Goal: Task Accomplishment & Management: Manage account settings

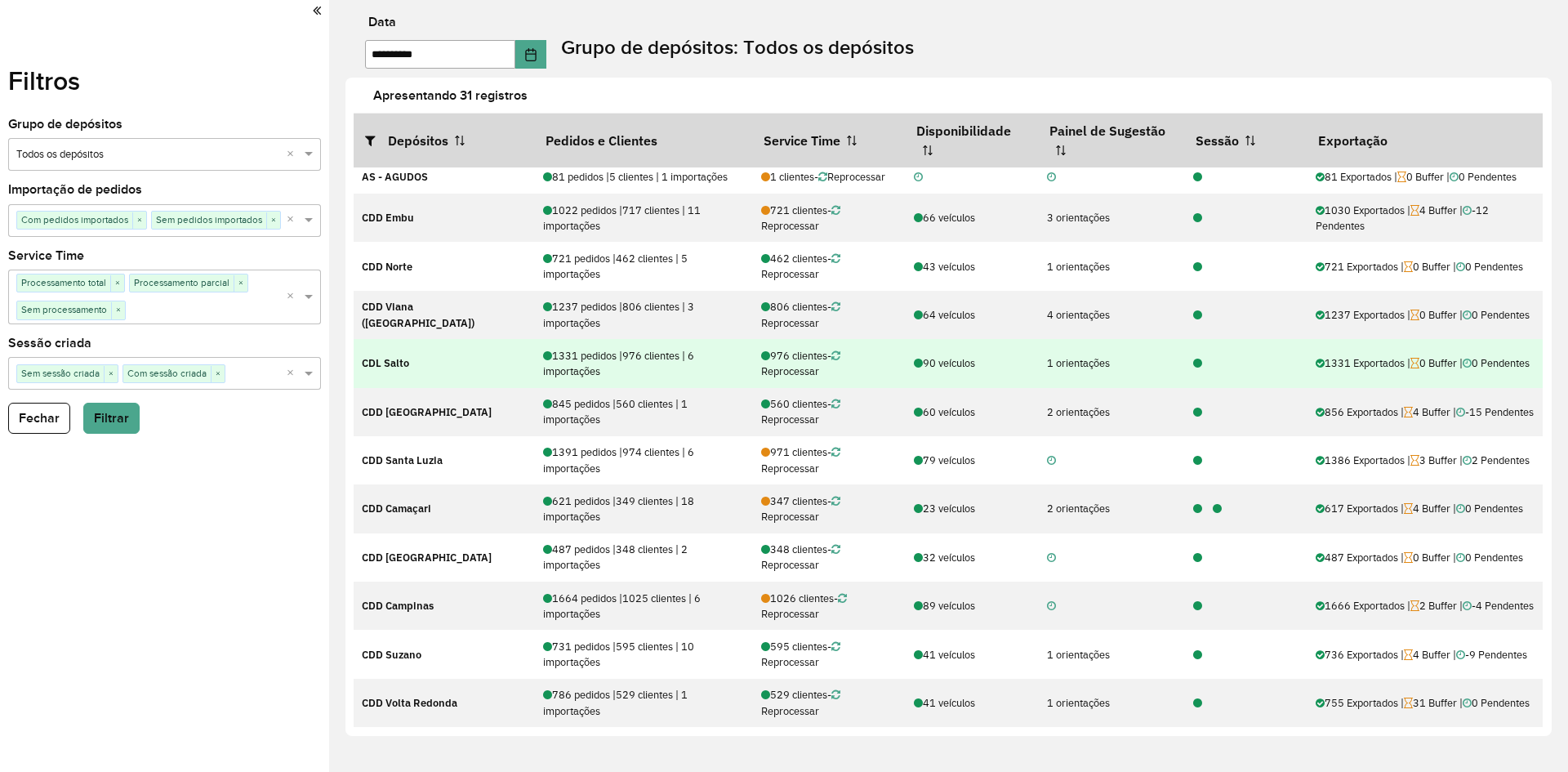
scroll to position [428, 0]
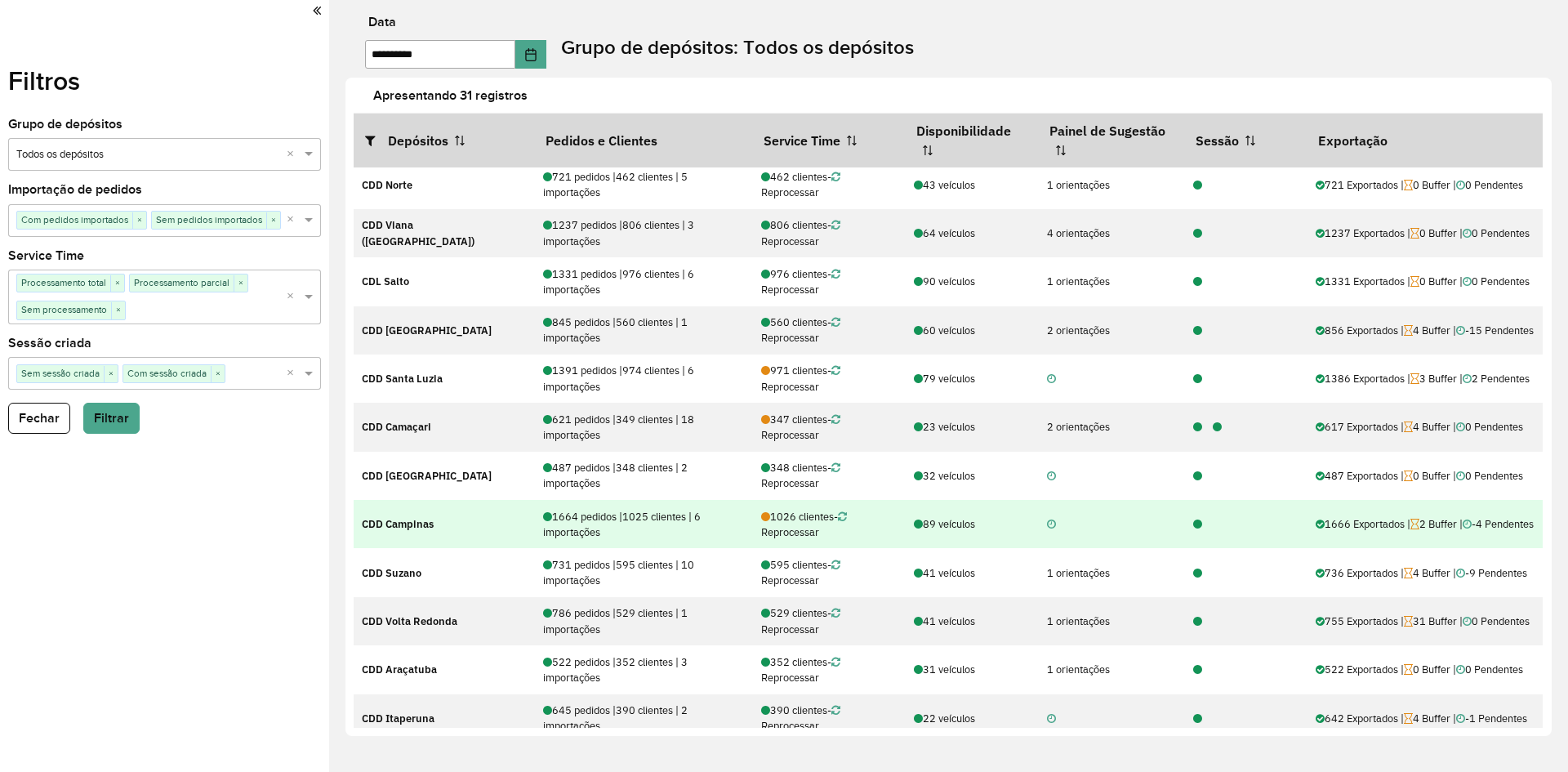
click at [1193, 521] on icon at bounding box center [1197, 525] width 9 height 11
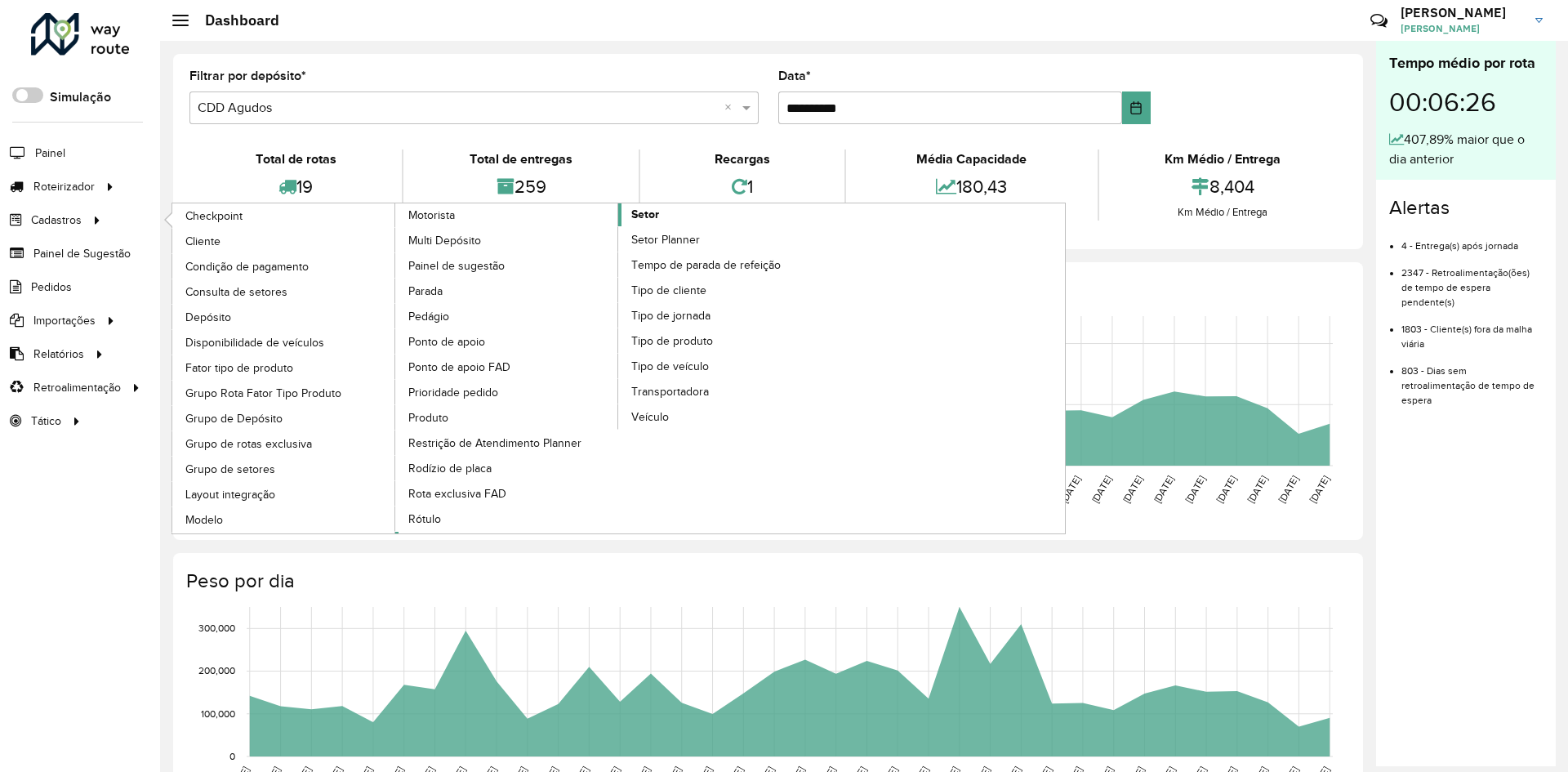
click at [658, 218] on span "Setor" at bounding box center [644, 214] width 28 height 17
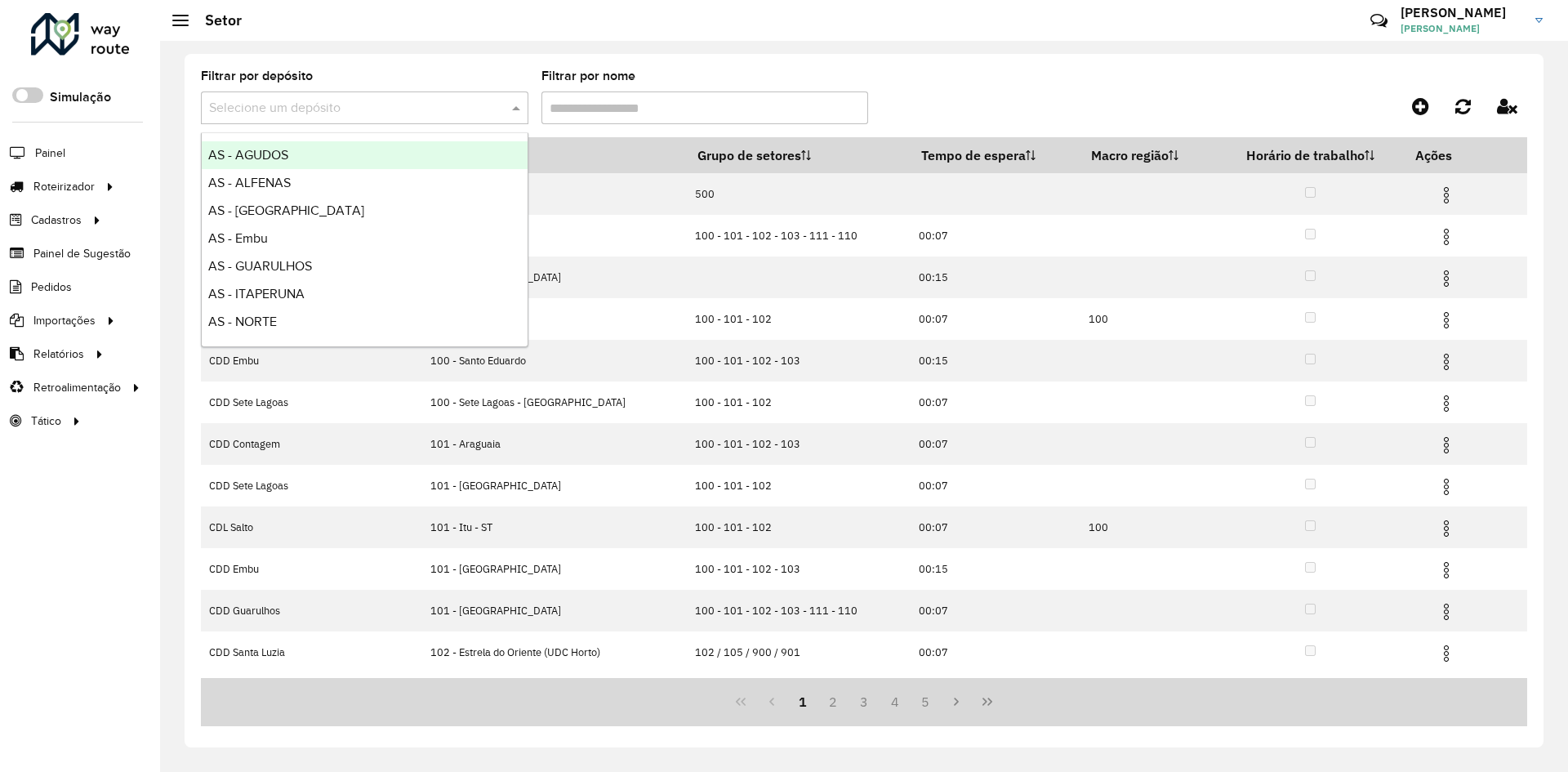
click at [389, 117] on input "text" at bounding box center [348, 109] width 278 height 20
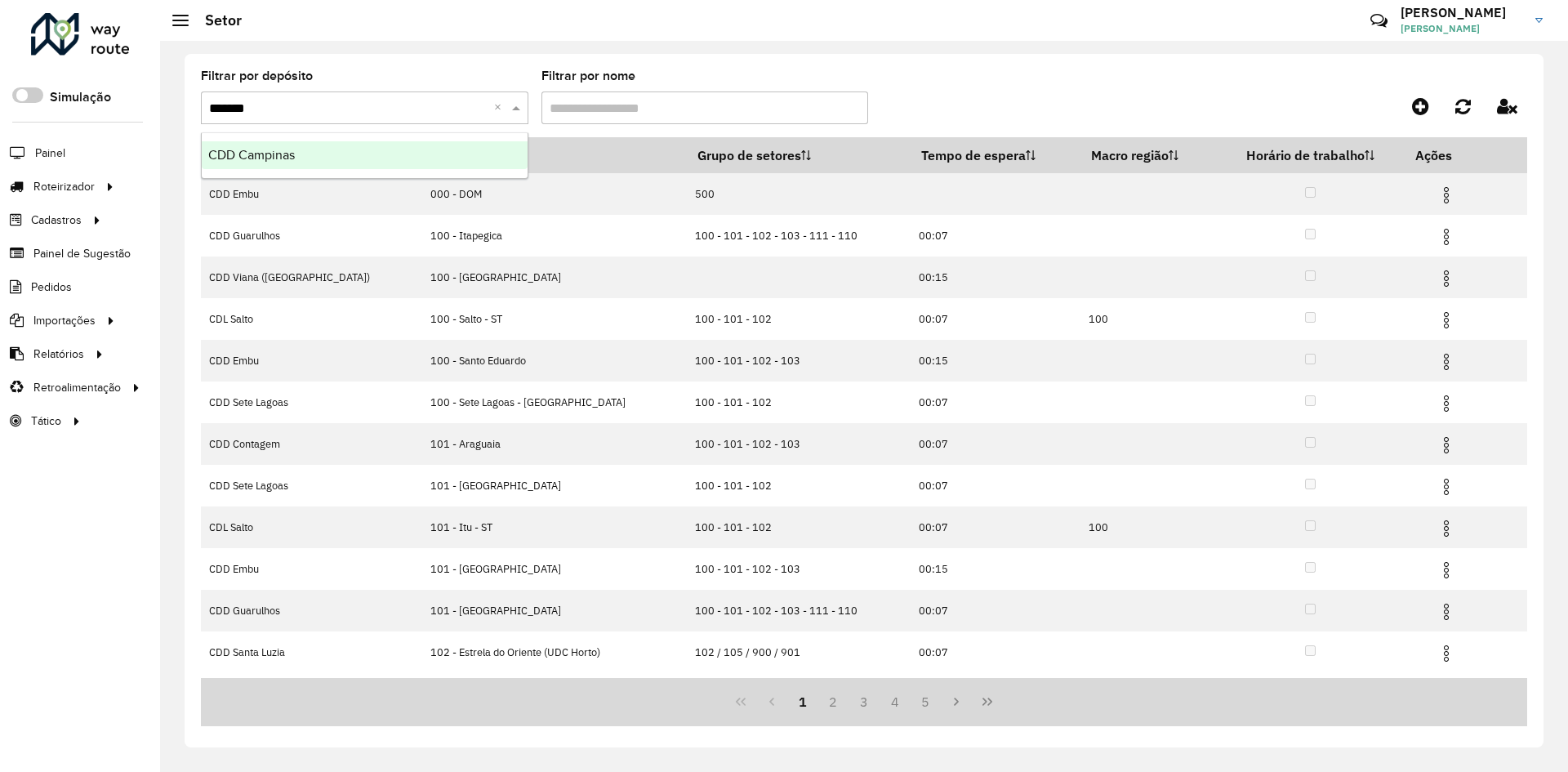
type input "********"
click at [350, 136] on ng-dropdown-panel "CDD Campinas" at bounding box center [364, 155] width 327 height 46
click at [344, 160] on div "CDD Campinas" at bounding box center [364, 154] width 325 height 28
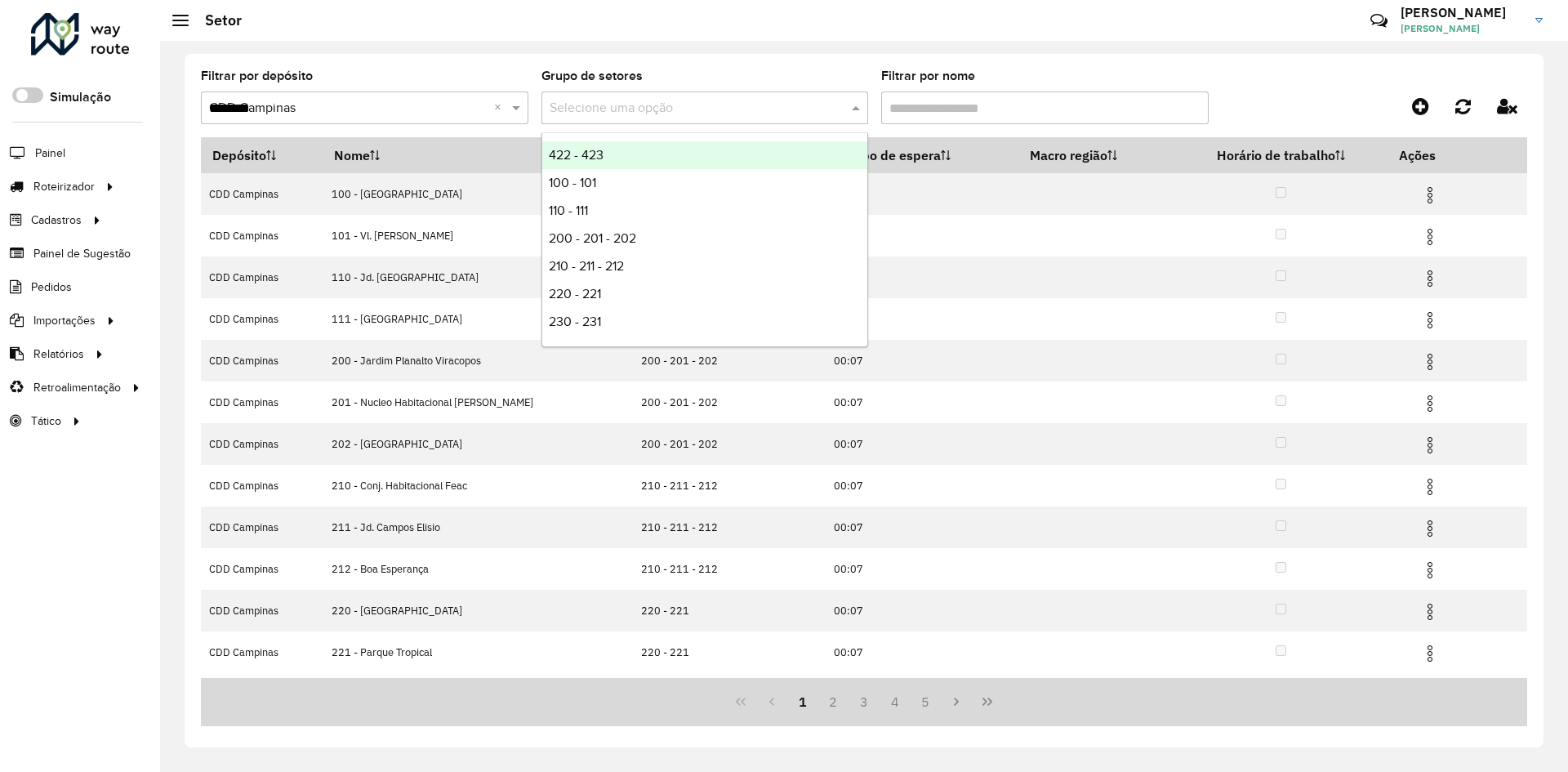
click at [631, 95] on div "Selecione uma opção" at bounding box center [704, 108] width 327 height 33
click at [1022, 94] on input "Filtrar por nome" at bounding box center [1044, 108] width 327 height 33
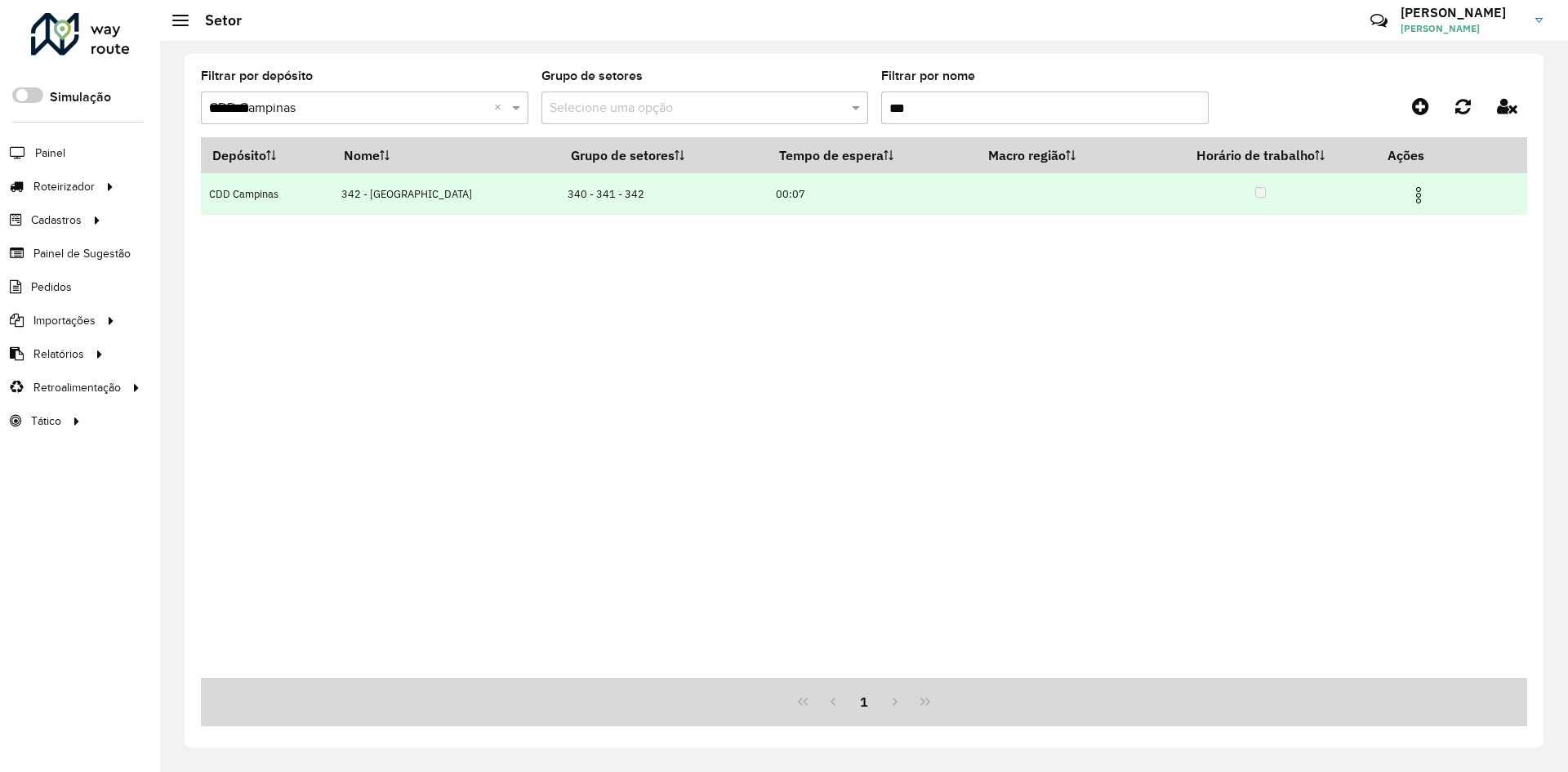
type input "***"
click at [1417, 186] on img at bounding box center [1418, 195] width 20 height 20
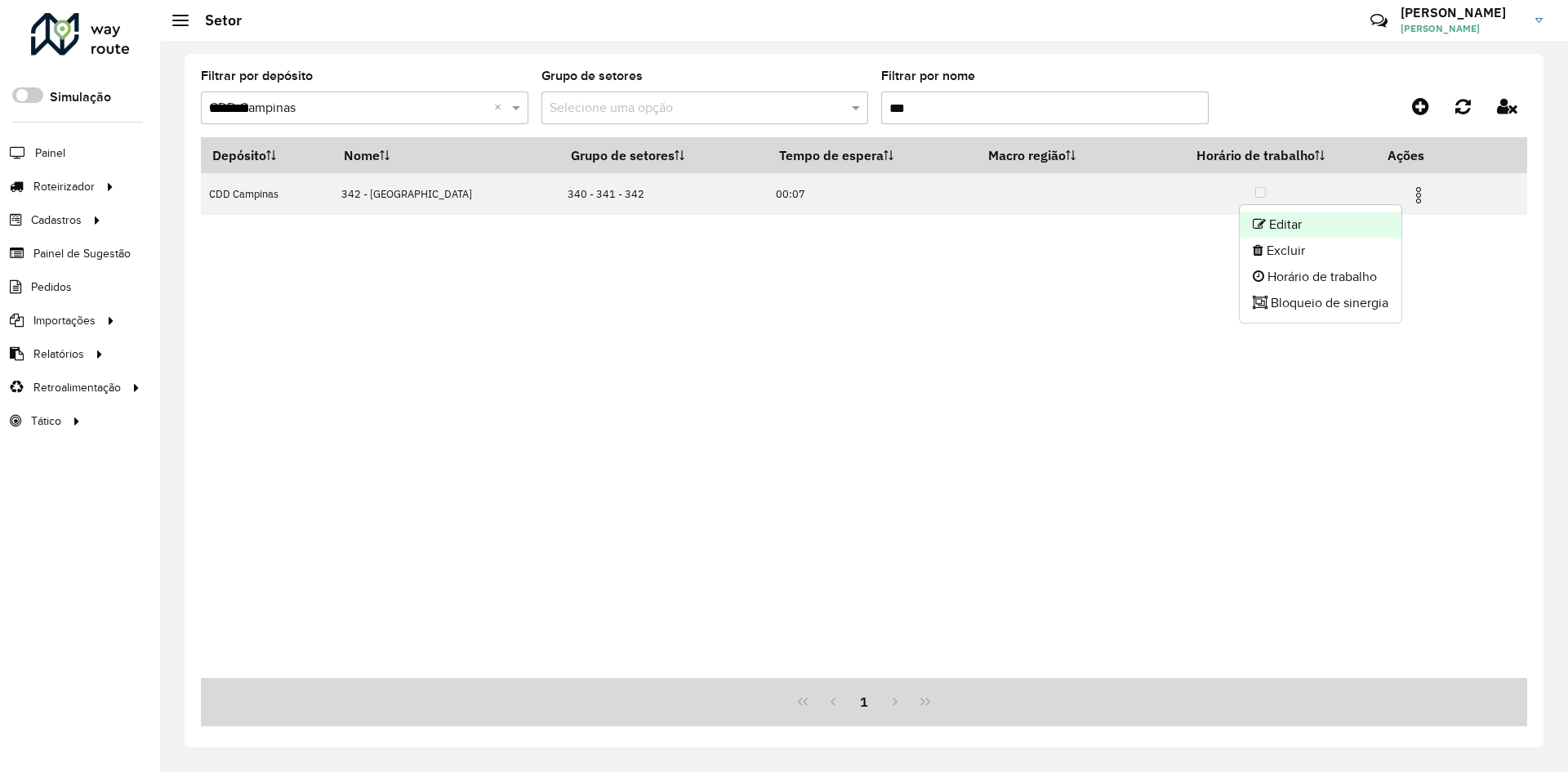
click at [1335, 226] on li "Editar" at bounding box center [1319, 224] width 161 height 26
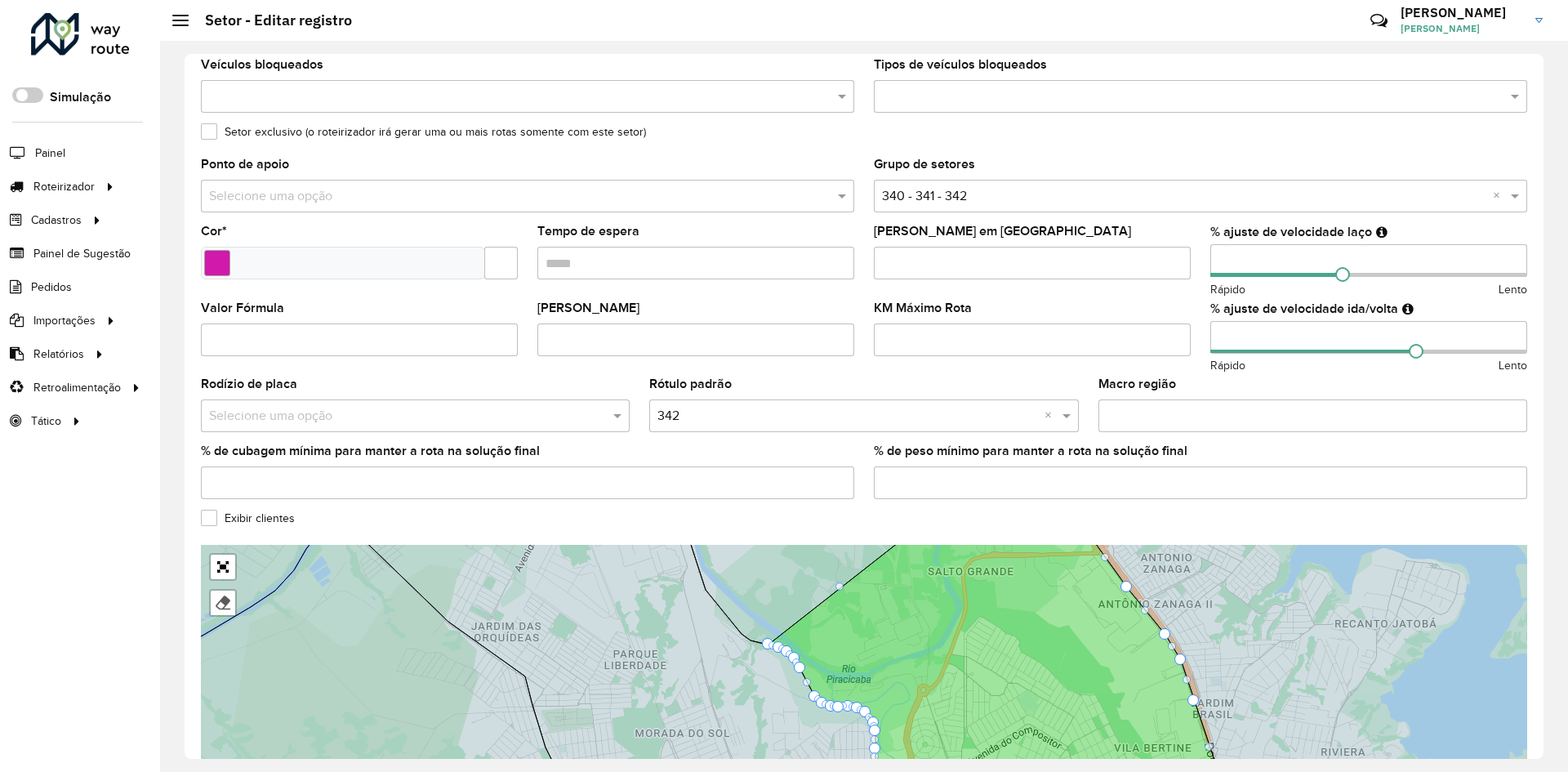
scroll to position [276, 0]
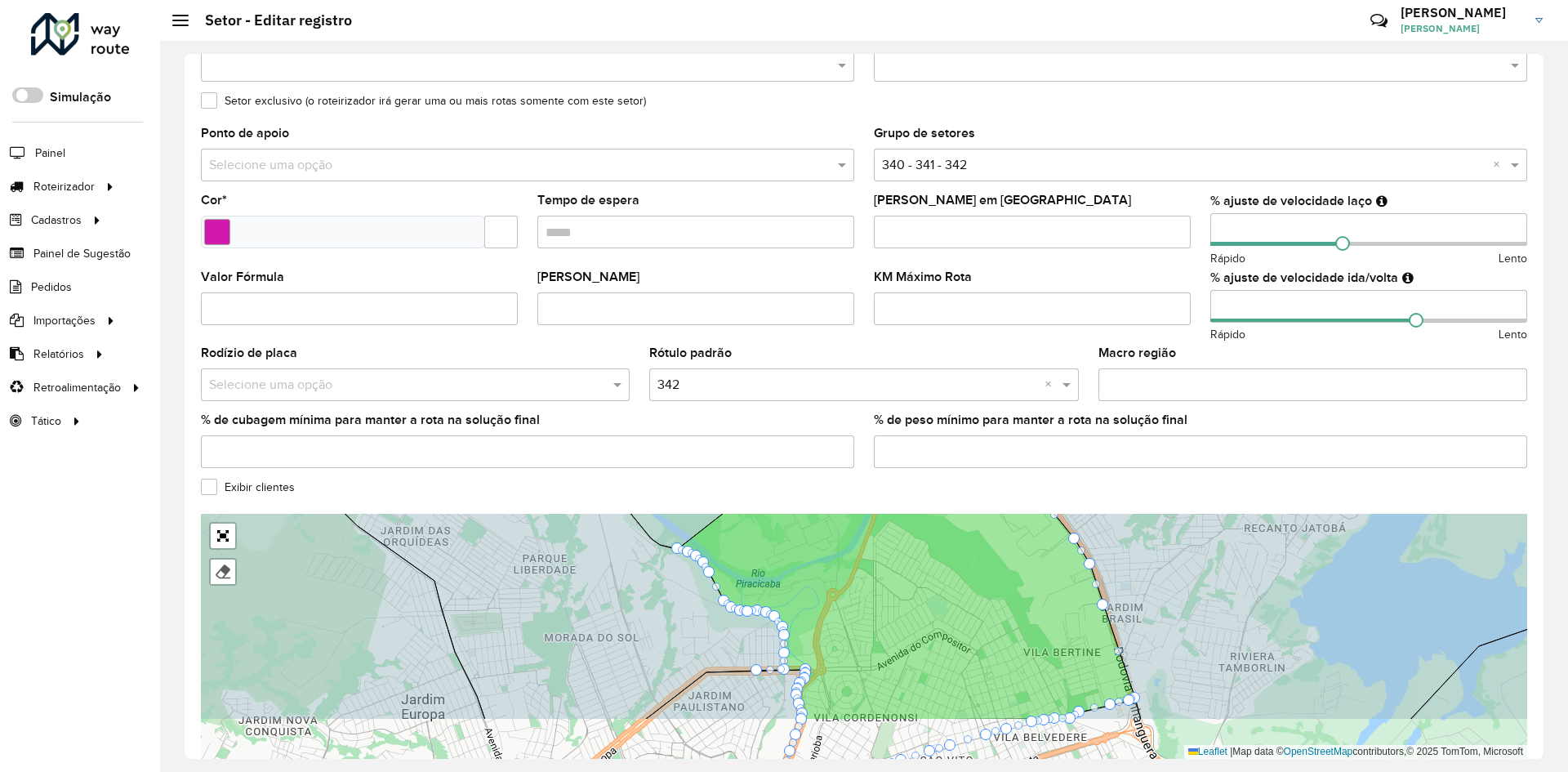
drag, startPoint x: 719, startPoint y: 651, endPoint x: 628, endPoint y: 587, distance: 111.3
click at [628, 587] on icon at bounding box center [381, 571] width 807 height 296
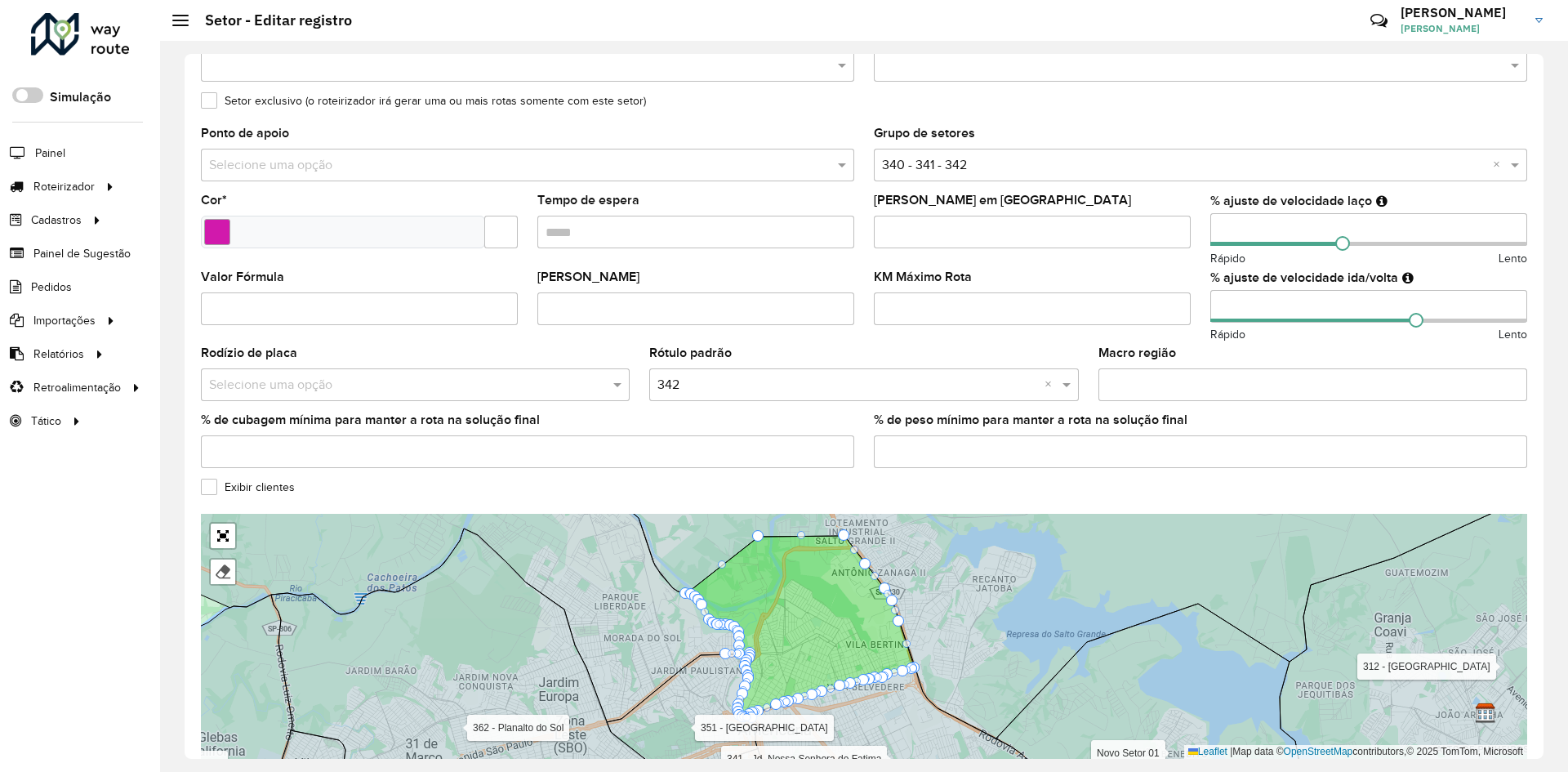
click at [615, 639] on icon at bounding box center [435, 606] width 609 height 236
click at [1287, 225] on input "number" at bounding box center [1367, 229] width 316 height 33
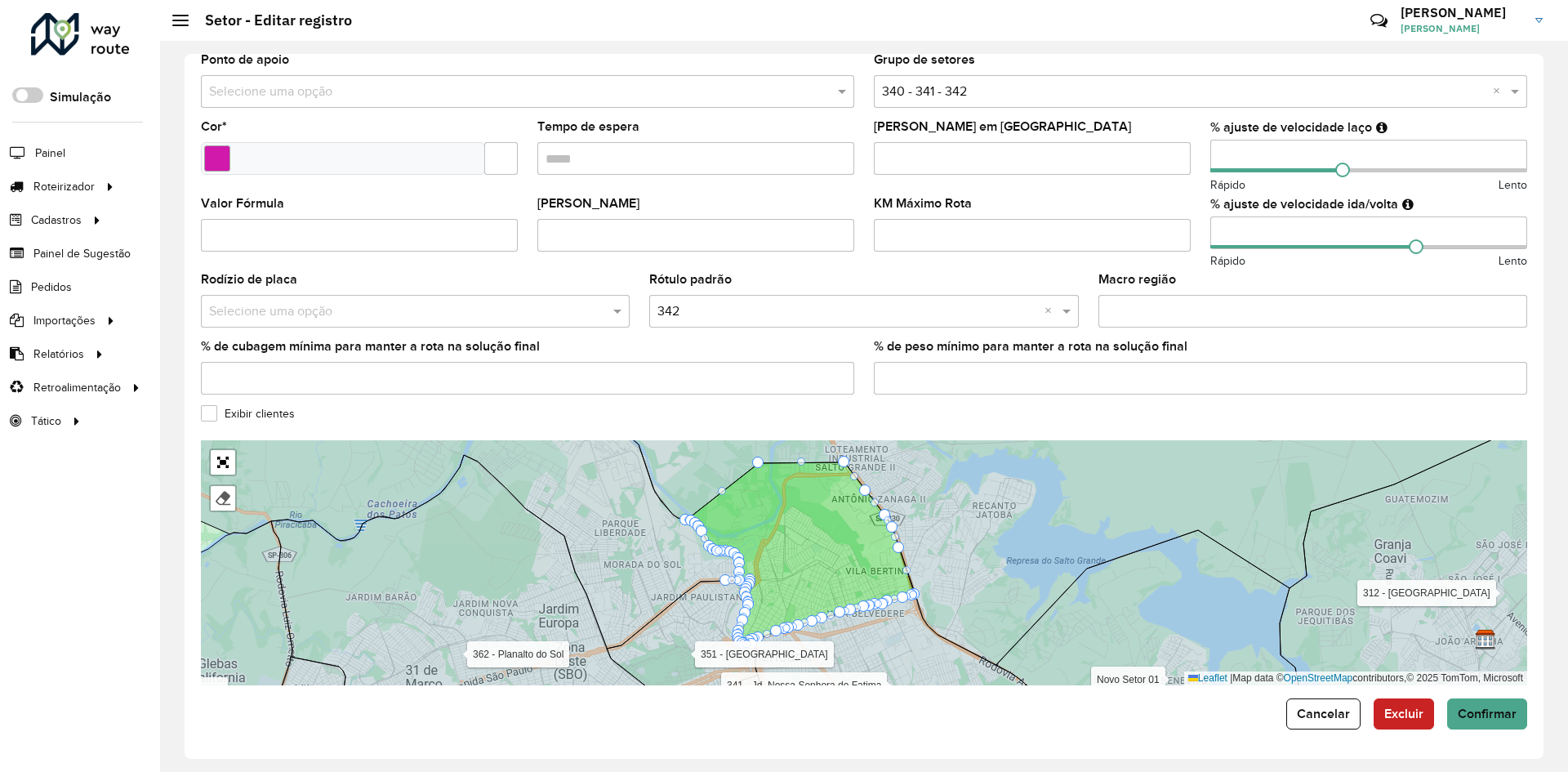
scroll to position [267, 0]
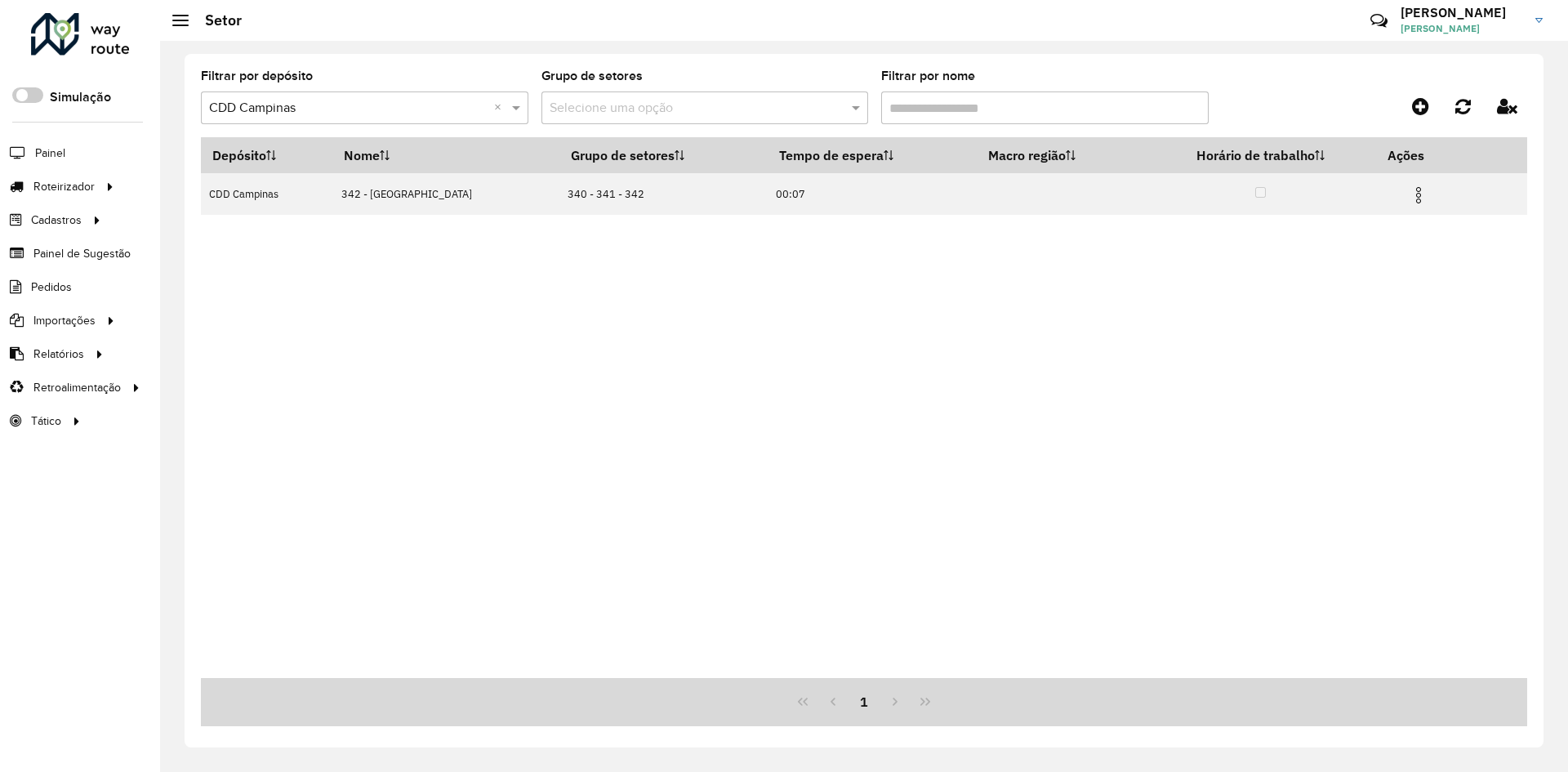
click at [908, 101] on input "Filtrar por nome" at bounding box center [1044, 108] width 327 height 33
type input "***"
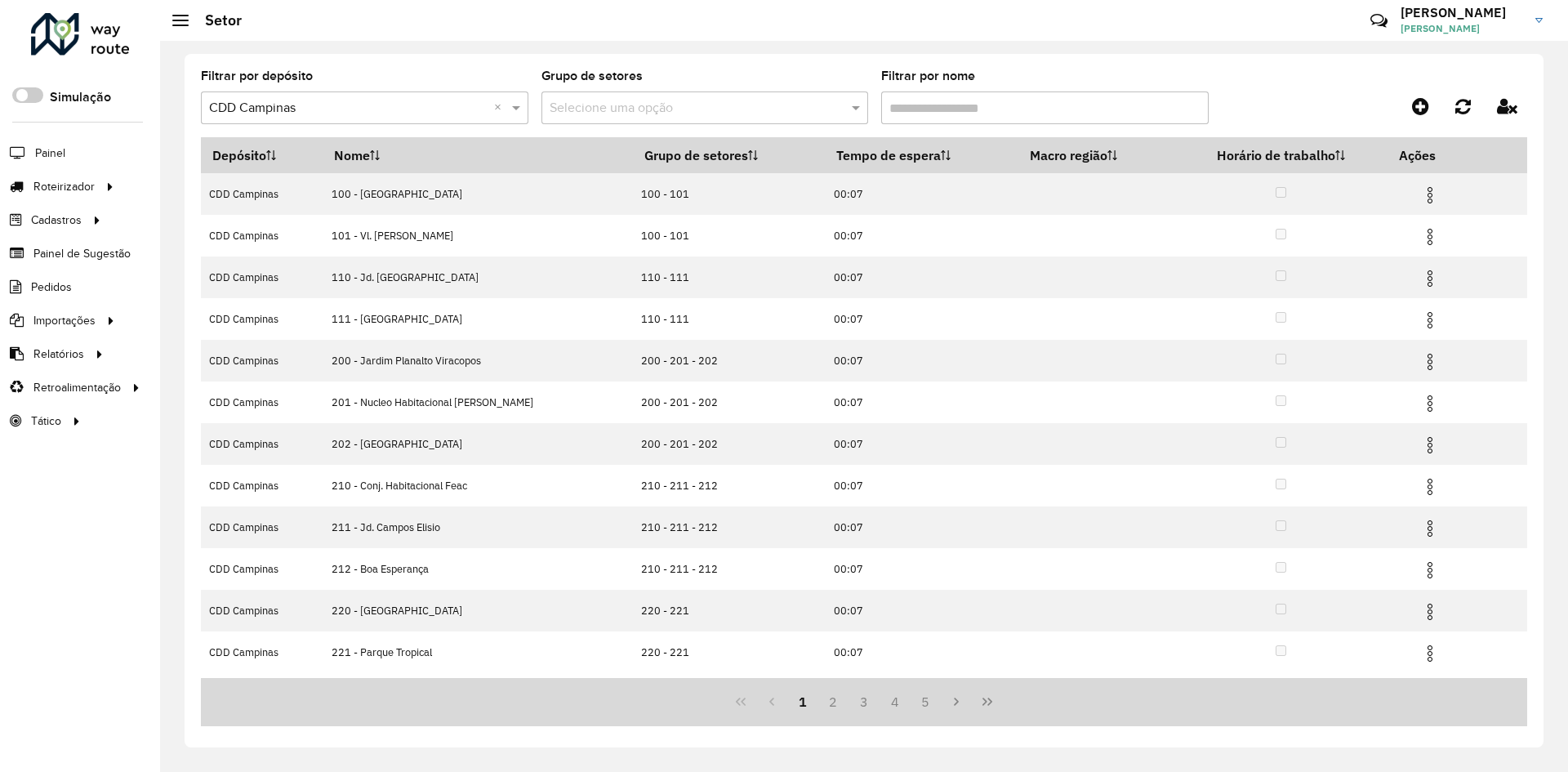
click at [976, 111] on input "Filtrar por nome" at bounding box center [1044, 108] width 327 height 33
click at [578, 110] on input "text" at bounding box center [688, 109] width 278 height 20
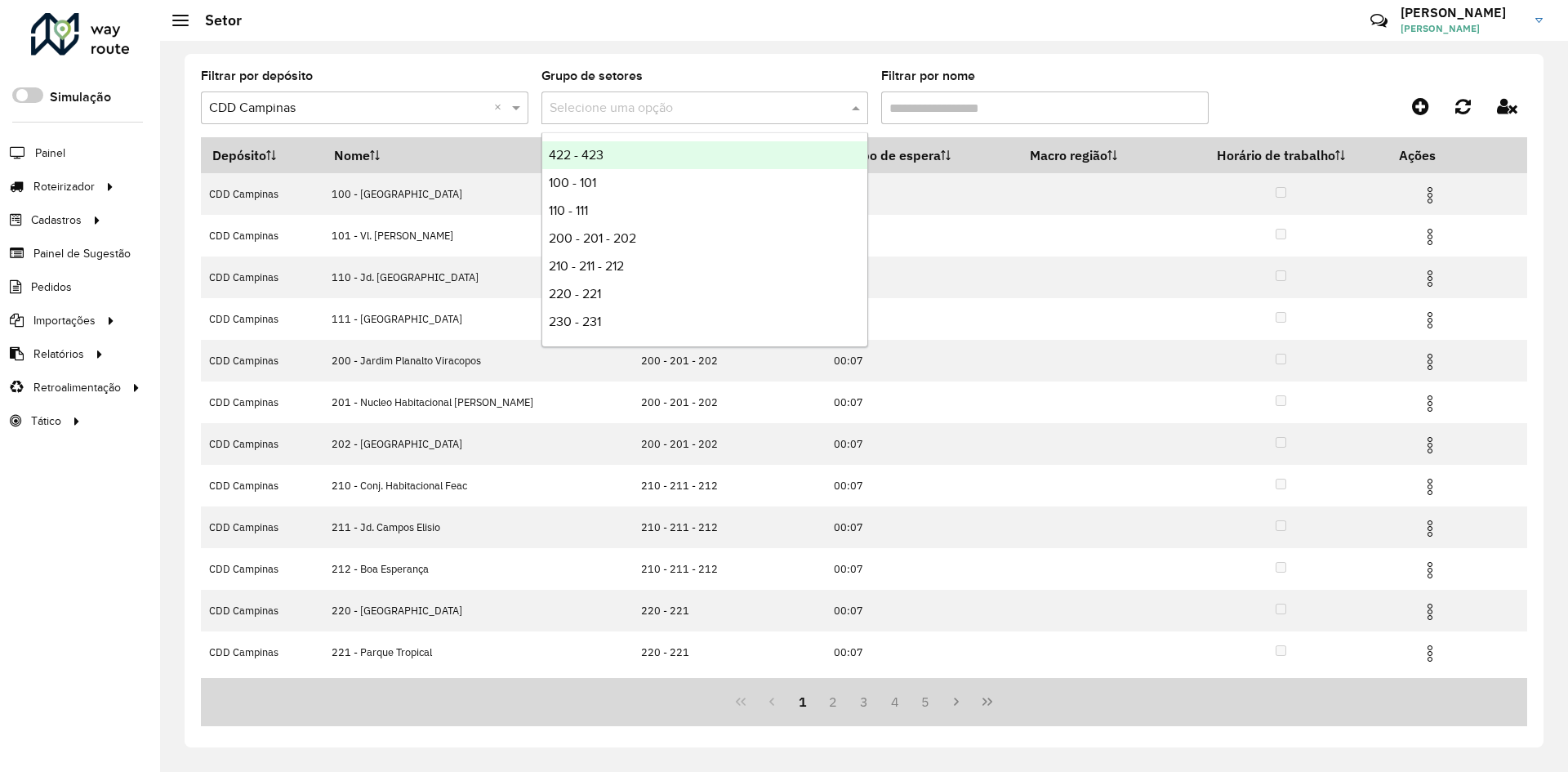
click at [919, 105] on input "Filtrar por nome" at bounding box center [1044, 108] width 327 height 33
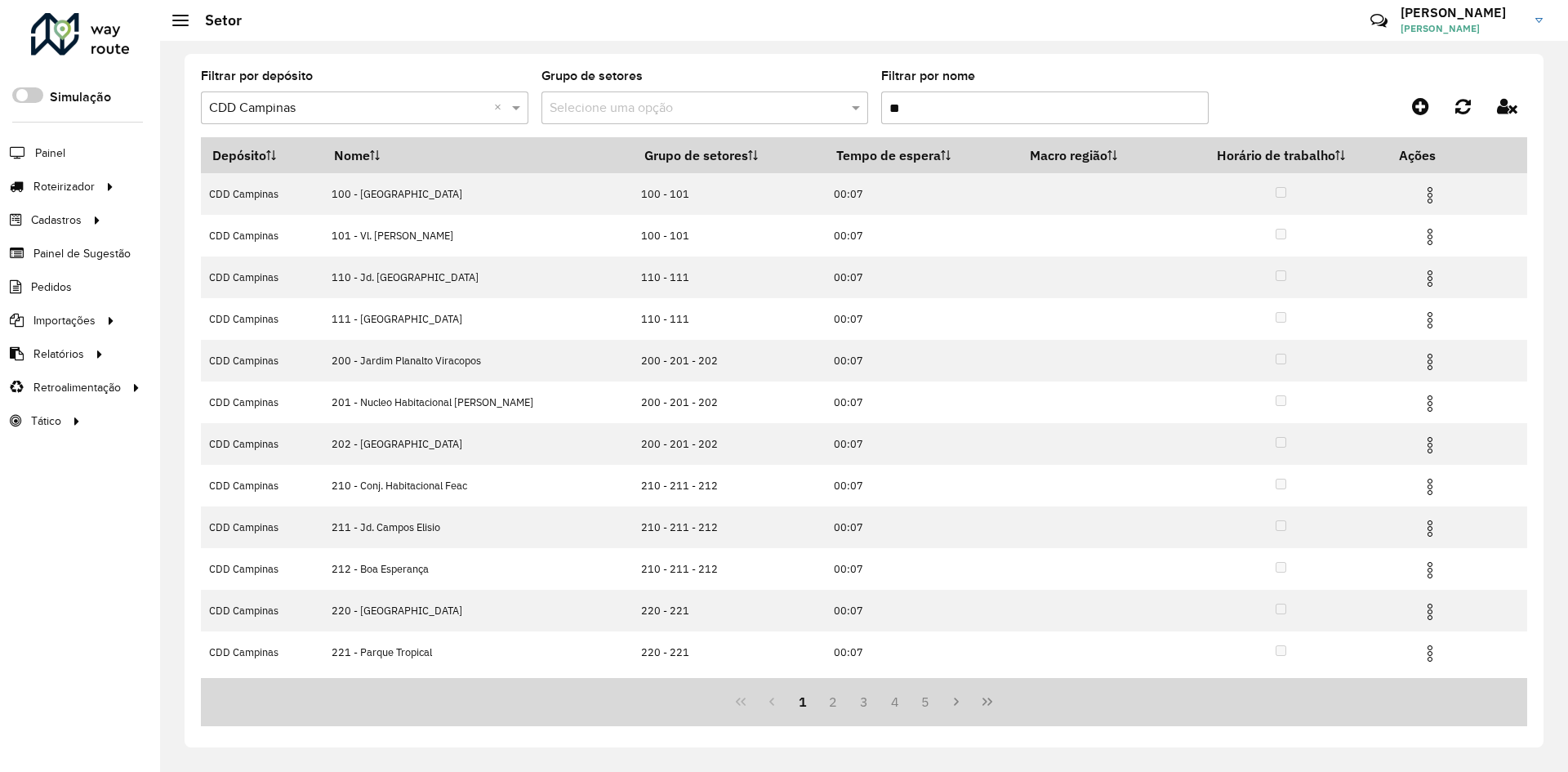
type input "***"
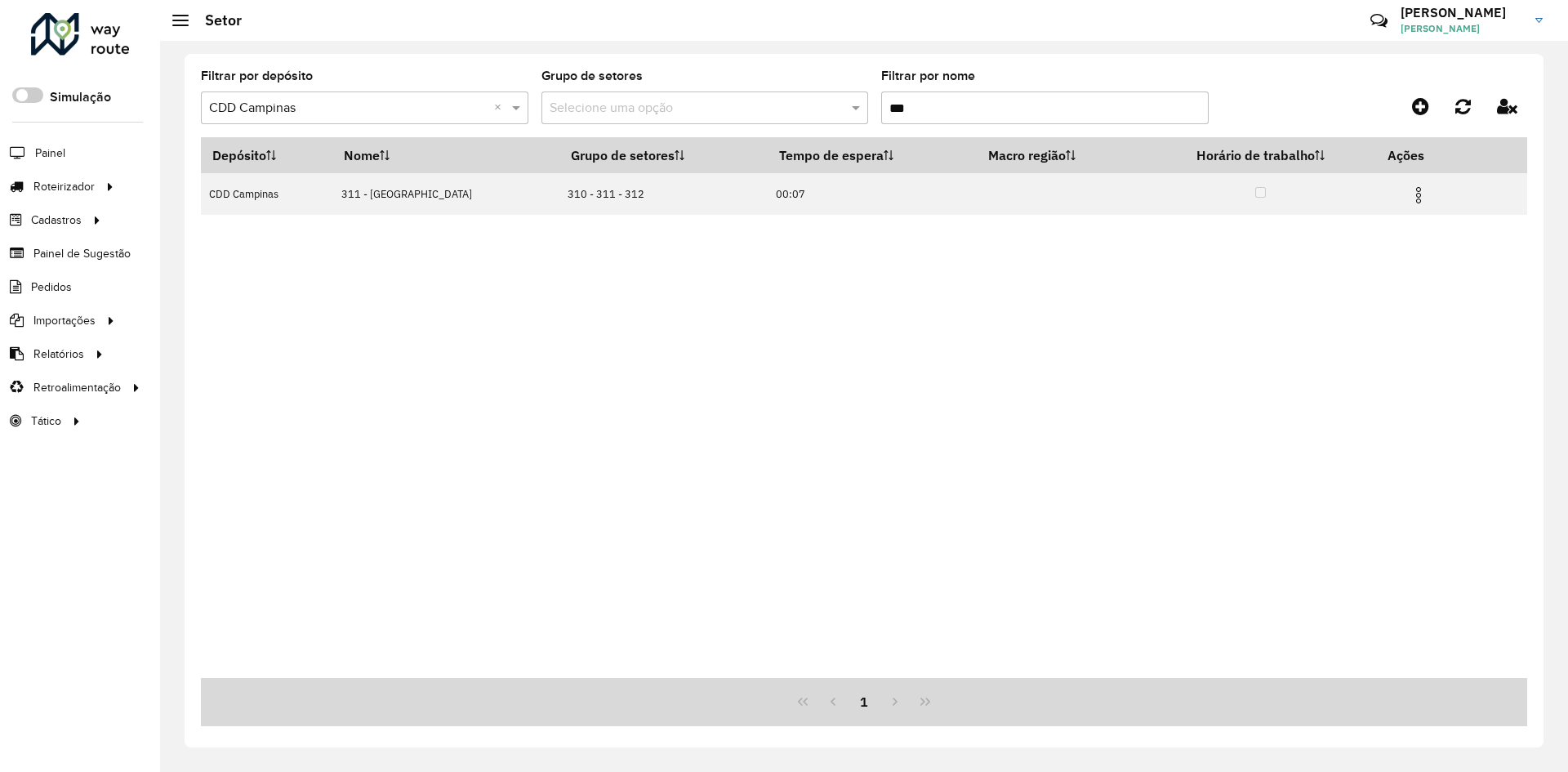
click at [904, 102] on input "***" at bounding box center [1044, 108] width 327 height 33
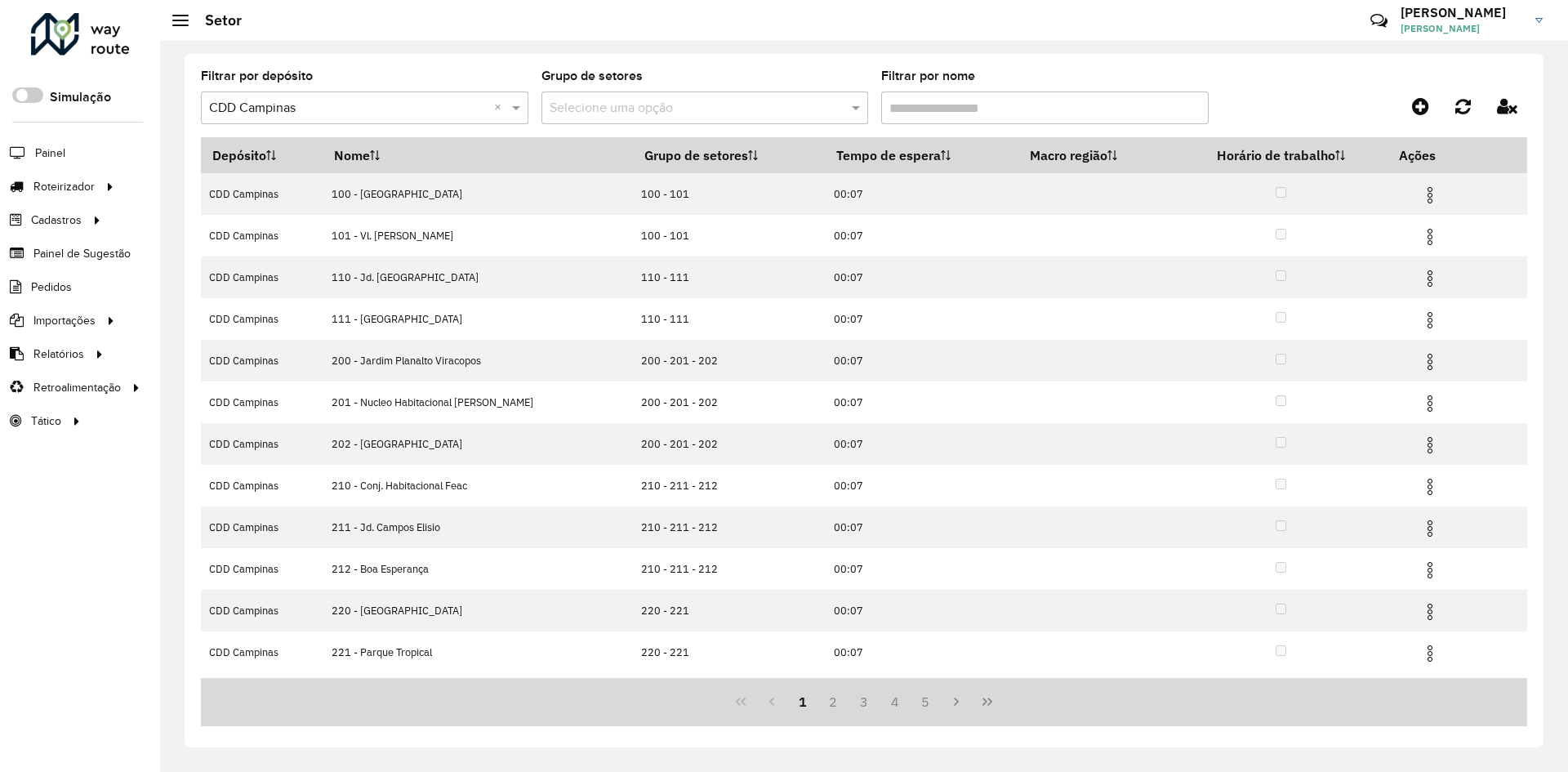
click at [905, 110] on input "Filtrar por nome" at bounding box center [1044, 108] width 327 height 33
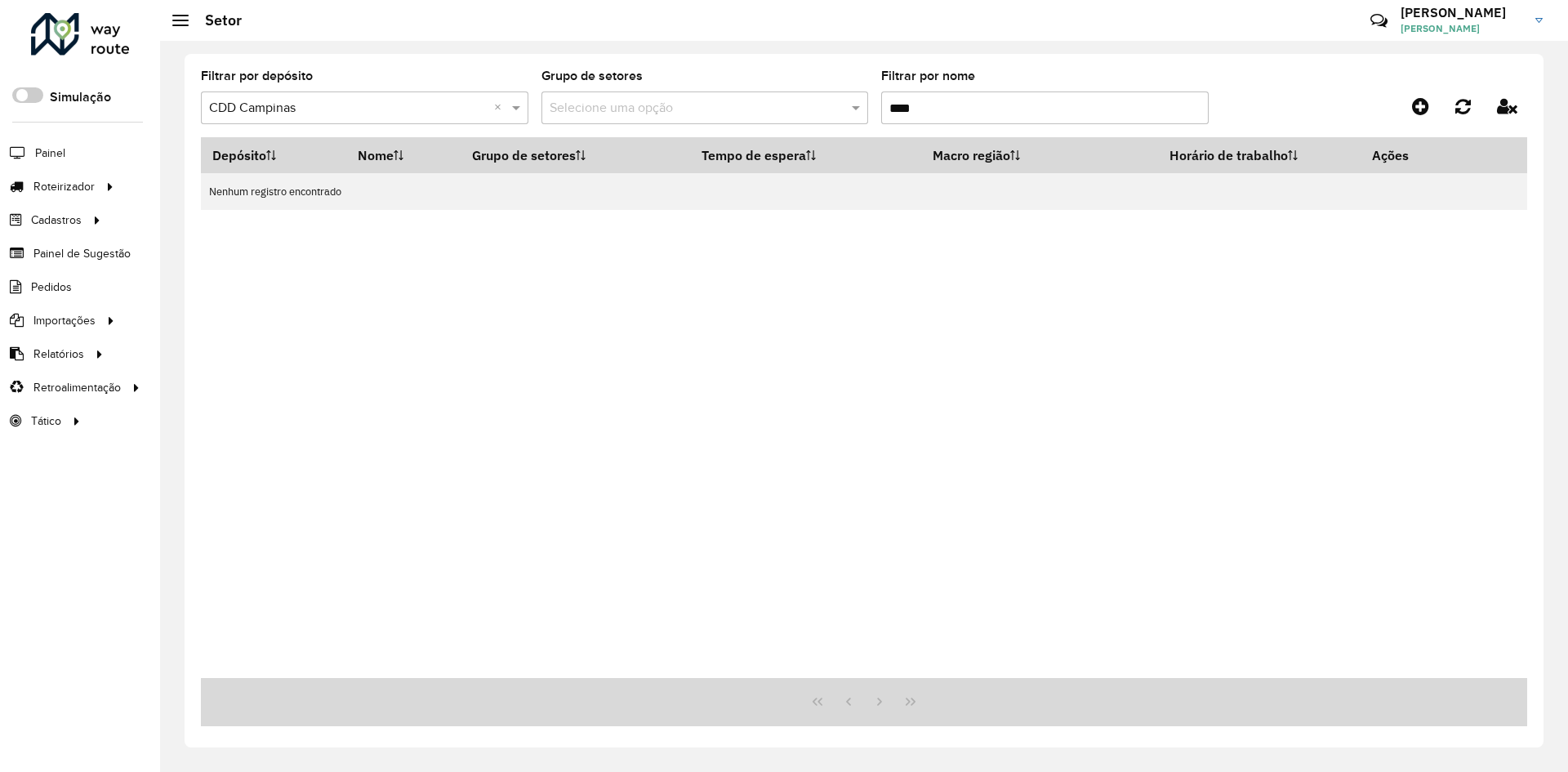
click at [905, 104] on input "****" at bounding box center [1044, 108] width 327 height 33
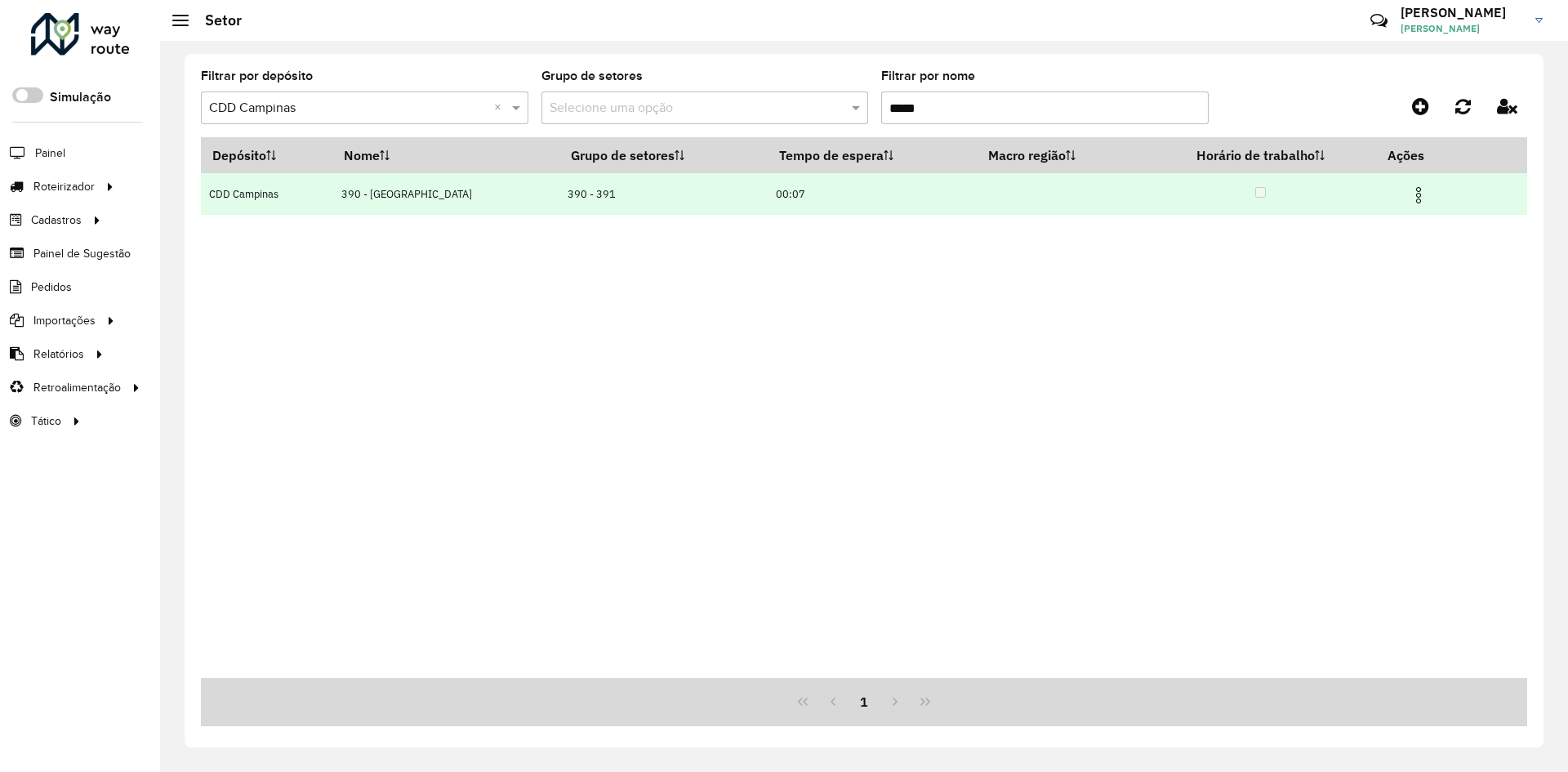
type input "*****"
click at [1424, 197] on img at bounding box center [1418, 195] width 20 height 20
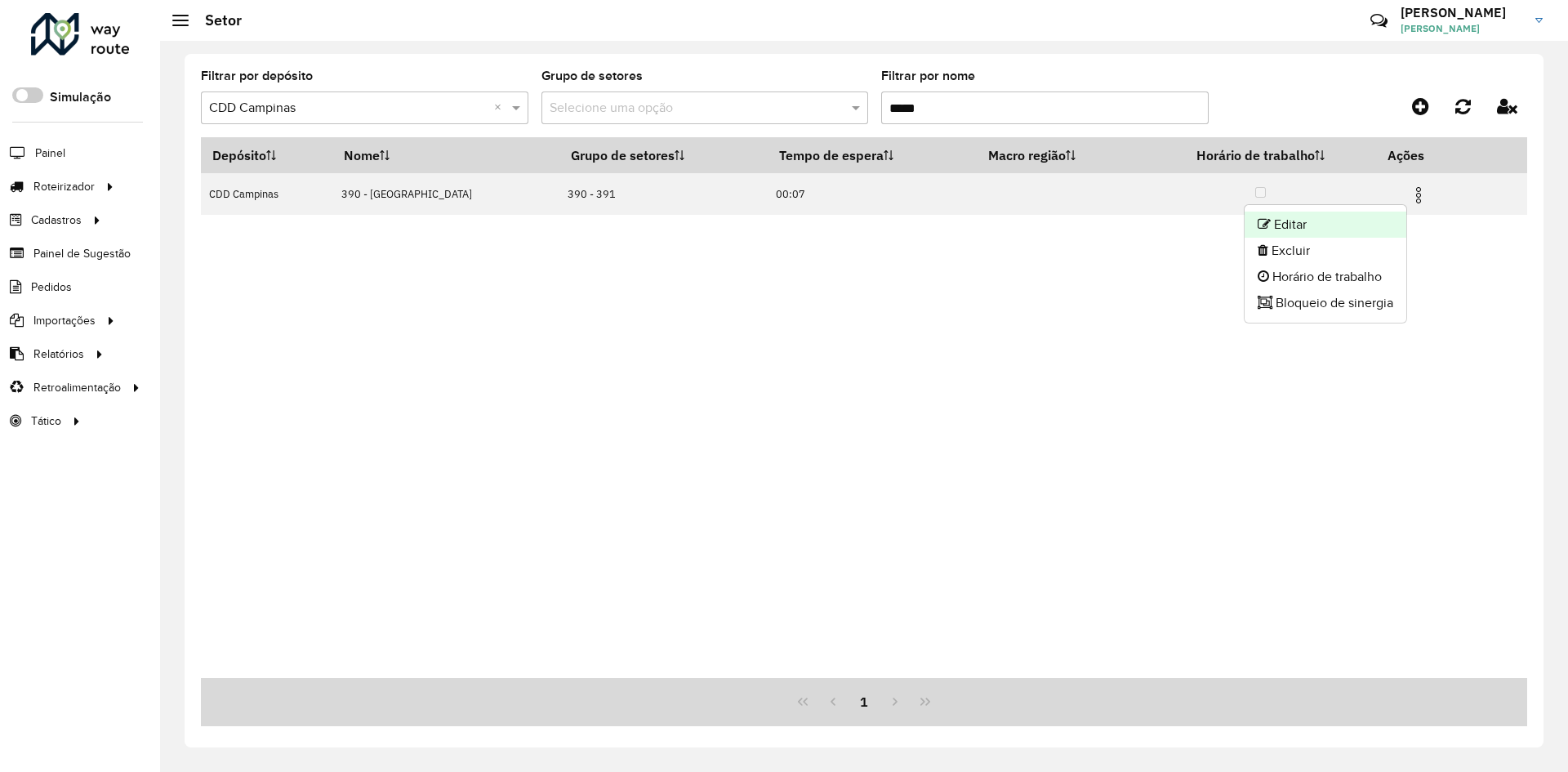
click at [1374, 228] on li "Editar" at bounding box center [1325, 224] width 161 height 26
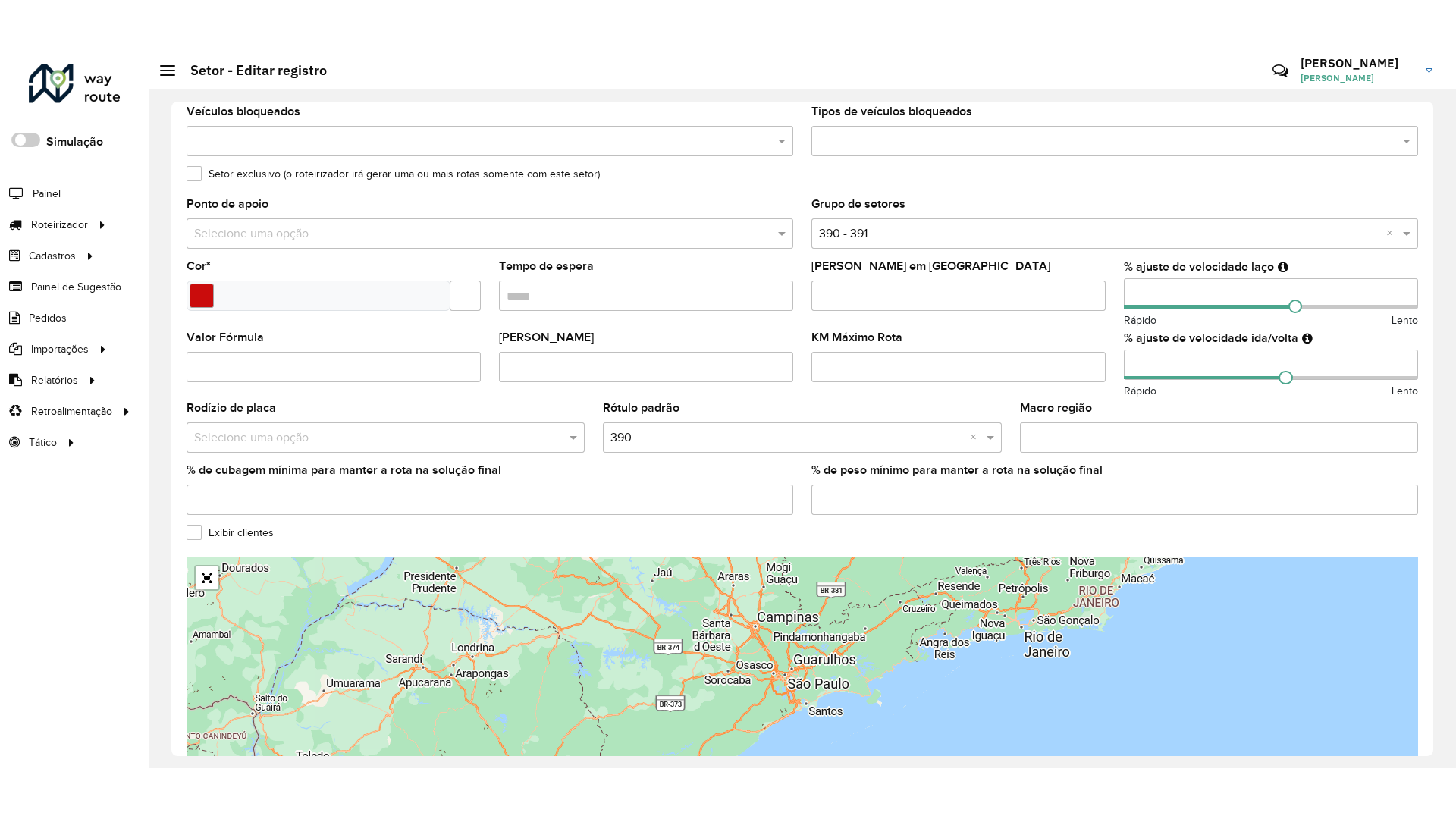
scroll to position [325, 0]
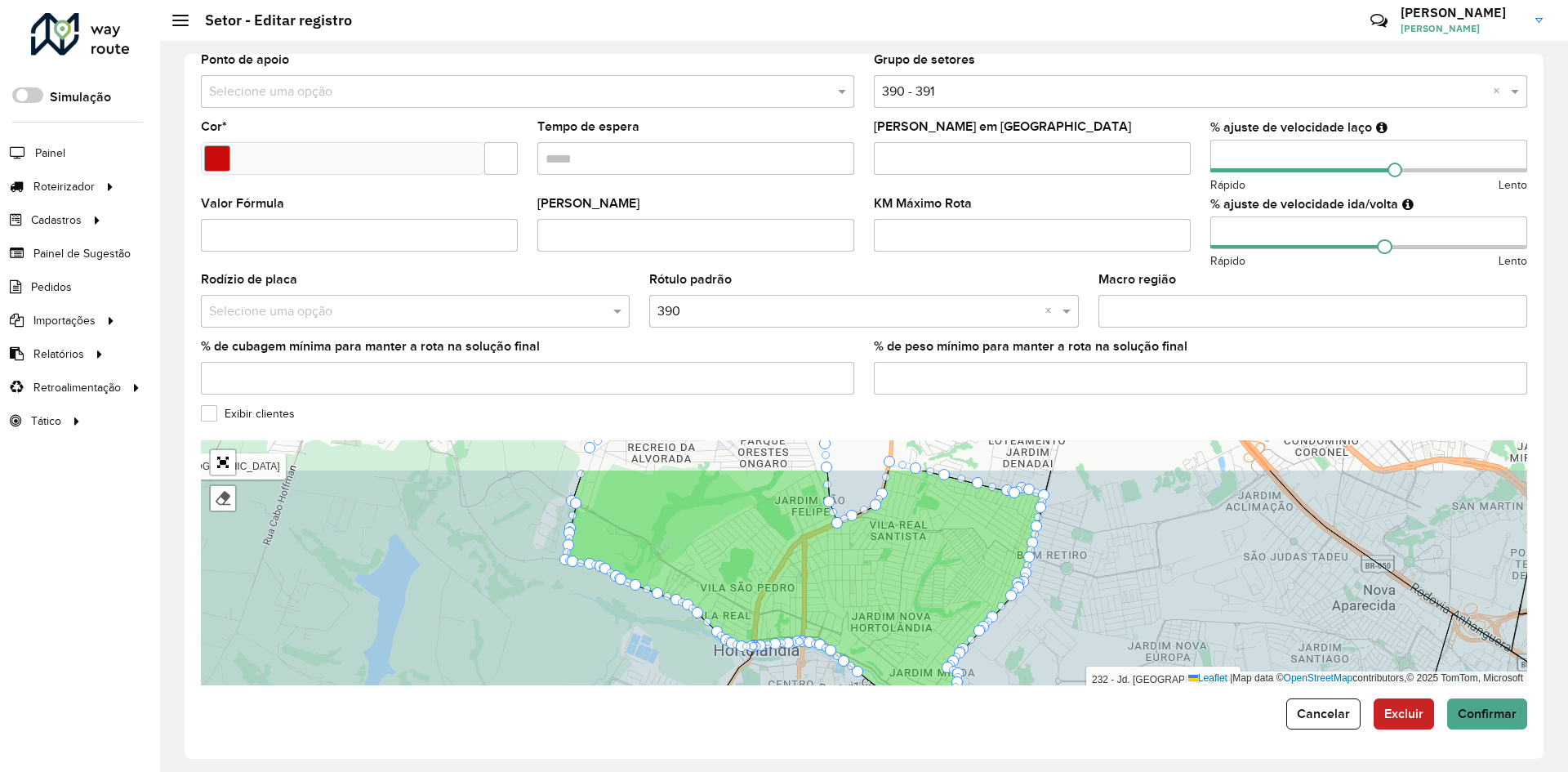
drag, startPoint x: 714, startPoint y: 626, endPoint x: 307, endPoint y: 475, distance: 434.1
click at [653, 680] on icon at bounding box center [380, 618] width 743 height 296
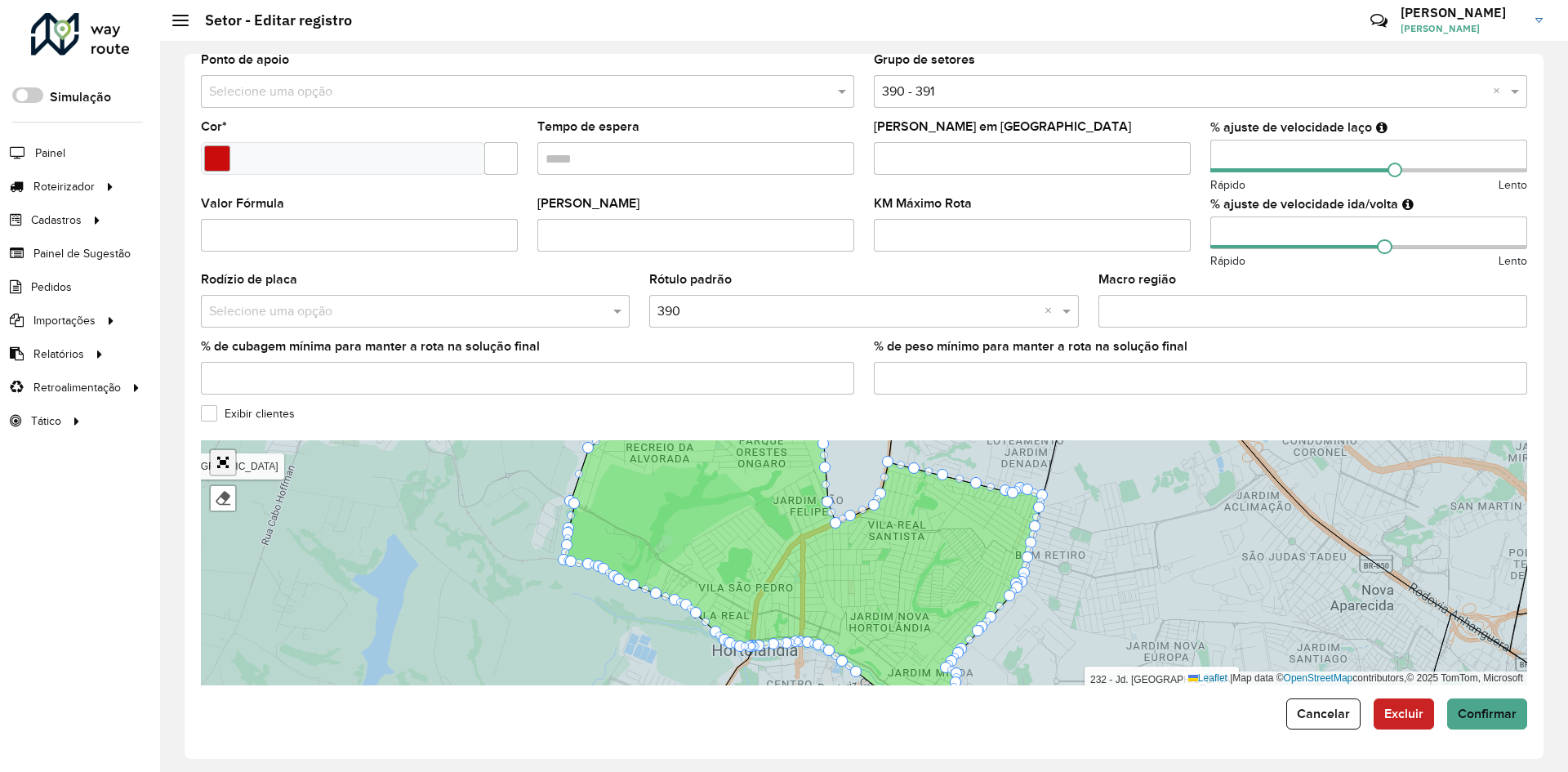
click at [225, 466] on link "Abrir mapa em tela cheia" at bounding box center [222, 462] width 24 height 24
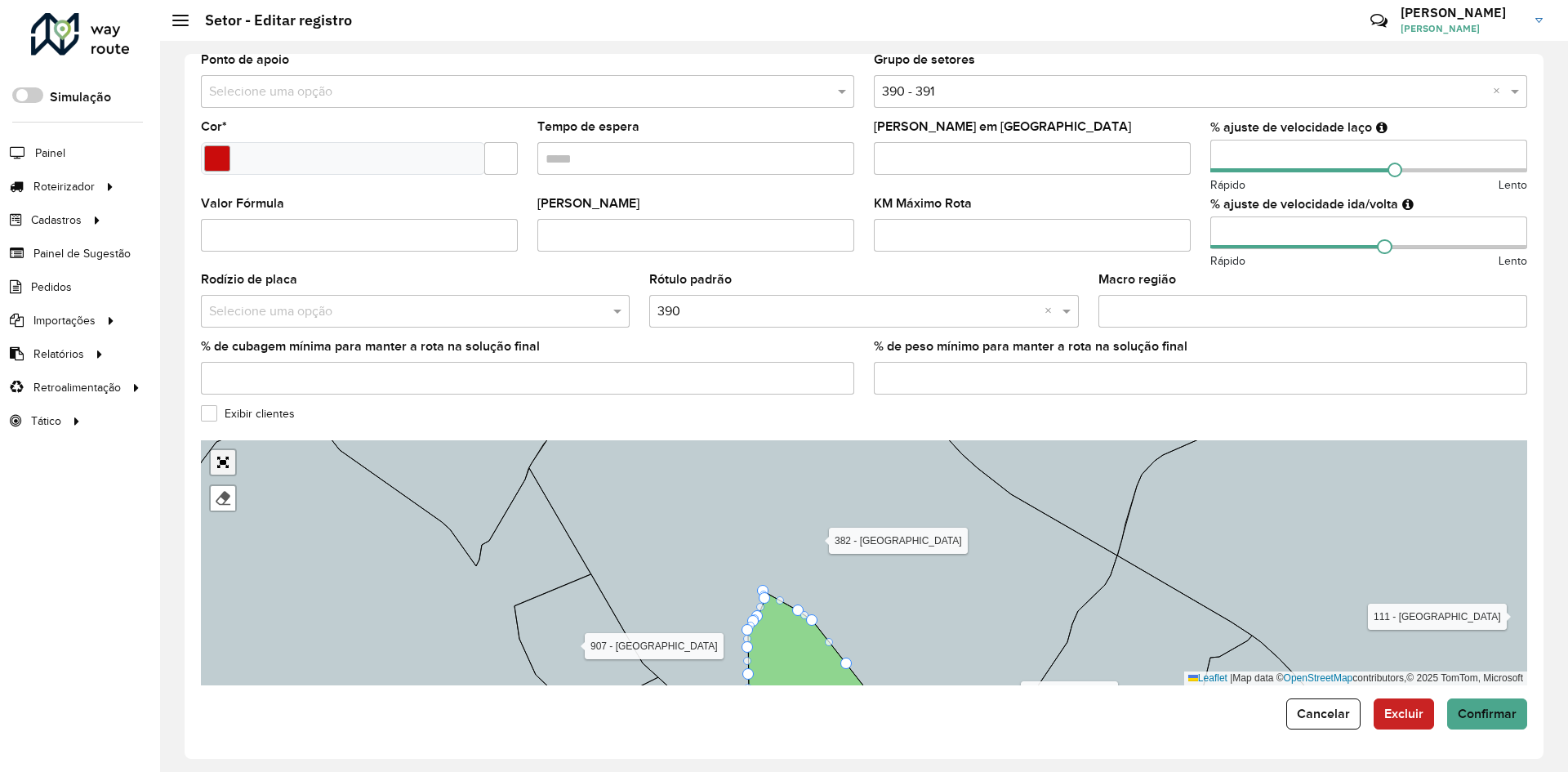
scroll to position [0, 0]
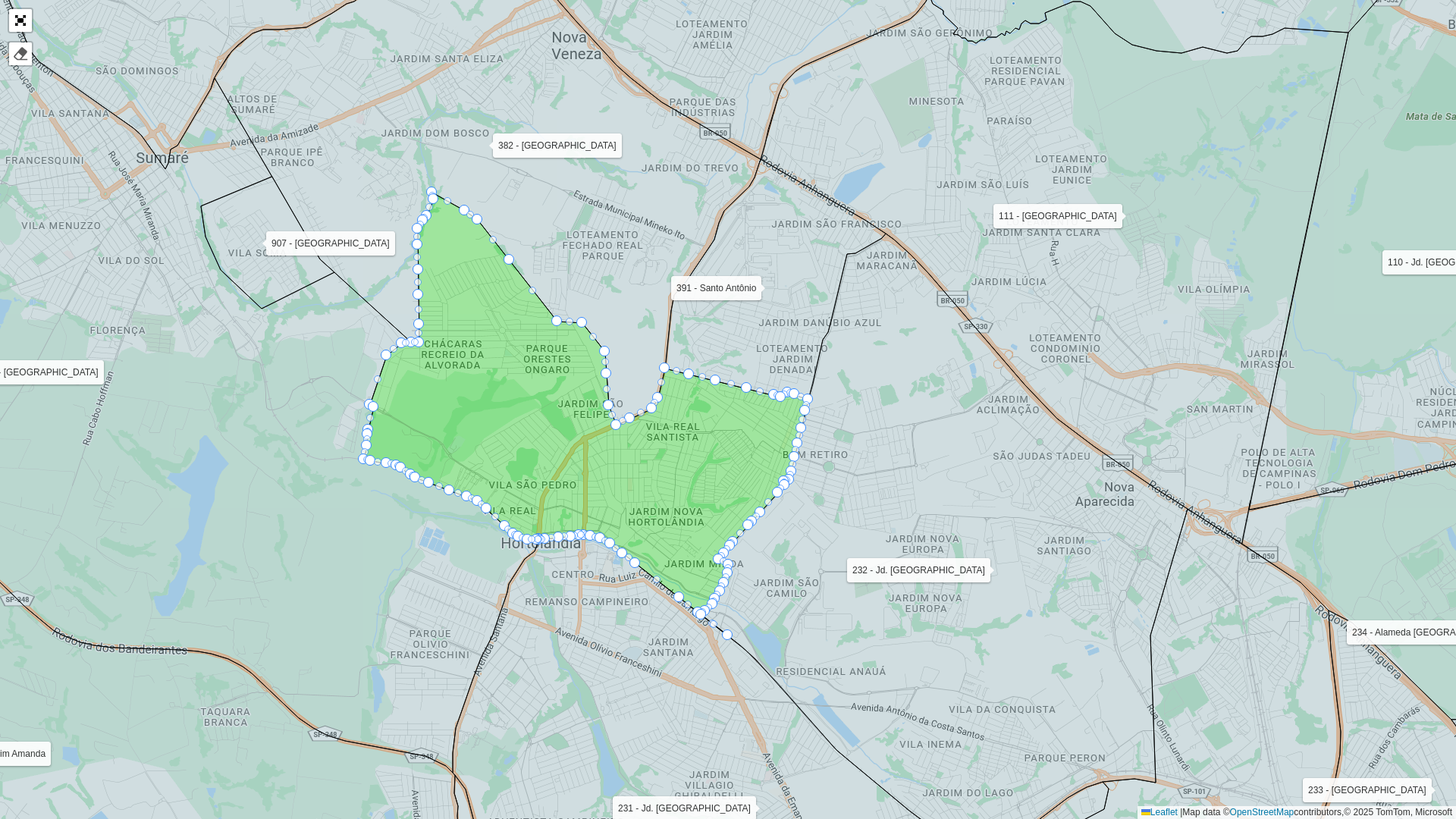
drag, startPoint x: 332, startPoint y: 487, endPoint x: 242, endPoint y: 539, distance: 103.9
click at [242, 539] on icon at bounding box center [150, 372] width 773 height 806
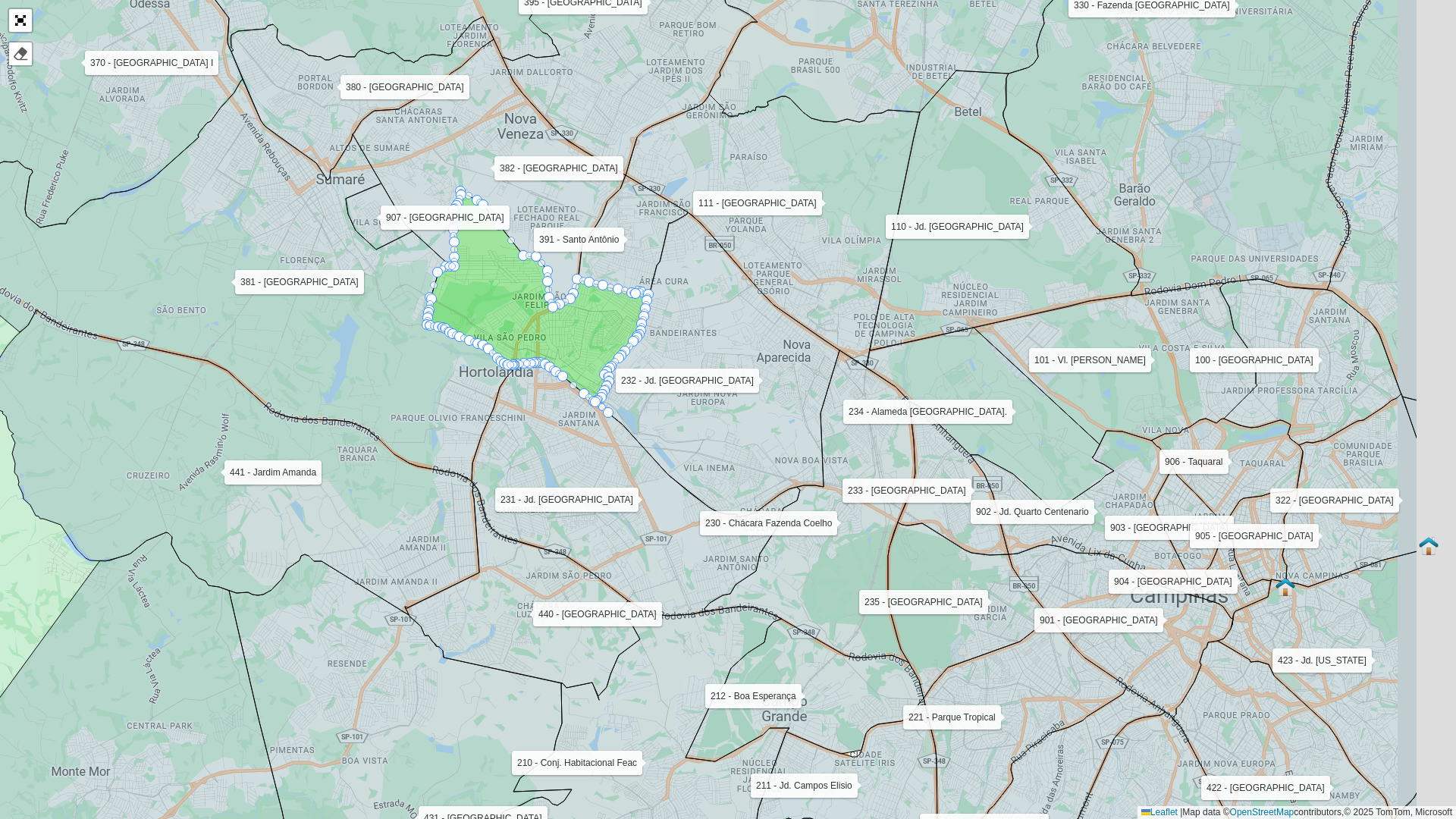
drag, startPoint x: 624, startPoint y: 473, endPoint x: 377, endPoint y: 422, distance: 252.2
click at [406, 428] on icon at bounding box center [195, 281] width 637 height 403
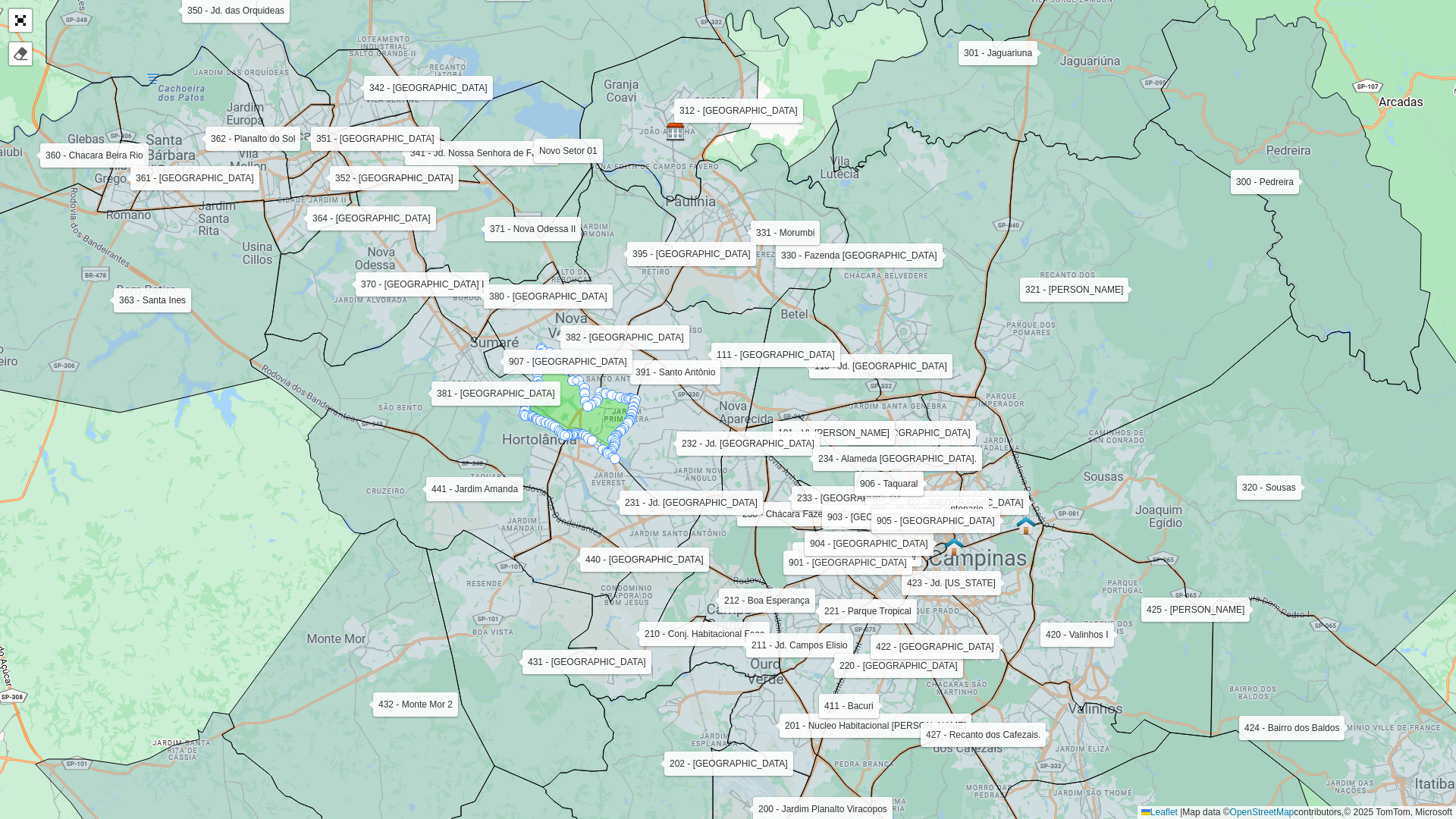
drag, startPoint x: 361, startPoint y: 537, endPoint x: 507, endPoint y: 586, distance: 154.0
click at [507, 586] on icon at bounding box center [520, 658] width 187 height 258
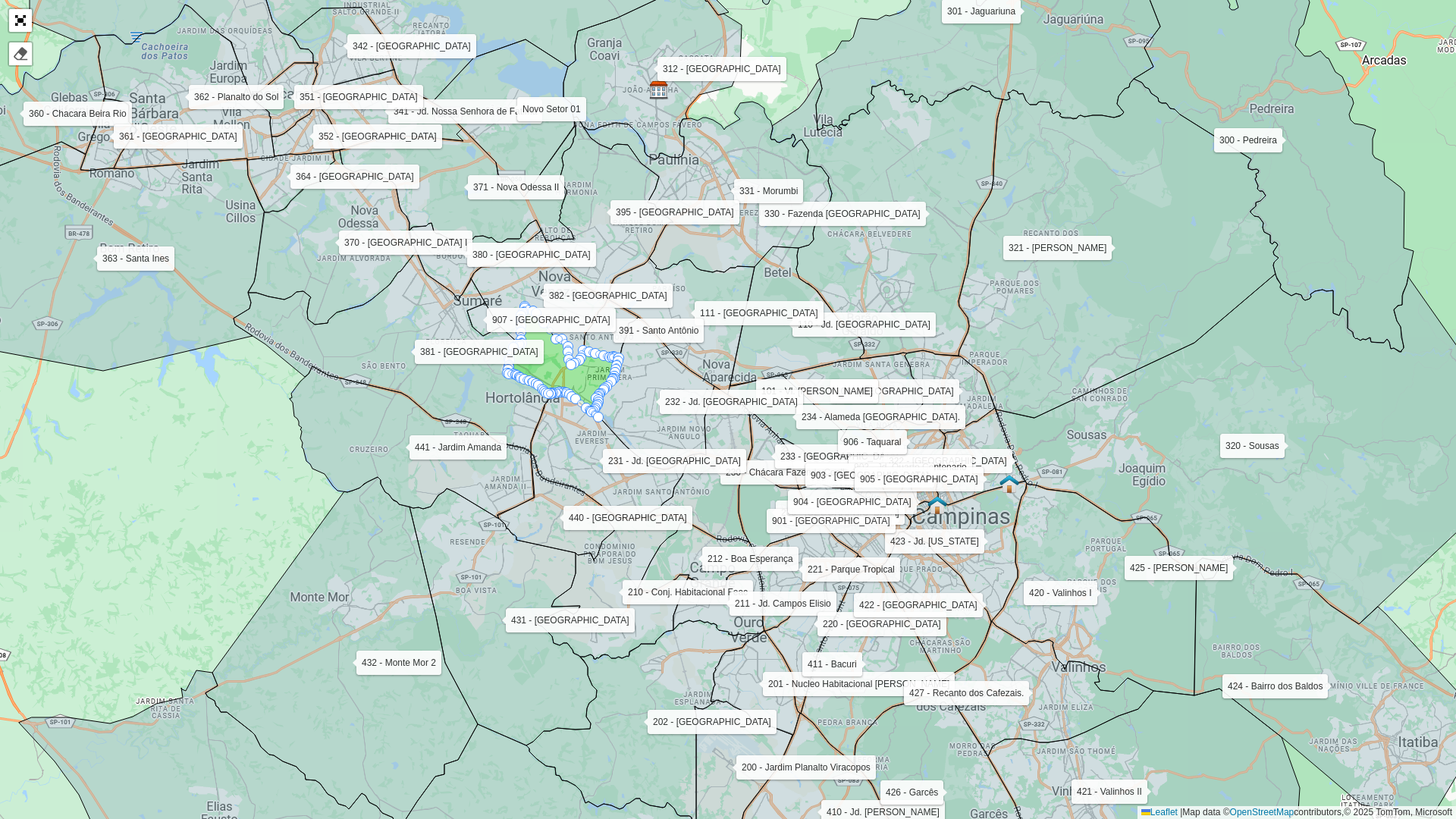
drag, startPoint x: 515, startPoint y: 677, endPoint x: 498, endPoint y: 636, distance: 44.4
click at [498, 636] on icon at bounding box center [503, 617] width 187 height 258
click at [26, 15] on link "Abrir mapa em tela cheia" at bounding box center [20, 20] width 22 height 22
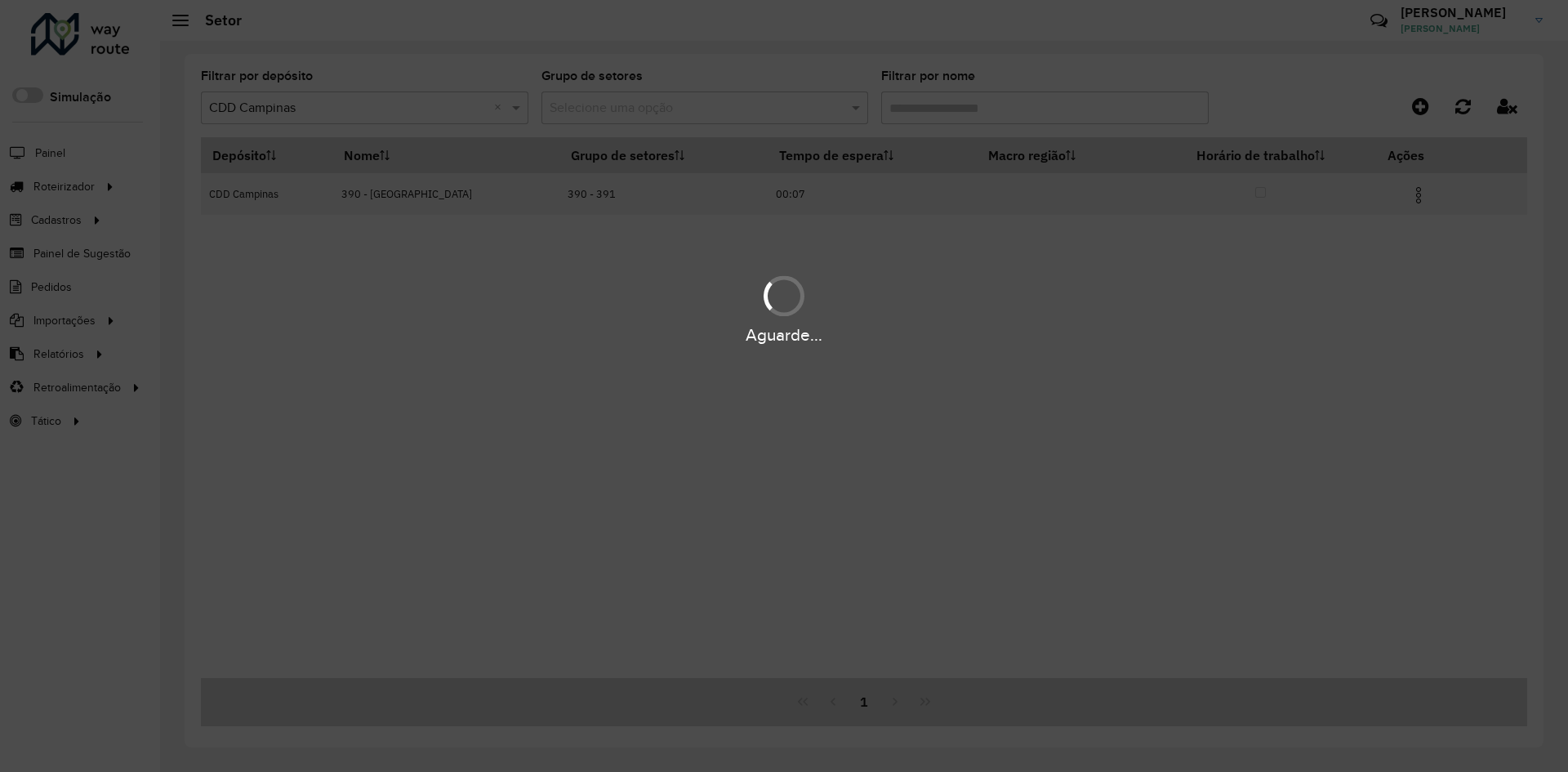
click at [957, 111] on div "Aguarde..." at bounding box center [784, 386] width 1568 height 772
click at [957, 111] on hb-app "Aguarde... Pop-up bloqueado! Seu navegador bloqueou automáticamente a abertura …" at bounding box center [784, 386] width 1568 height 772
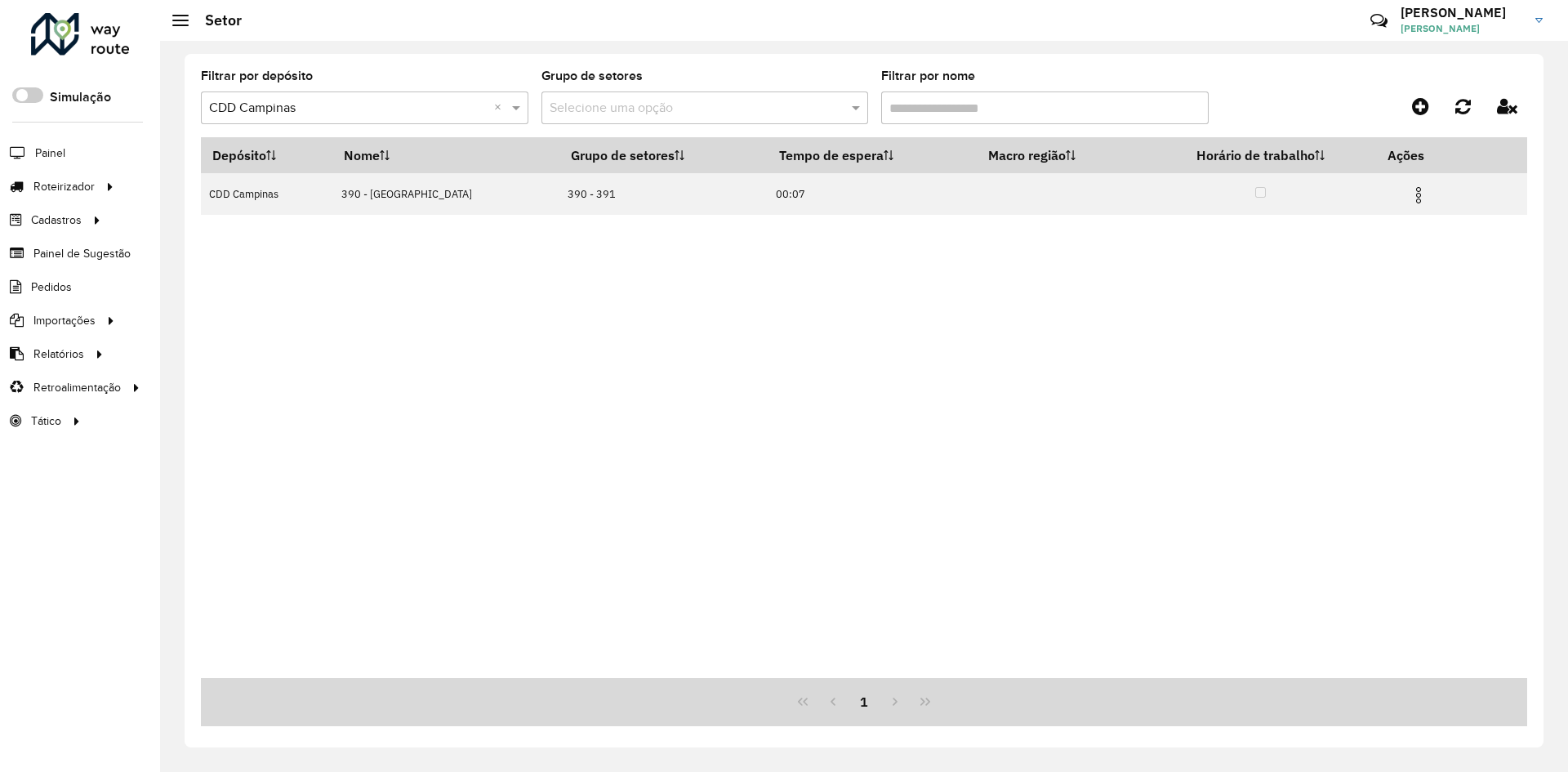
click at [935, 105] on input "Filtrar por nome" at bounding box center [1044, 108] width 327 height 33
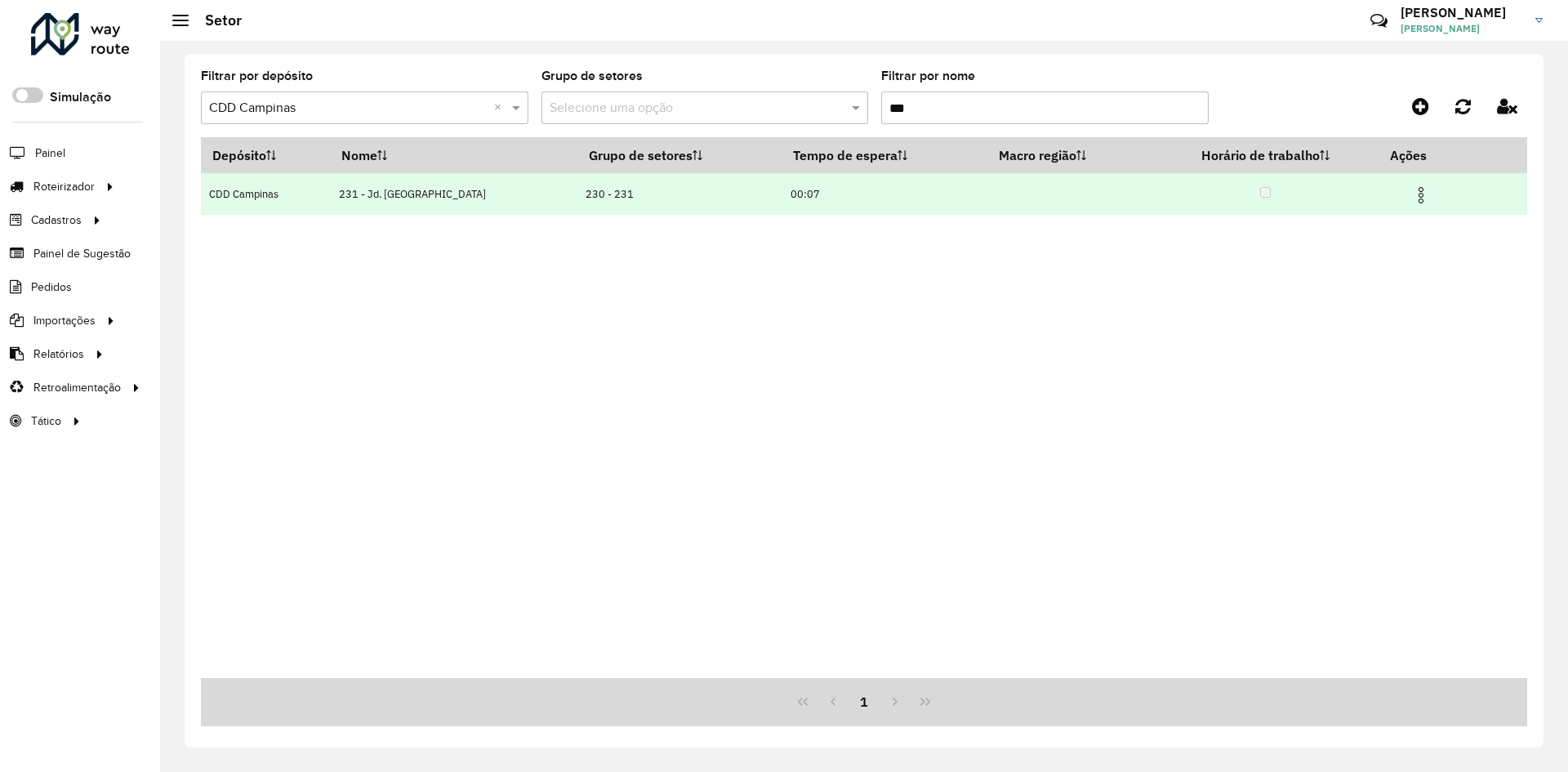
type input "***"
click at [1417, 197] on img at bounding box center [1421, 195] width 20 height 20
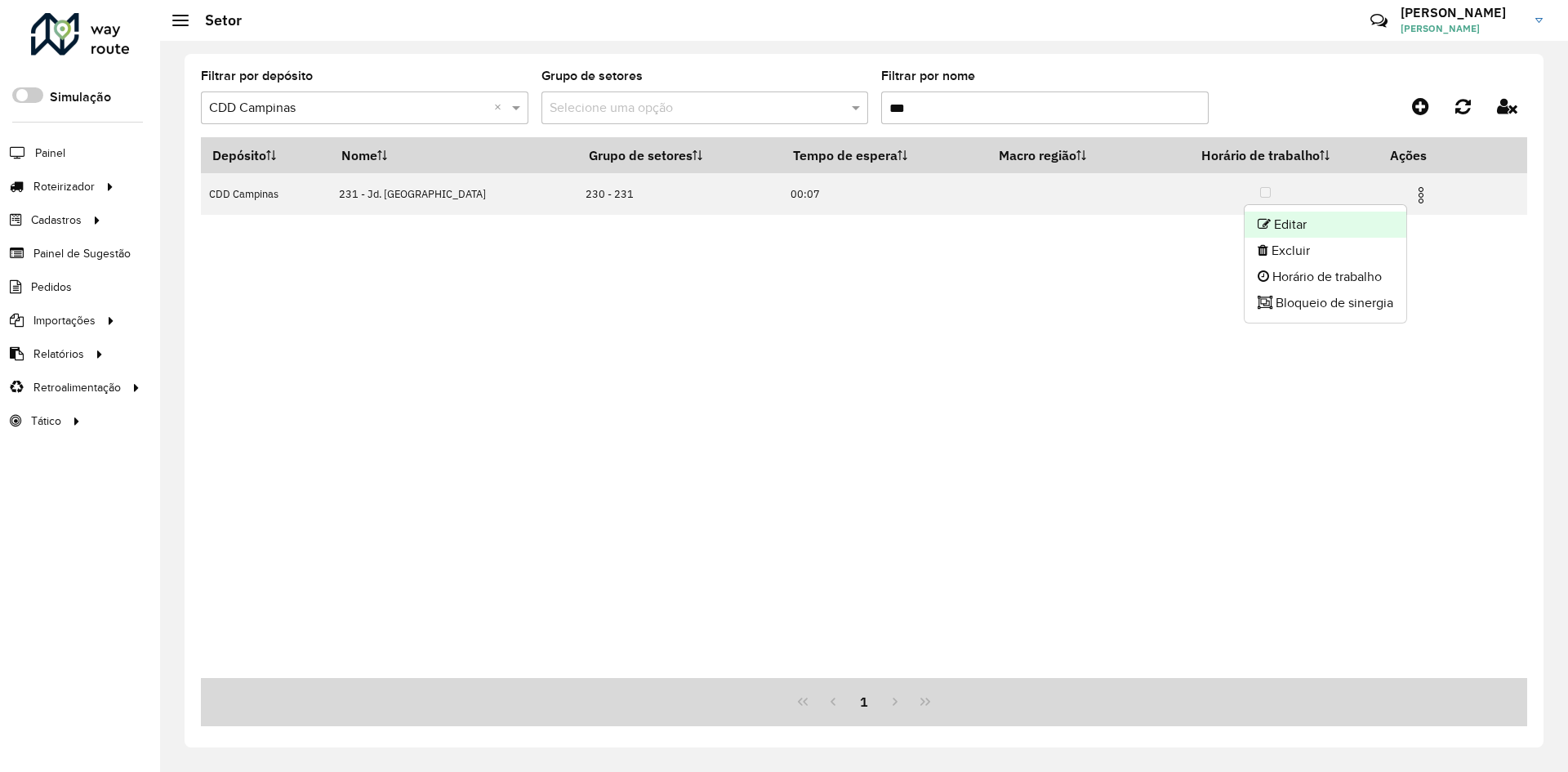
click at [1343, 215] on li "Editar" at bounding box center [1325, 224] width 161 height 26
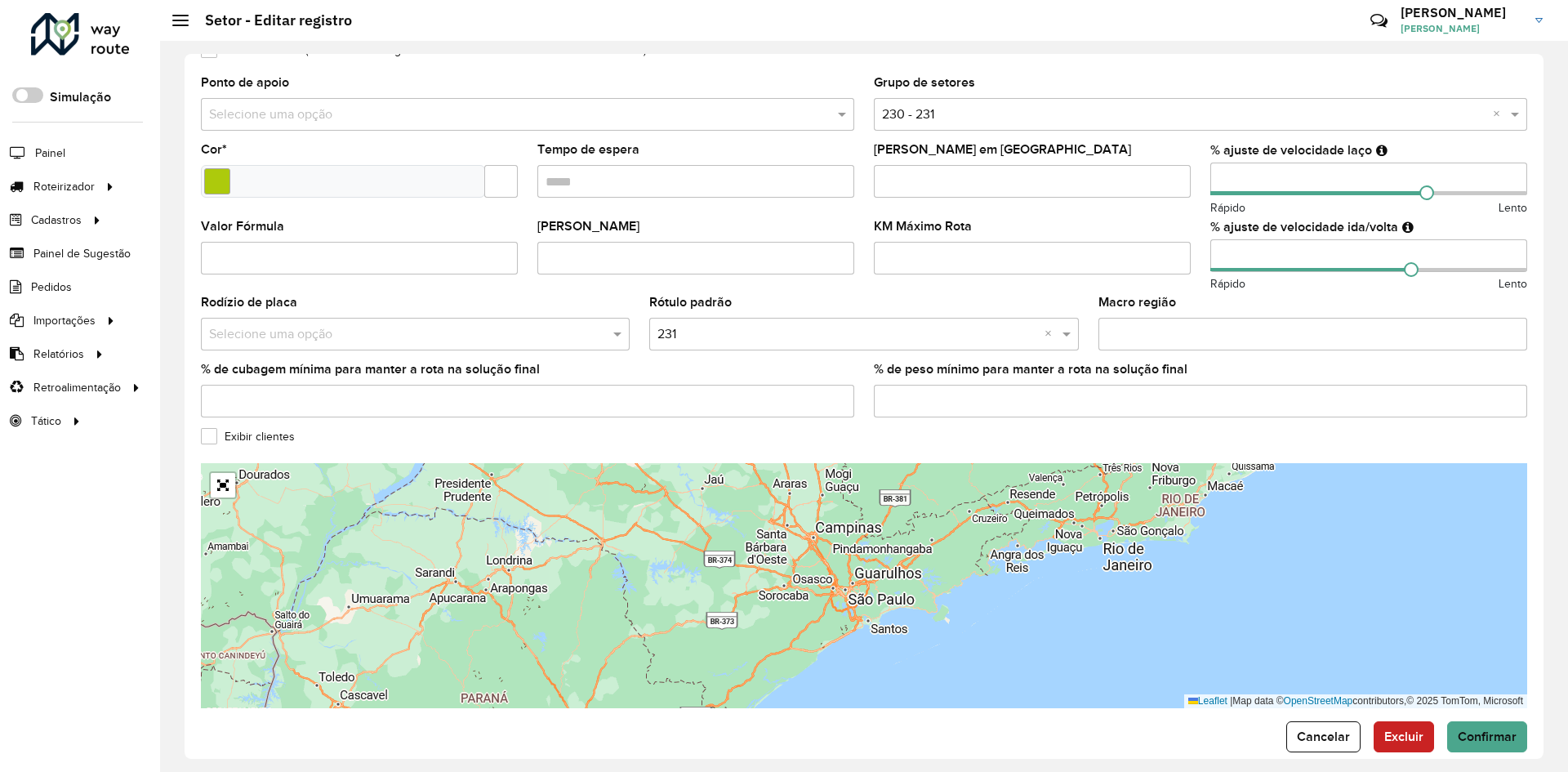
scroll to position [349, 0]
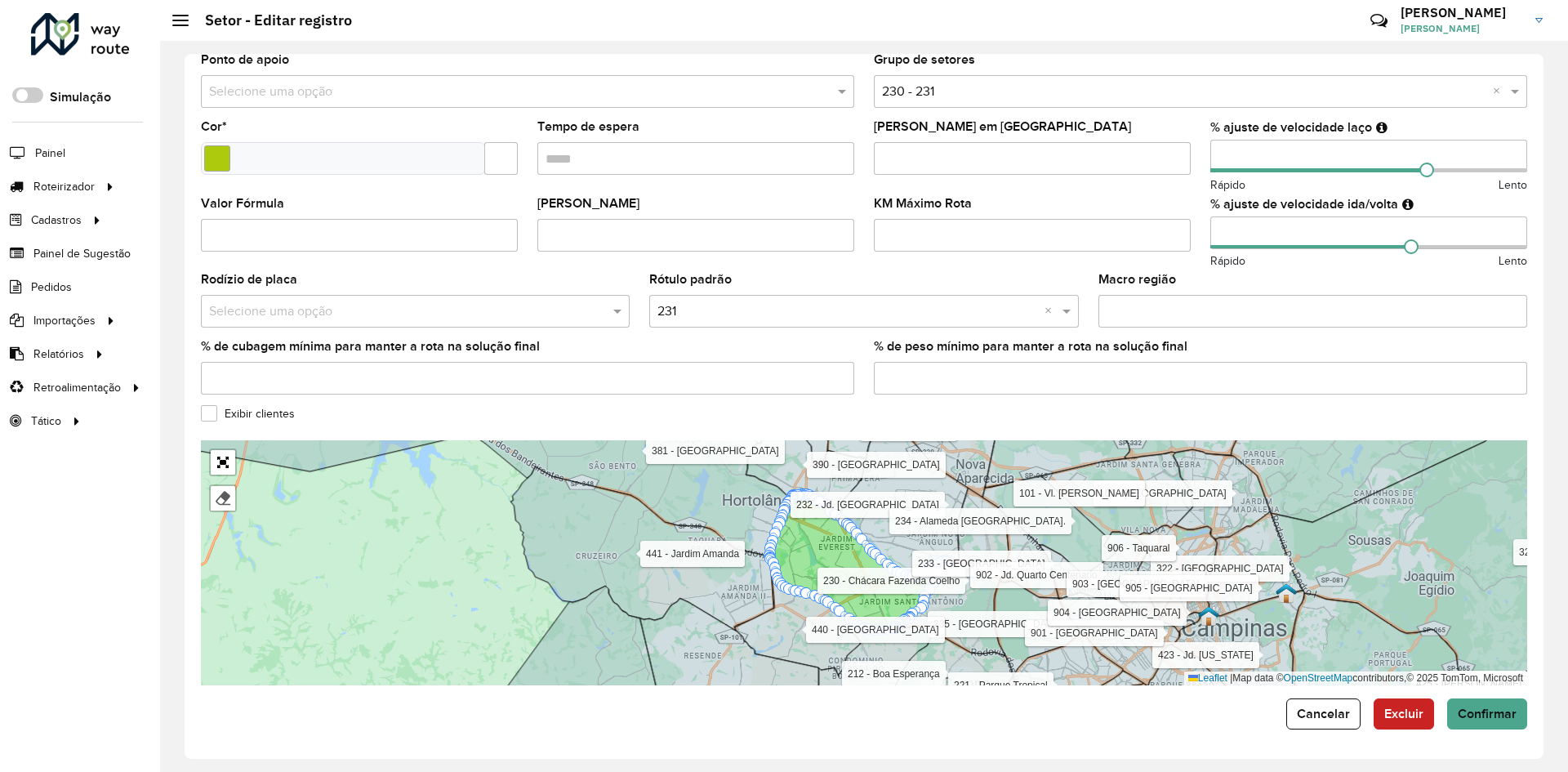
click at [1224, 234] on input "number" at bounding box center [1367, 233] width 316 height 33
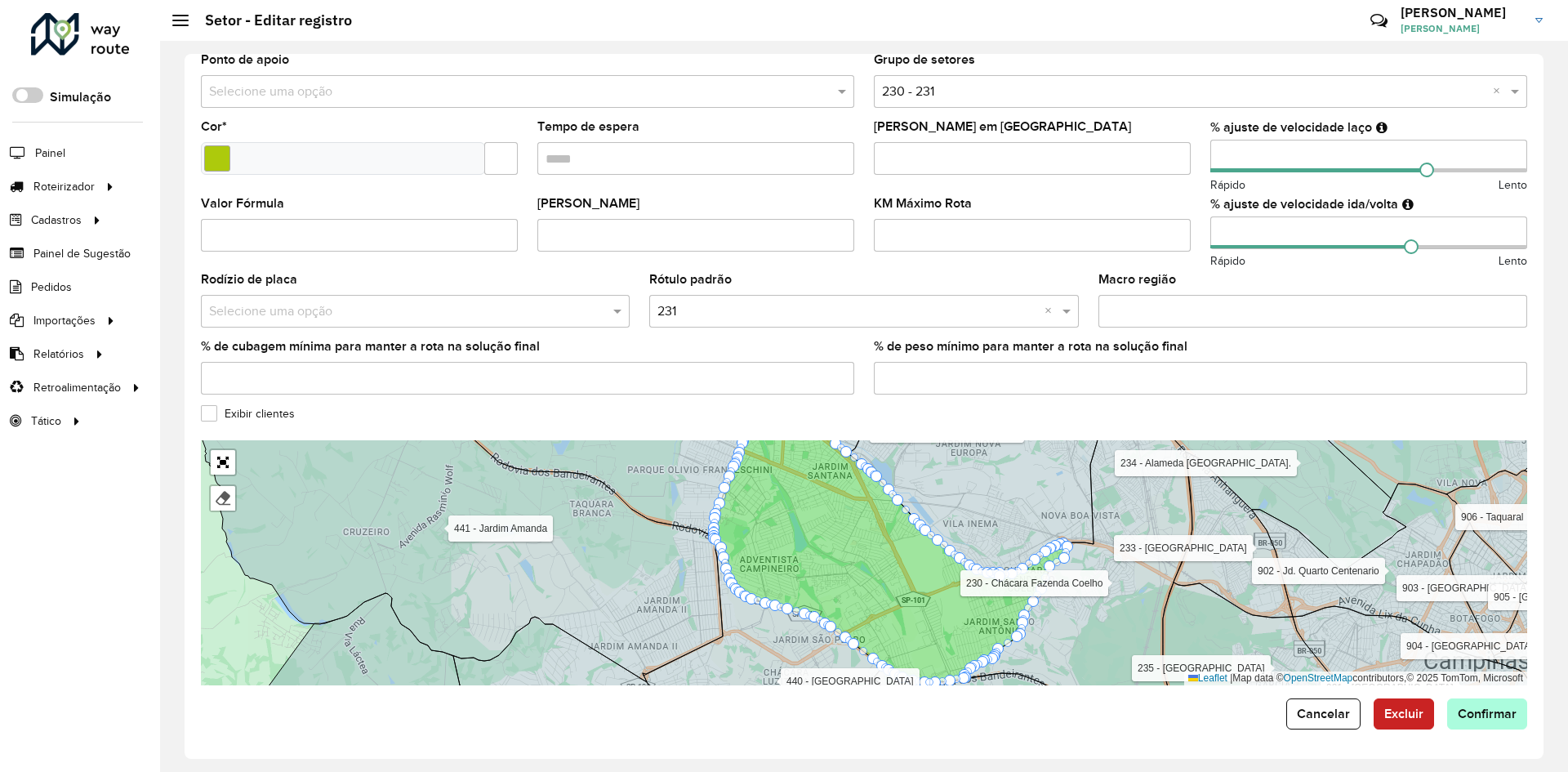
type input "***"
click at [1498, 702] on button "Confirmar" at bounding box center [1487, 713] width 80 height 31
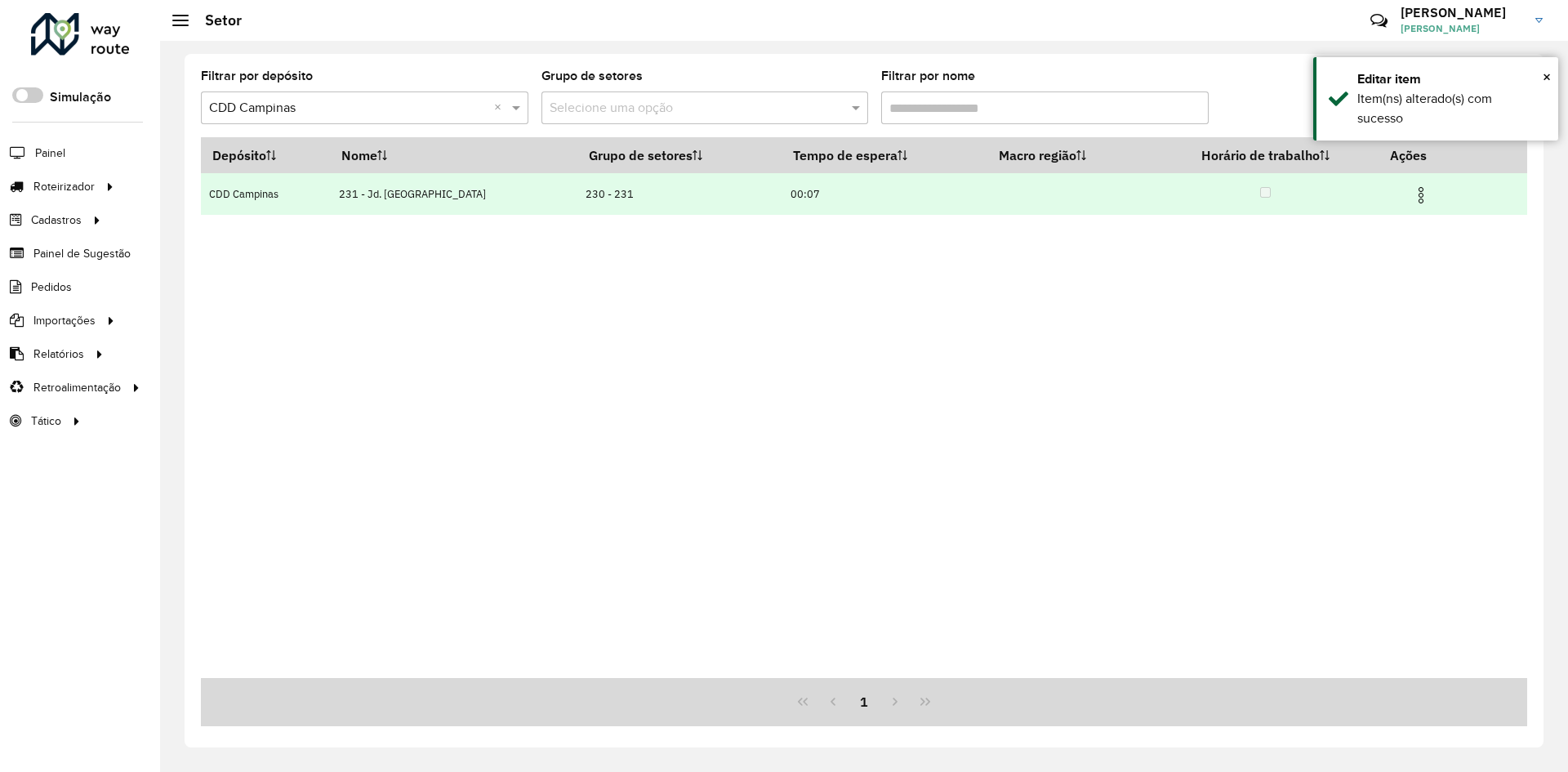
click at [1424, 188] on img at bounding box center [1421, 195] width 20 height 20
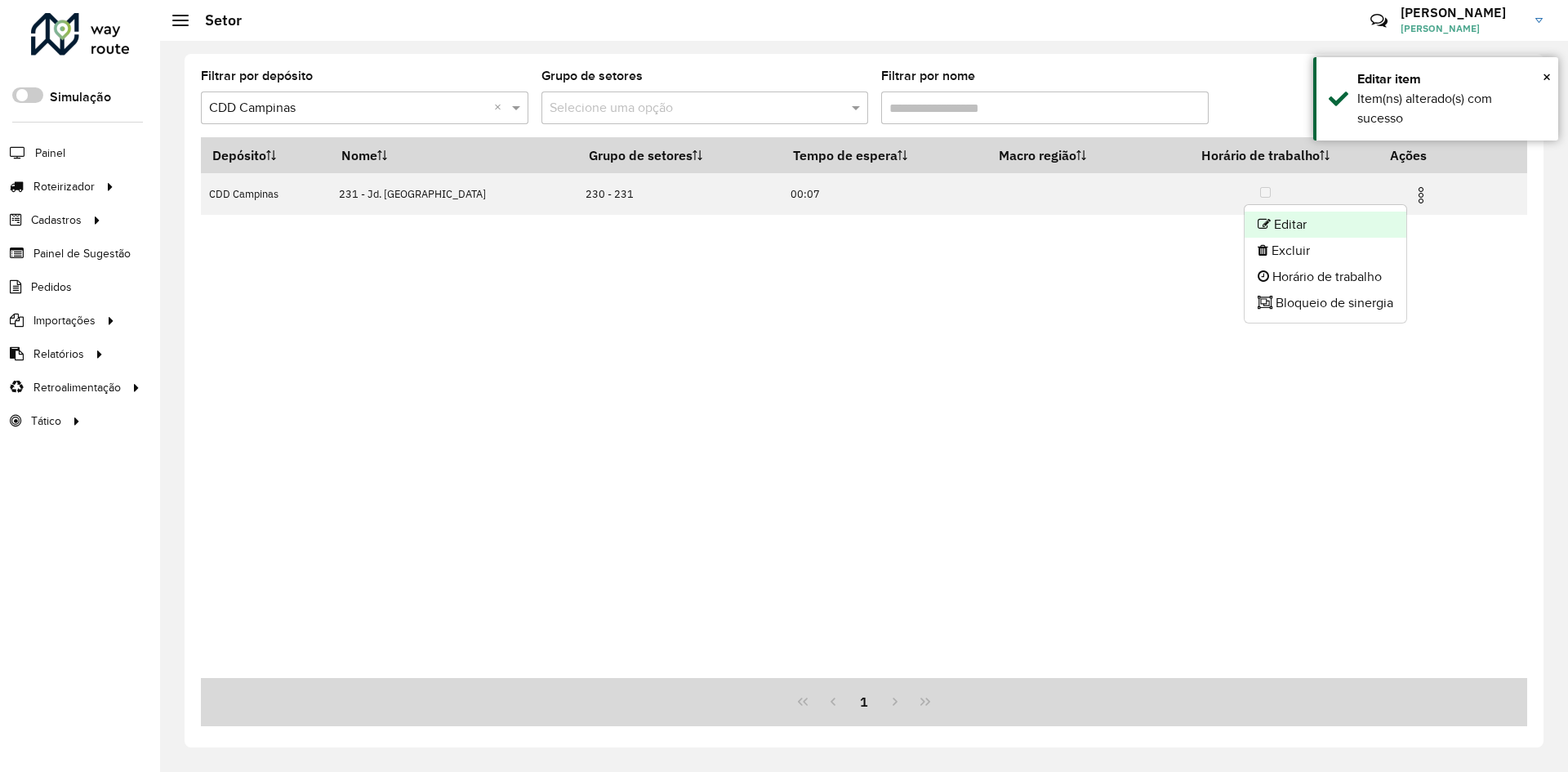
click at [1332, 223] on li "Editar" at bounding box center [1325, 224] width 161 height 26
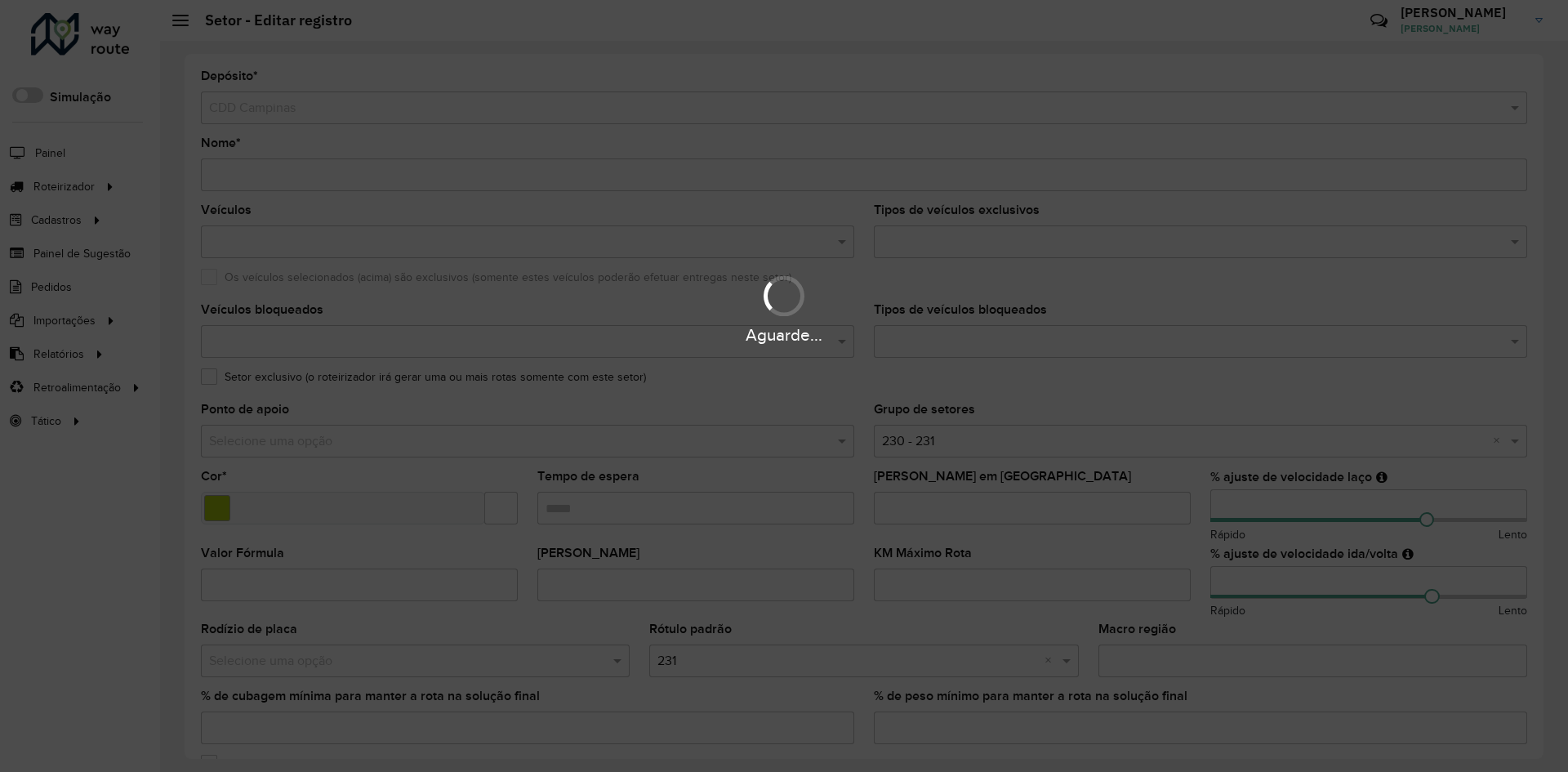
click at [1224, 504] on div "Aguarde..." at bounding box center [784, 386] width 1568 height 772
click at [1224, 498] on div "Aguarde..." at bounding box center [784, 386] width 1568 height 772
click at [1228, 504] on div "Aguarde..." at bounding box center [784, 386] width 1568 height 772
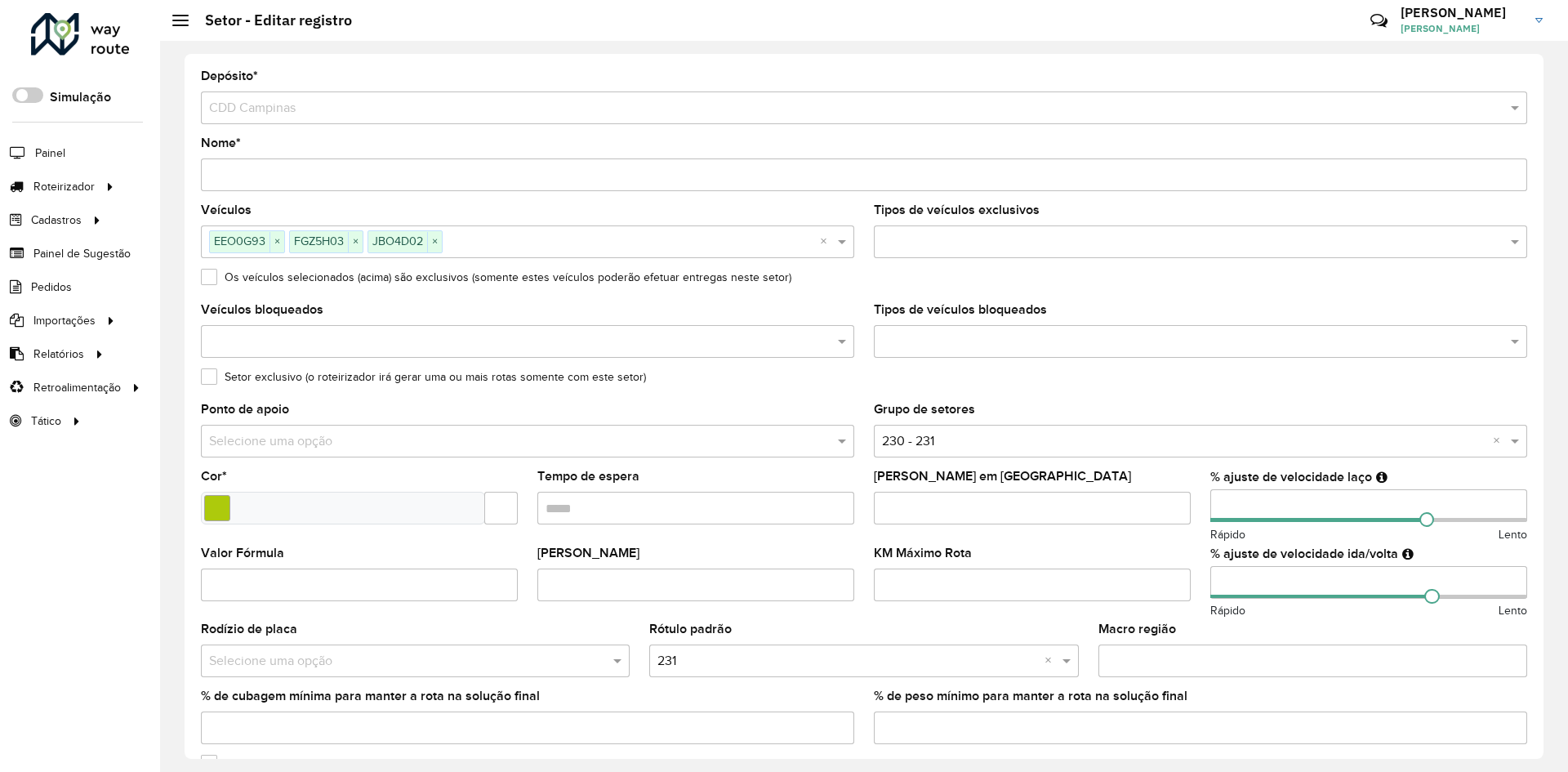
click at [1225, 505] on input "number" at bounding box center [1367, 505] width 316 height 33
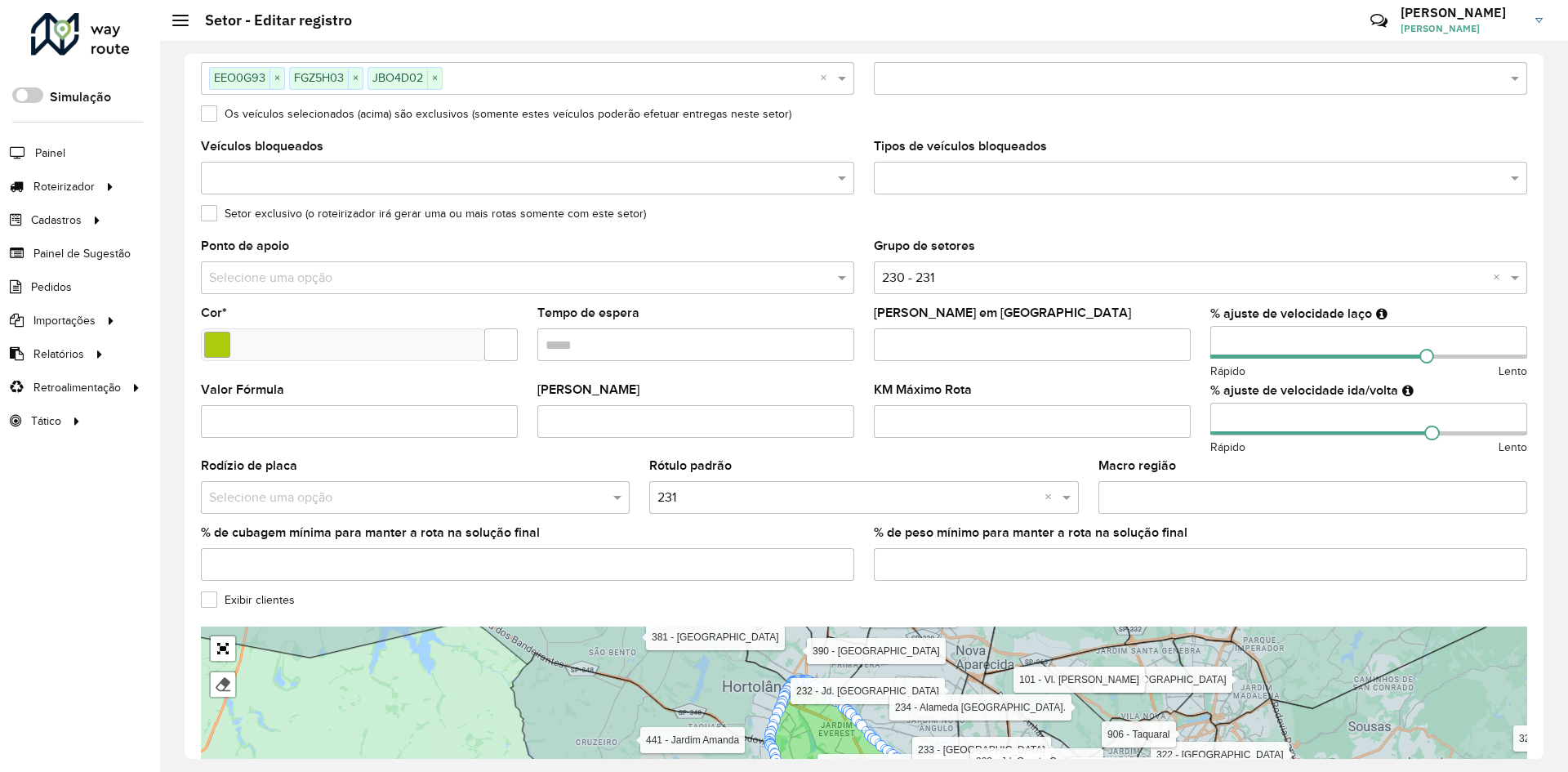
scroll to position [349, 0]
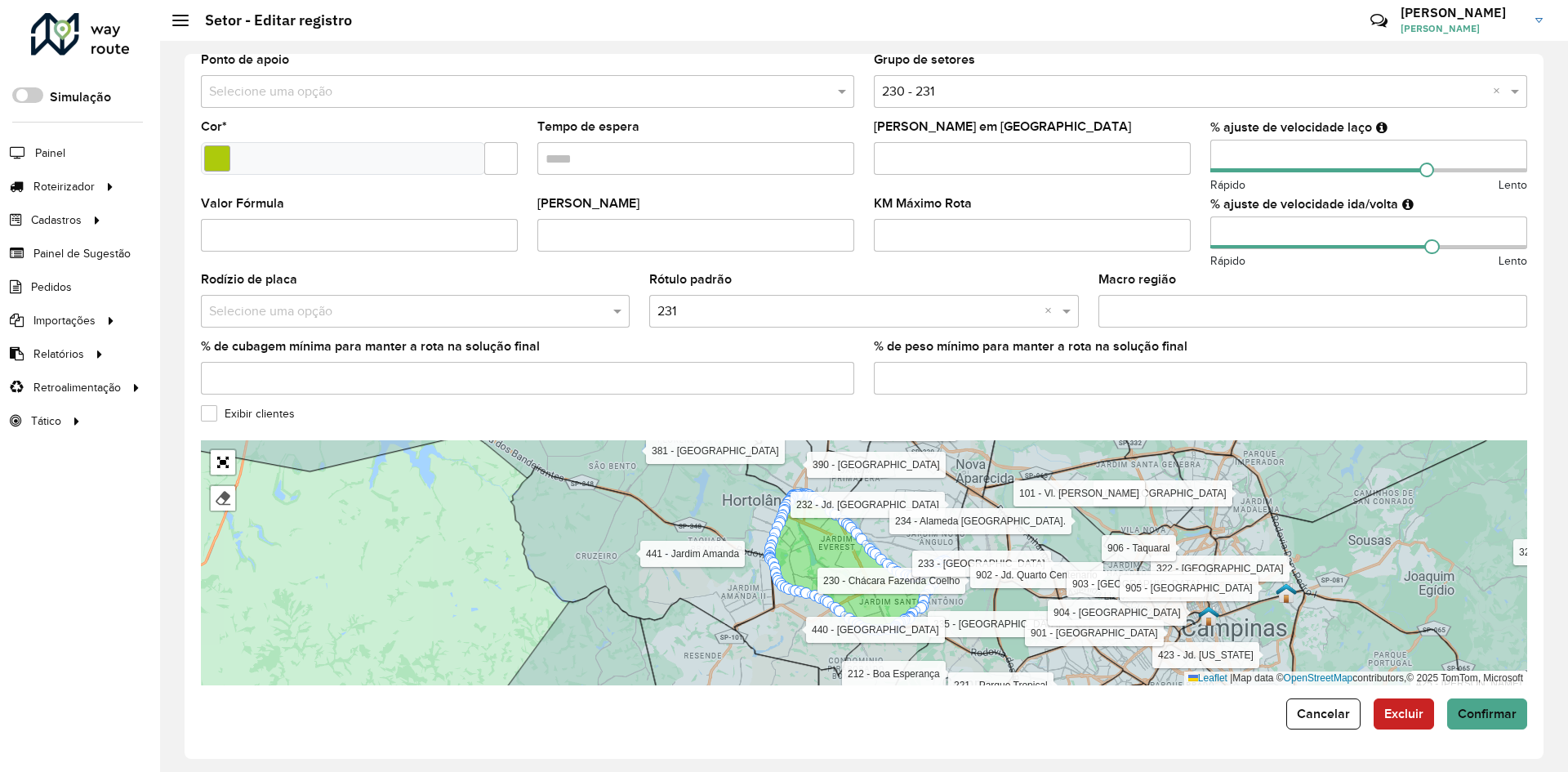
type input "***"
click at [1482, 695] on form "Depósito * Selecione um depósito × CDD Campinas Nome * Veículos EEO0G93 × FGZ5H…" at bounding box center [864, 225] width 1326 height 1008
click at [1482, 709] on span "Confirmar" at bounding box center [1487, 713] width 59 height 14
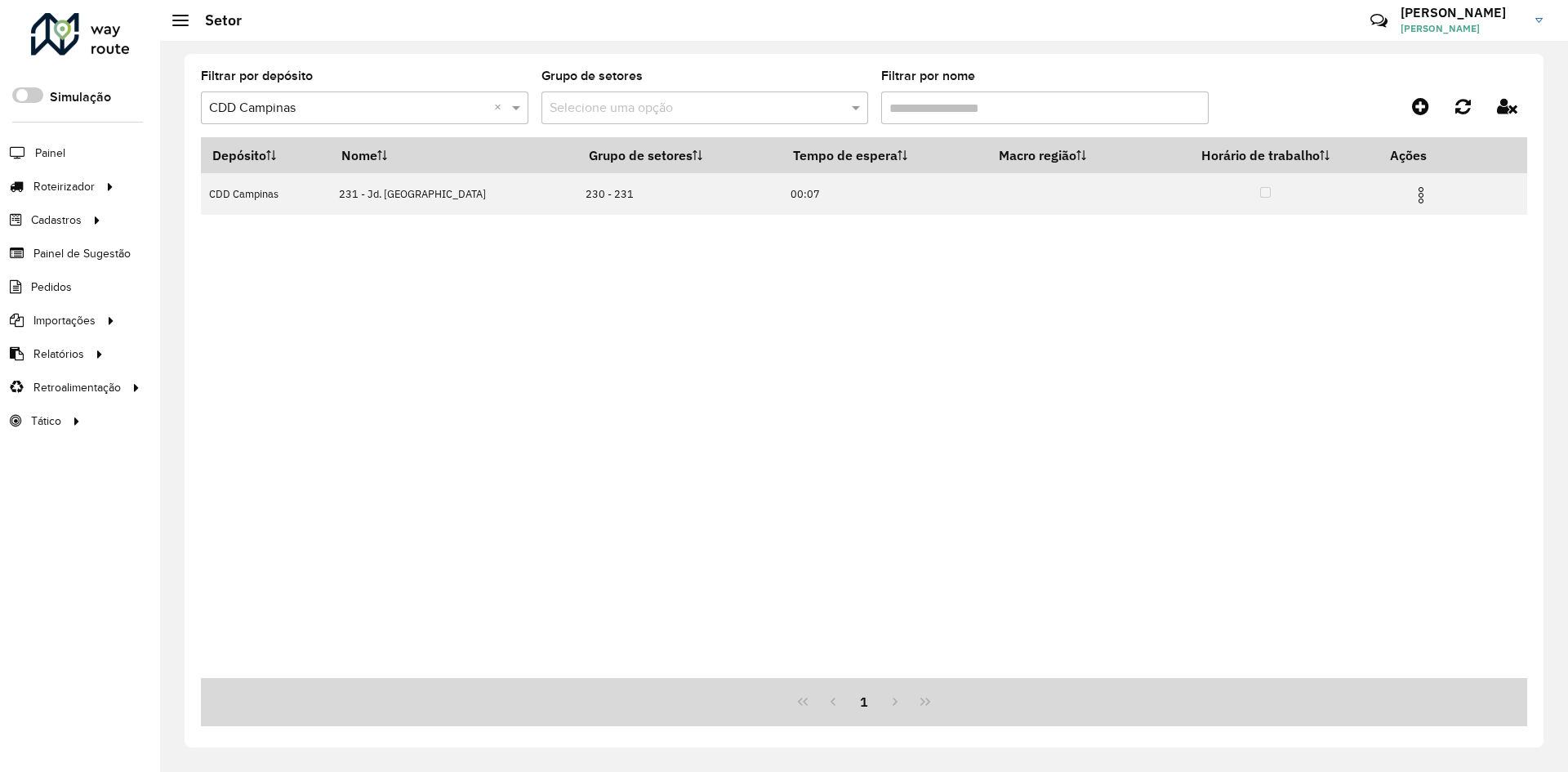
click at [1259, 55] on div "Filtrar por depósito Selecione um depósito × CDD Campinas × Grupo de setores Se…" at bounding box center [864, 400] width 1359 height 694
click at [974, 103] on input "Filtrar por nome" at bounding box center [1044, 108] width 327 height 33
click at [923, 110] on input "Filtrar por nome" at bounding box center [1044, 108] width 327 height 33
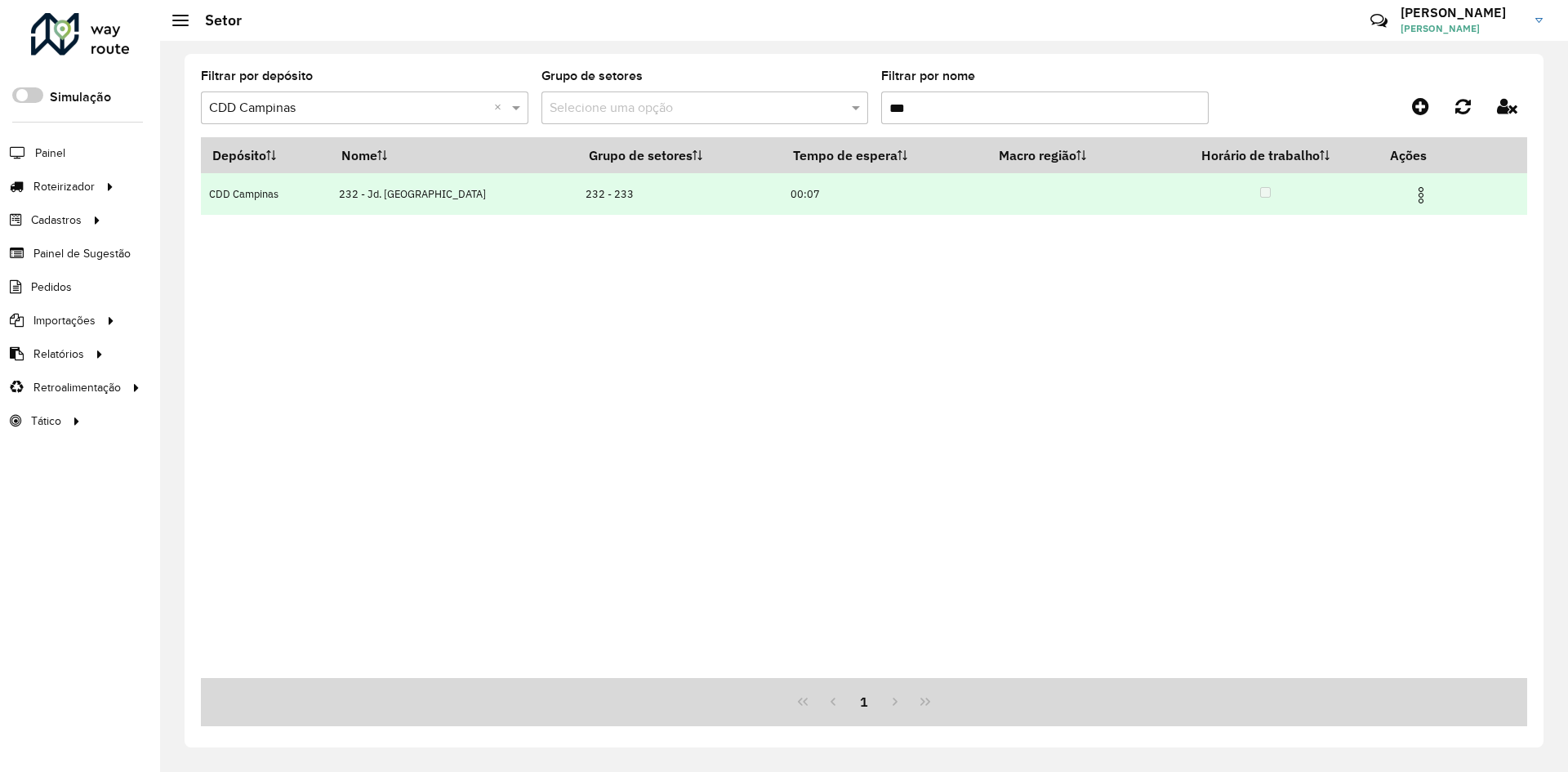
type input "***"
click at [1411, 185] on img at bounding box center [1421, 195] width 20 height 20
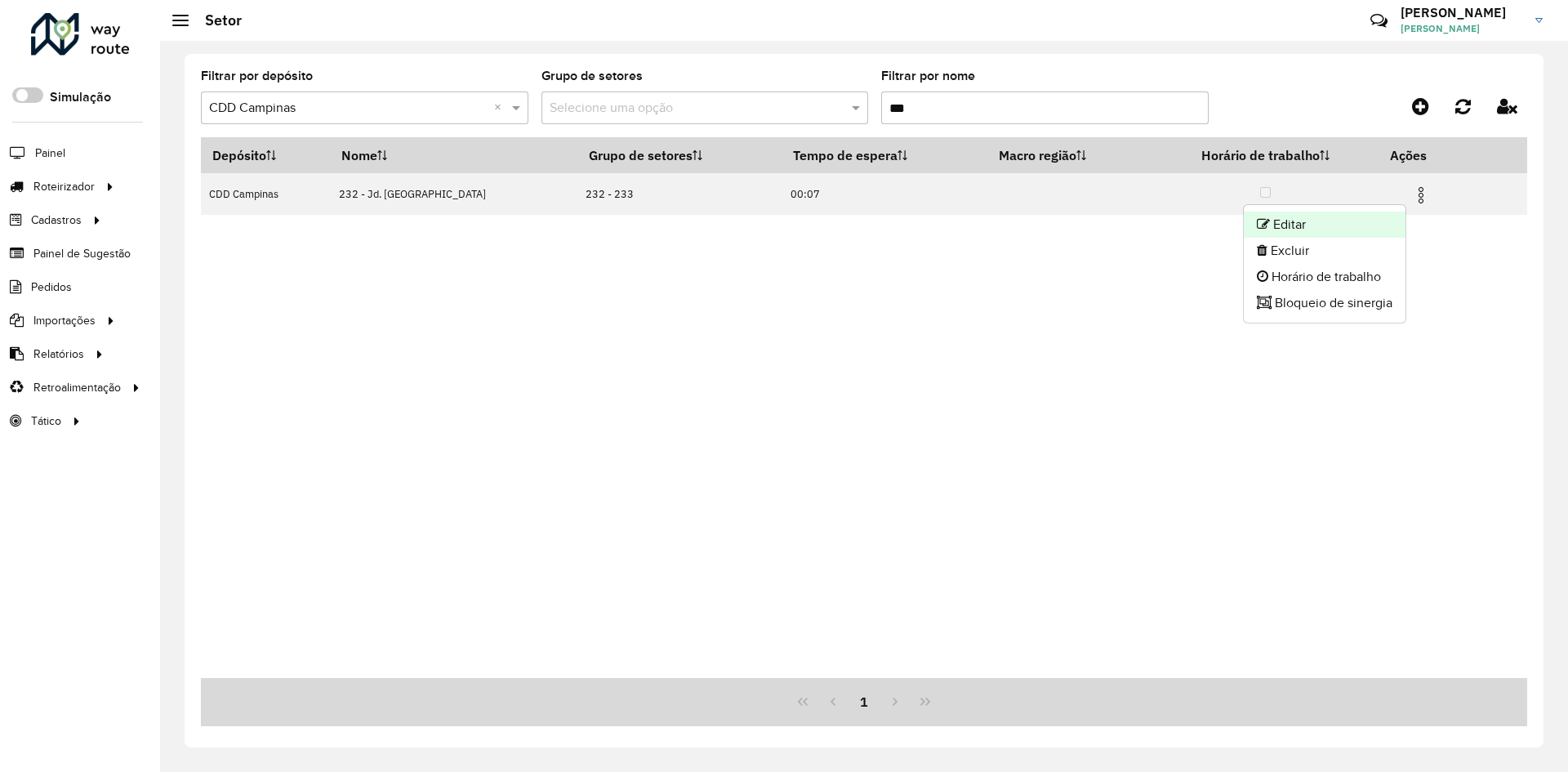
click at [1307, 218] on li "Editar" at bounding box center [1324, 224] width 161 height 26
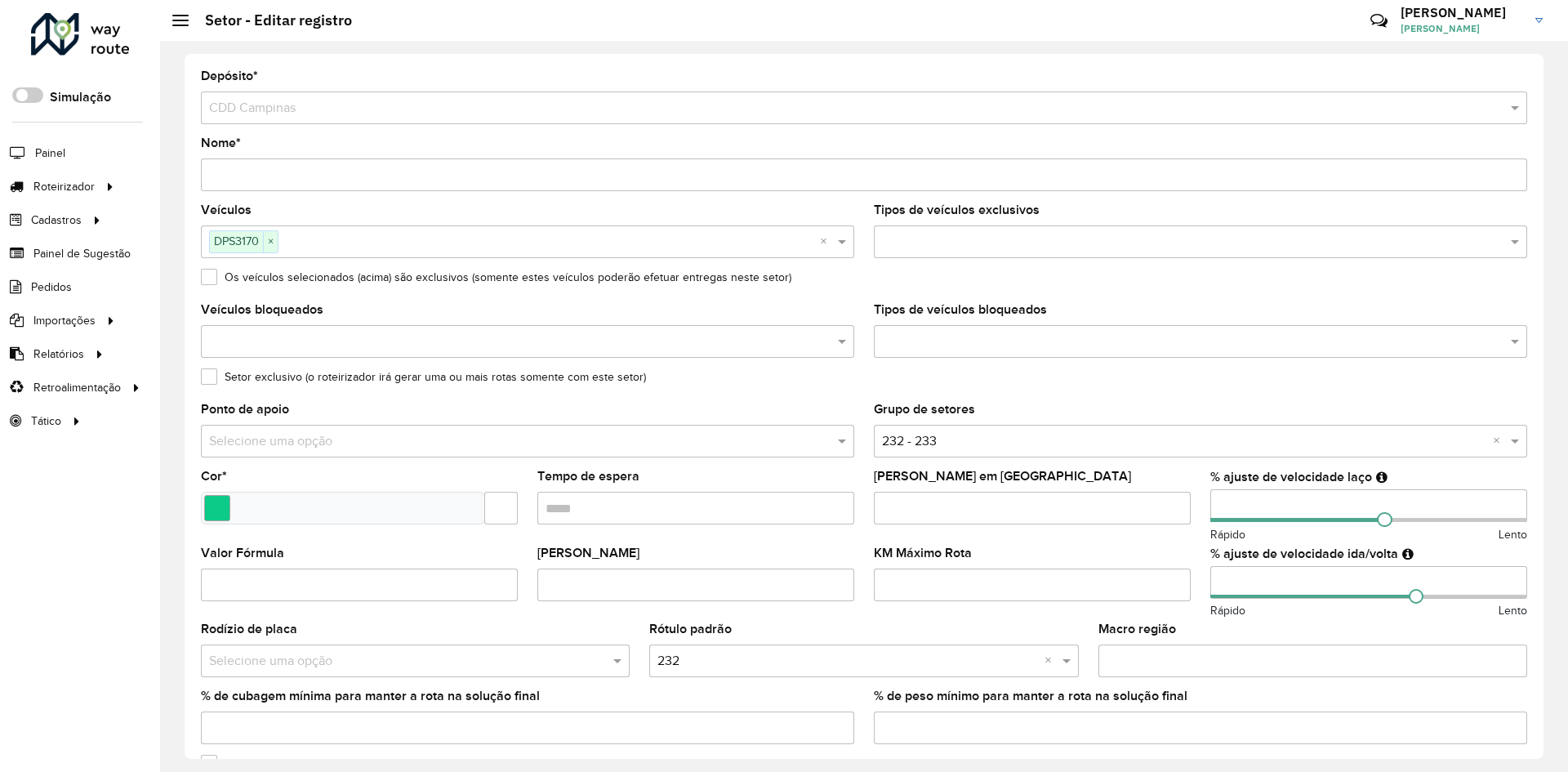
click at [1219, 511] on input "number" at bounding box center [1367, 505] width 316 height 33
type input "**"
click at [1220, 575] on input "number" at bounding box center [1367, 582] width 316 height 33
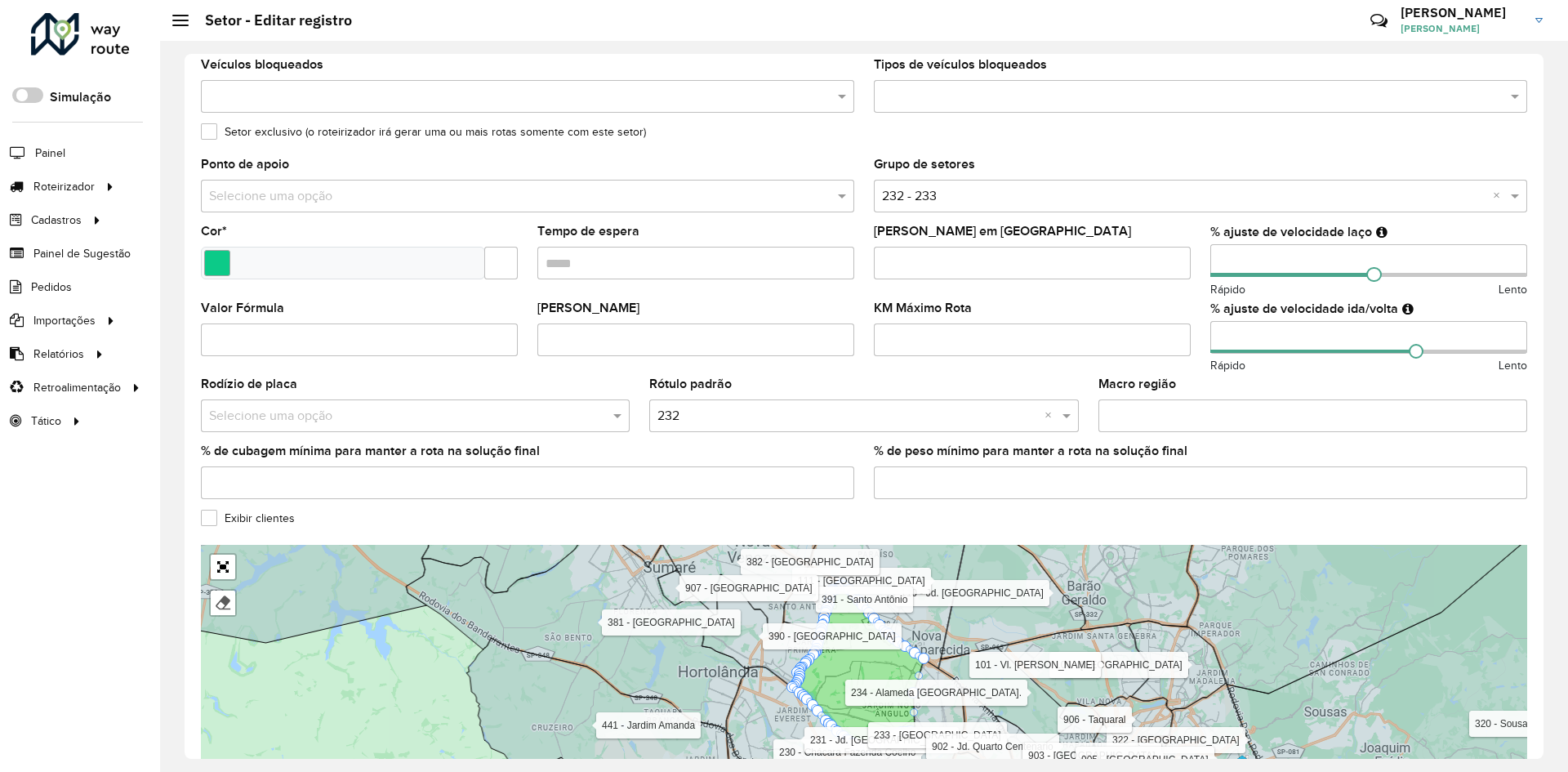
scroll to position [326, 0]
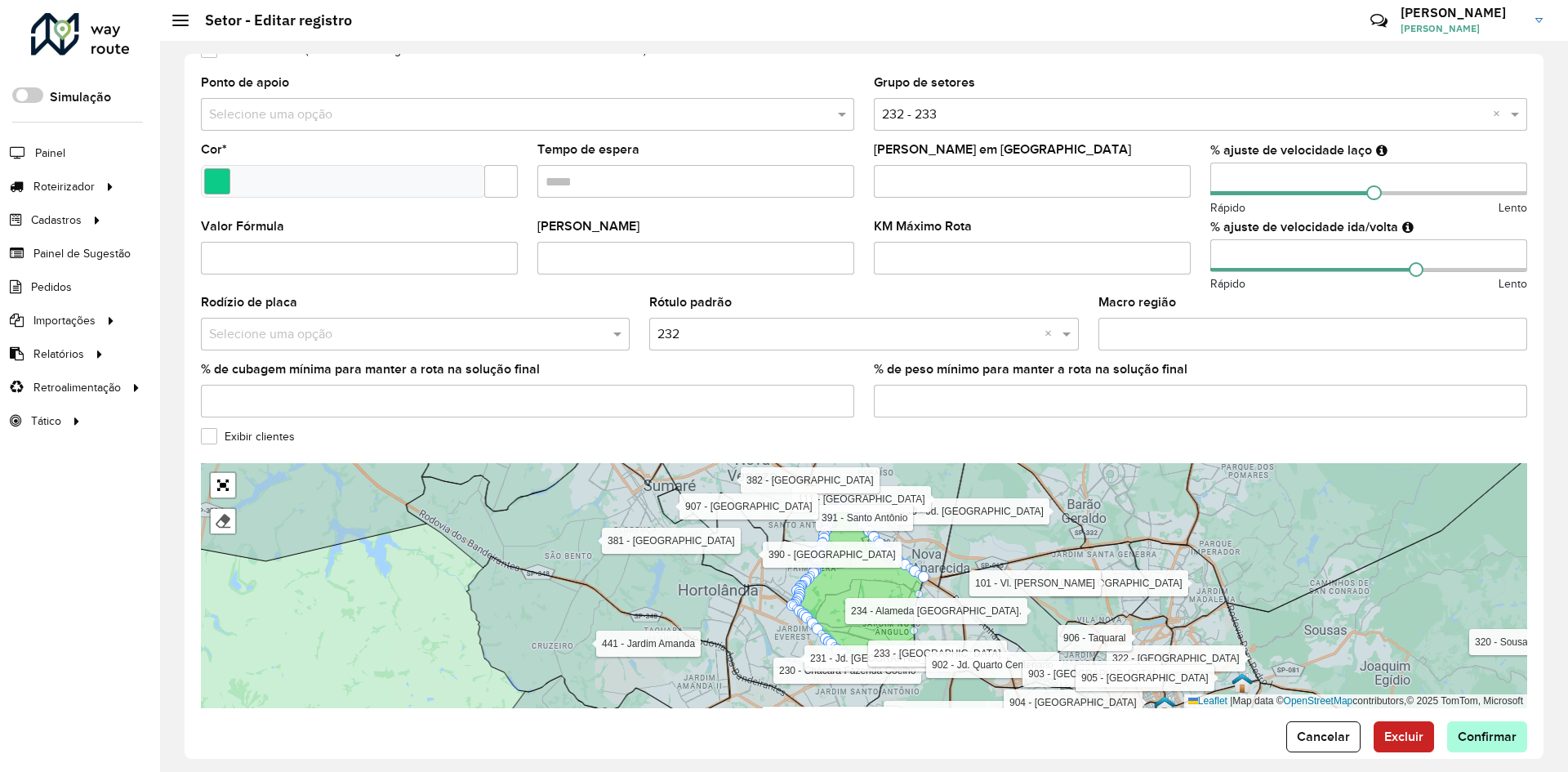
type input "**"
click at [1481, 729] on span "Confirmar" at bounding box center [1487, 736] width 59 height 14
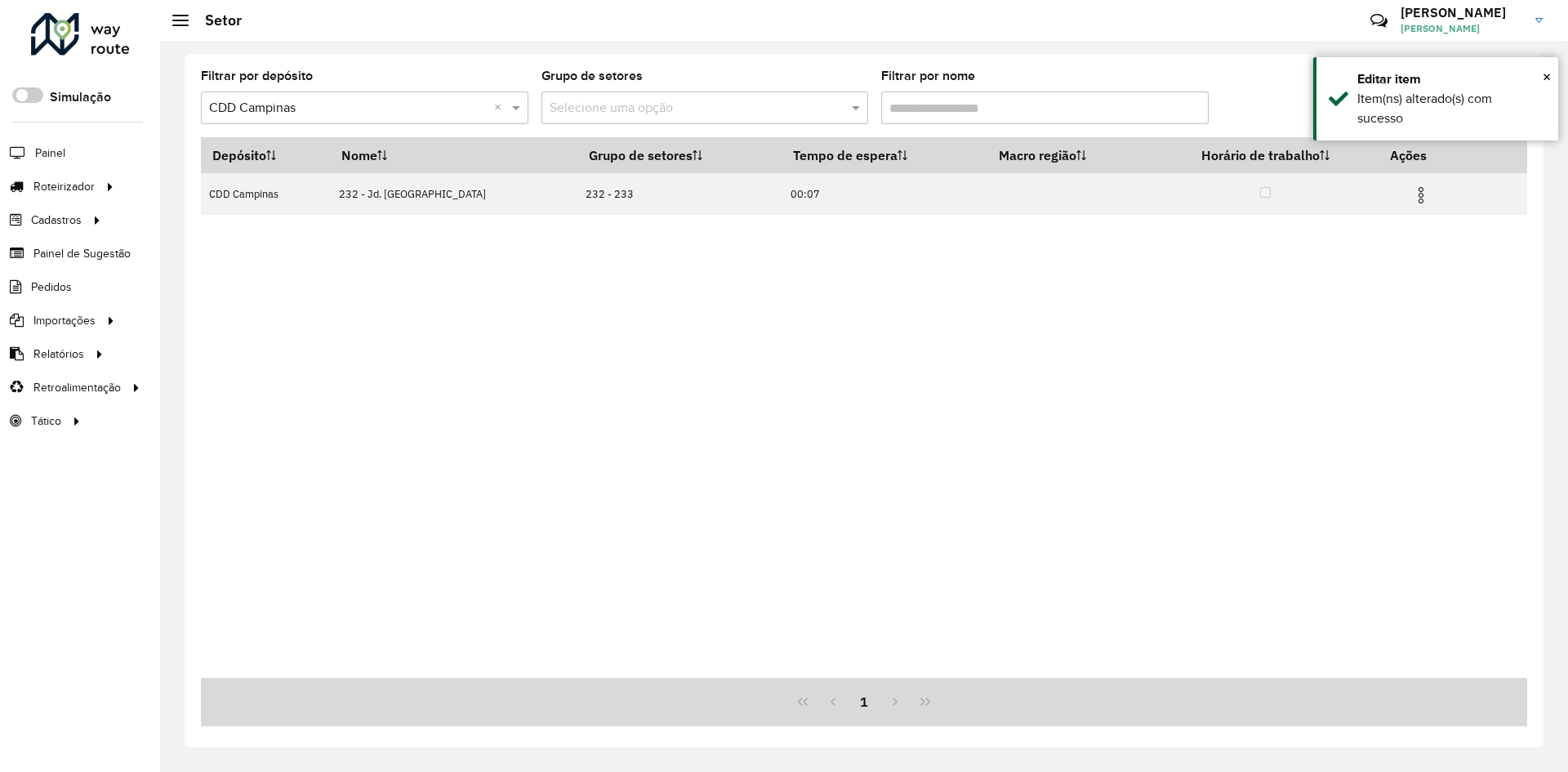
click at [882, 110] on input "Filtrar por nome" at bounding box center [1044, 108] width 327 height 33
type input "***"
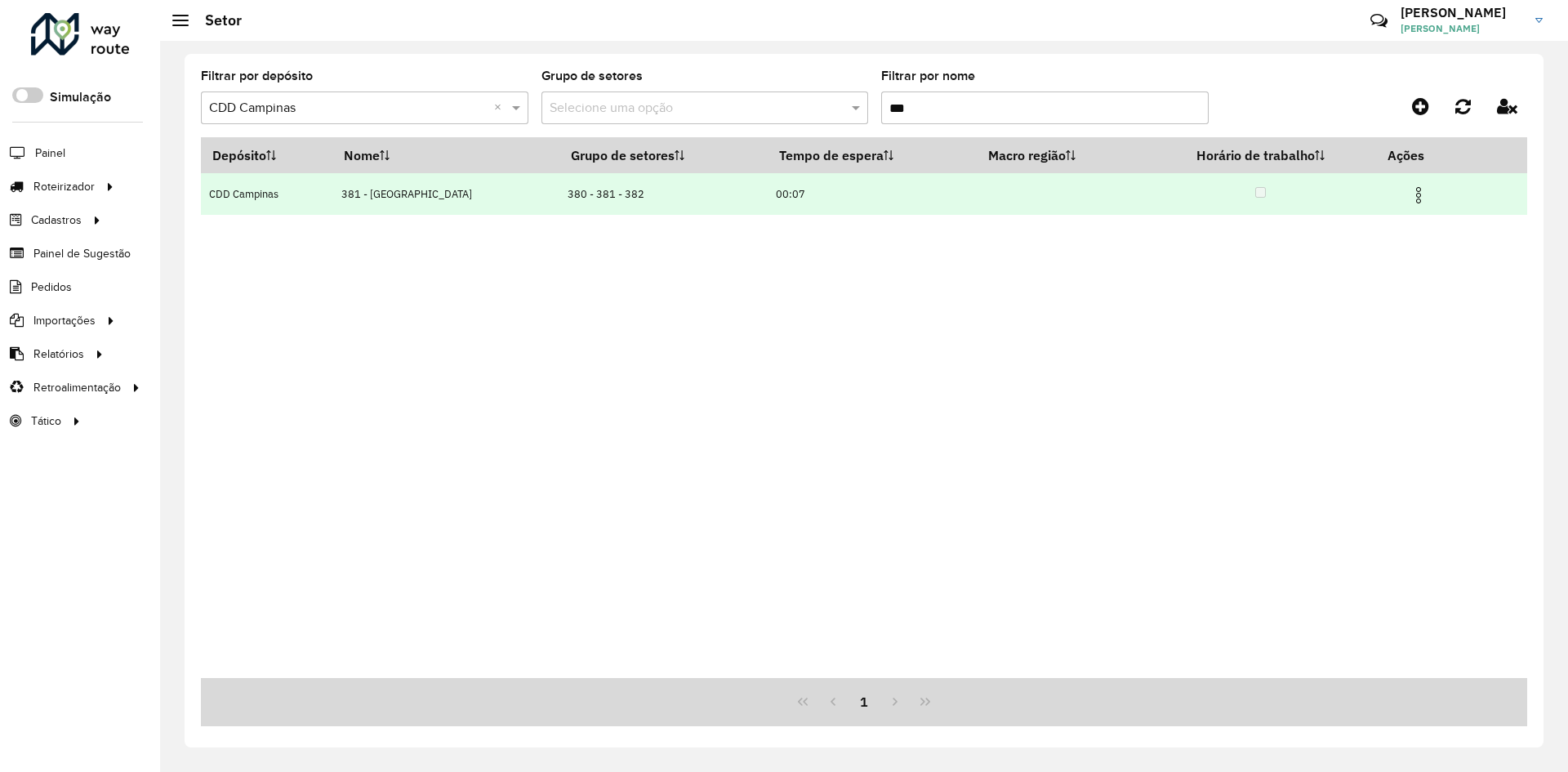
click at [1427, 194] on td at bounding box center [1424, 193] width 98 height 41
click at [1424, 194] on img at bounding box center [1418, 195] width 20 height 20
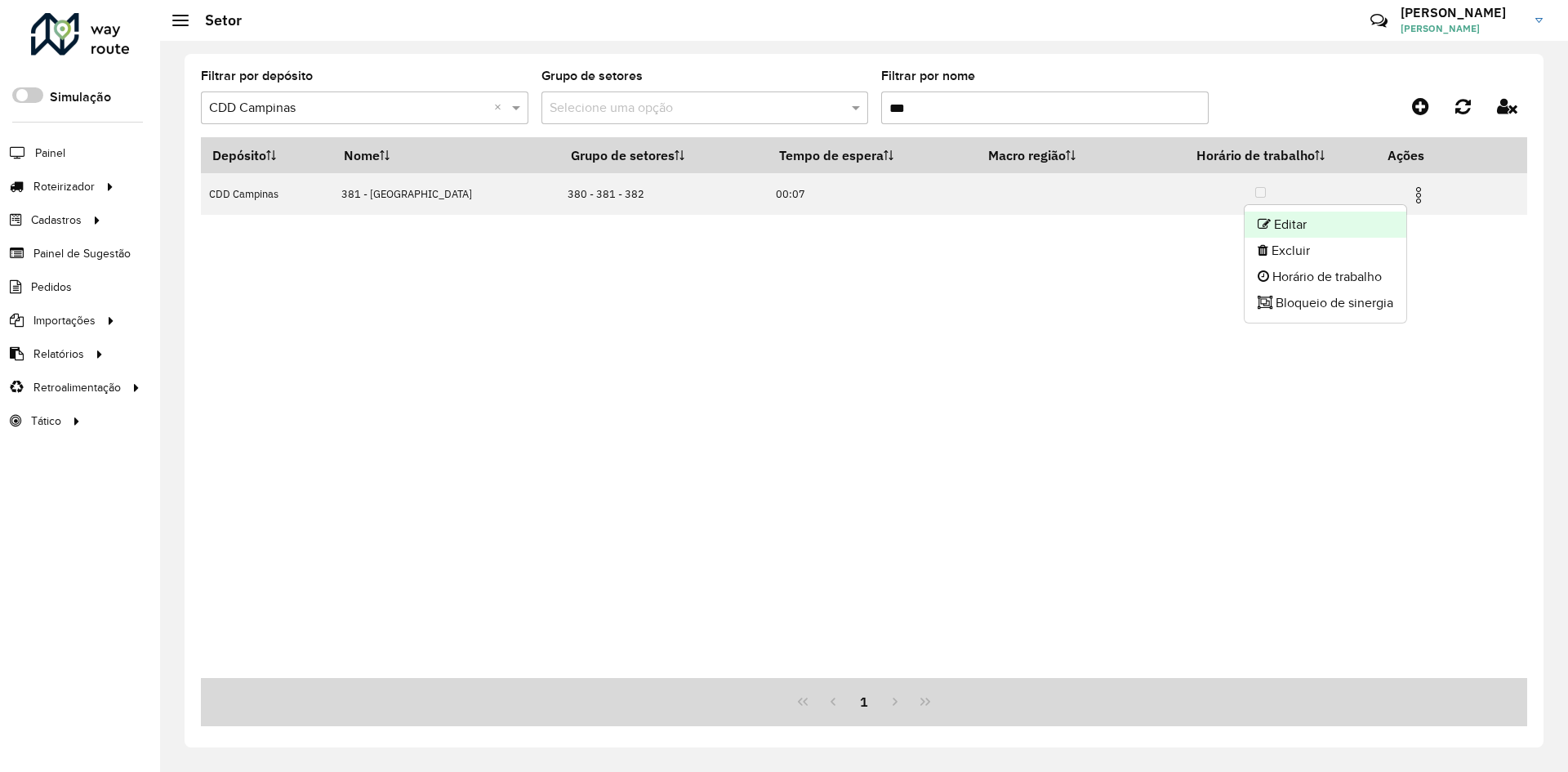
click at [1349, 228] on li "Editar" at bounding box center [1325, 224] width 161 height 26
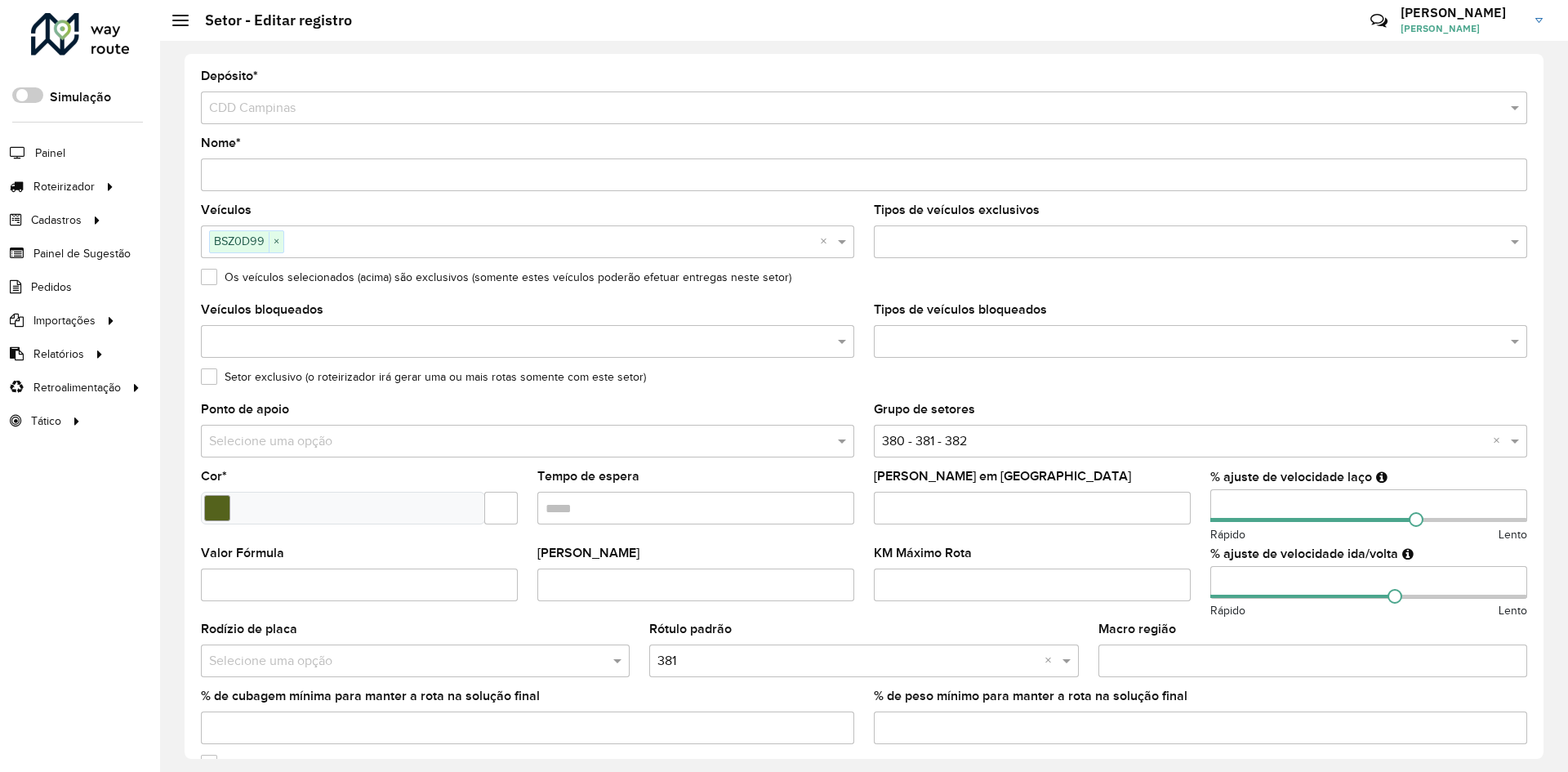
click at [1277, 489] on div "% ajuste de velocidade laço Rápido Lento" at bounding box center [1367, 507] width 316 height 73
click at [1275, 492] on input "number" at bounding box center [1367, 505] width 316 height 33
click at [1274, 494] on input "number" at bounding box center [1367, 505] width 316 height 33
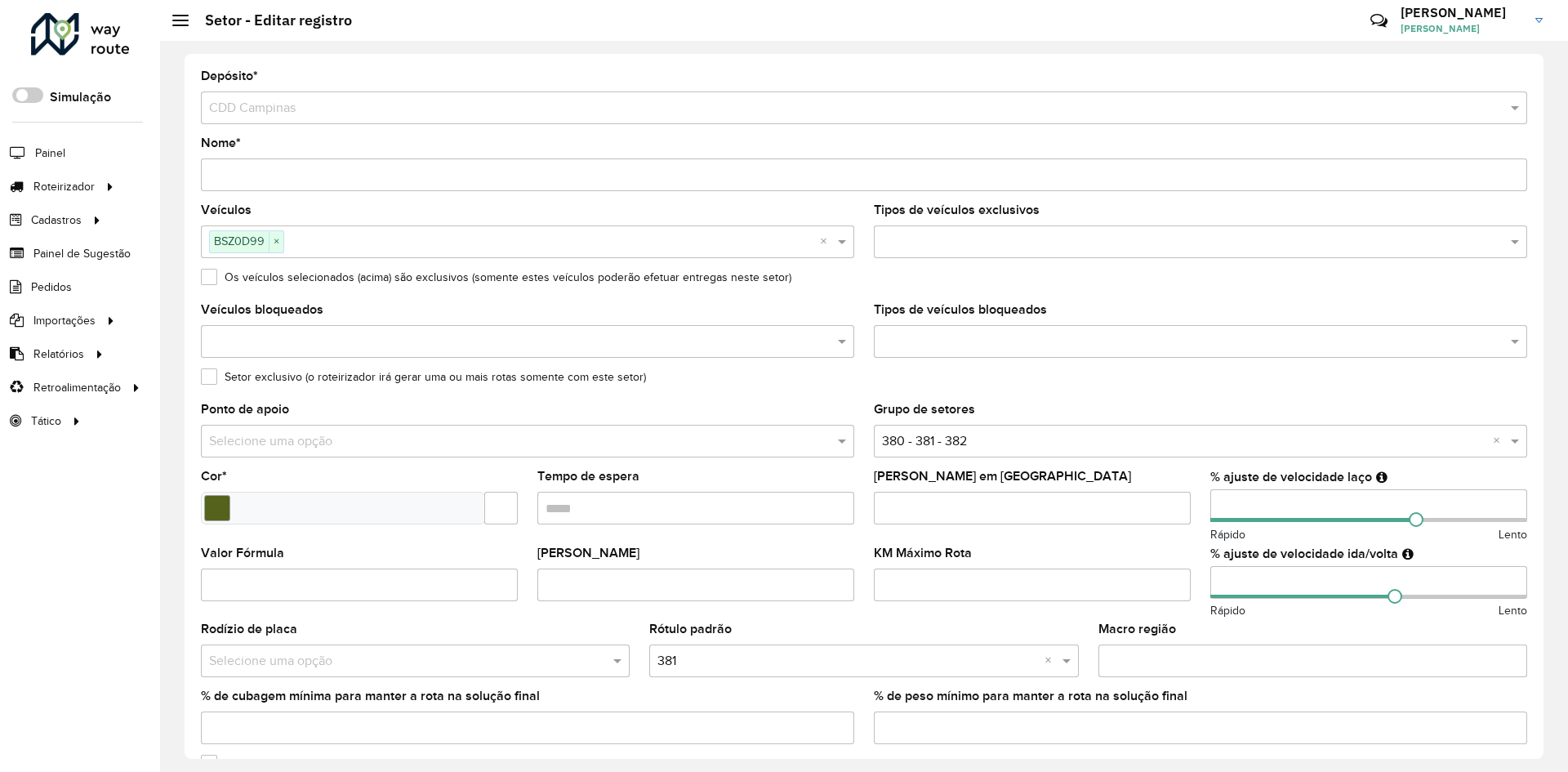
drag, startPoint x: 1270, startPoint y: 500, endPoint x: 1176, endPoint y: 503, distance: 94.0
click at [1176, 503] on formly-group "Veículos BSZ0D99 × × Tipos de veículos exclusivos Os veículos selecionados (aci…" at bounding box center [863, 480] width 1345 height 553
type input "**"
click at [1231, 582] on input "number" at bounding box center [1367, 582] width 316 height 33
click at [1214, 579] on input "number" at bounding box center [1367, 582] width 316 height 33
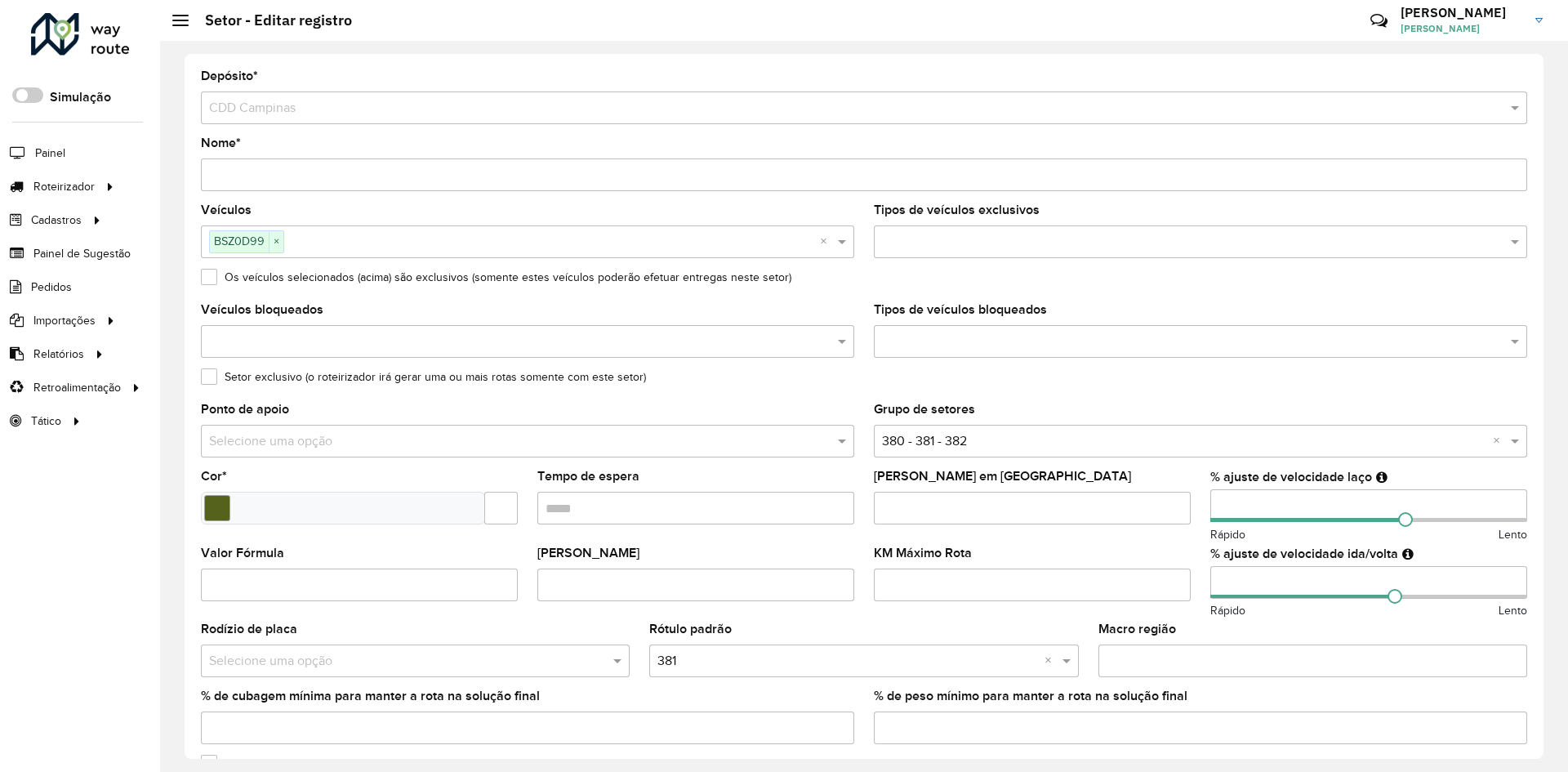
click at [1214, 579] on input "number" at bounding box center [1367, 582] width 316 height 33
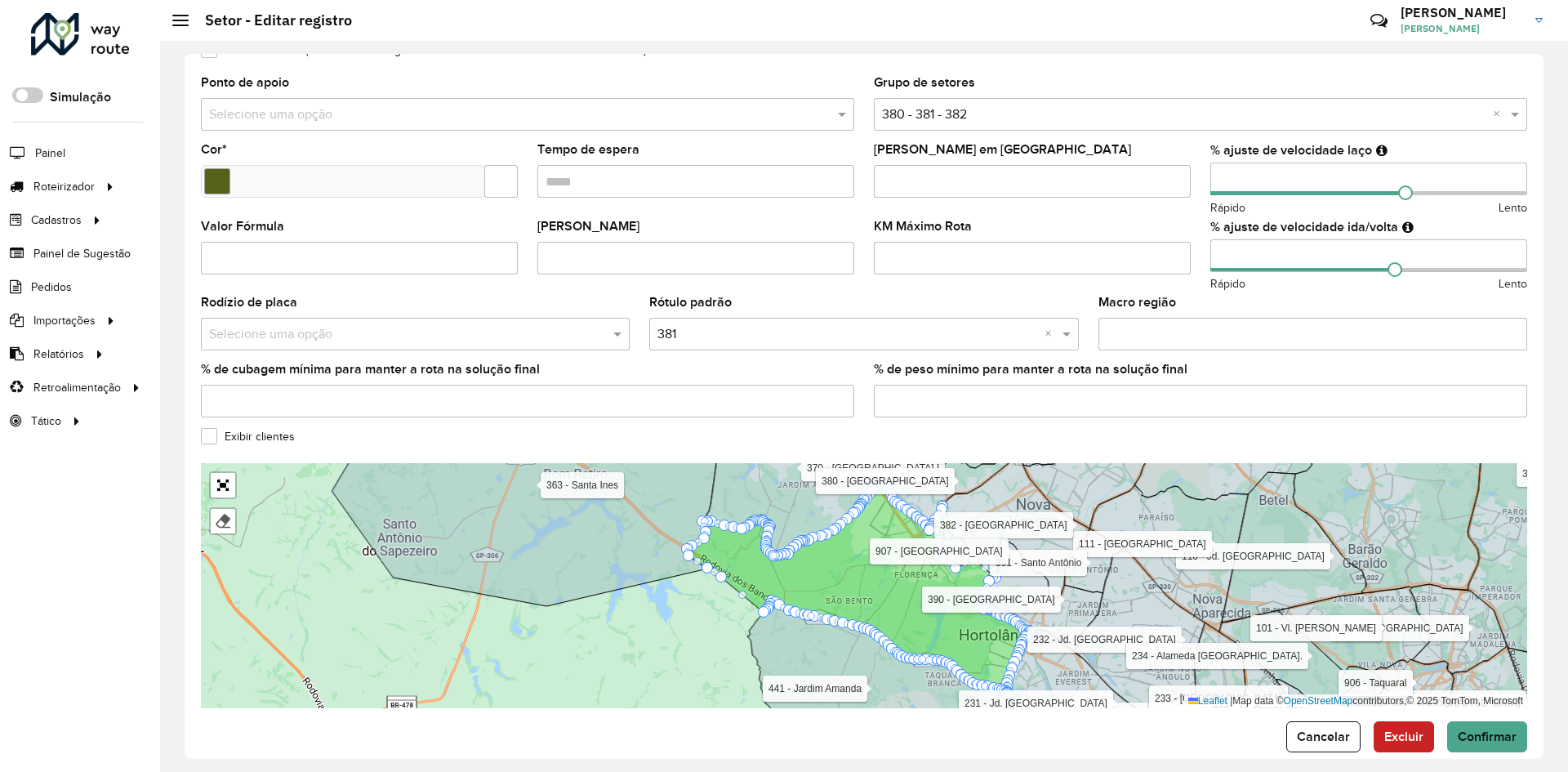
scroll to position [349, 0]
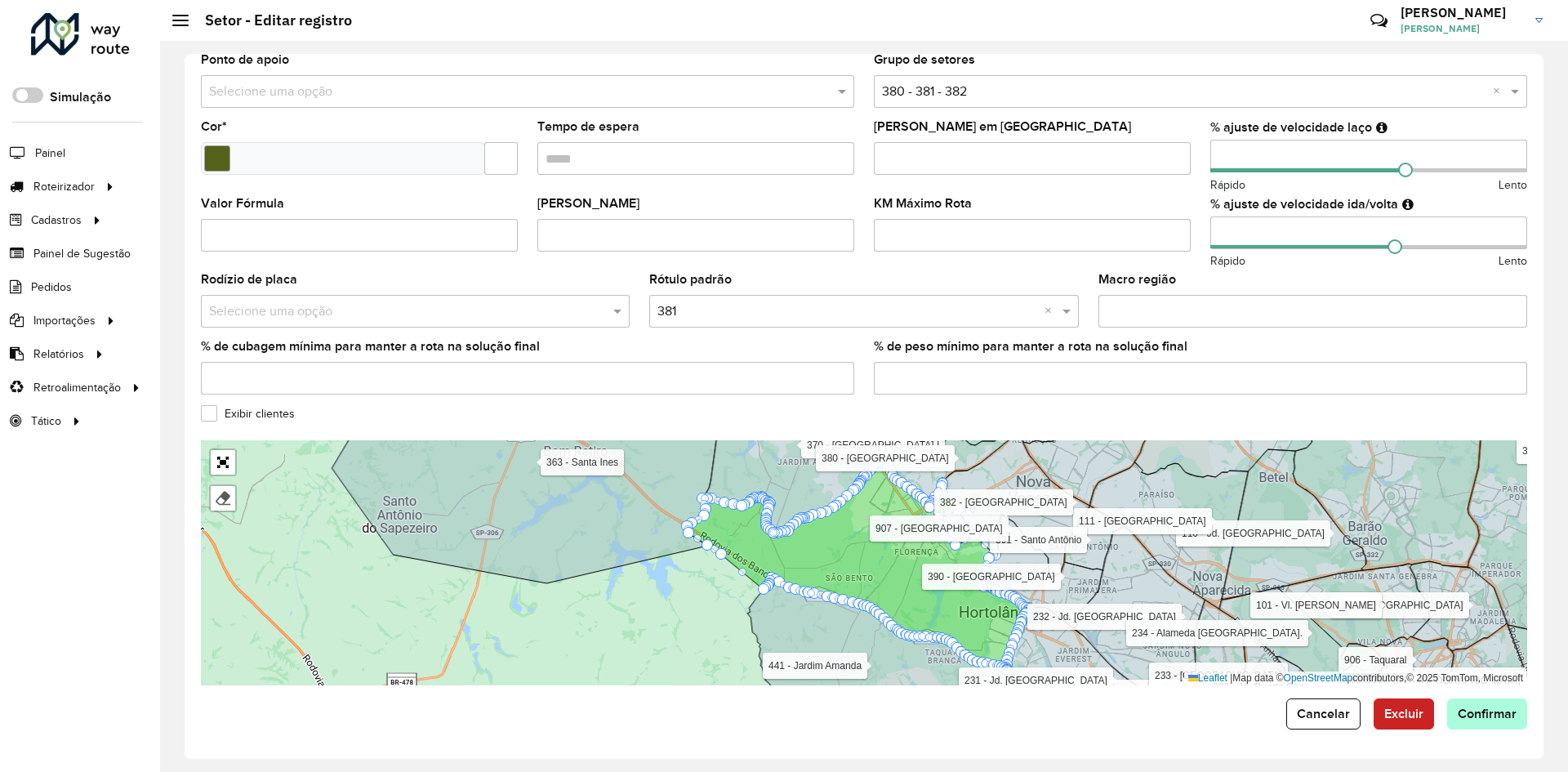
type input "**"
click at [1498, 719] on span "Confirmar" at bounding box center [1487, 713] width 59 height 14
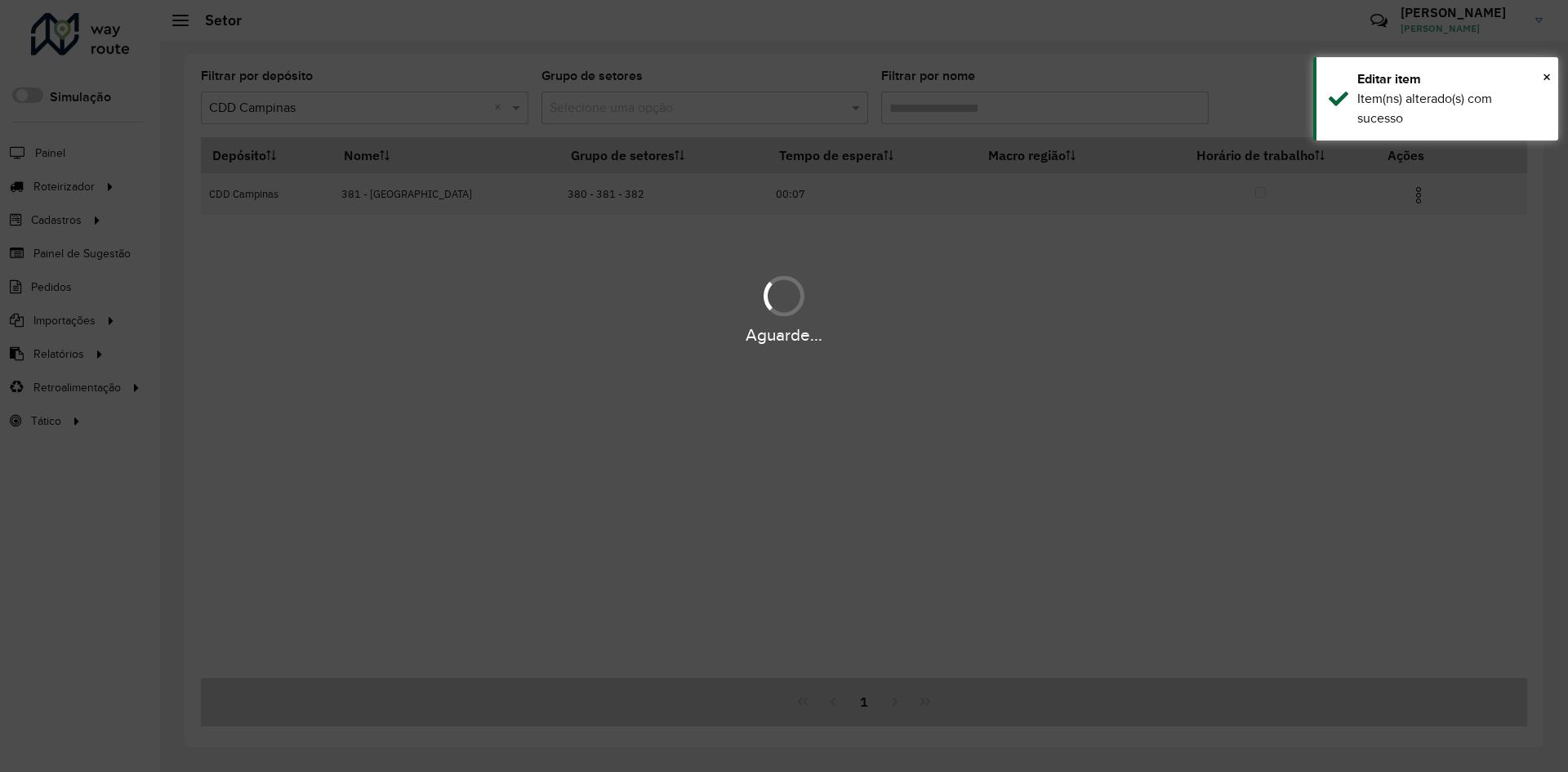
click at [942, 117] on div "Aguarde..." at bounding box center [784, 386] width 1568 height 772
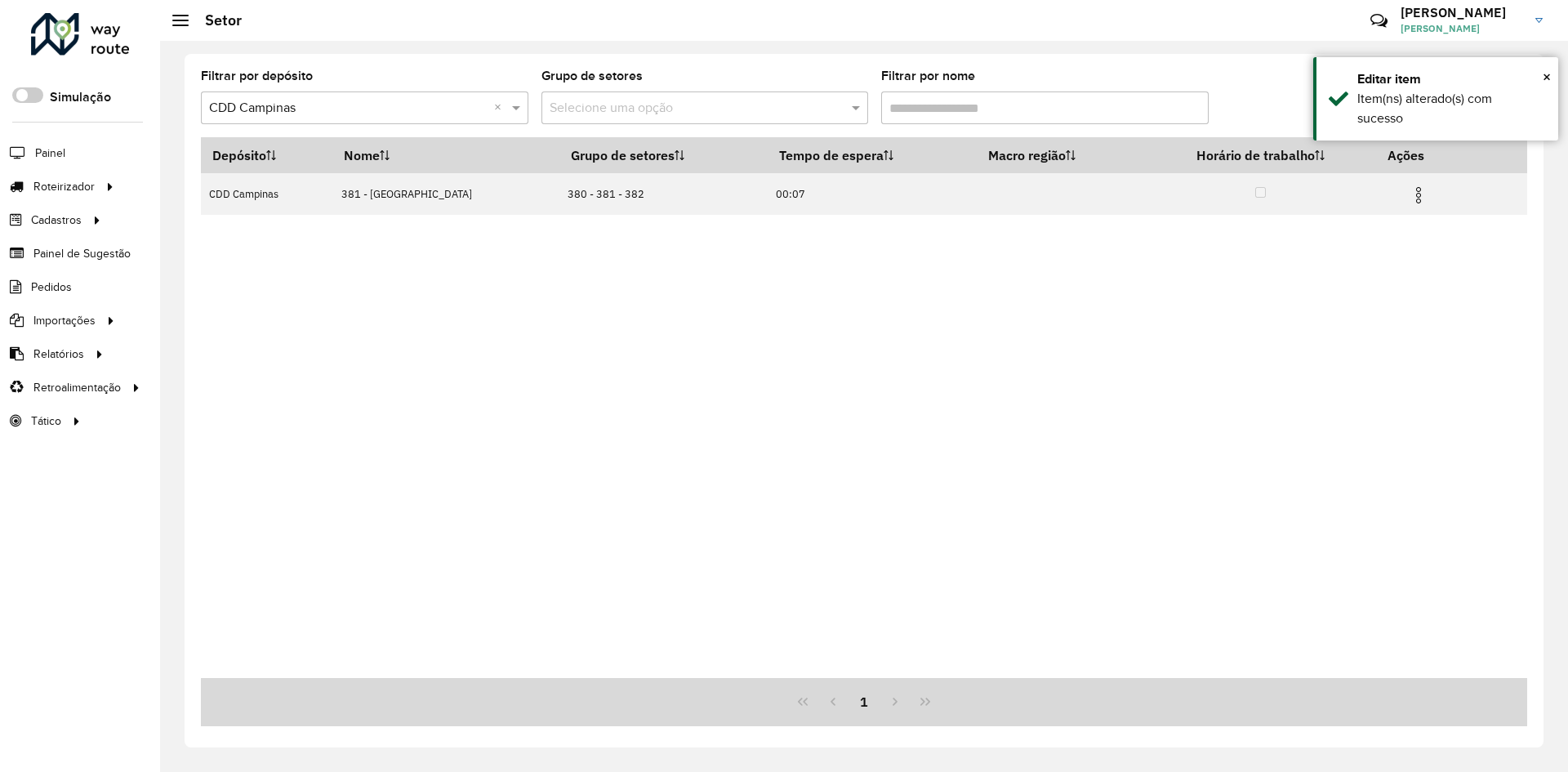
click at [938, 111] on input "Filtrar por nome" at bounding box center [1044, 108] width 327 height 33
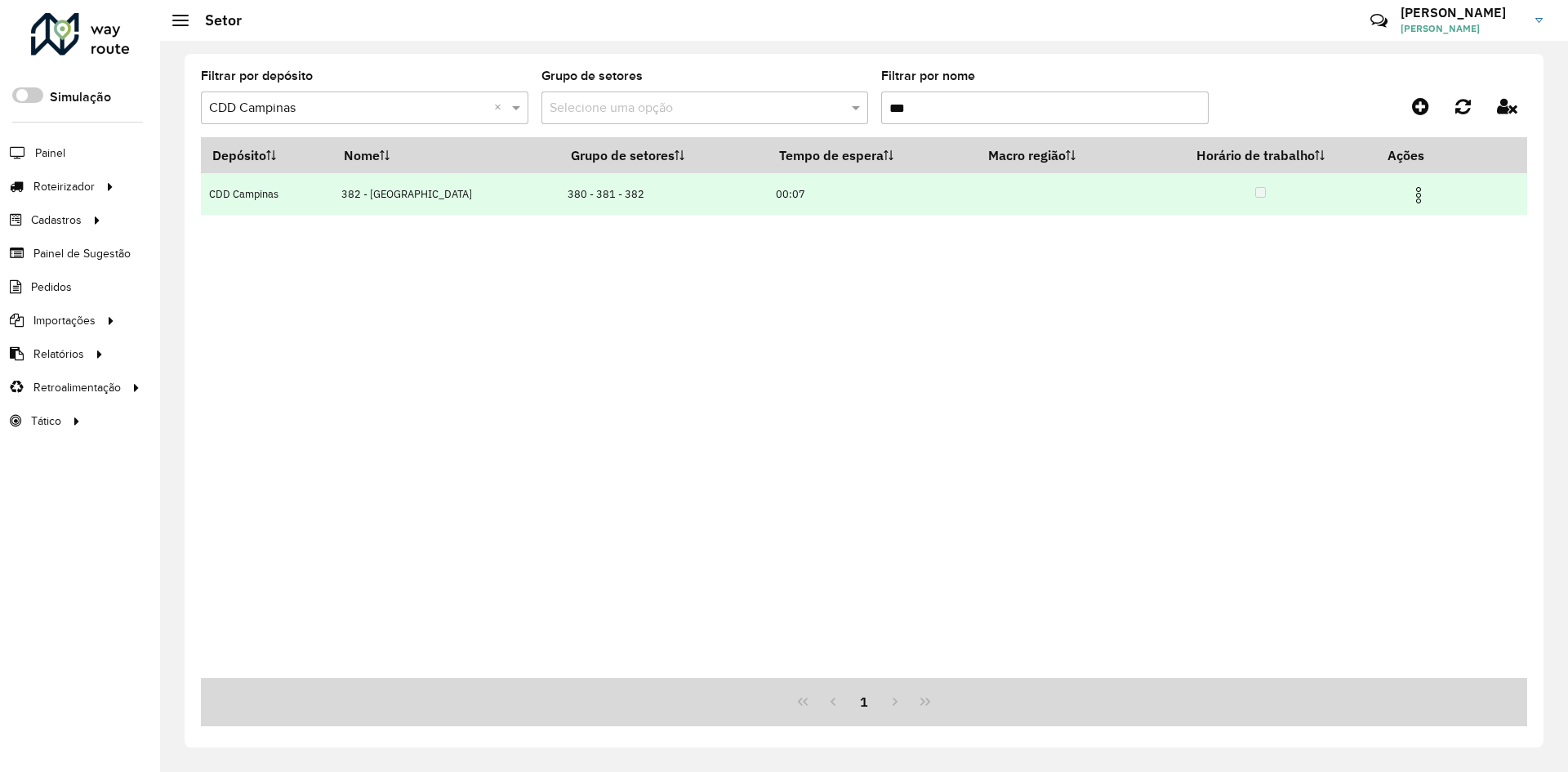
type input "***"
click at [1408, 201] on img at bounding box center [1418, 195] width 20 height 20
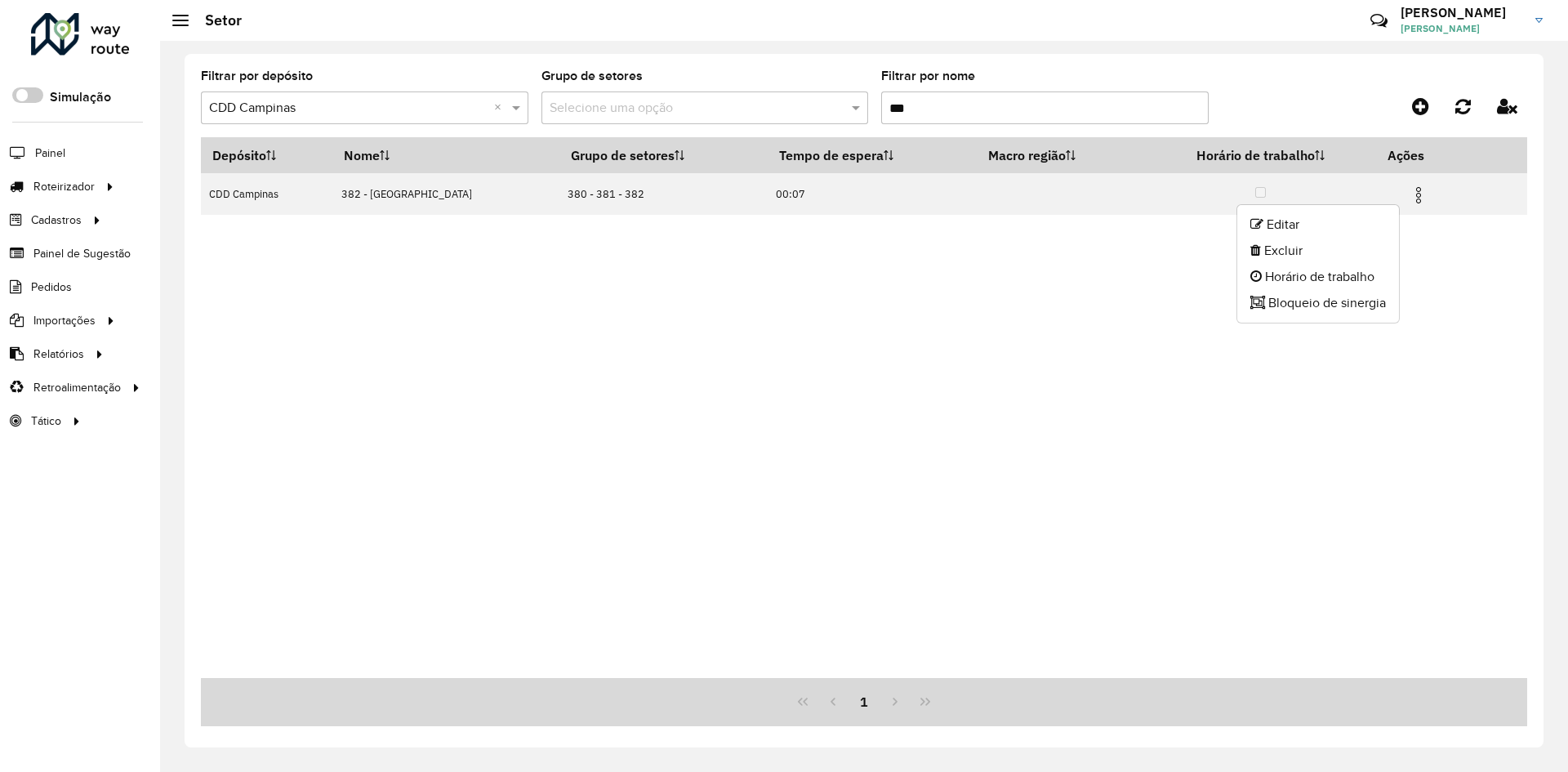
drag, startPoint x: 1375, startPoint y: 214, endPoint x: 1367, endPoint y: 214, distance: 8.0
click at [1375, 214] on li "Editar" at bounding box center [1318, 224] width 161 height 26
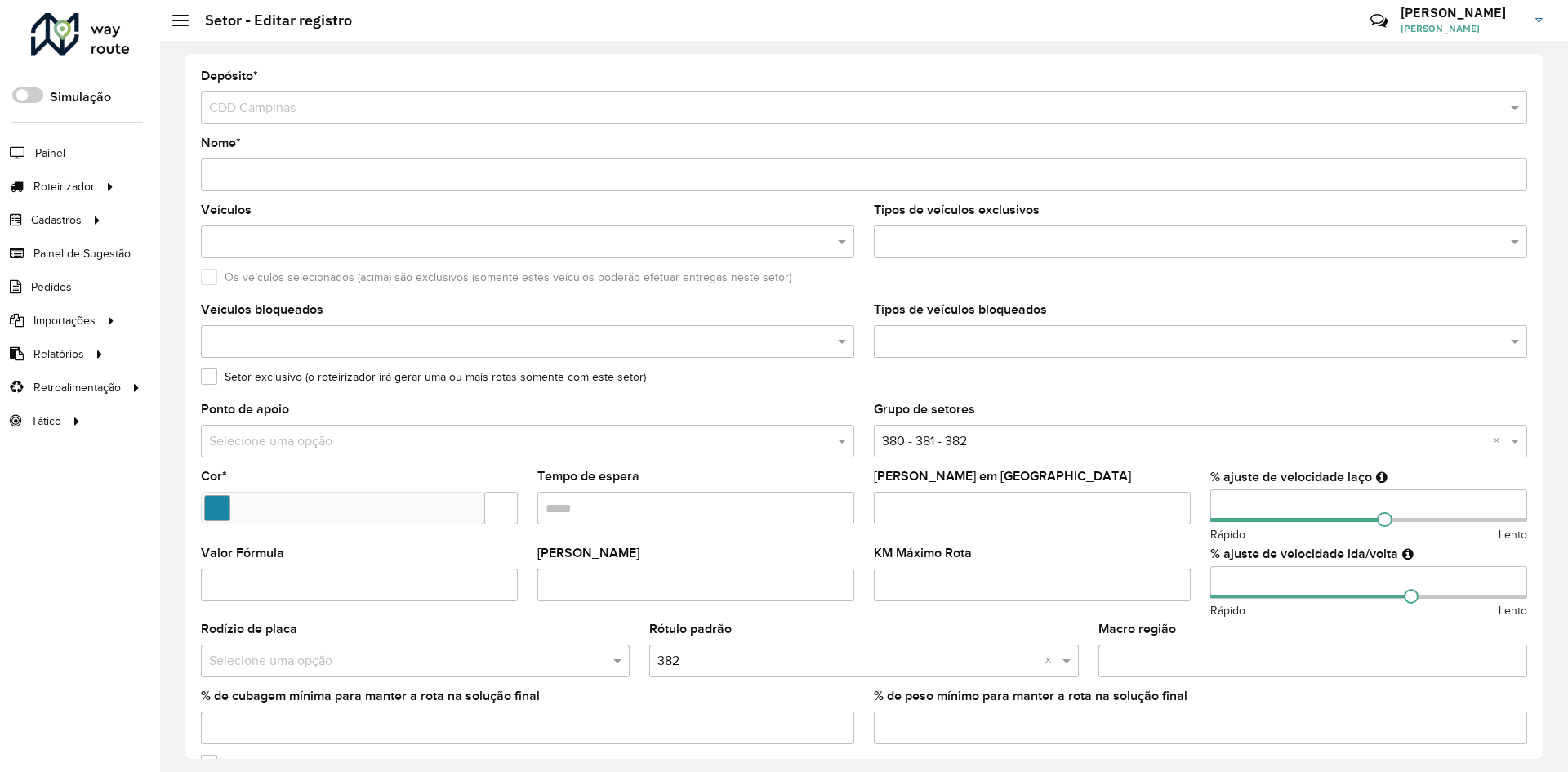
click at [1258, 506] on input "number" at bounding box center [1367, 505] width 316 height 33
drag, startPoint x: 1258, startPoint y: 506, endPoint x: 1183, endPoint y: 509, distance: 75.1
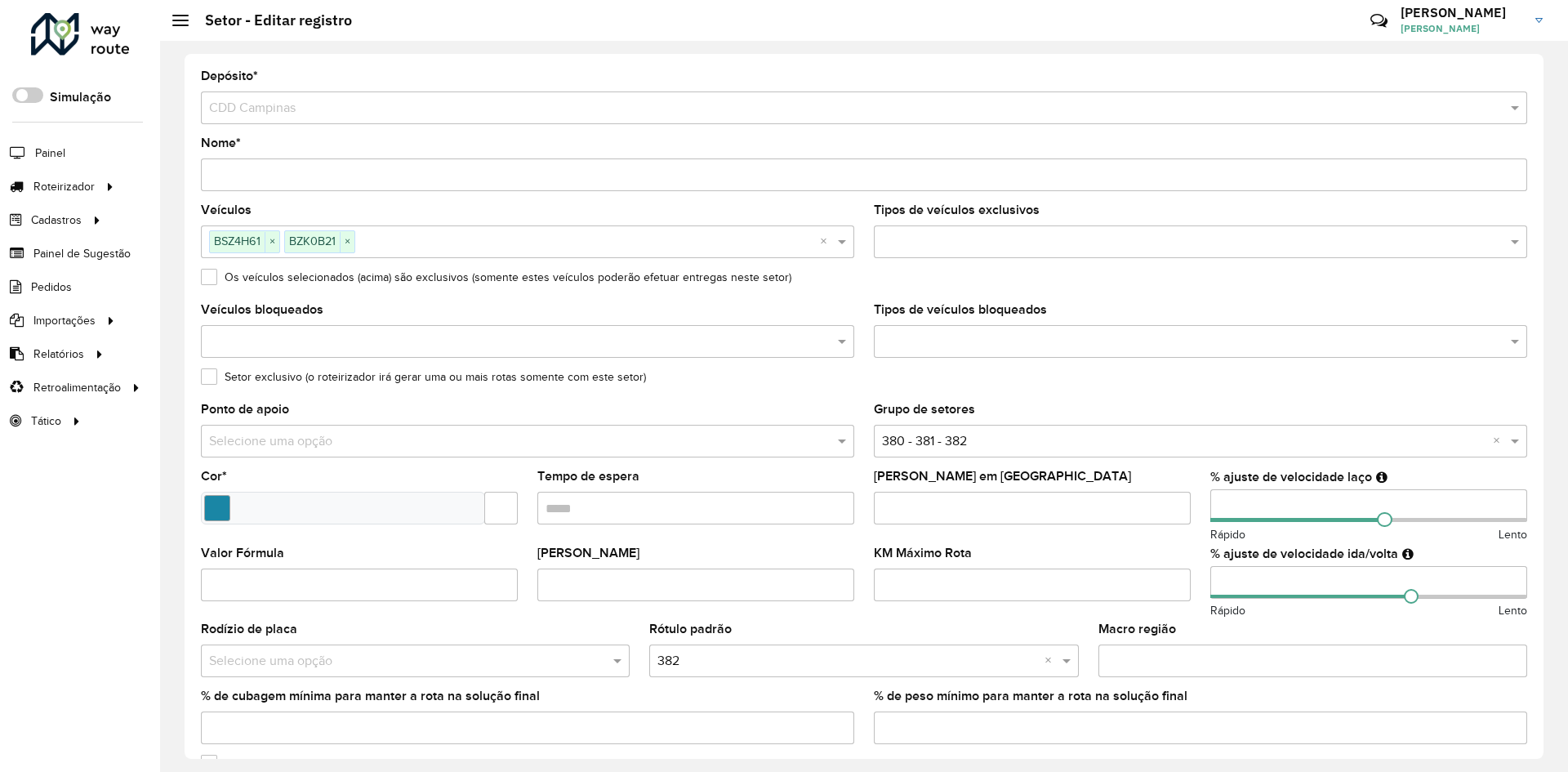
click at [1183, 509] on formly-group "Veículos BSZ4H61 × BZK0B21 × × Tipos de veículos exclusivos Os veículos selecio…" at bounding box center [863, 480] width 1345 height 553
type input "**"
click at [1223, 580] on input "number" at bounding box center [1367, 582] width 316 height 33
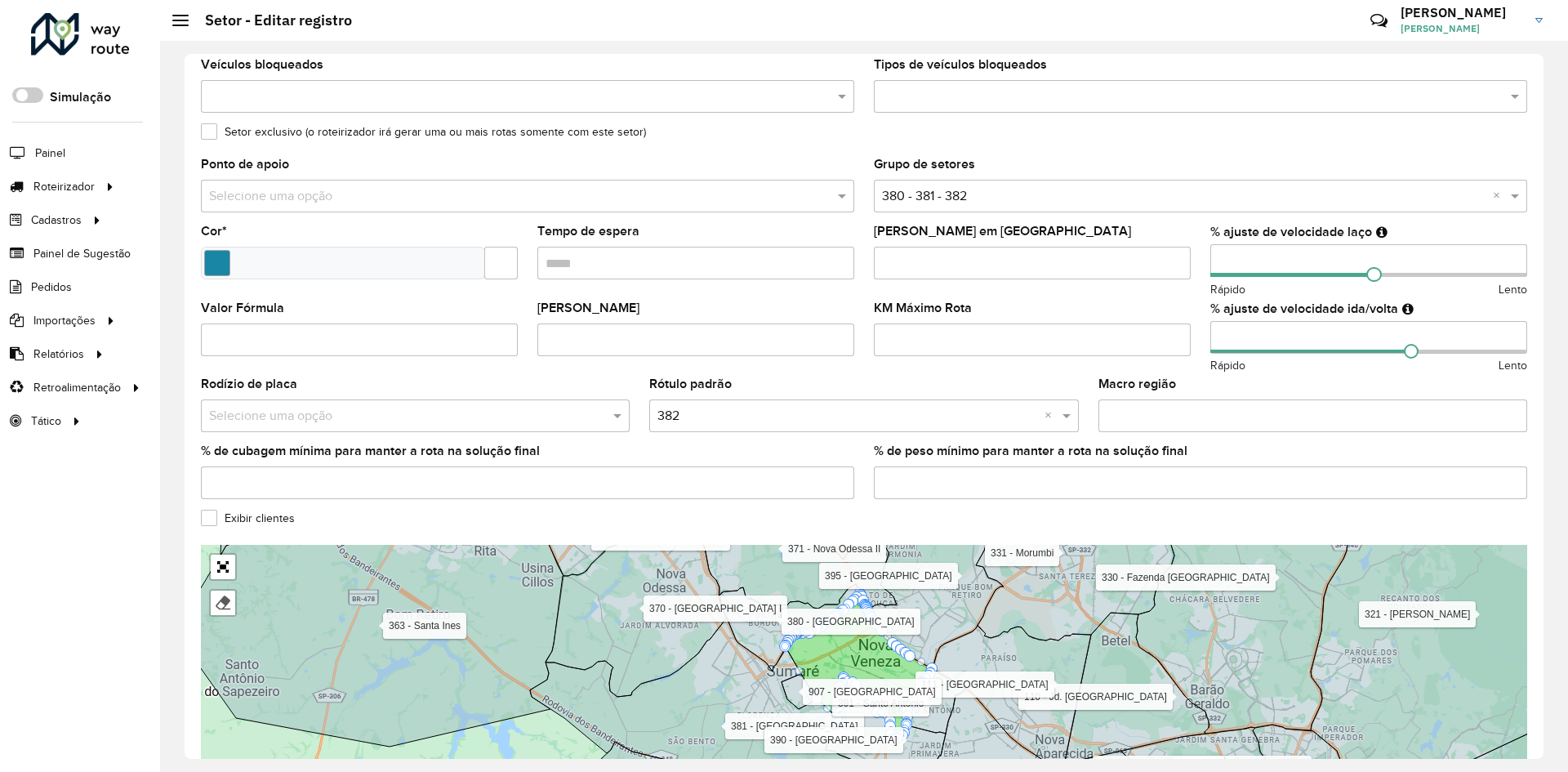
scroll to position [349, 0]
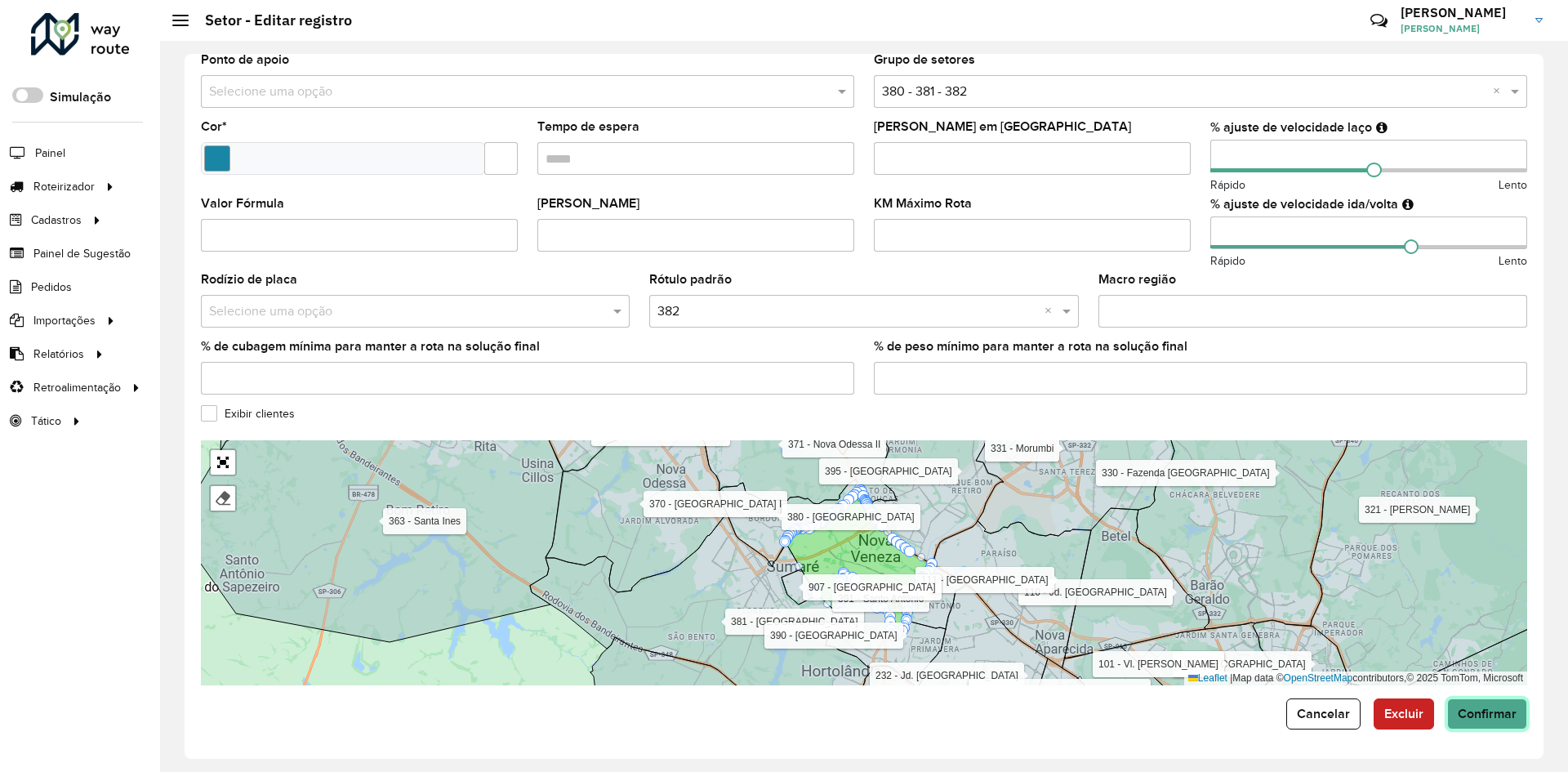
click at [1456, 704] on button "Confirmar" at bounding box center [1487, 713] width 80 height 31
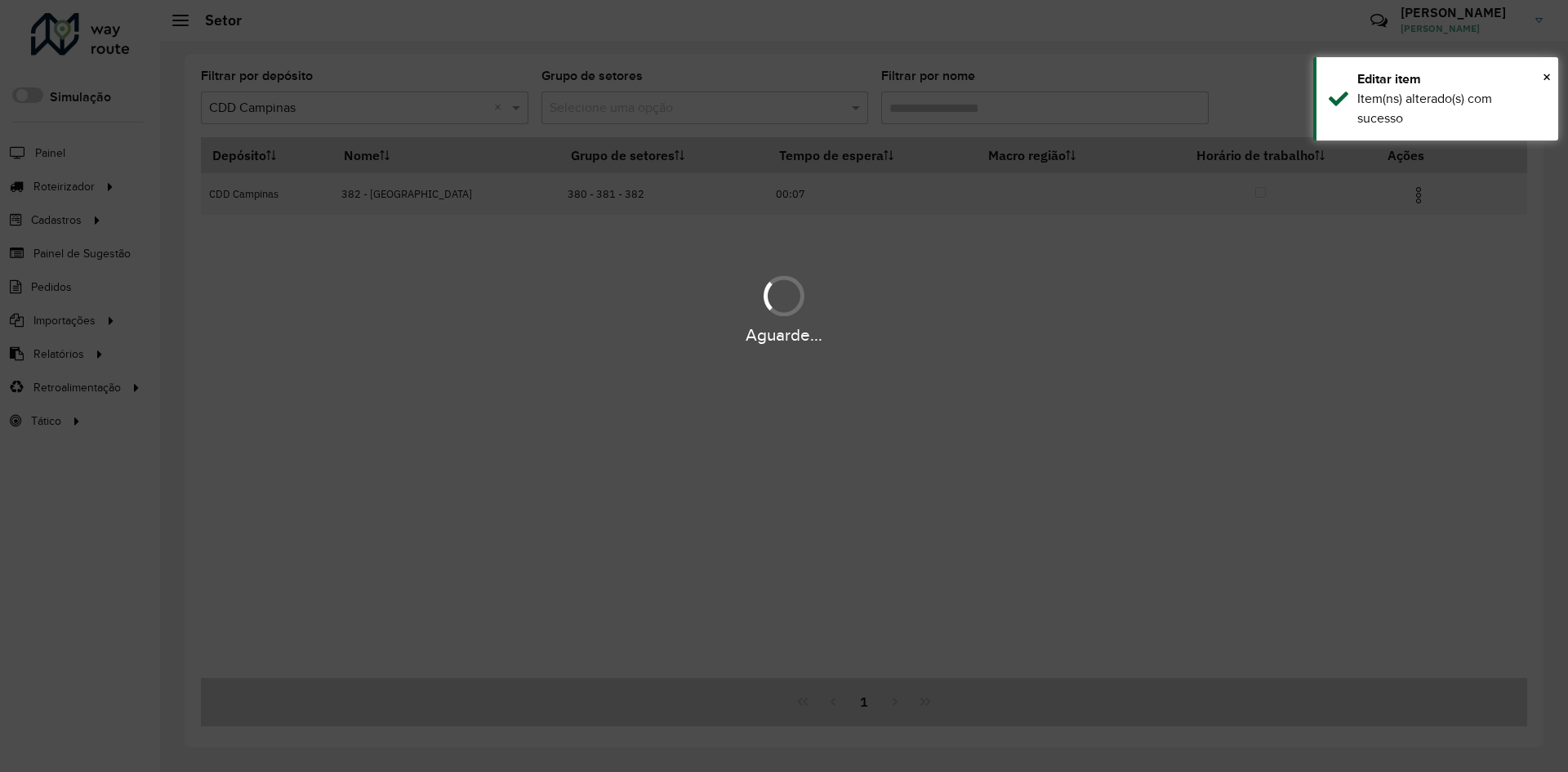
click at [915, 109] on div "Aguarde..." at bounding box center [784, 386] width 1568 height 772
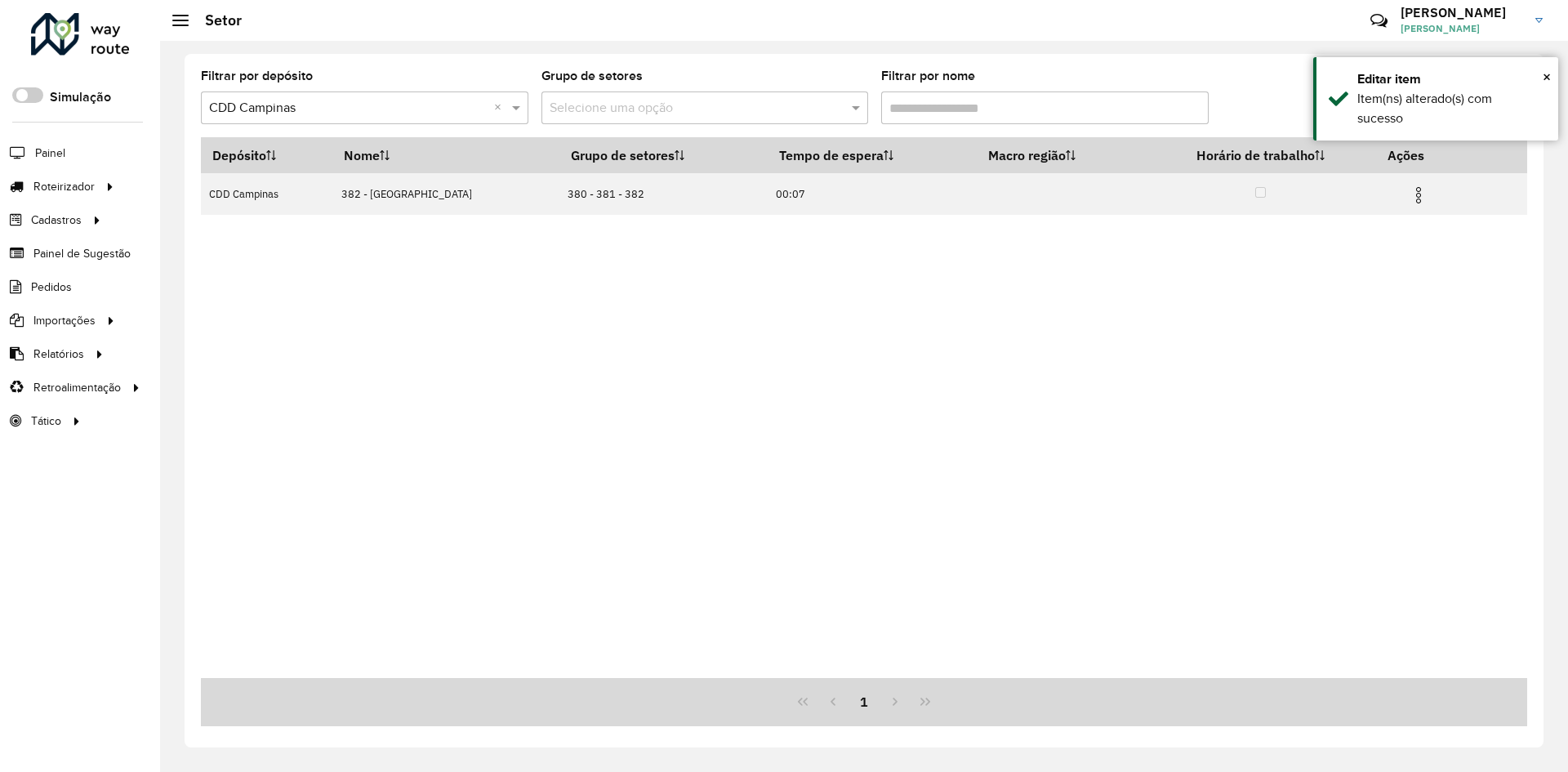
click at [916, 108] on input "Filtrar por nome" at bounding box center [1044, 108] width 327 height 33
drag, startPoint x: 922, startPoint y: 104, endPoint x: 899, endPoint y: 101, distance: 23.2
click at [899, 101] on input "Filtrar por nome" at bounding box center [1044, 108] width 327 height 33
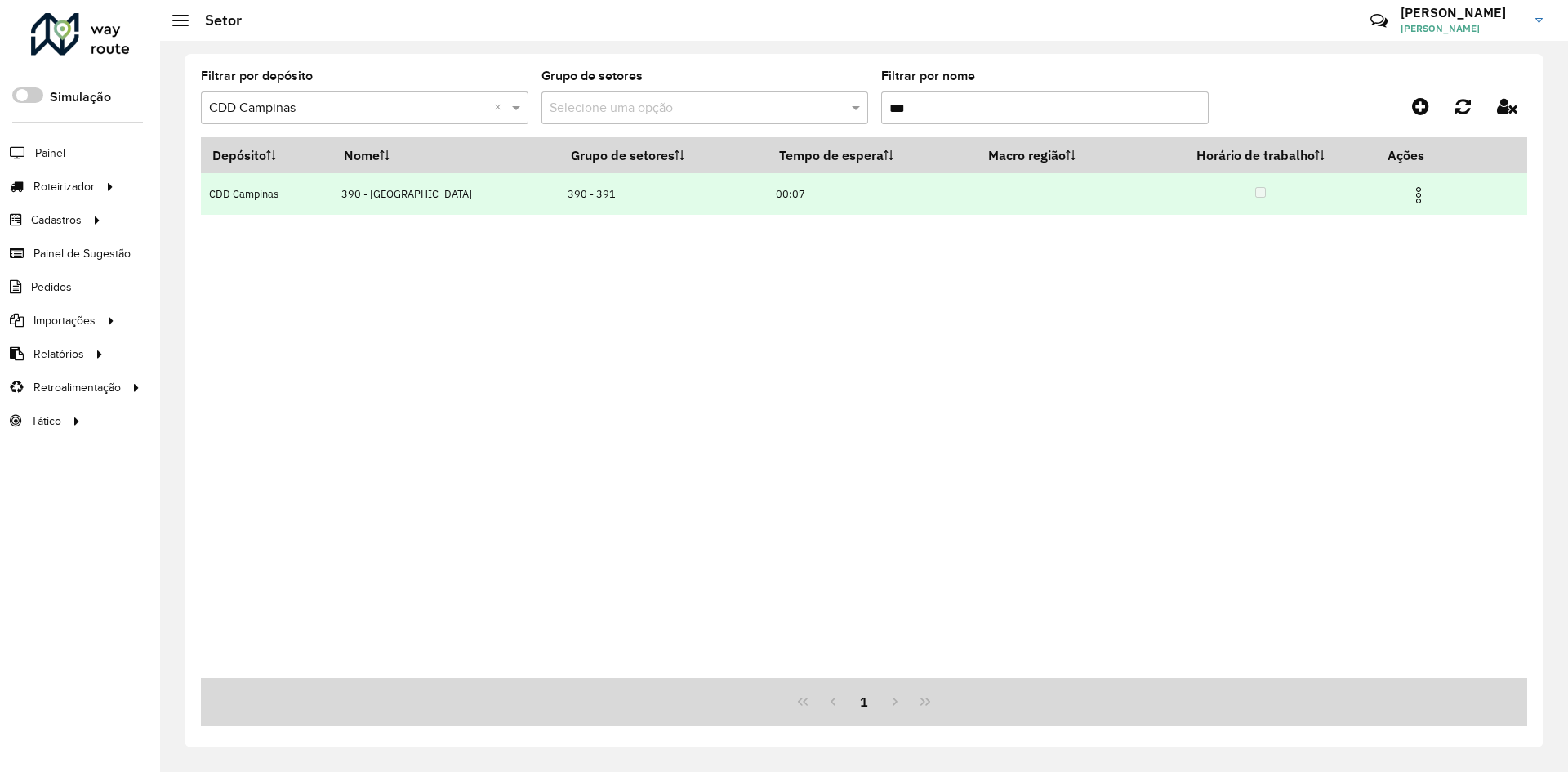
type input "***"
click at [1422, 186] on img at bounding box center [1418, 195] width 20 height 20
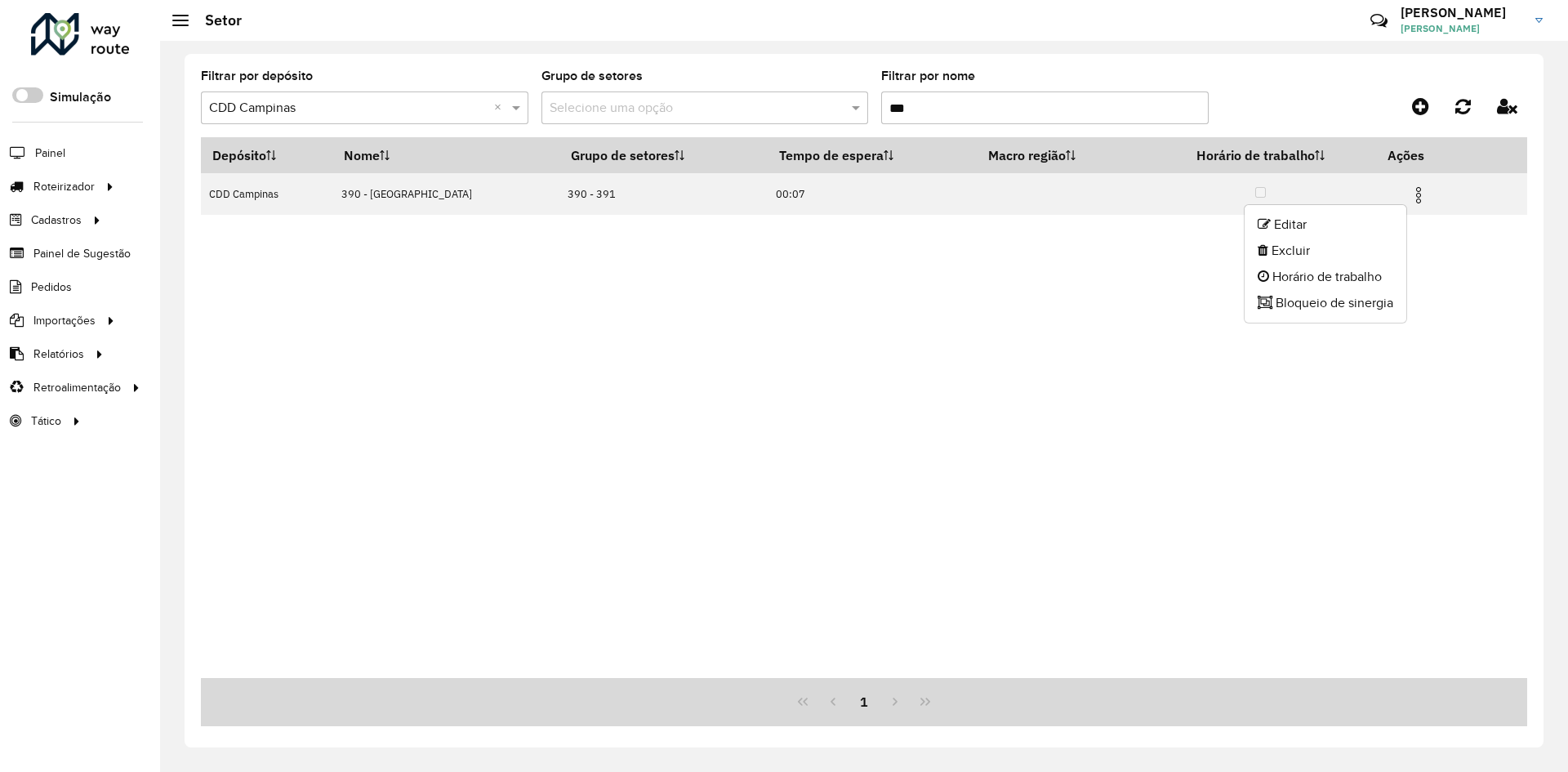
click at [1395, 207] on ul "Editar Excluir Horário de trabalho Bloqueio de sinergia" at bounding box center [1325, 264] width 163 height 119
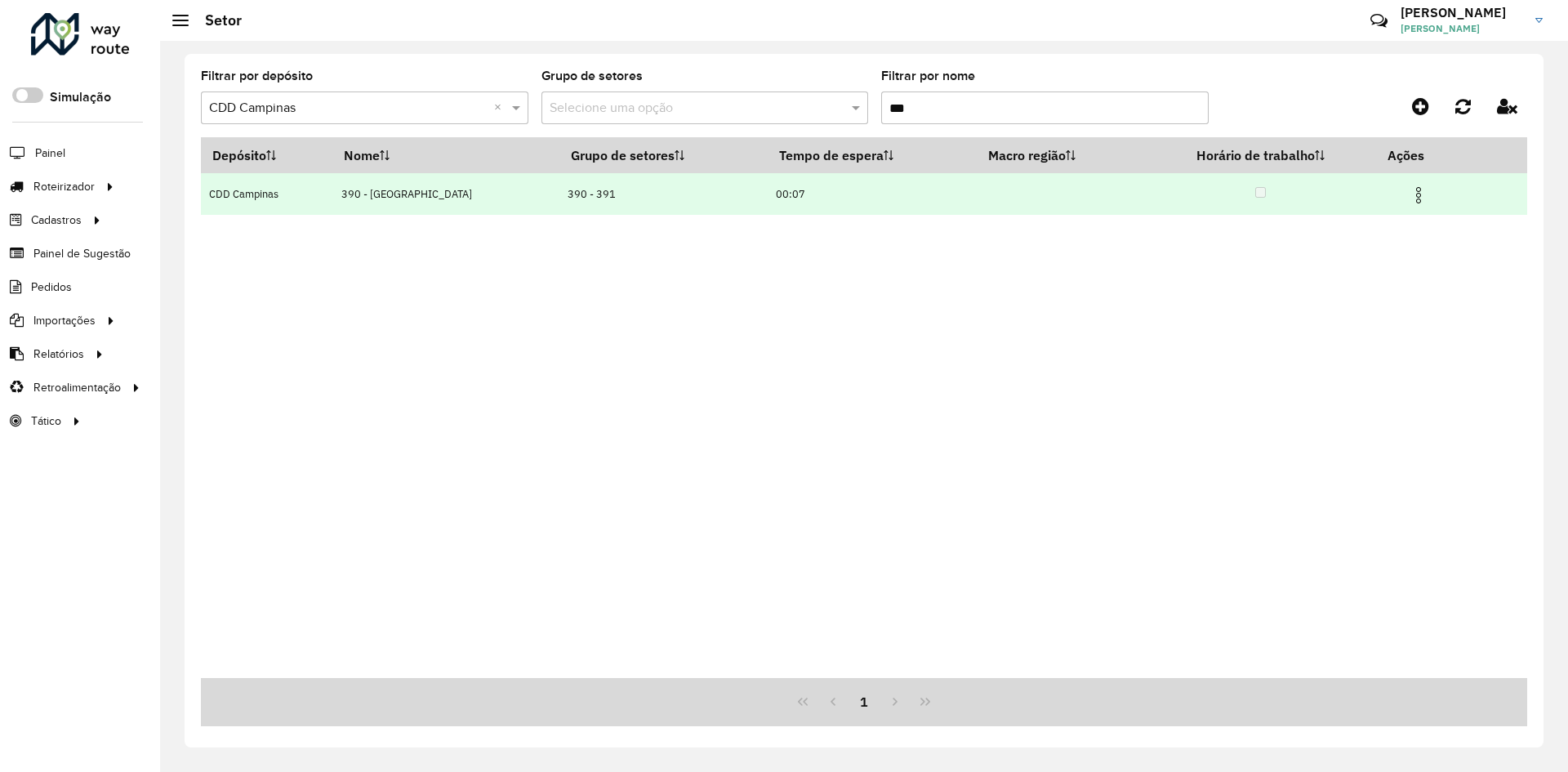
click at [1415, 180] on td at bounding box center [1424, 193] width 98 height 41
click at [1406, 189] on td at bounding box center [1424, 193] width 98 height 41
click at [1413, 193] on img at bounding box center [1418, 195] width 20 height 20
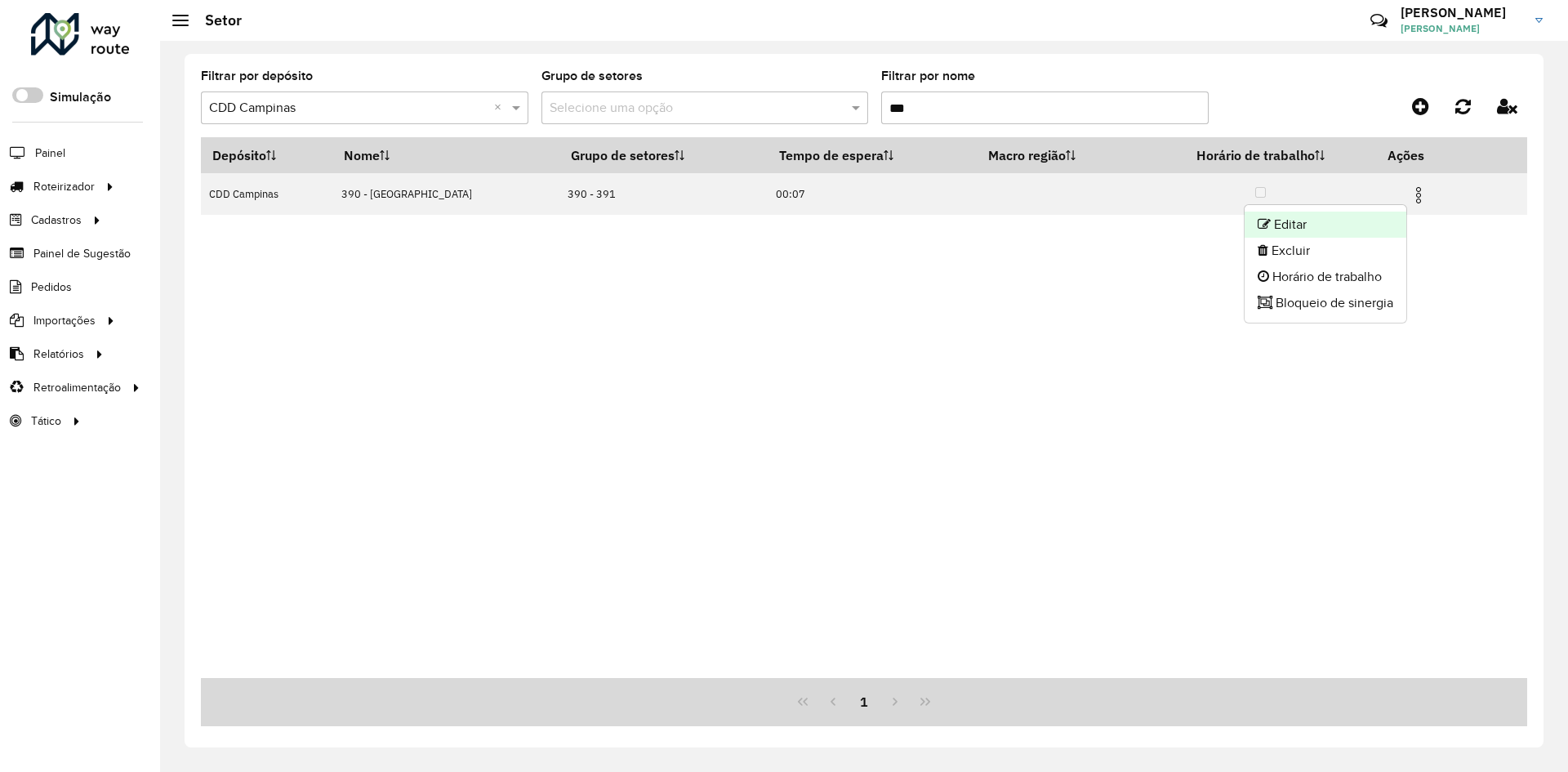
click at [1374, 215] on li "Editar" at bounding box center [1325, 224] width 161 height 26
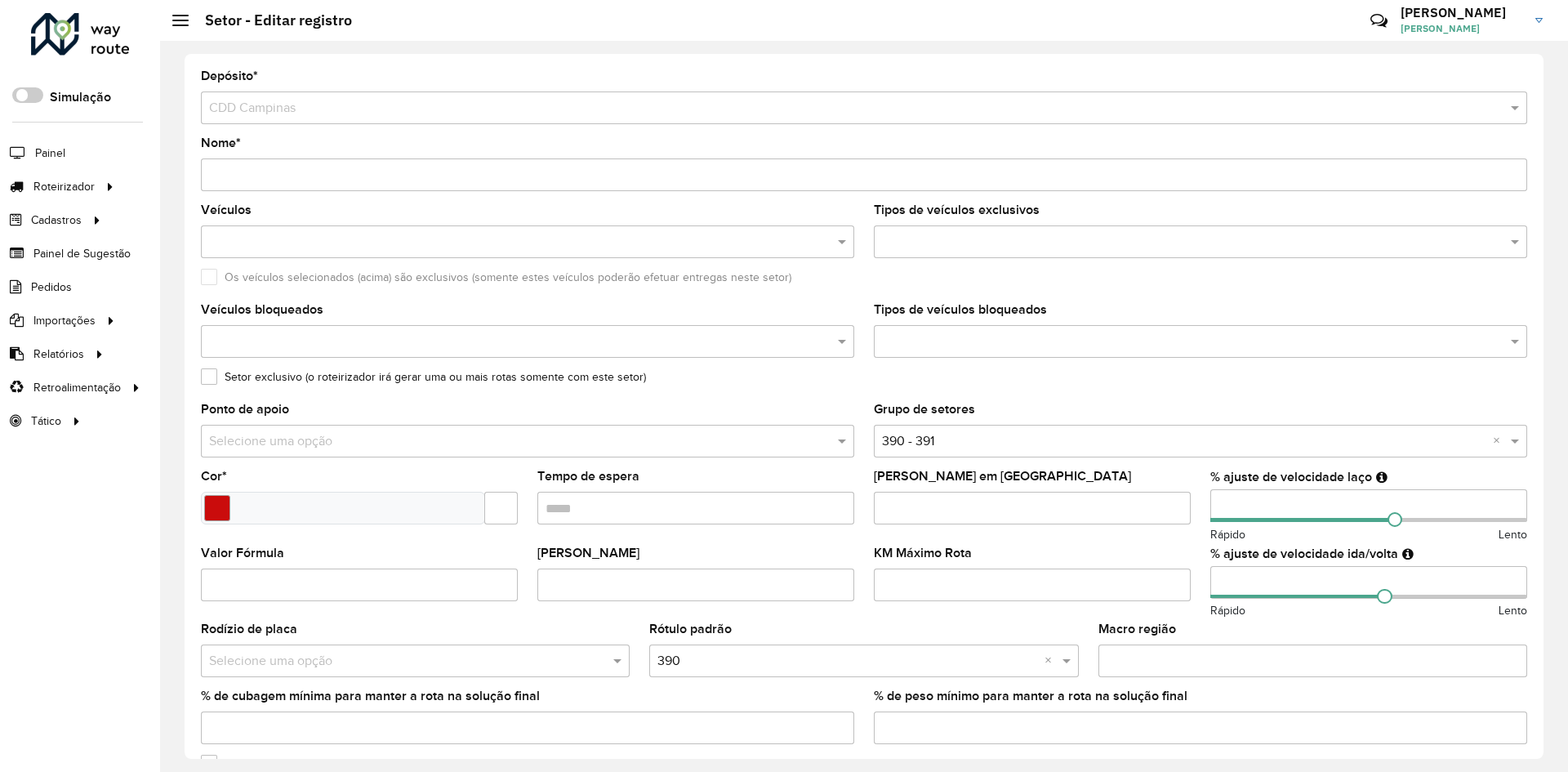
click at [1260, 487] on div "% ajuste de velocidade laço Rápido Lento" at bounding box center [1367, 507] width 316 height 73
click at [1252, 507] on hb-app "Aguarde... Pop-up bloqueado! Seu navegador bloqueou automáticamente a abertura …" at bounding box center [784, 386] width 1568 height 772
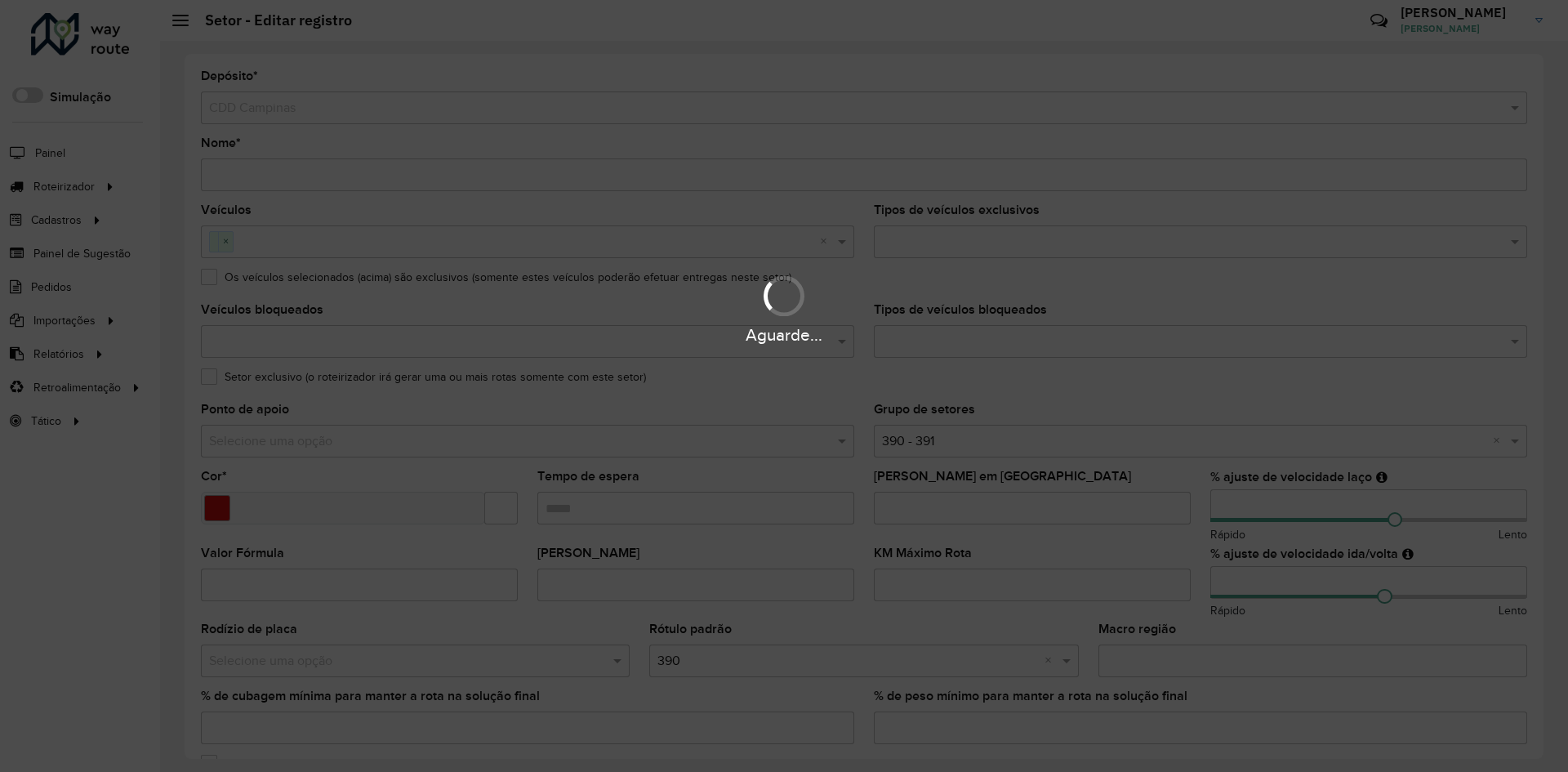
click at [1252, 507] on div "Aguarde..." at bounding box center [784, 386] width 1568 height 772
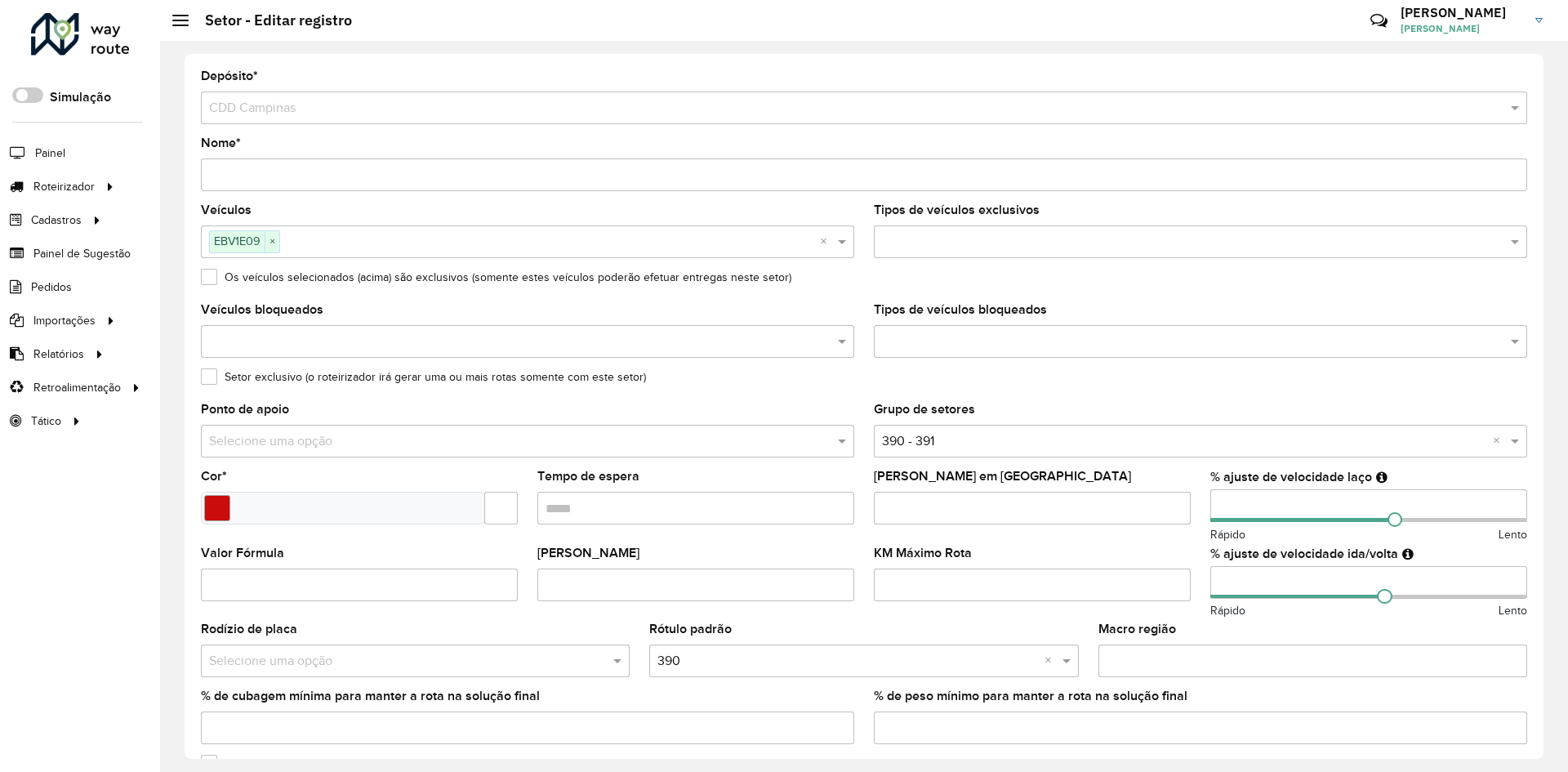
drag, startPoint x: 1252, startPoint y: 507, endPoint x: 1200, endPoint y: 507, distance: 52.0
click at [1200, 507] on formly-field "% ajuste de velocidade laço Rápido Lento" at bounding box center [1367, 509] width 336 height 77
type input "**"
drag, startPoint x: 1241, startPoint y: 568, endPoint x: 1186, endPoint y: 570, distance: 55.0
click at [1186, 570] on formly-group "Veículos EBV1E09 × × Tipos de veículos exclusivos Os veículos selecionados (aci…" at bounding box center [863, 480] width 1345 height 553
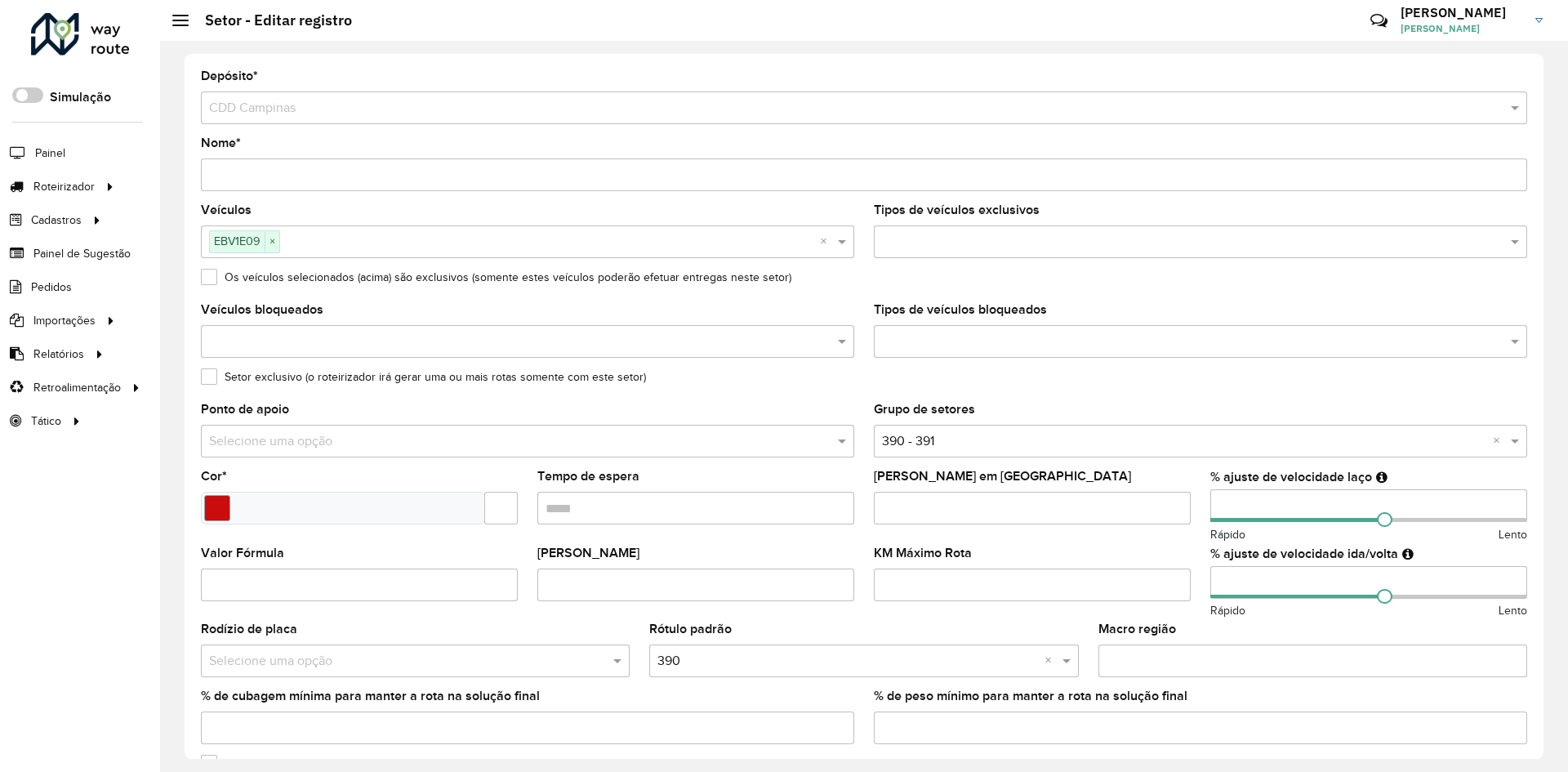
scroll to position [326, 0]
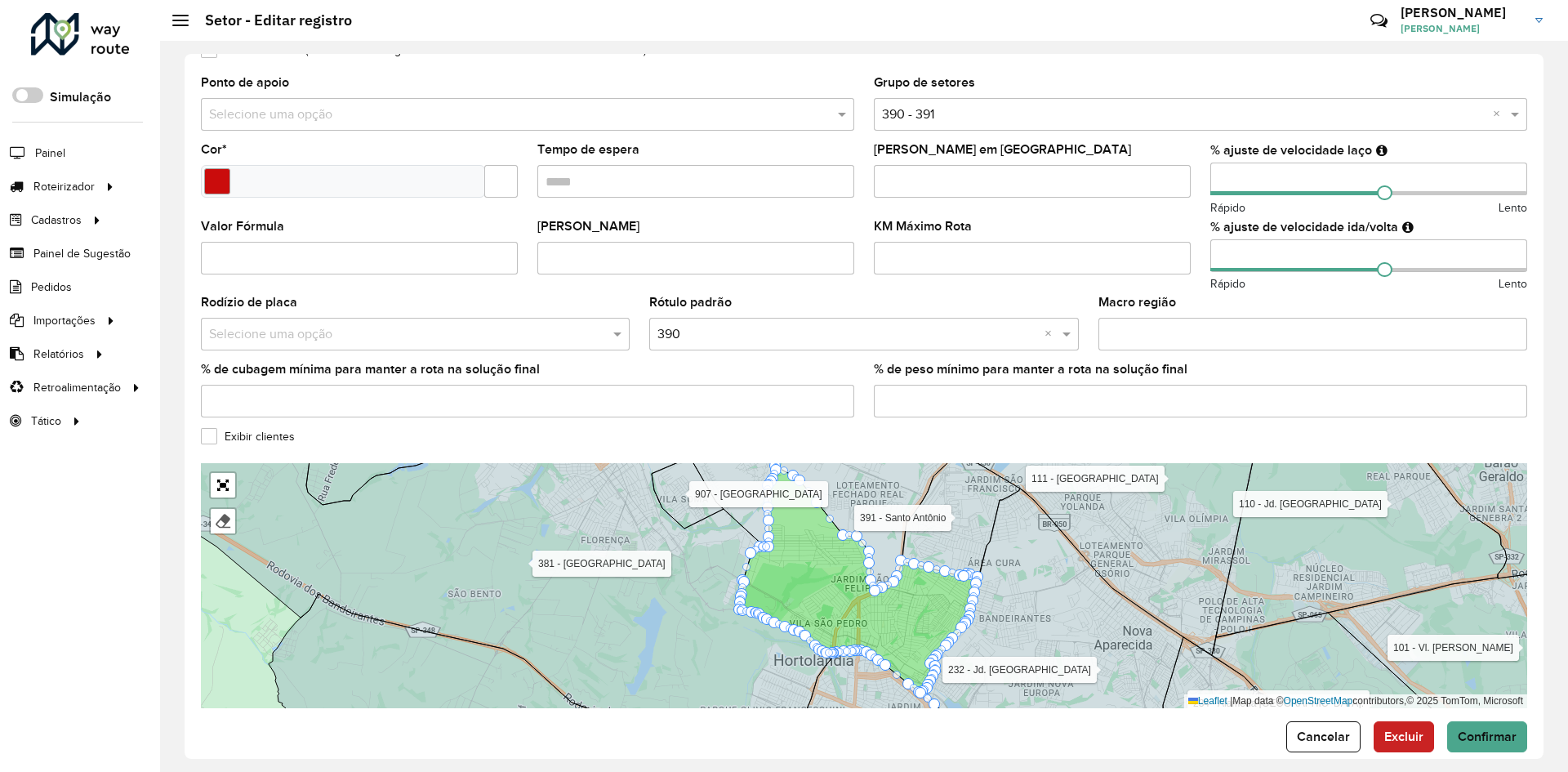
type input "**"
click at [1472, 719] on form "Depósito * Selecione um depósito × CDD Campinas Nome * Veículos EBV1E09 × × Tip…" at bounding box center [864, 247] width 1326 height 1008
click at [1474, 726] on button "Confirmar" at bounding box center [1487, 736] width 80 height 31
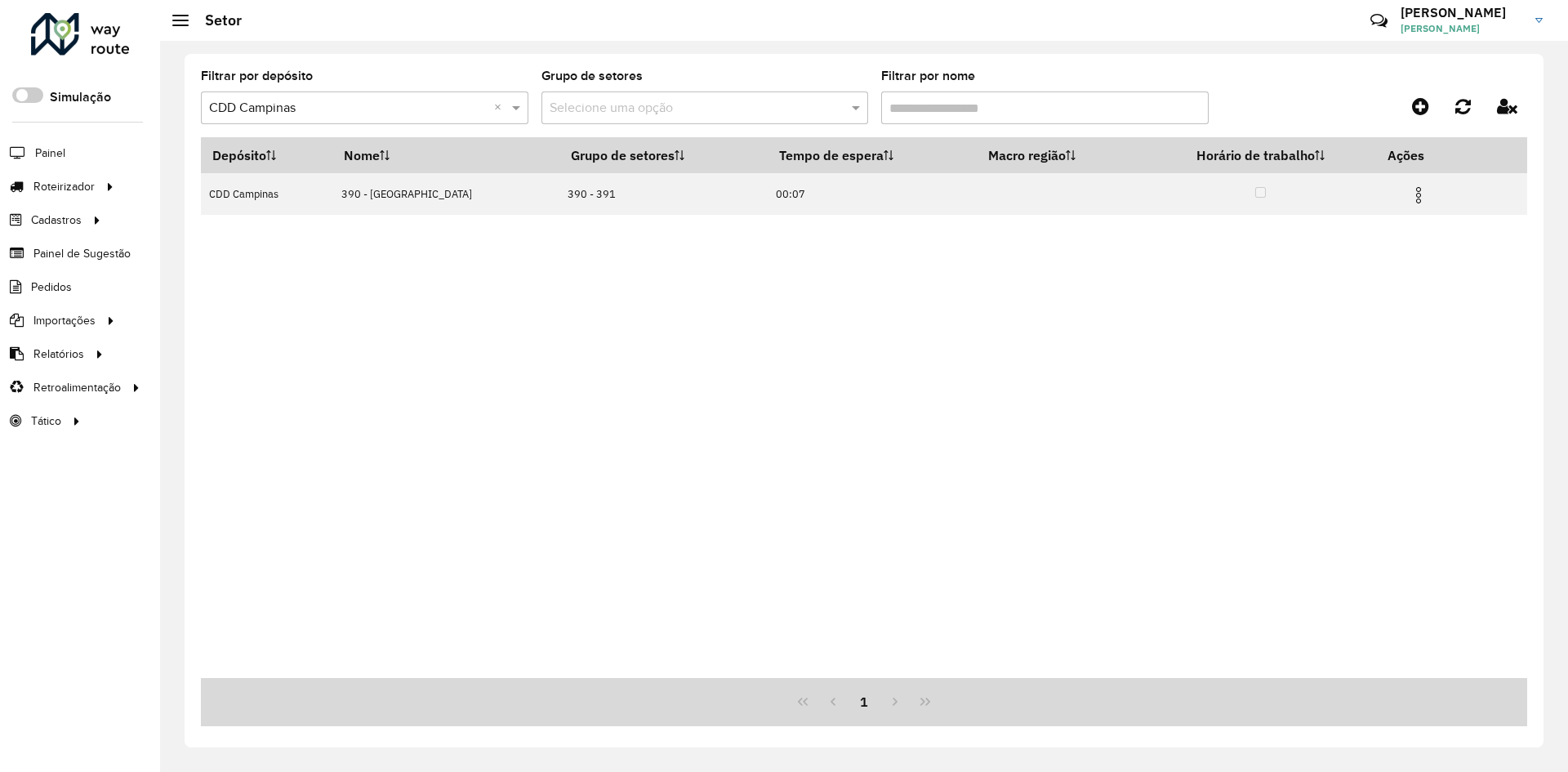
click at [938, 104] on input "Filtrar por nome" at bounding box center [1044, 108] width 327 height 33
type input "*"
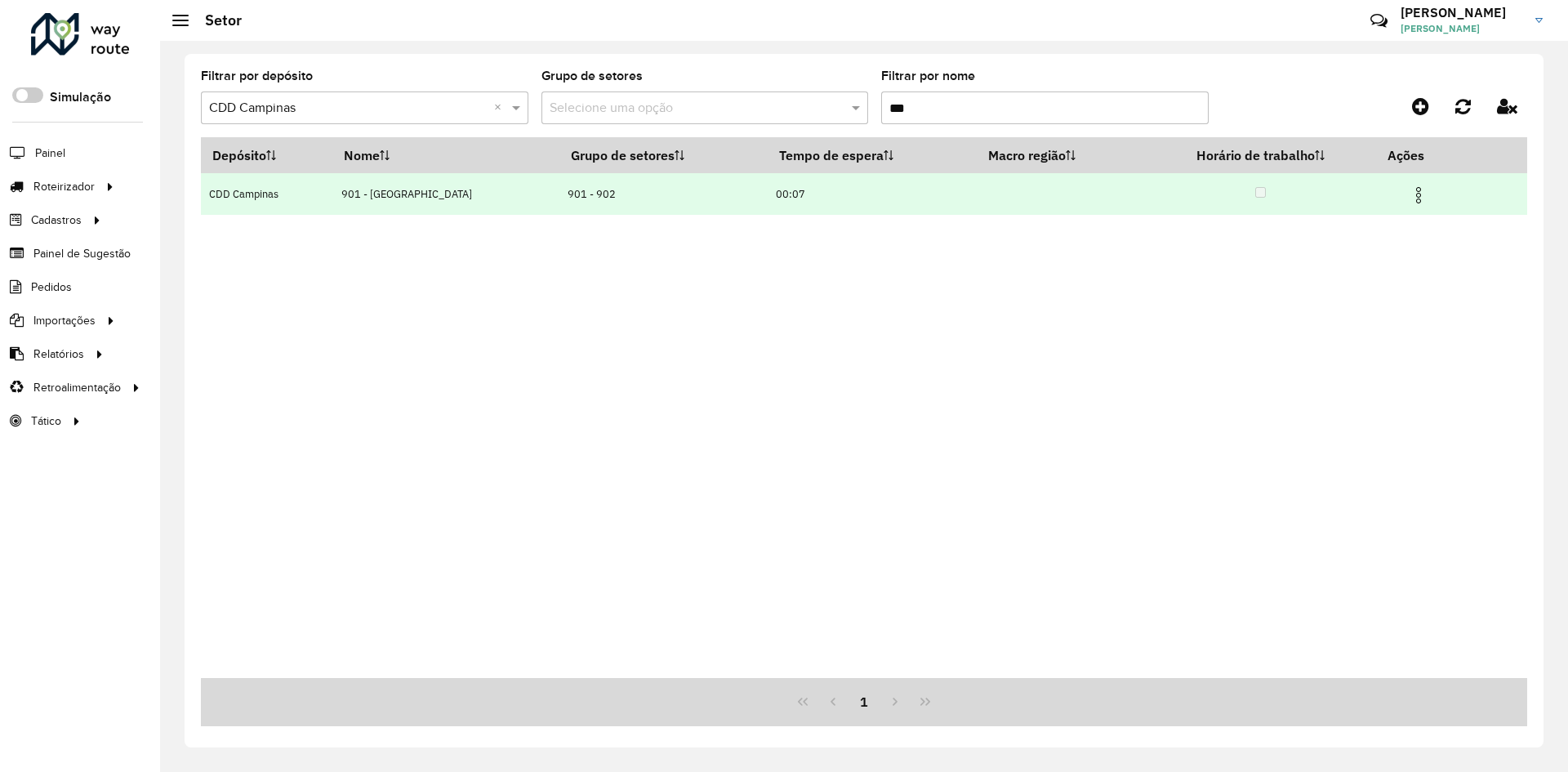
type input "***"
click at [1408, 194] on img at bounding box center [1418, 195] width 20 height 20
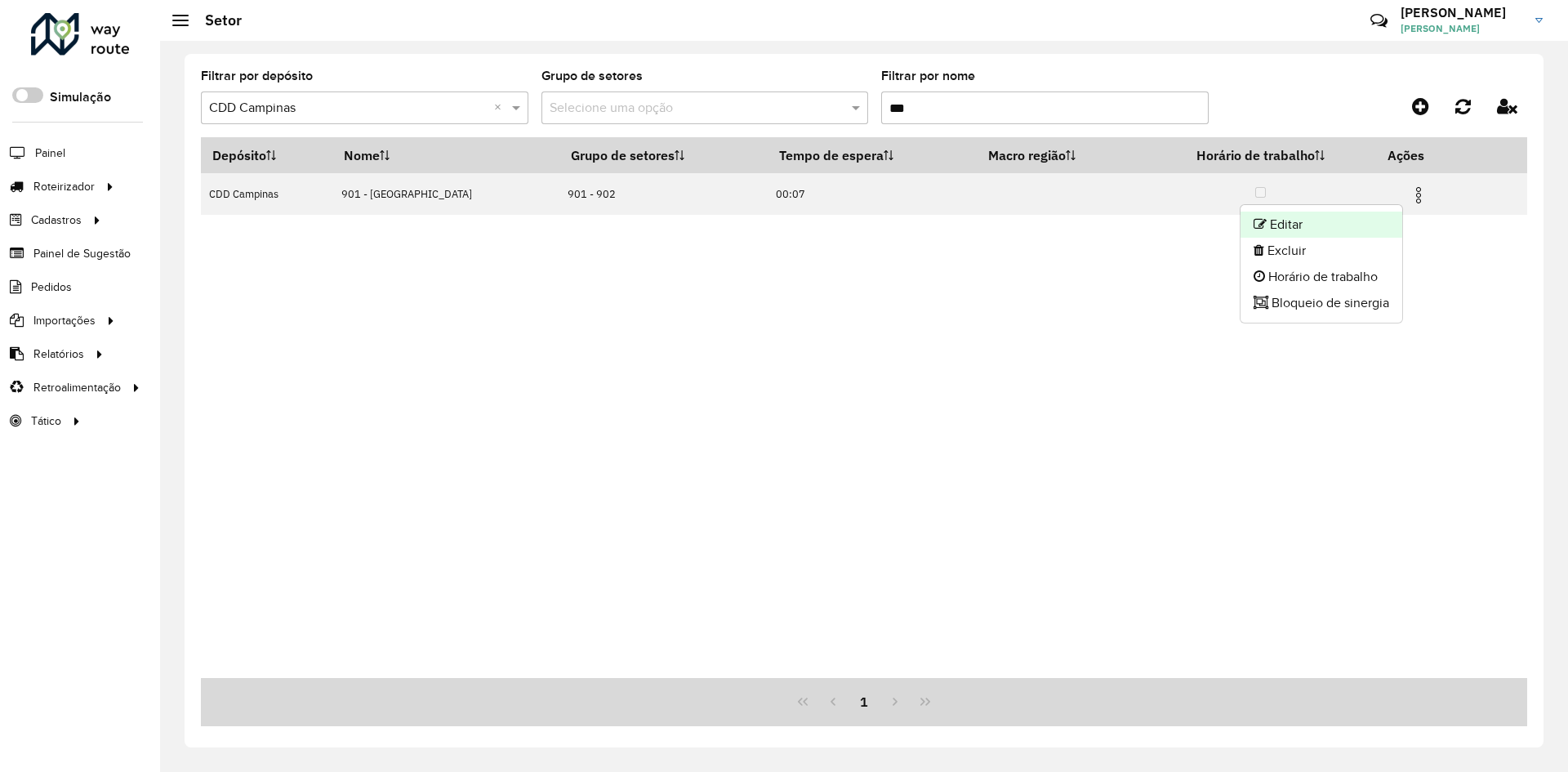
click at [1372, 218] on li "Editar" at bounding box center [1320, 224] width 161 height 26
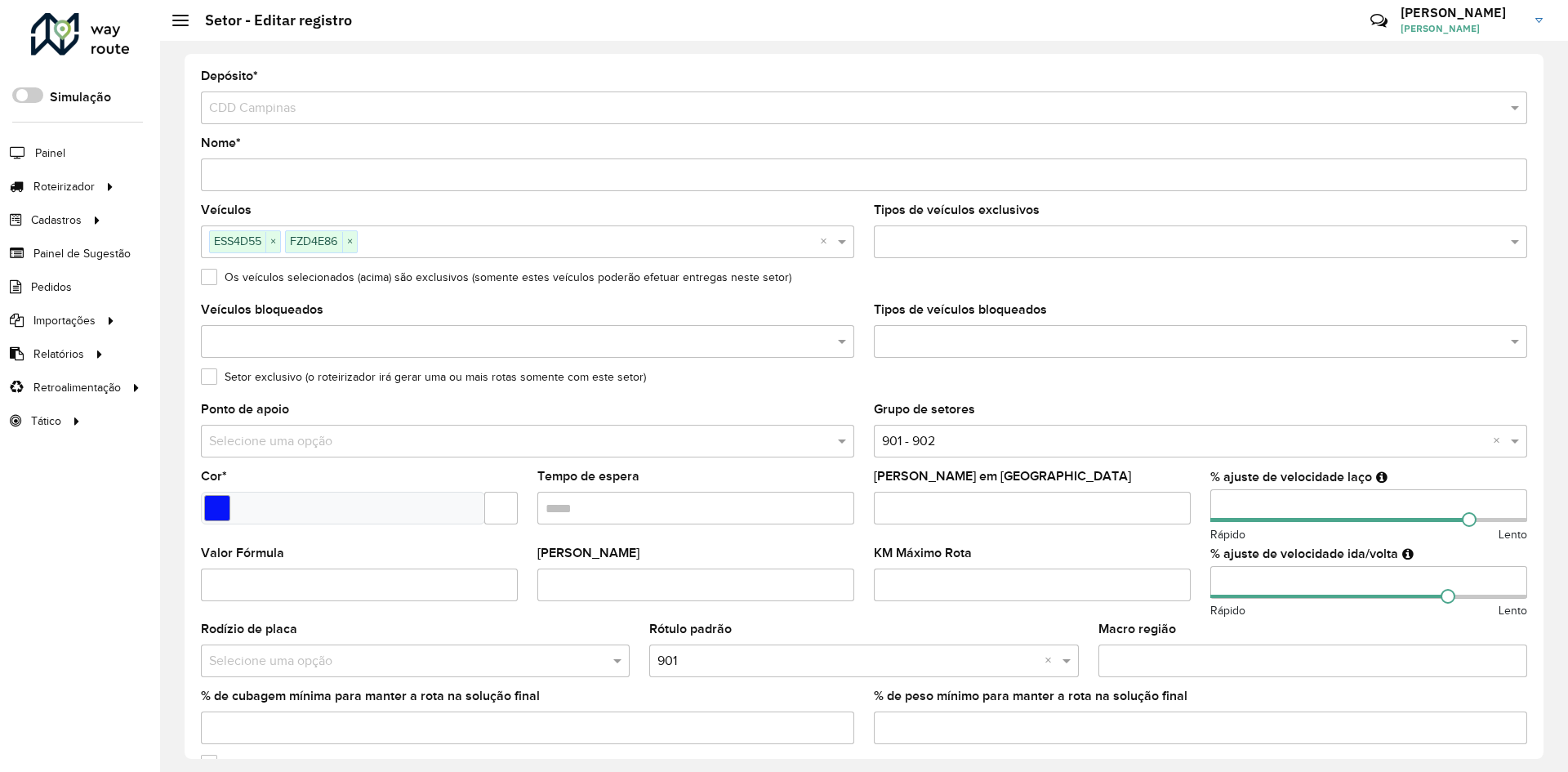
drag, startPoint x: 1244, startPoint y: 505, endPoint x: 1137, endPoint y: 517, distance: 107.7
click at [1137, 517] on formly-group "Veículos ESS4D55 × FZD4E86 × × Tipos de veículos exclusivos Os veículos selecio…" at bounding box center [863, 480] width 1345 height 553
type input "***"
click at [1240, 579] on input "number" at bounding box center [1367, 582] width 316 height 33
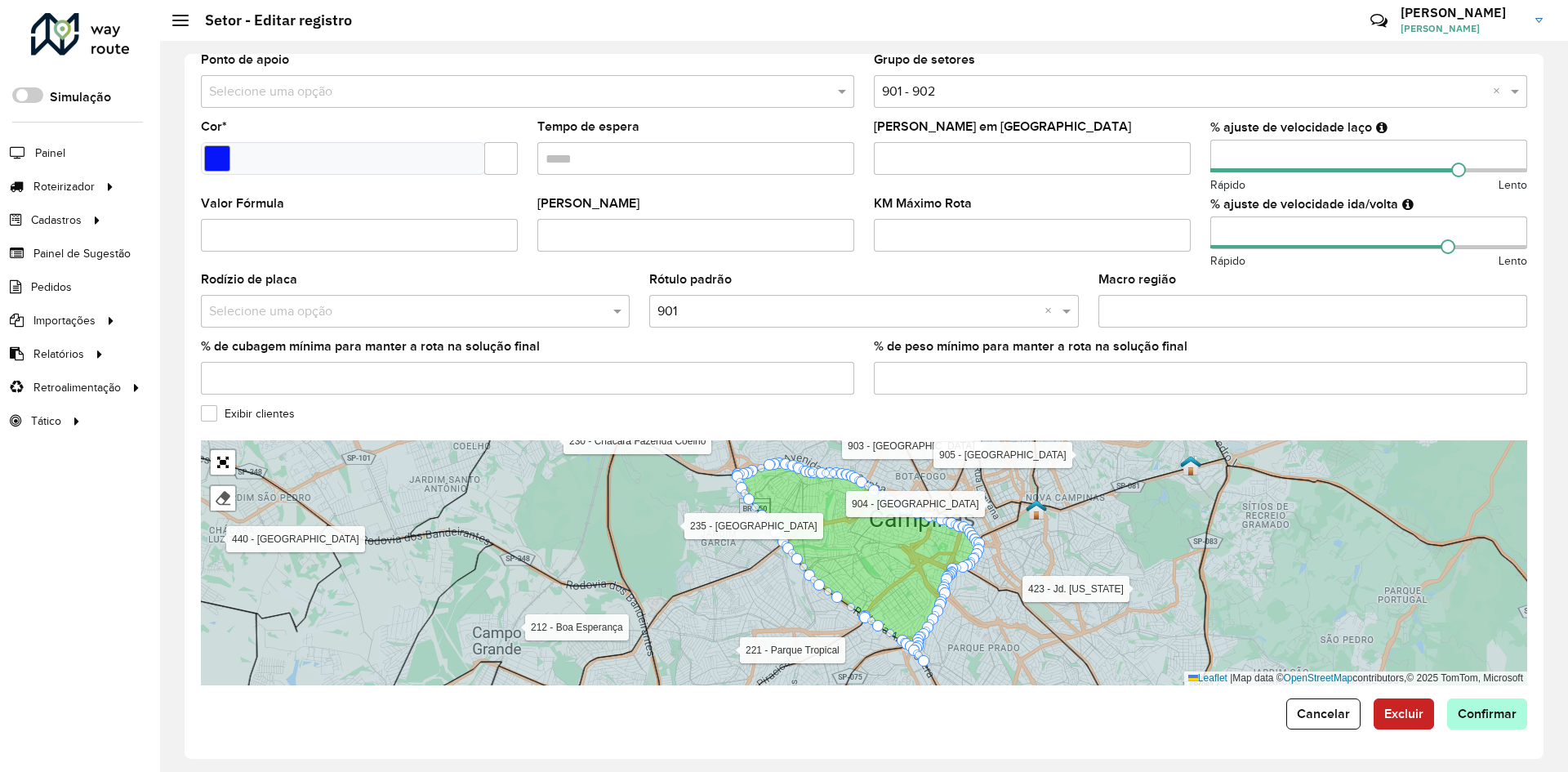
type input "***"
click at [1502, 723] on button "Confirmar" at bounding box center [1487, 713] width 80 height 31
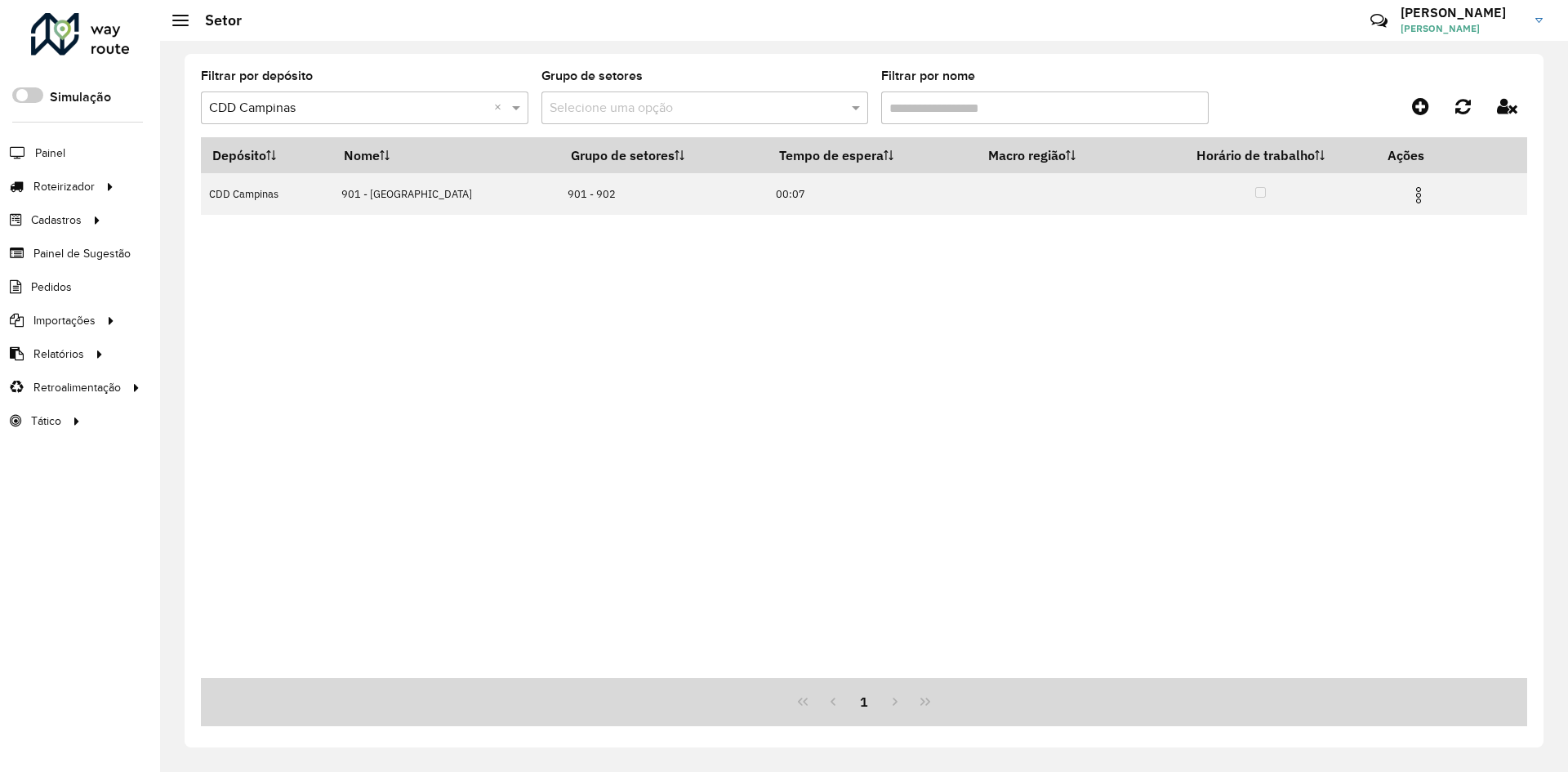
click at [905, 111] on input "Filtrar por nome" at bounding box center [1044, 108] width 327 height 33
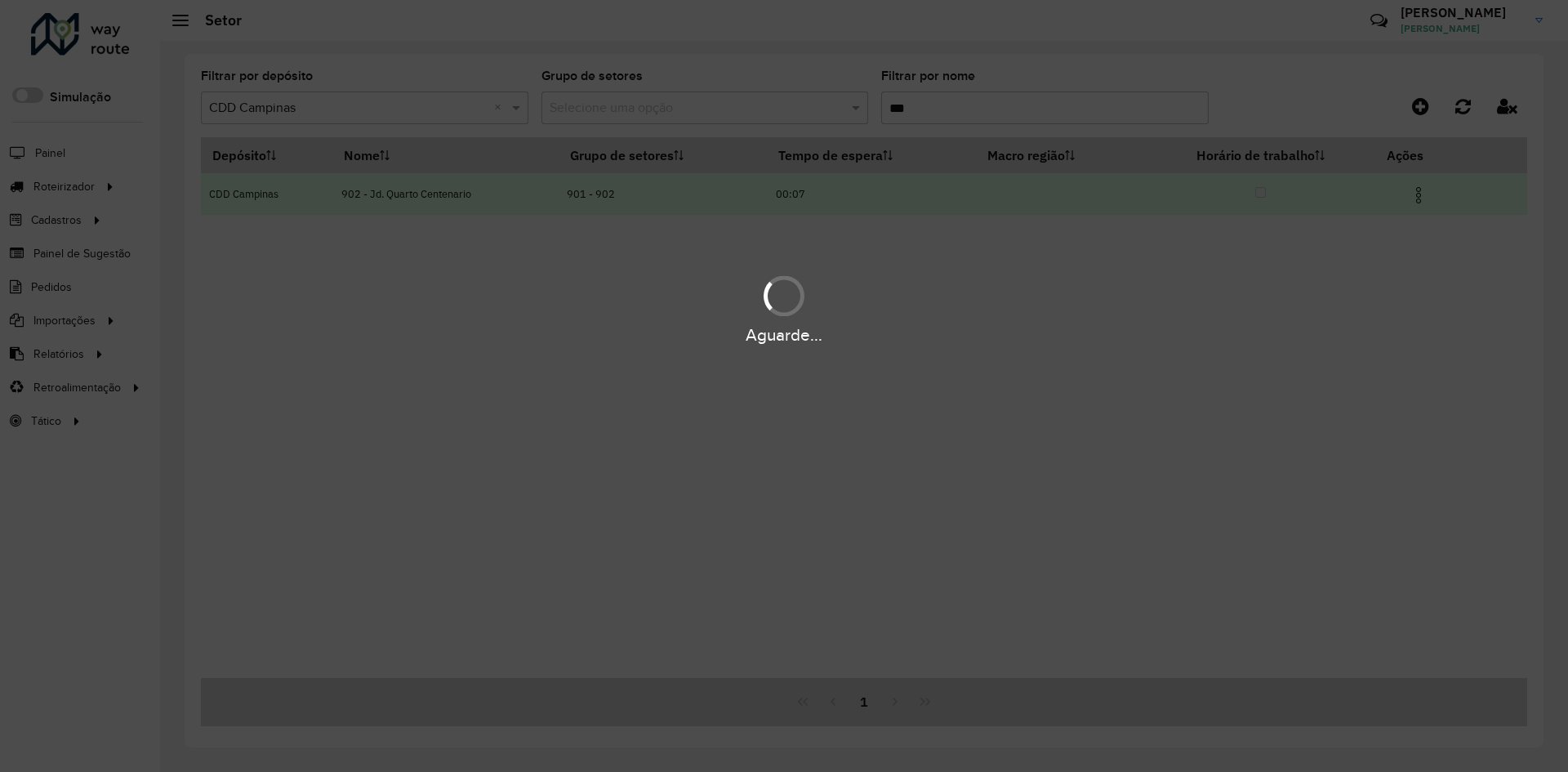
type input "***"
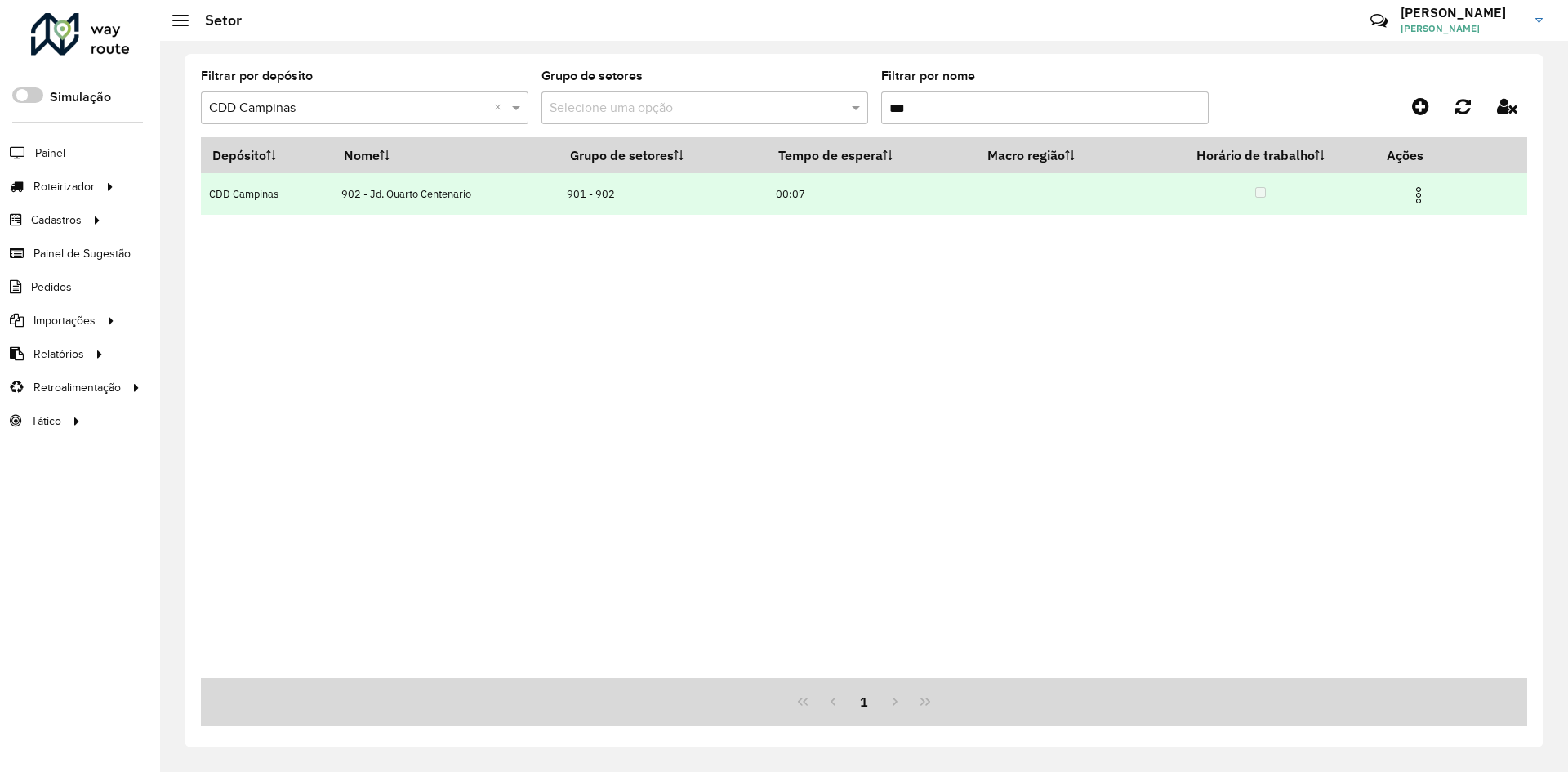
click at [1424, 201] on img at bounding box center [1418, 195] width 20 height 20
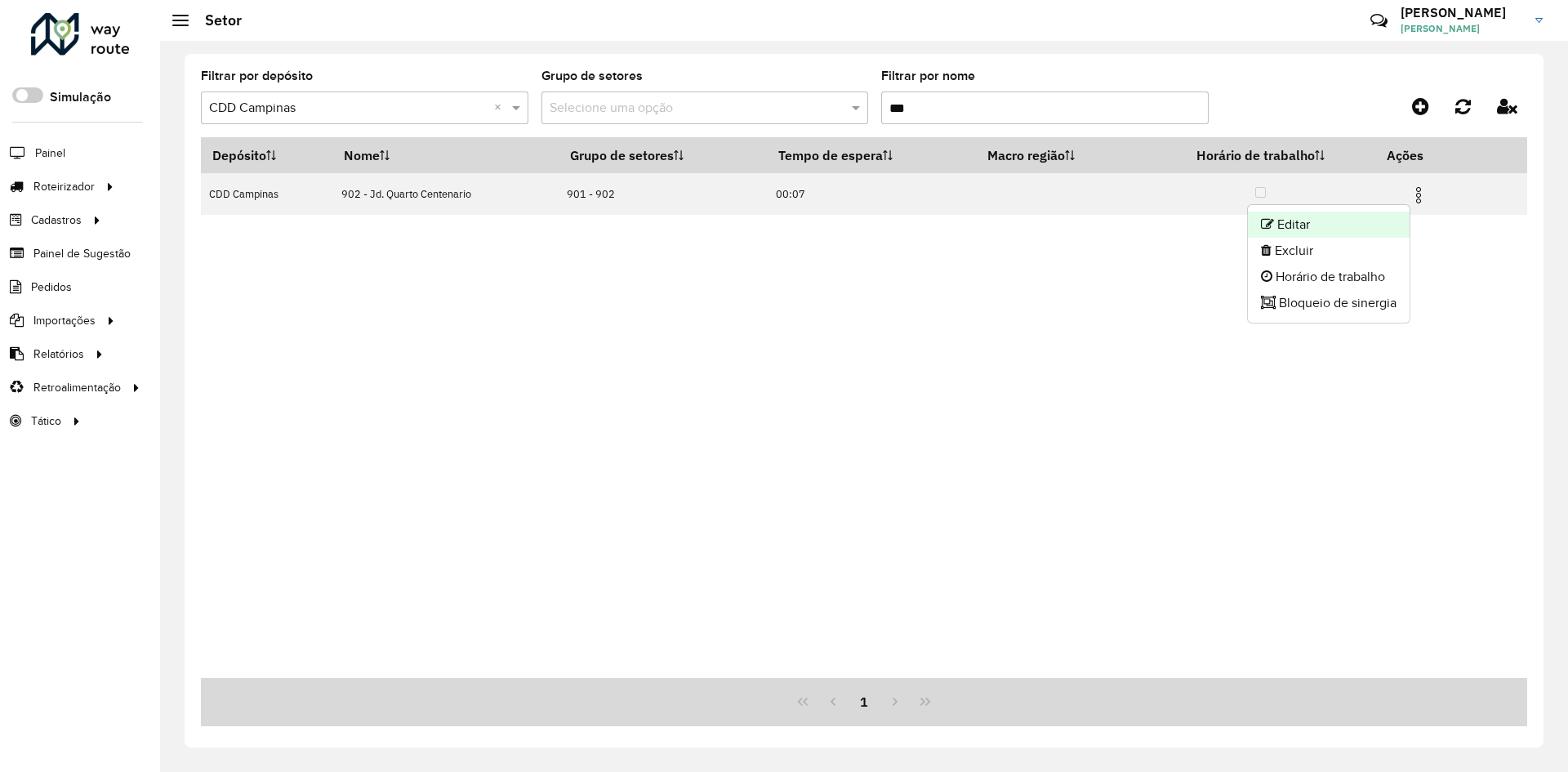
click at [1369, 215] on li "Editar" at bounding box center [1328, 224] width 161 height 26
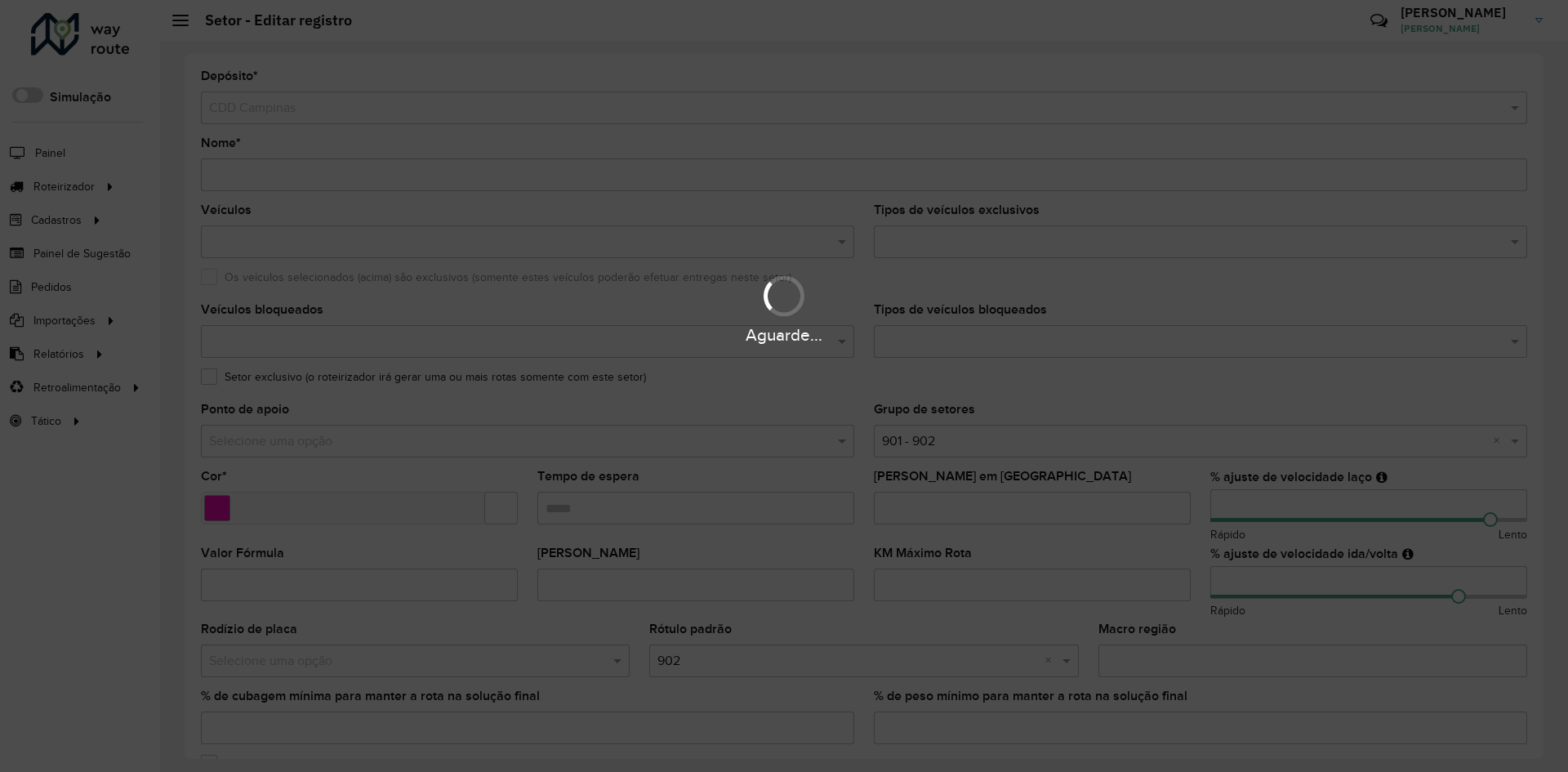
drag, startPoint x: 1238, startPoint y: 501, endPoint x: 1138, endPoint y: 501, distance: 100.0
click at [1138, 501] on div "Aguarde..." at bounding box center [784, 386] width 1568 height 772
click at [1222, 500] on div "Aguarde..." at bounding box center [784, 386] width 1568 height 772
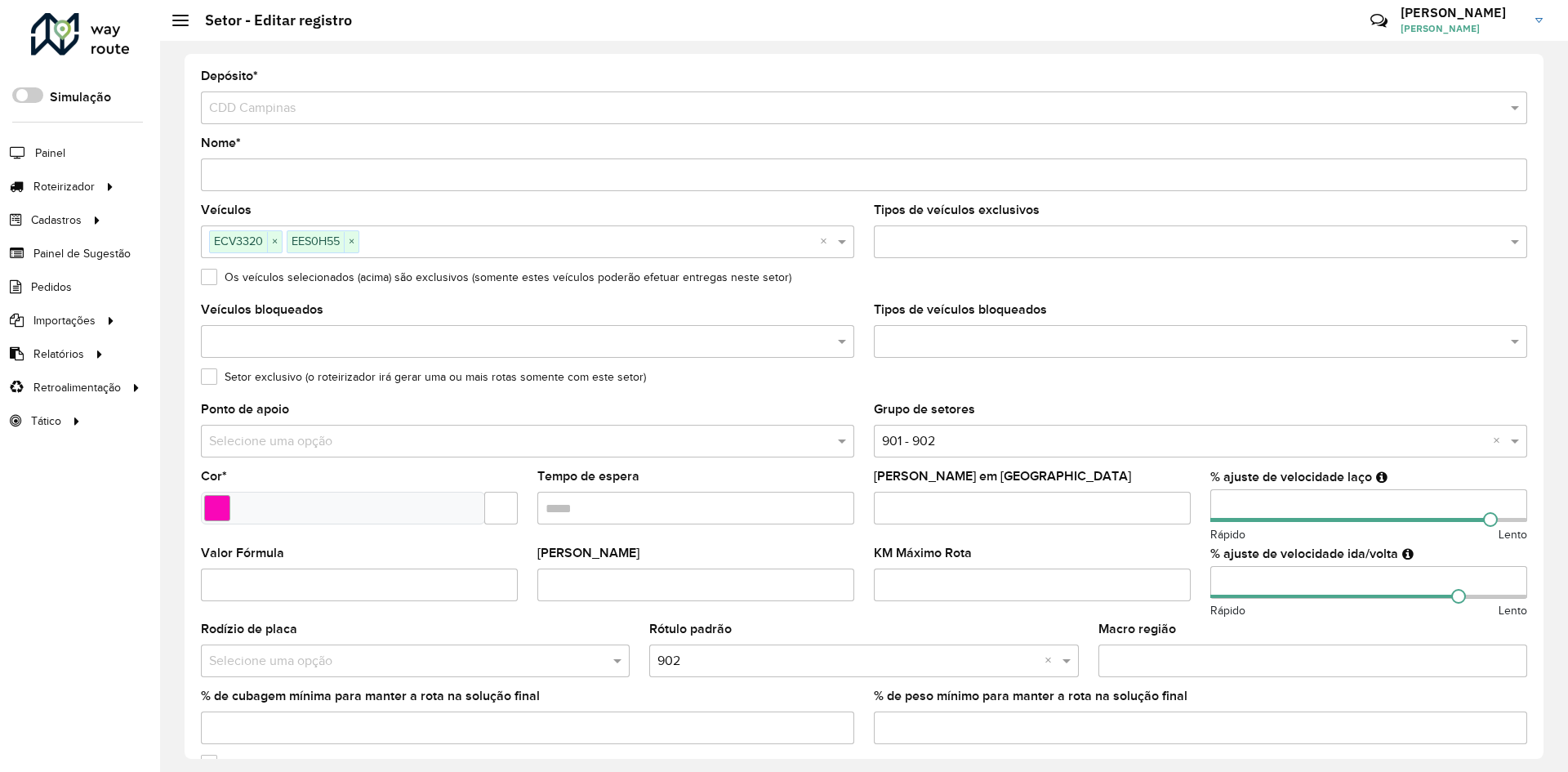
click at [1222, 503] on input "number" at bounding box center [1367, 505] width 316 height 33
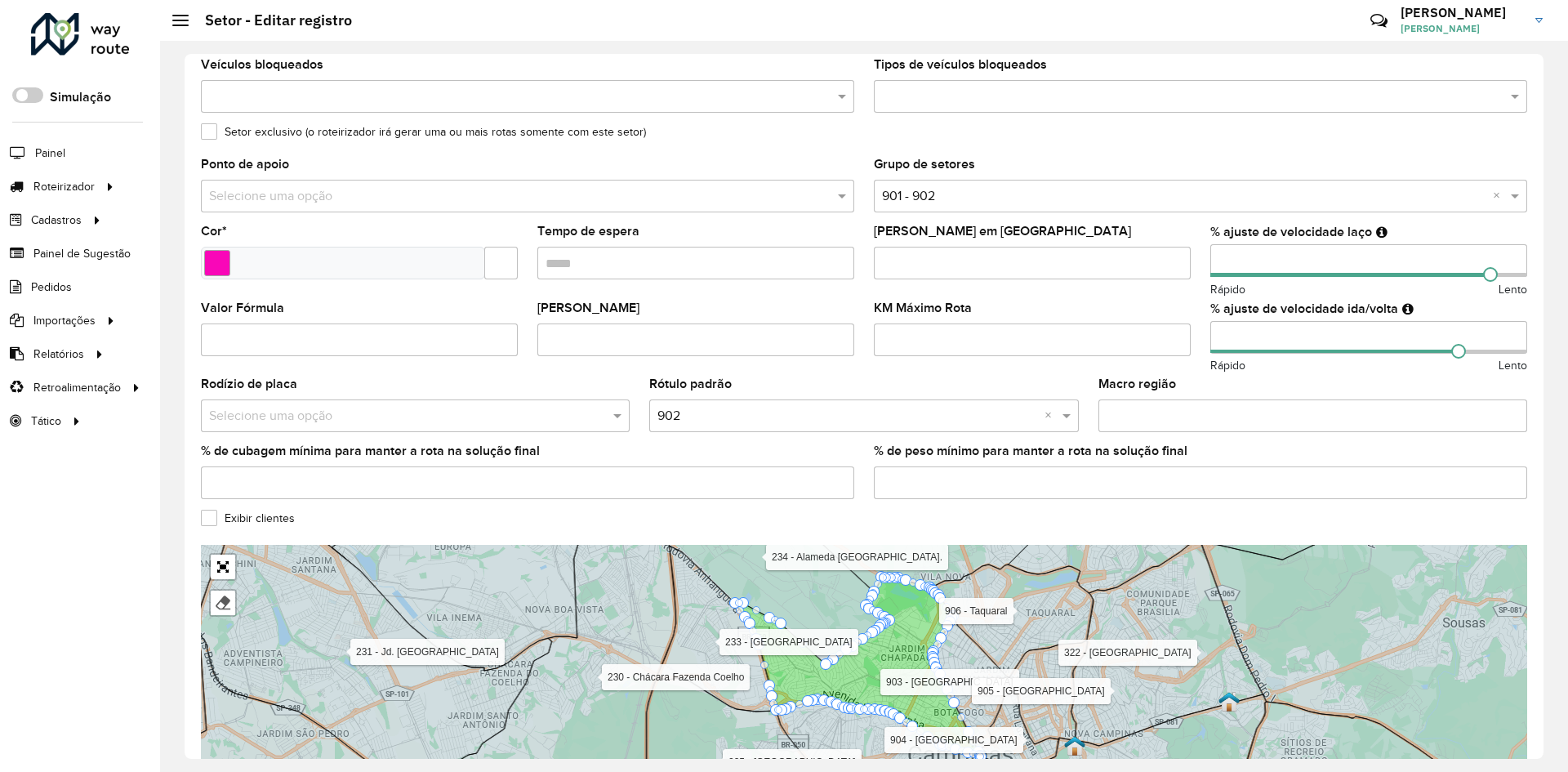
scroll to position [326, 0]
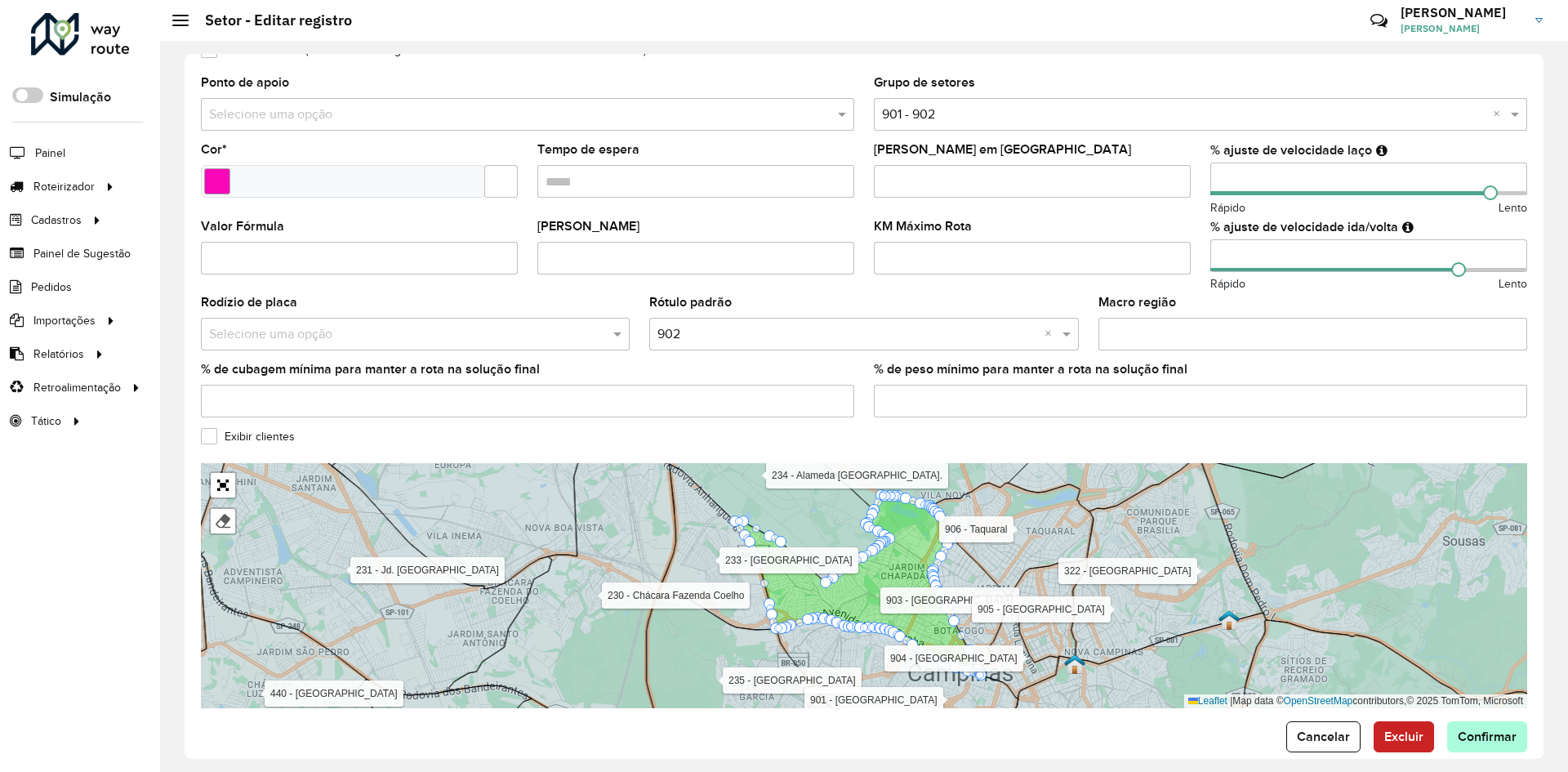
type input "***"
click at [1497, 743] on span "Confirmar" at bounding box center [1487, 736] width 59 height 14
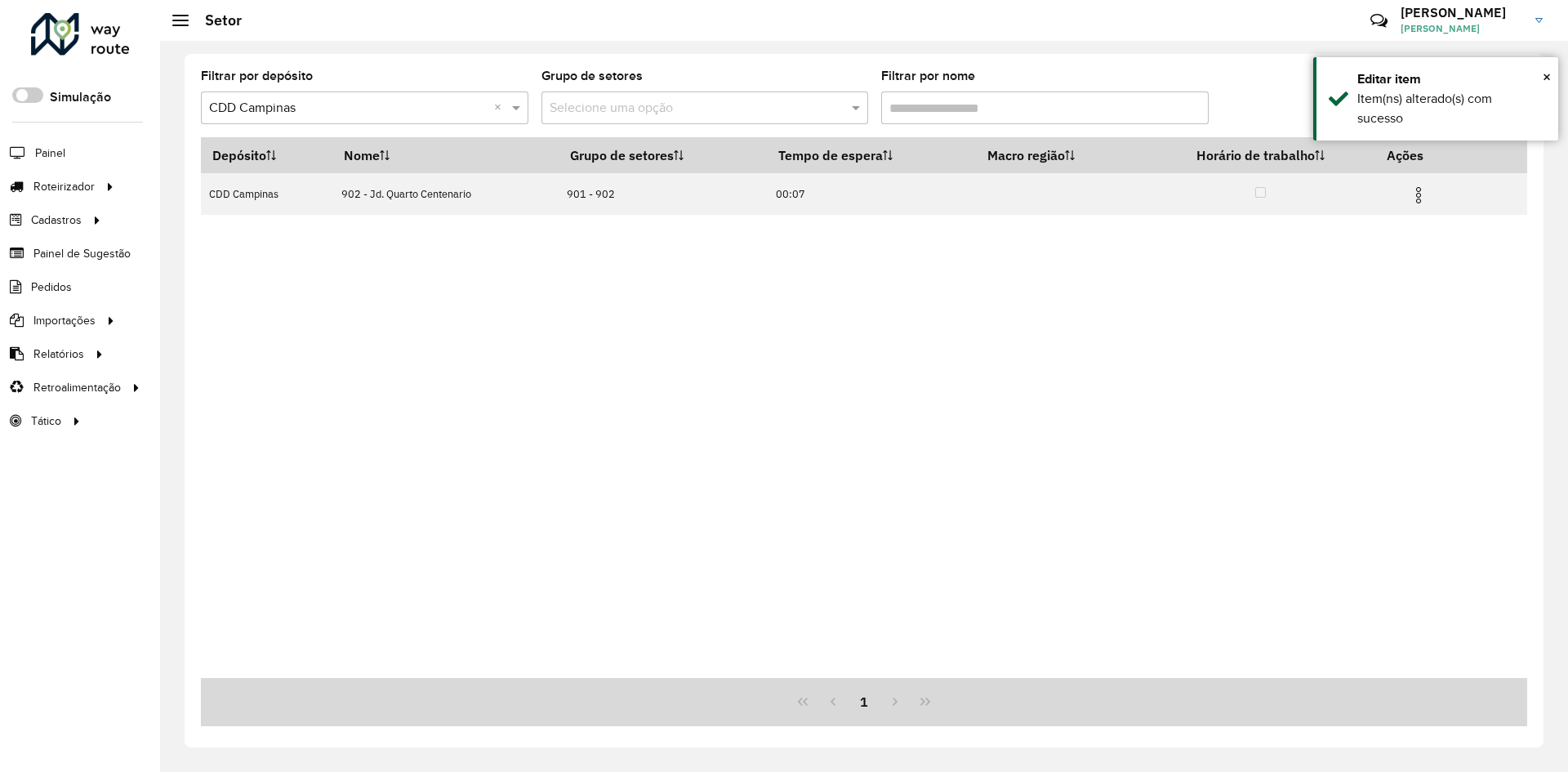
click at [900, 110] on input "Filtrar por nome" at bounding box center [1044, 108] width 327 height 33
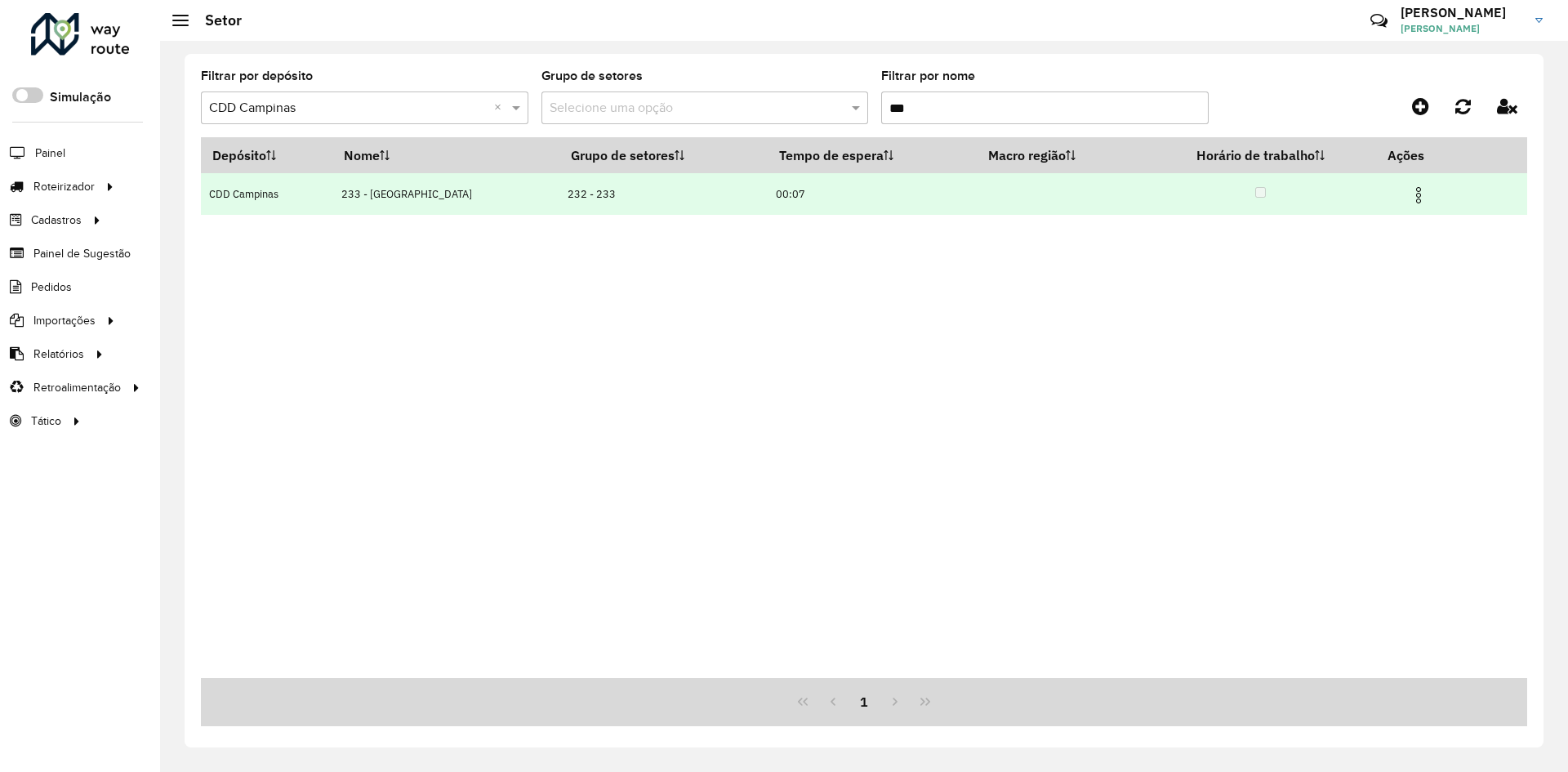
type input "***"
click at [1404, 190] on td at bounding box center [1424, 193] width 98 height 41
click at [1424, 197] on img at bounding box center [1418, 195] width 20 height 20
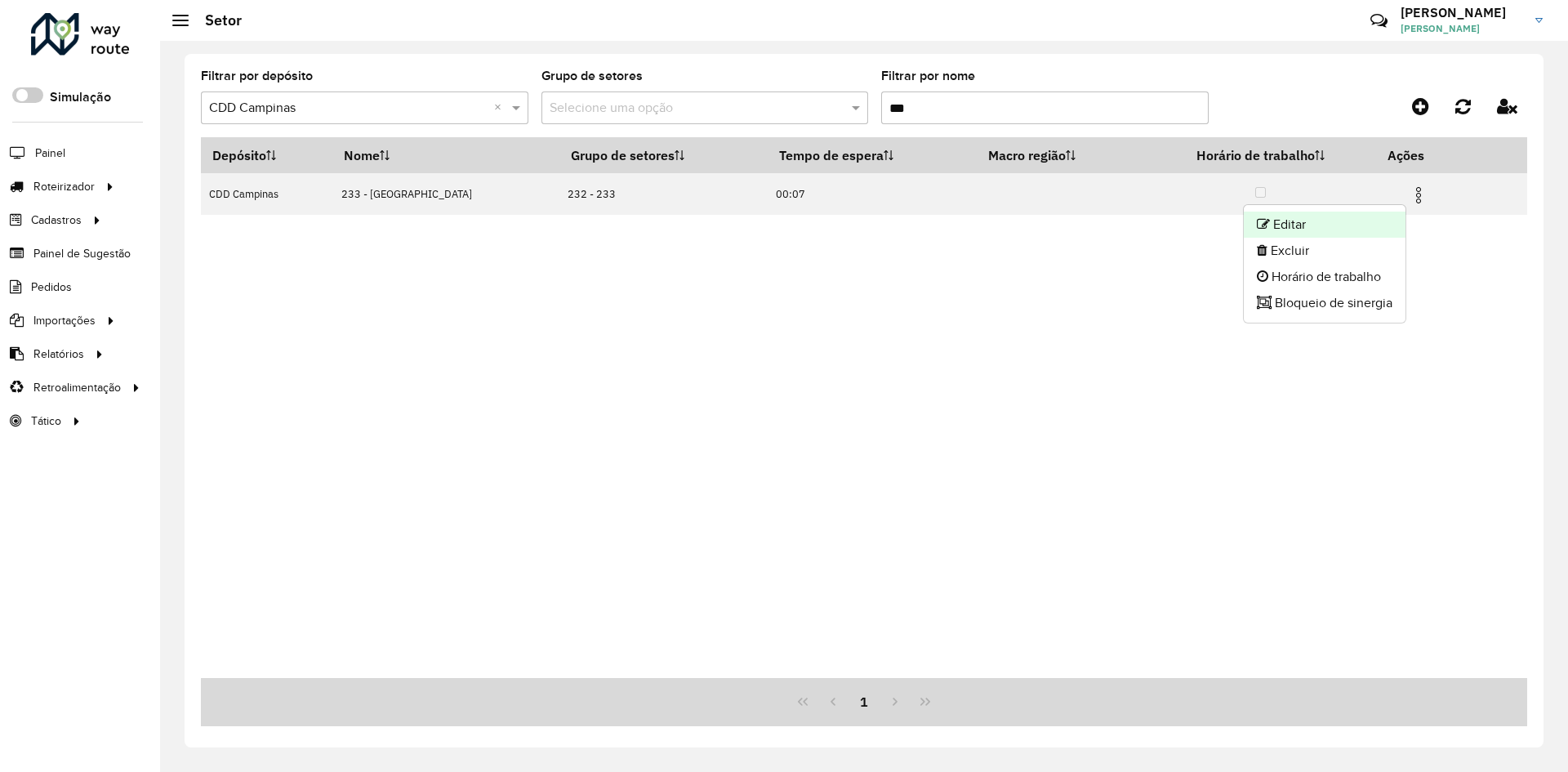
click at [1307, 224] on li "Editar" at bounding box center [1324, 224] width 161 height 26
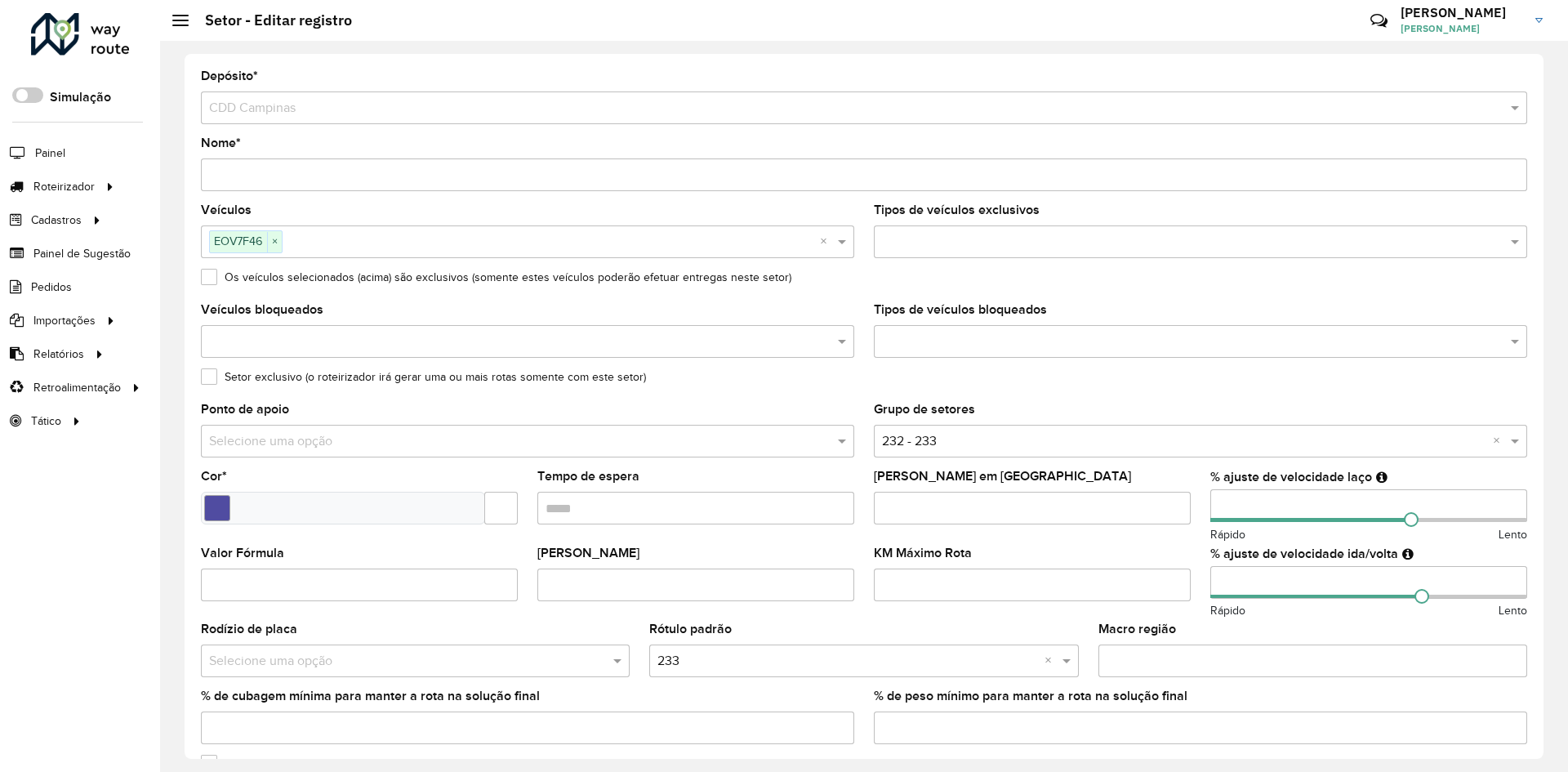
click at [1222, 505] on input "number" at bounding box center [1367, 505] width 316 height 33
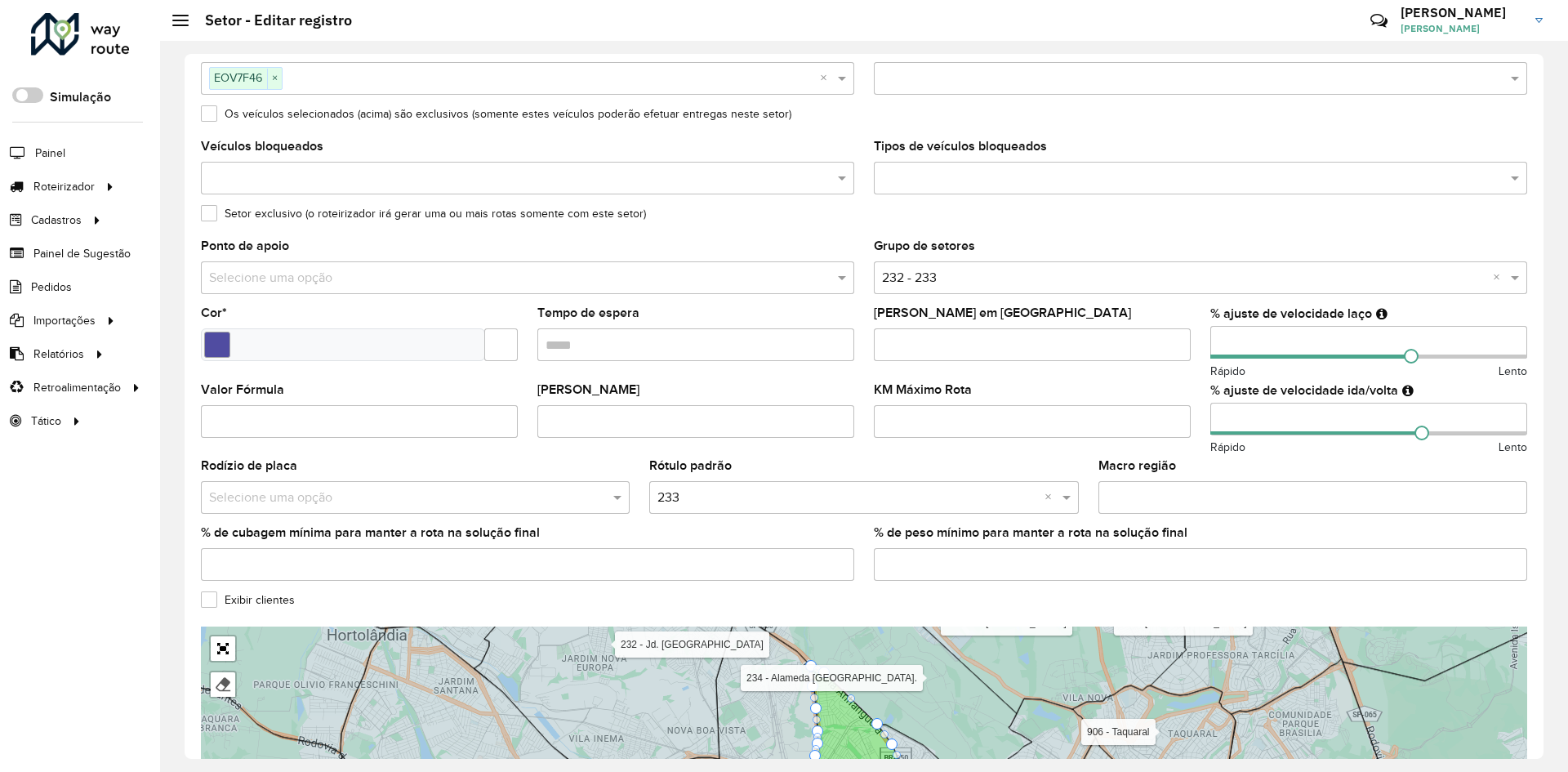
scroll to position [349, 0]
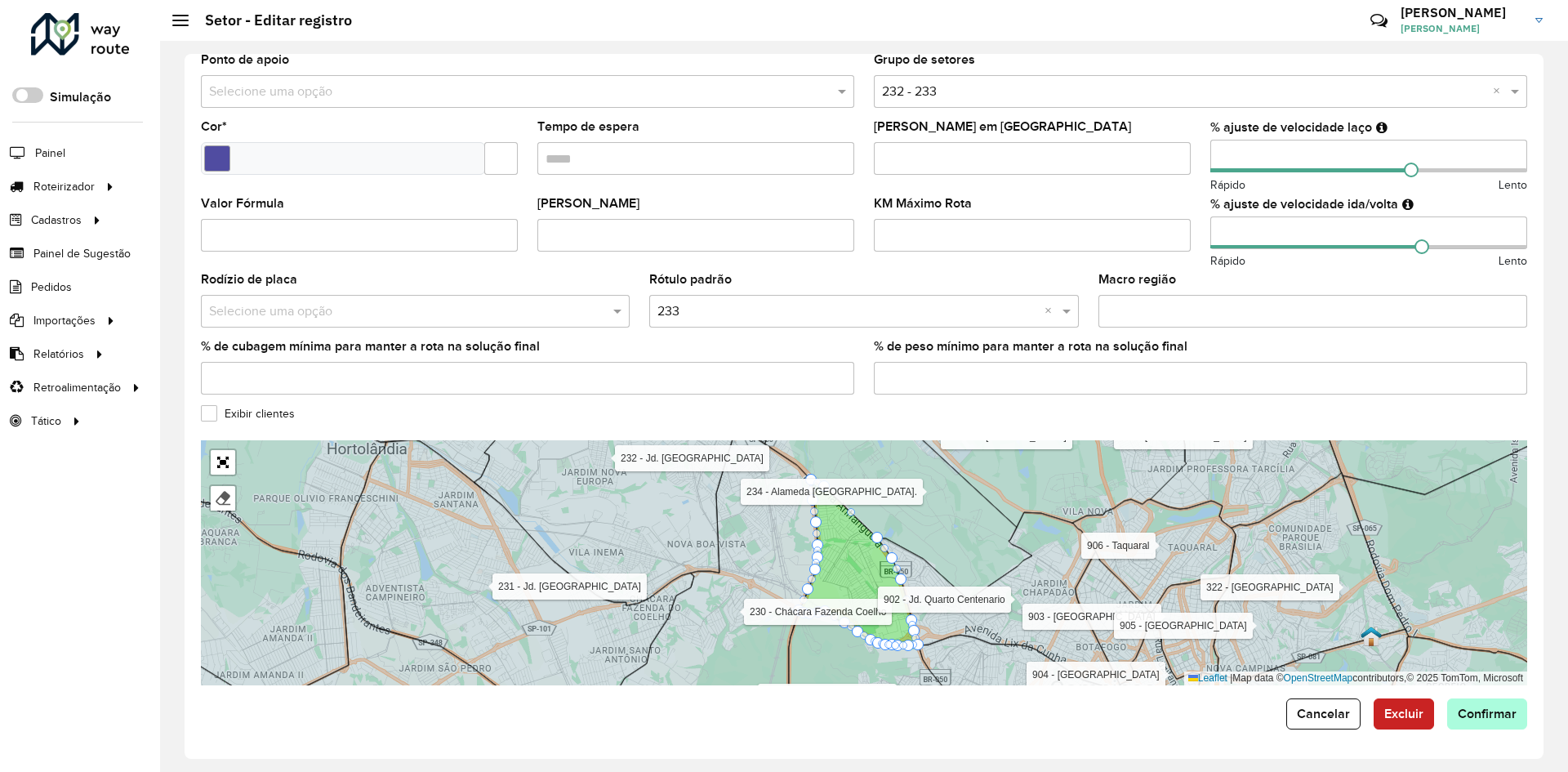
type input "***"
click at [1489, 716] on span "Confirmar" at bounding box center [1487, 713] width 59 height 14
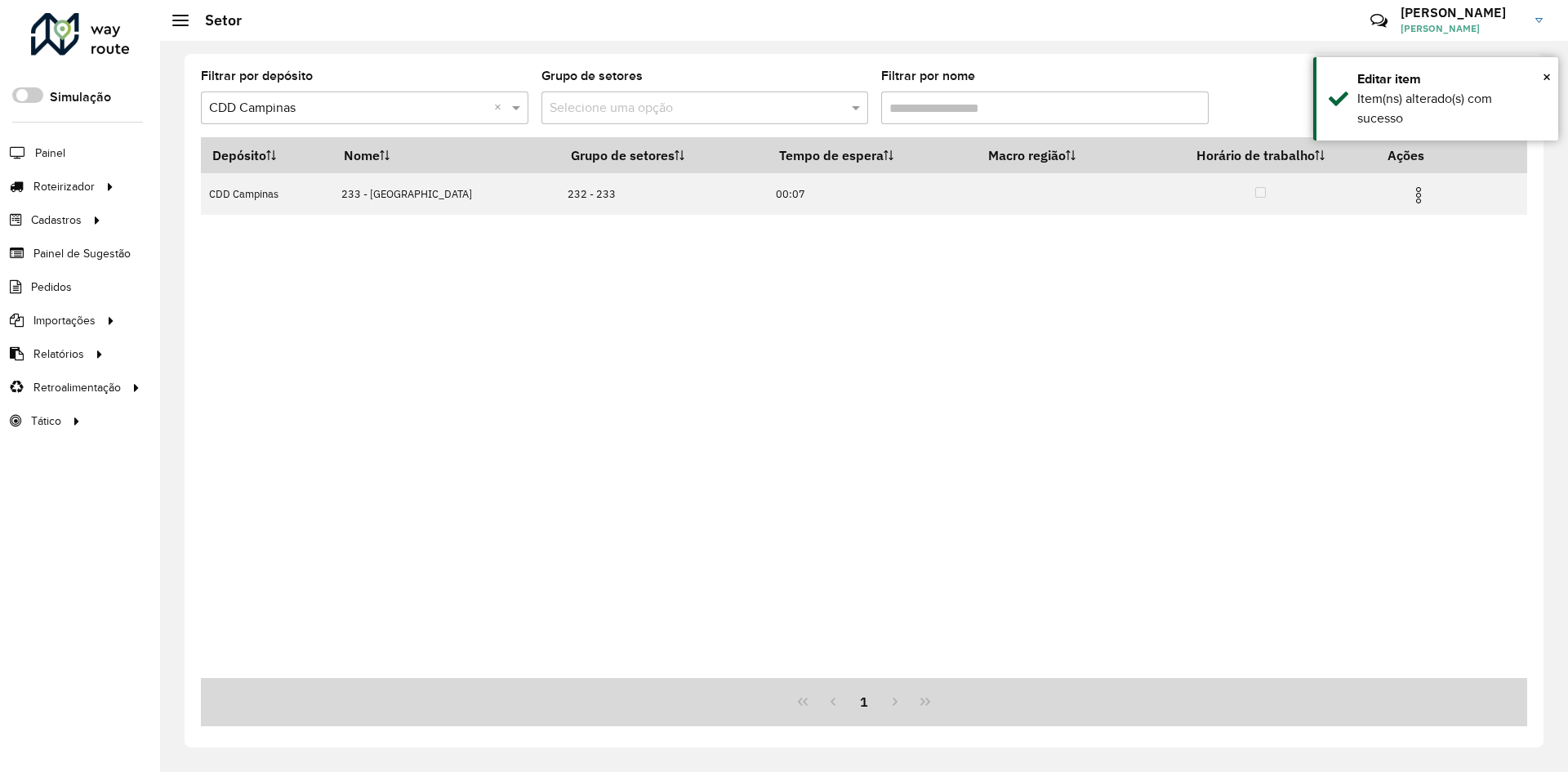
click at [956, 111] on input "Filtrar por nome" at bounding box center [1044, 108] width 327 height 33
drag, startPoint x: 956, startPoint y: 111, endPoint x: 866, endPoint y: 112, distance: 90.0
click at [866, 112] on formly-group "Filtrar por depósito Selecione um depósito × CDD Campinas × Grupo de setores Se…" at bounding box center [691, 103] width 981 height 67
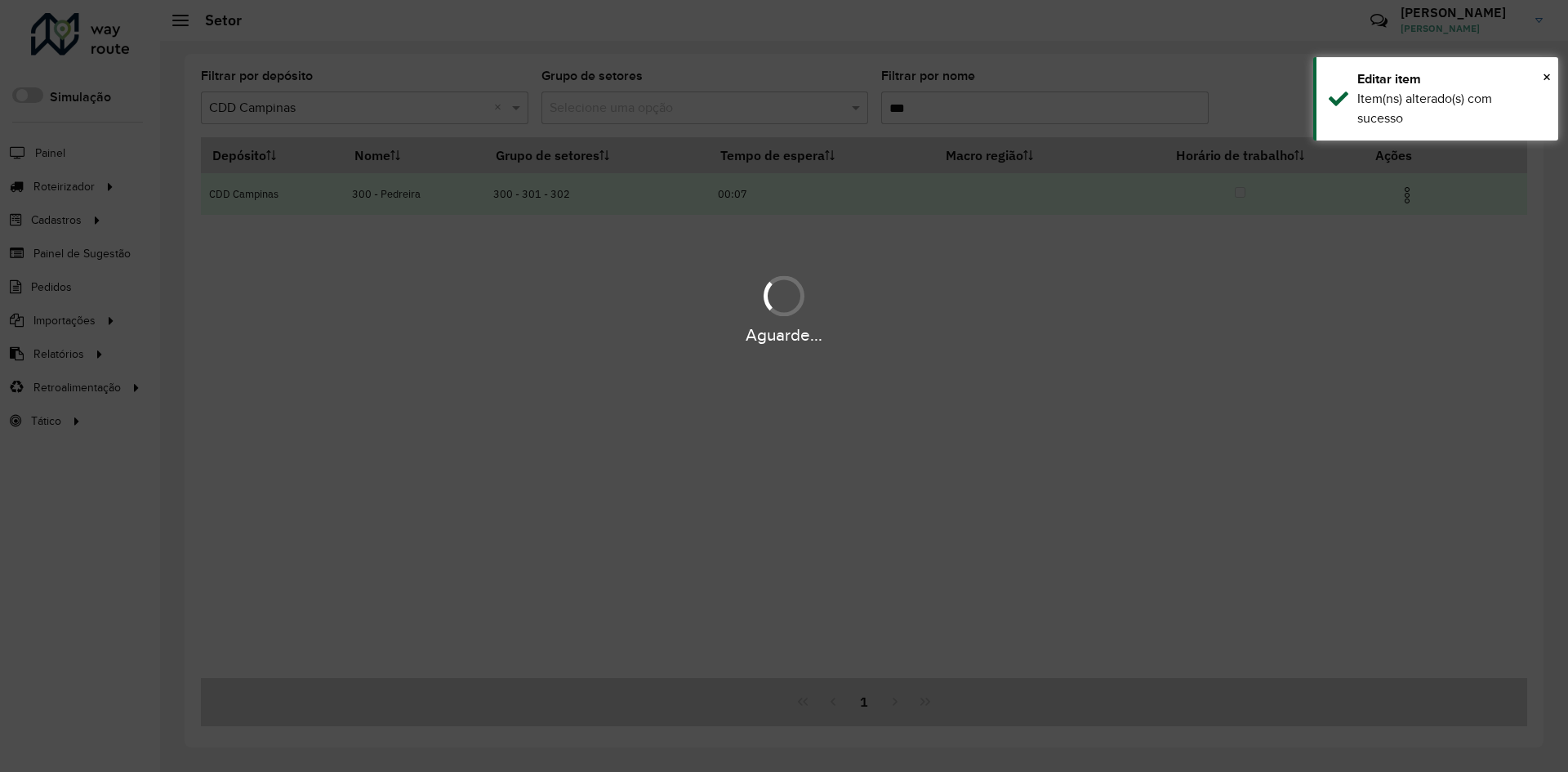
type input "***"
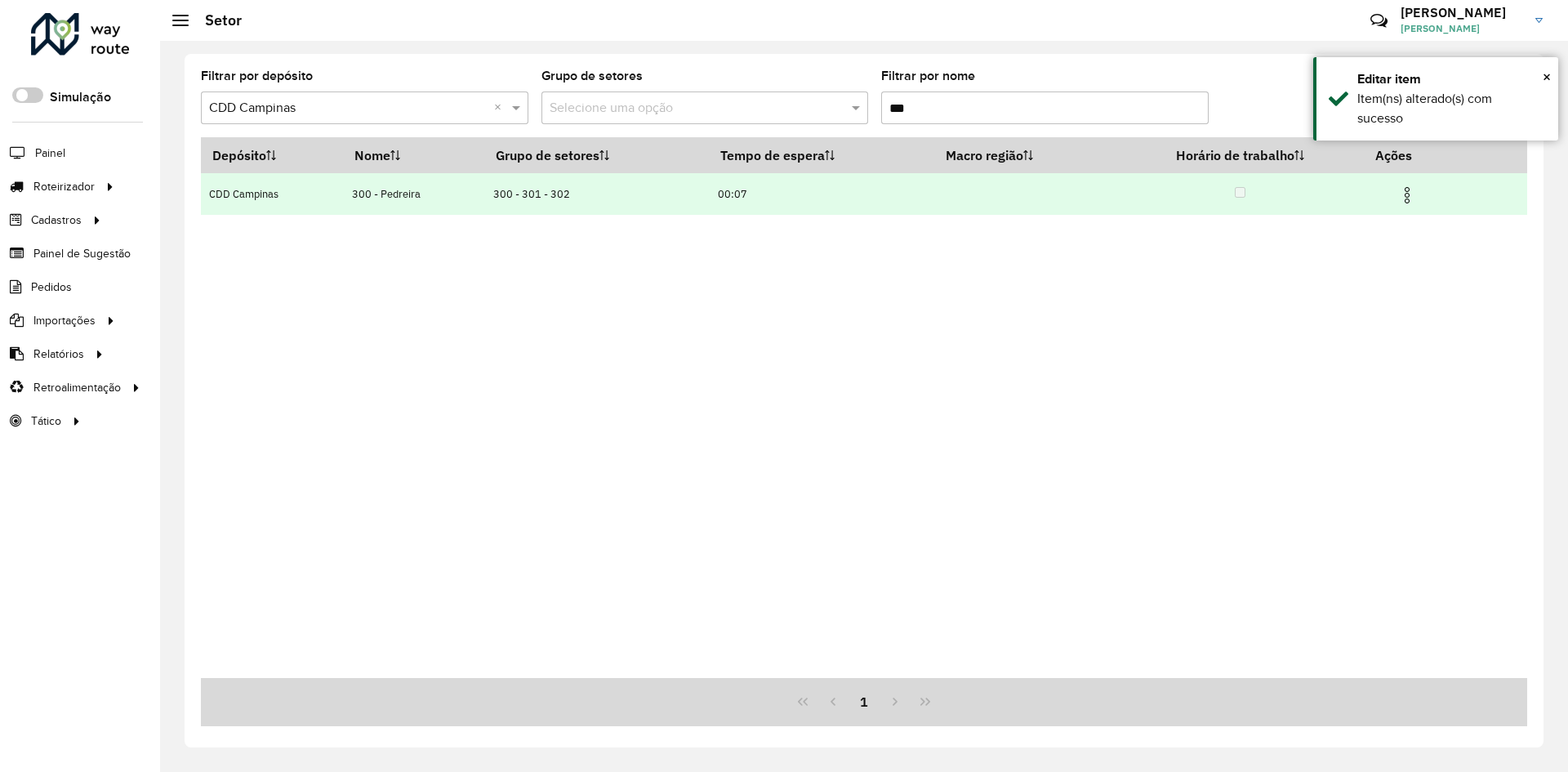
click at [1407, 198] on img at bounding box center [1407, 195] width 20 height 20
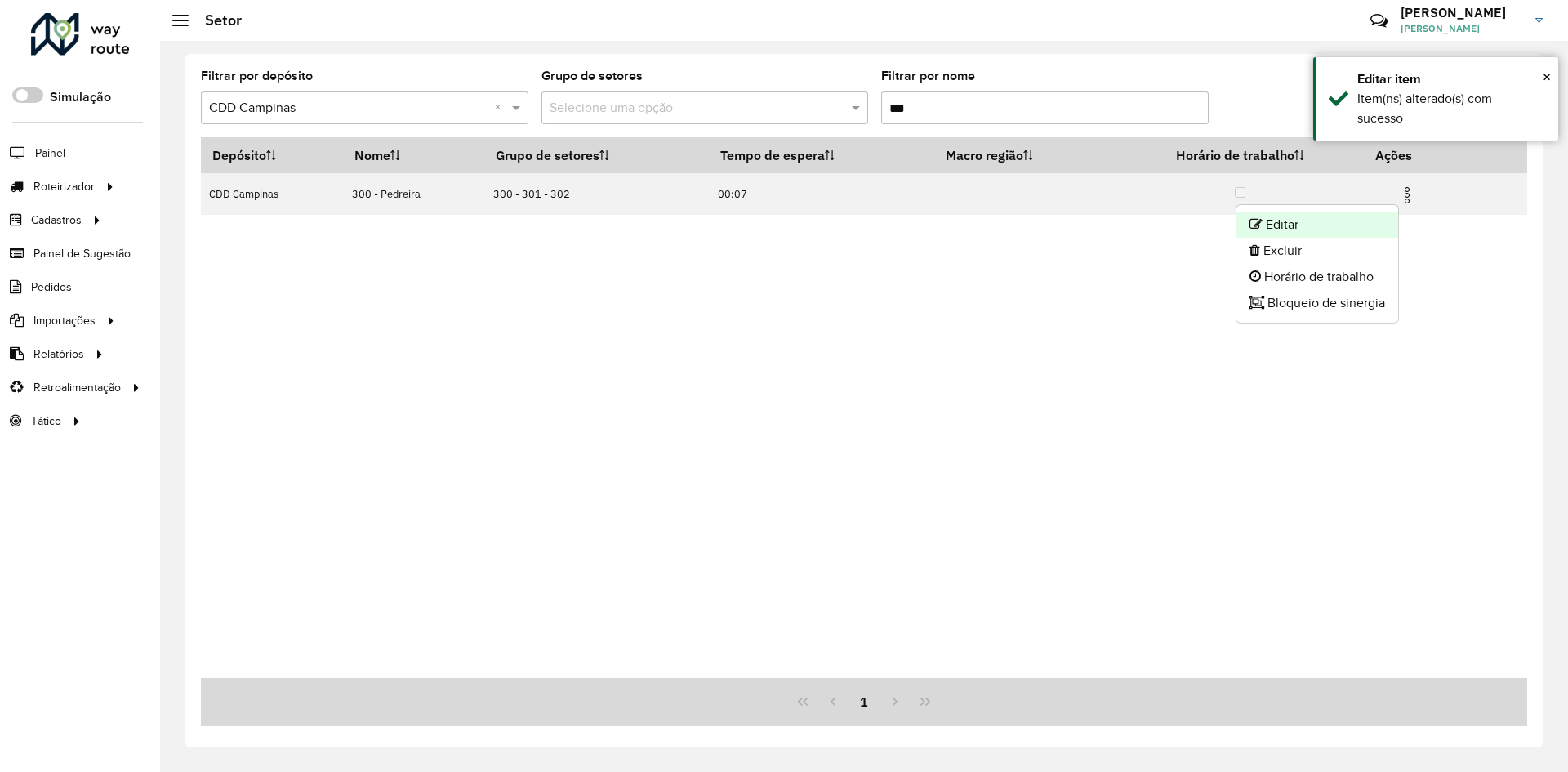
click at [1368, 216] on li "Editar" at bounding box center [1317, 224] width 161 height 26
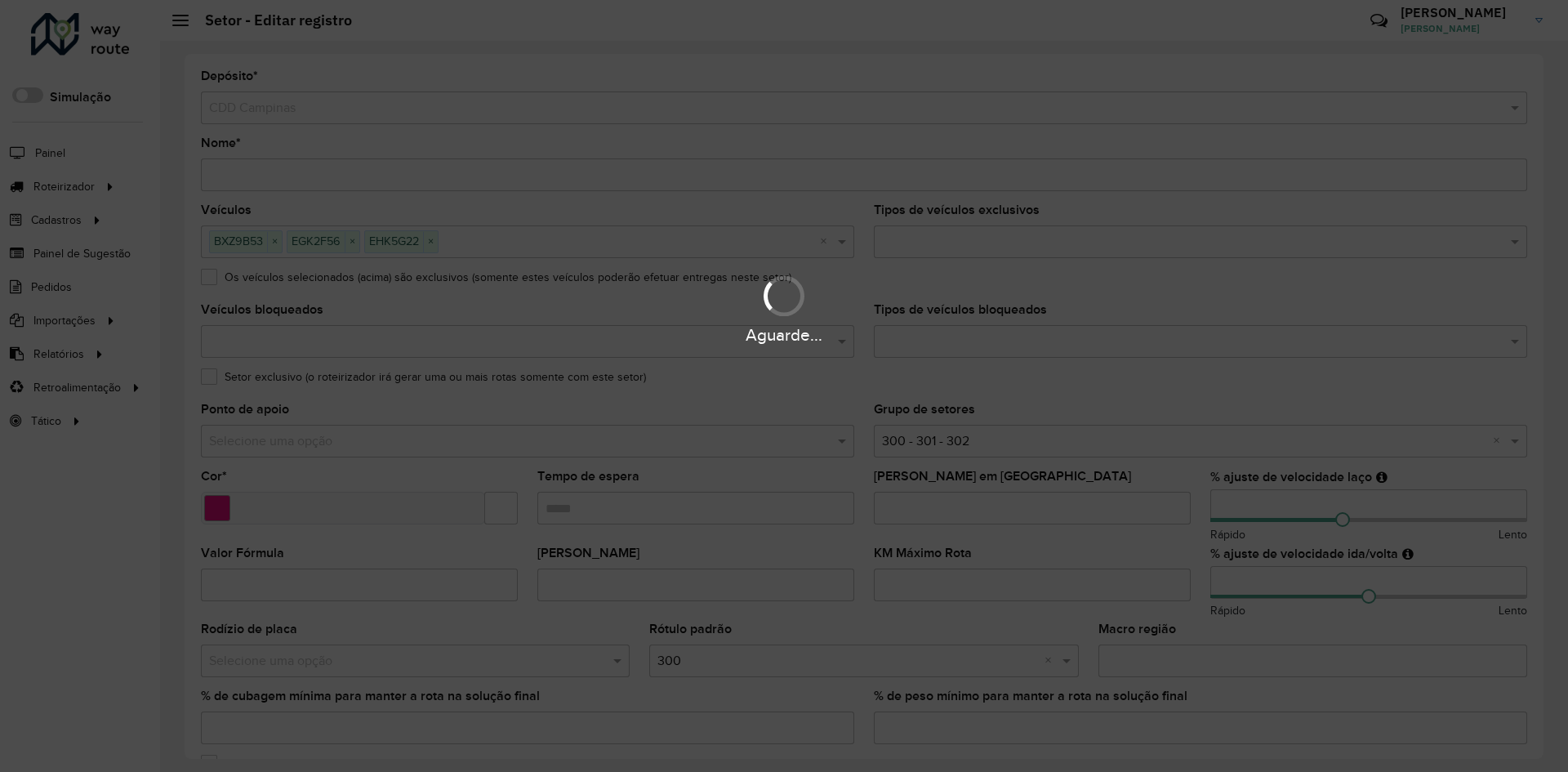
click at [1233, 502] on div "Aguarde..." at bounding box center [784, 386] width 1568 height 772
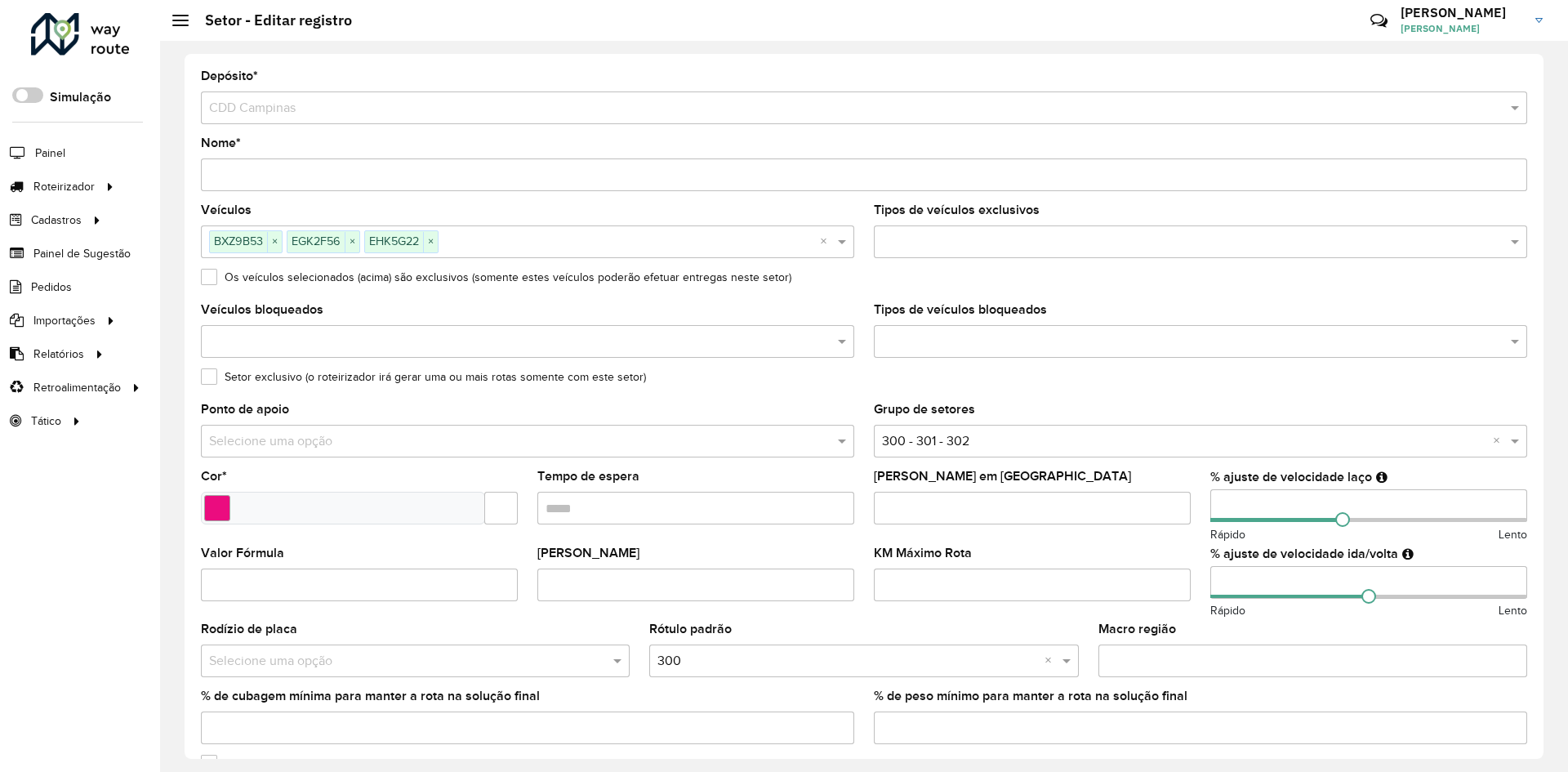
click at [1227, 502] on input "number" at bounding box center [1367, 505] width 316 height 33
type input "**"
click at [1219, 586] on input "number" at bounding box center [1367, 582] width 316 height 33
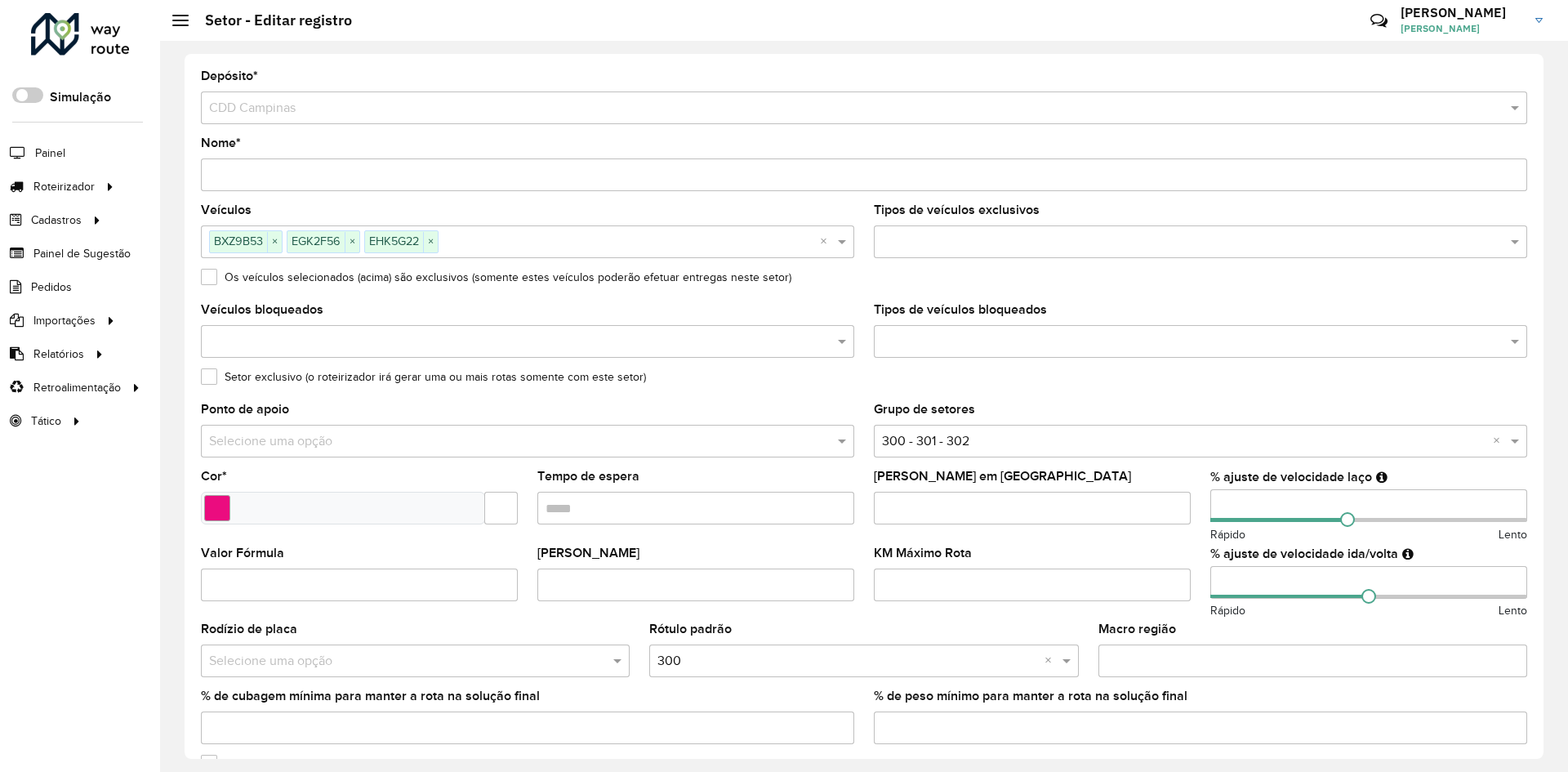
click at [1219, 586] on input "number" at bounding box center [1367, 582] width 316 height 33
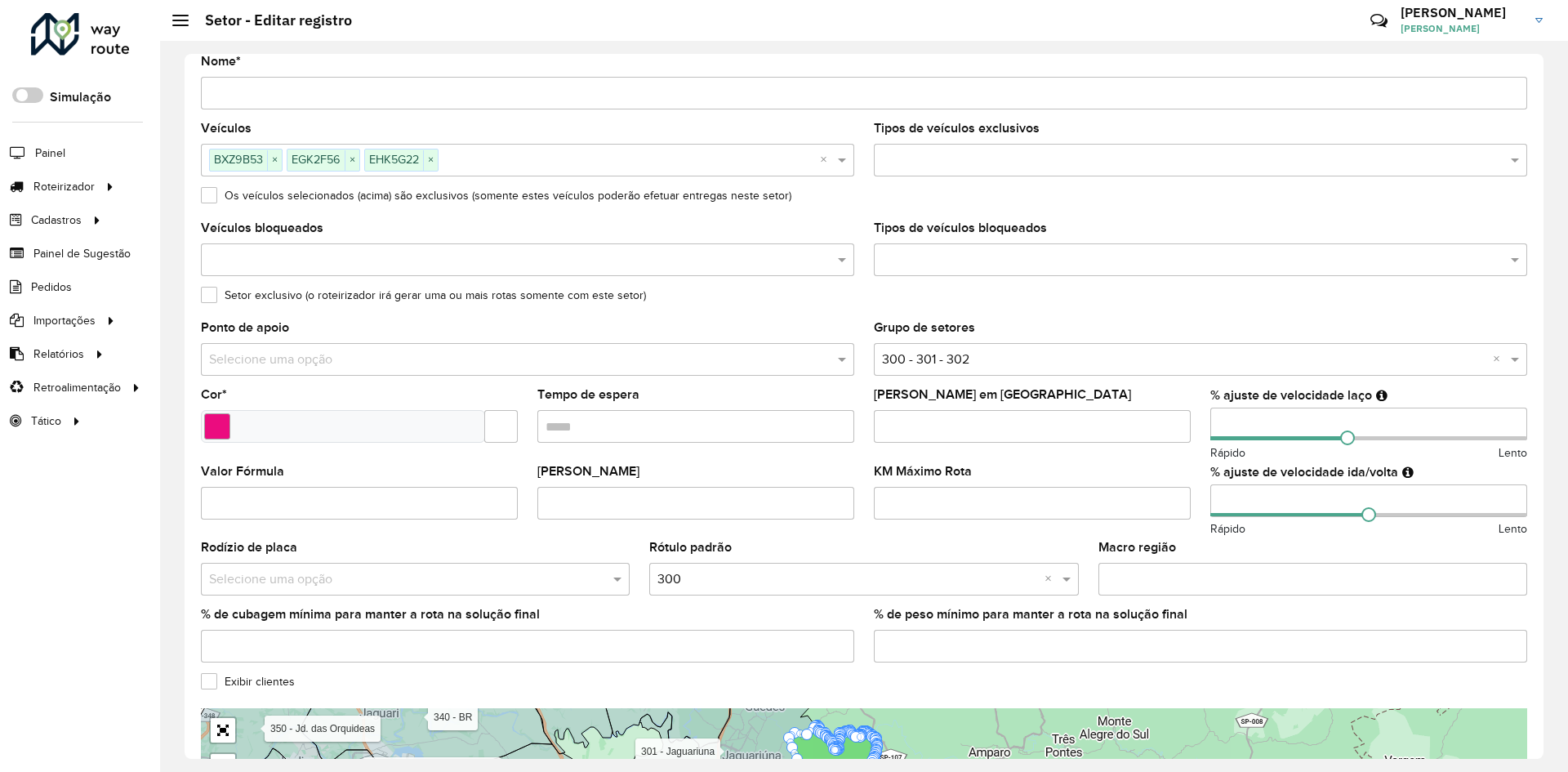
scroll to position [349, 0]
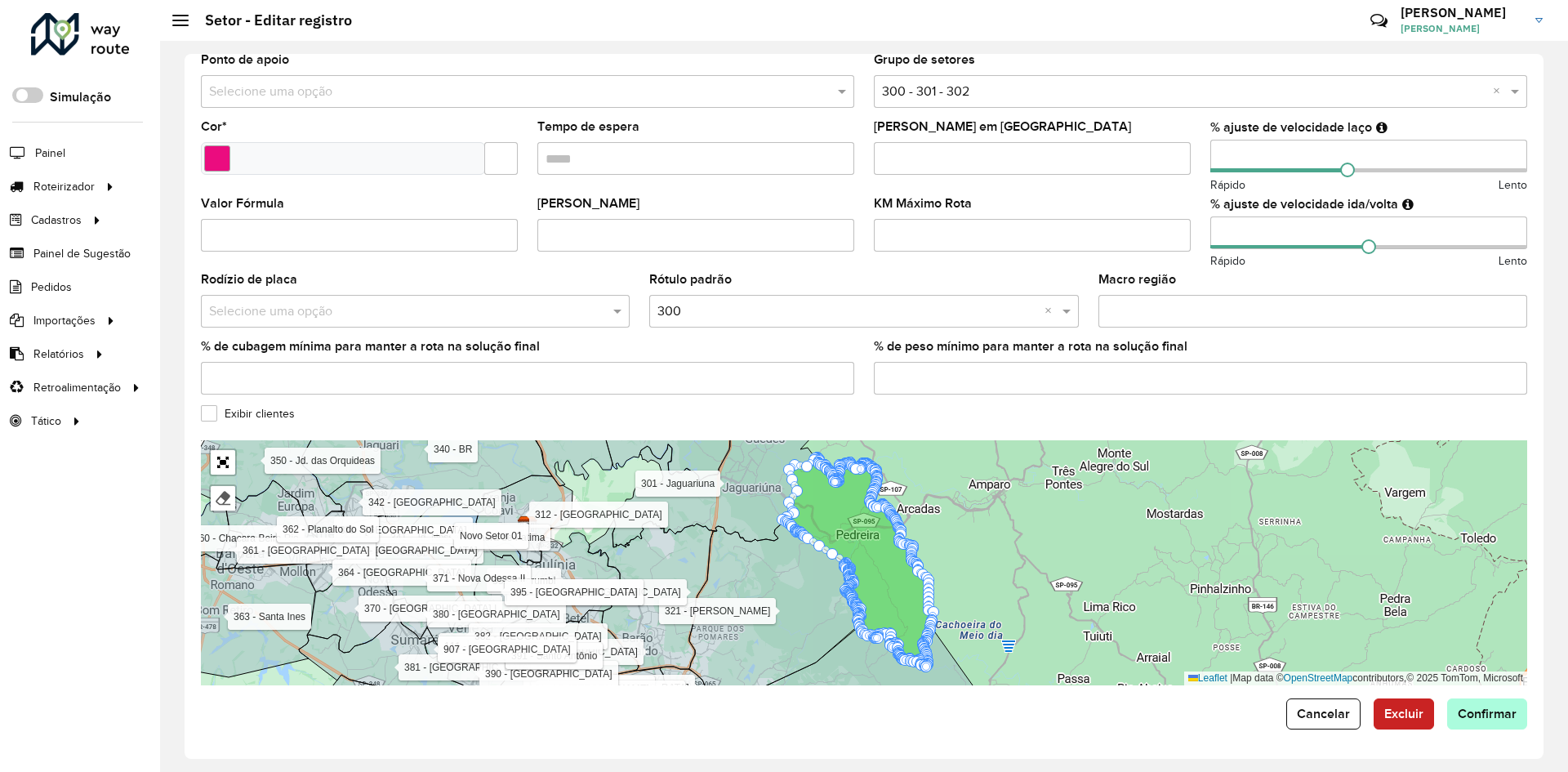
type input "**"
click at [1498, 709] on span "Confirmar" at bounding box center [1487, 713] width 59 height 14
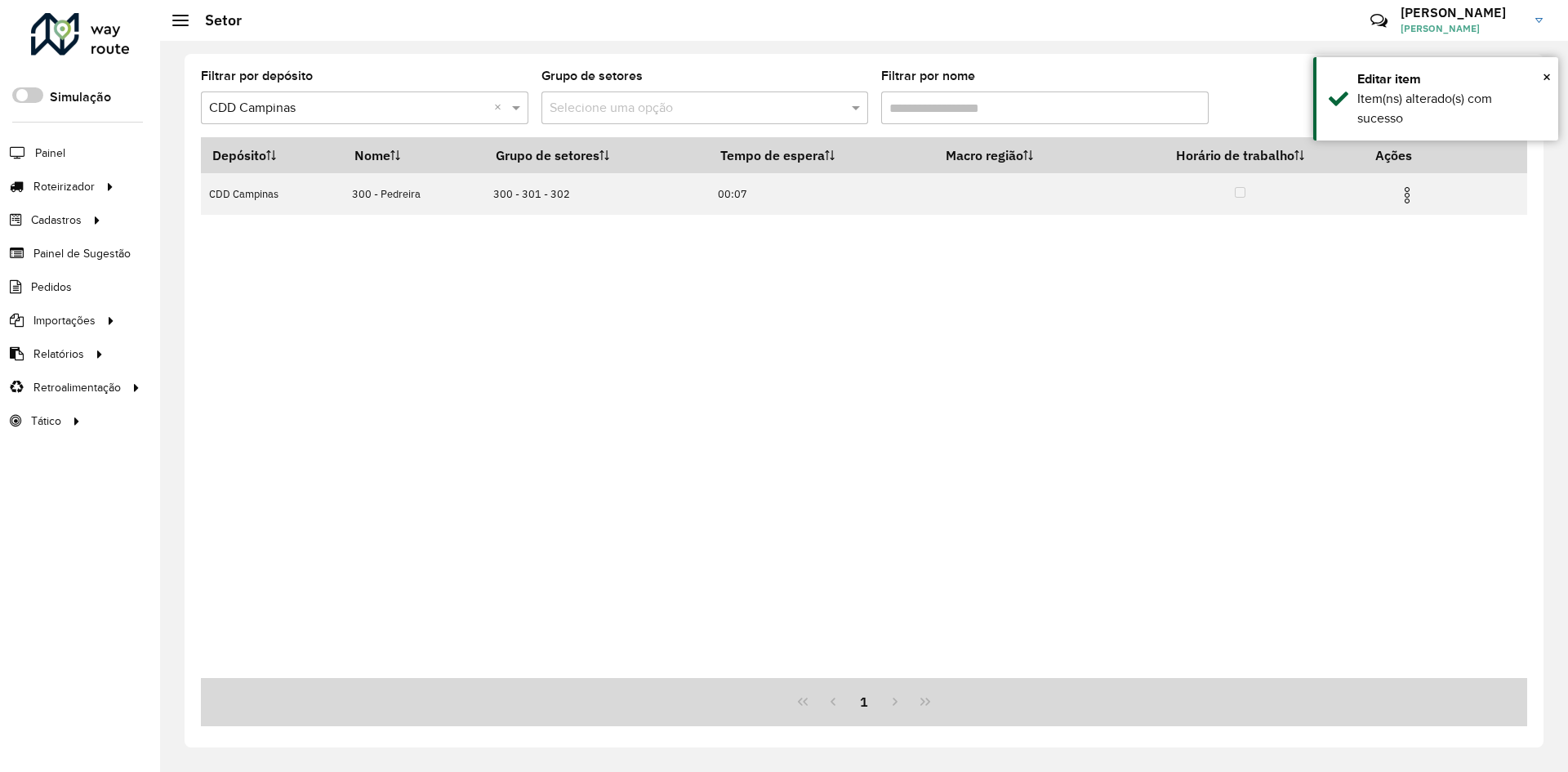
drag, startPoint x: 938, startPoint y: 105, endPoint x: 786, endPoint y: 103, distance: 152.0
click at [786, 103] on formly-group "Filtrar por depósito Selecione um depósito × CDD Campinas × Grupo de setores Se…" at bounding box center [691, 103] width 981 height 67
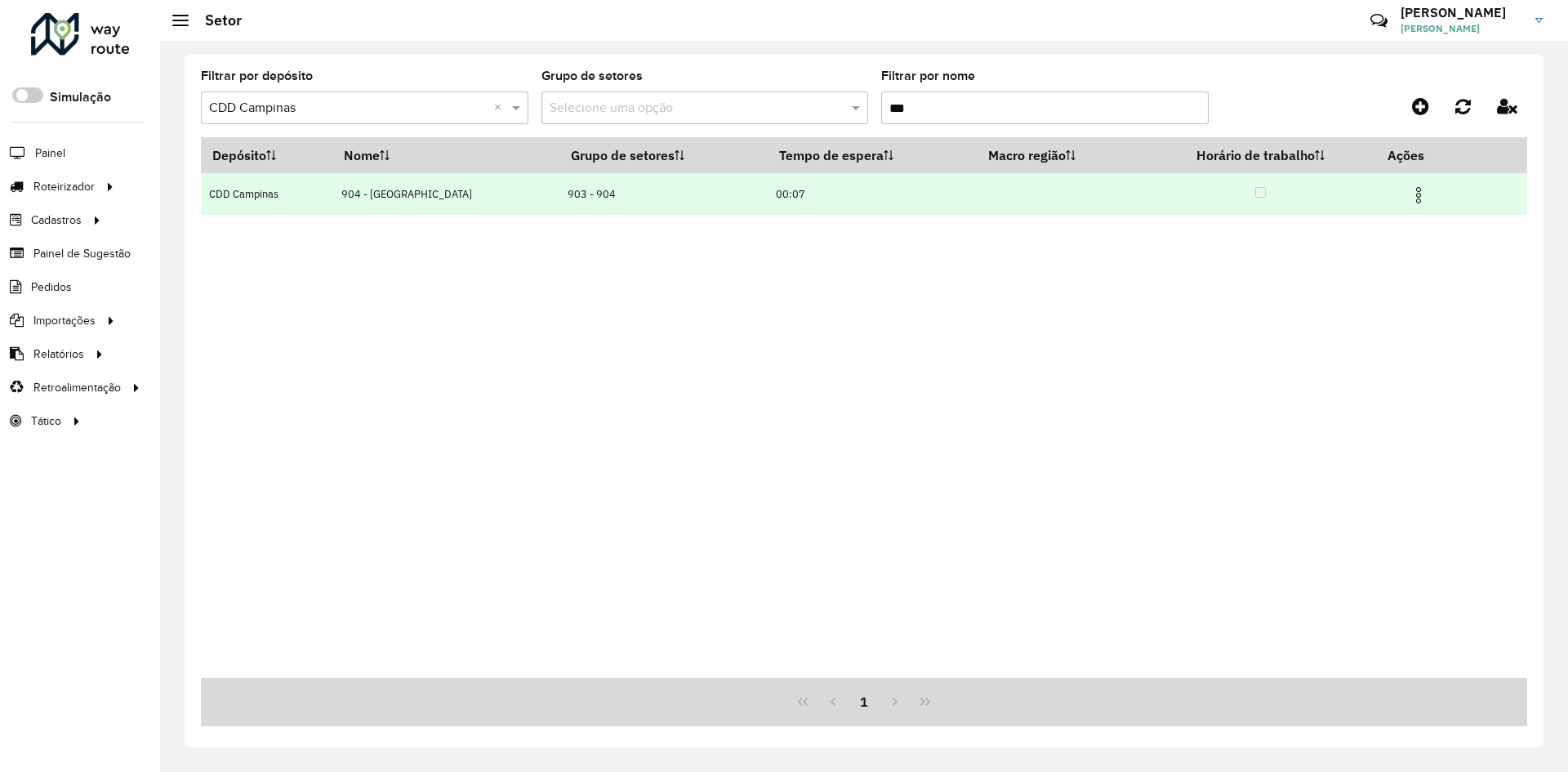
type input "***"
click at [1428, 184] on span at bounding box center [1418, 193] width 20 height 22
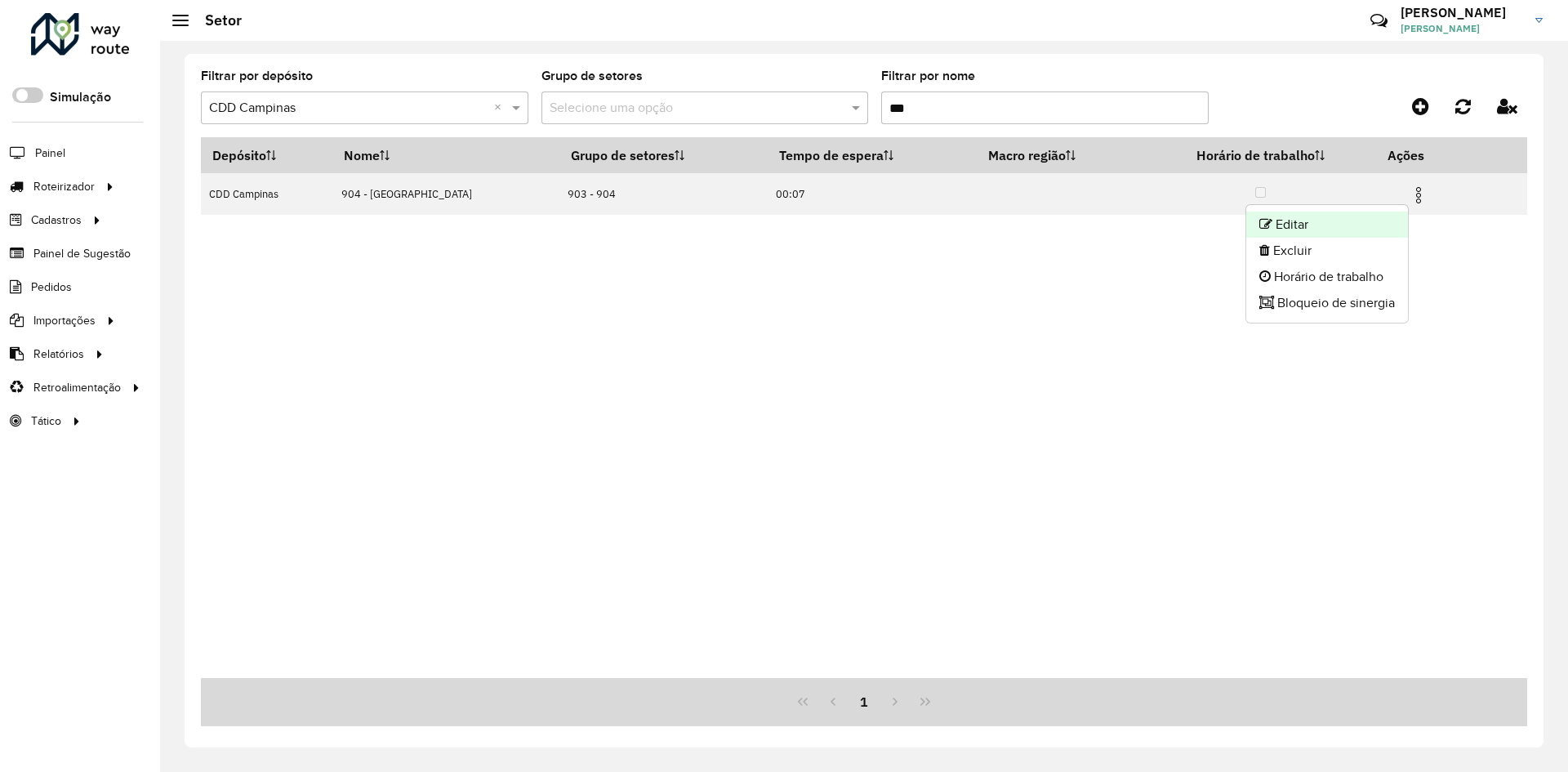
click at [1332, 213] on li "Editar" at bounding box center [1326, 224] width 161 height 26
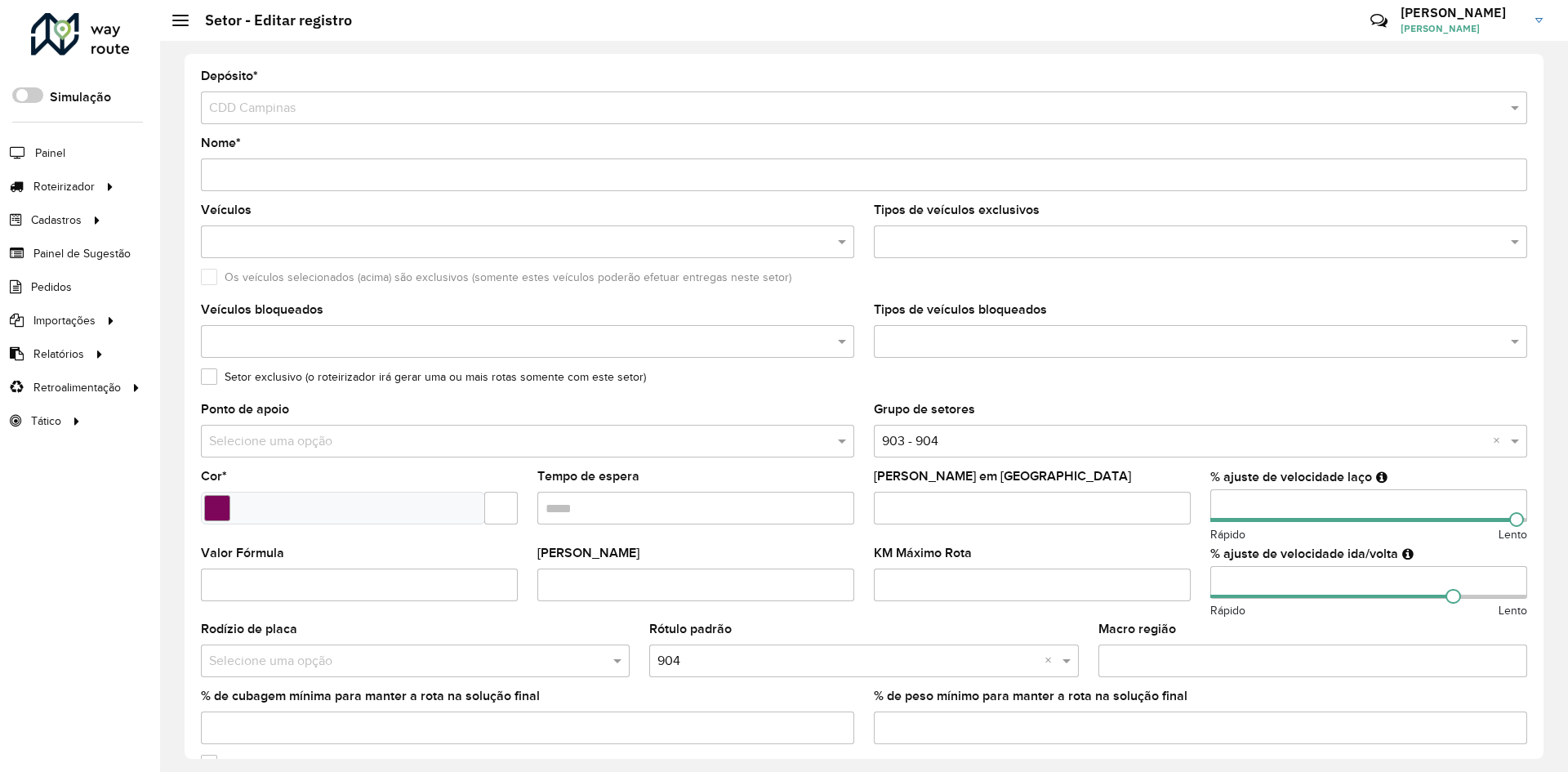
click at [1221, 505] on input "number" at bounding box center [1367, 505] width 316 height 33
type input "***"
click at [1224, 579] on input "number" at bounding box center [1367, 582] width 316 height 33
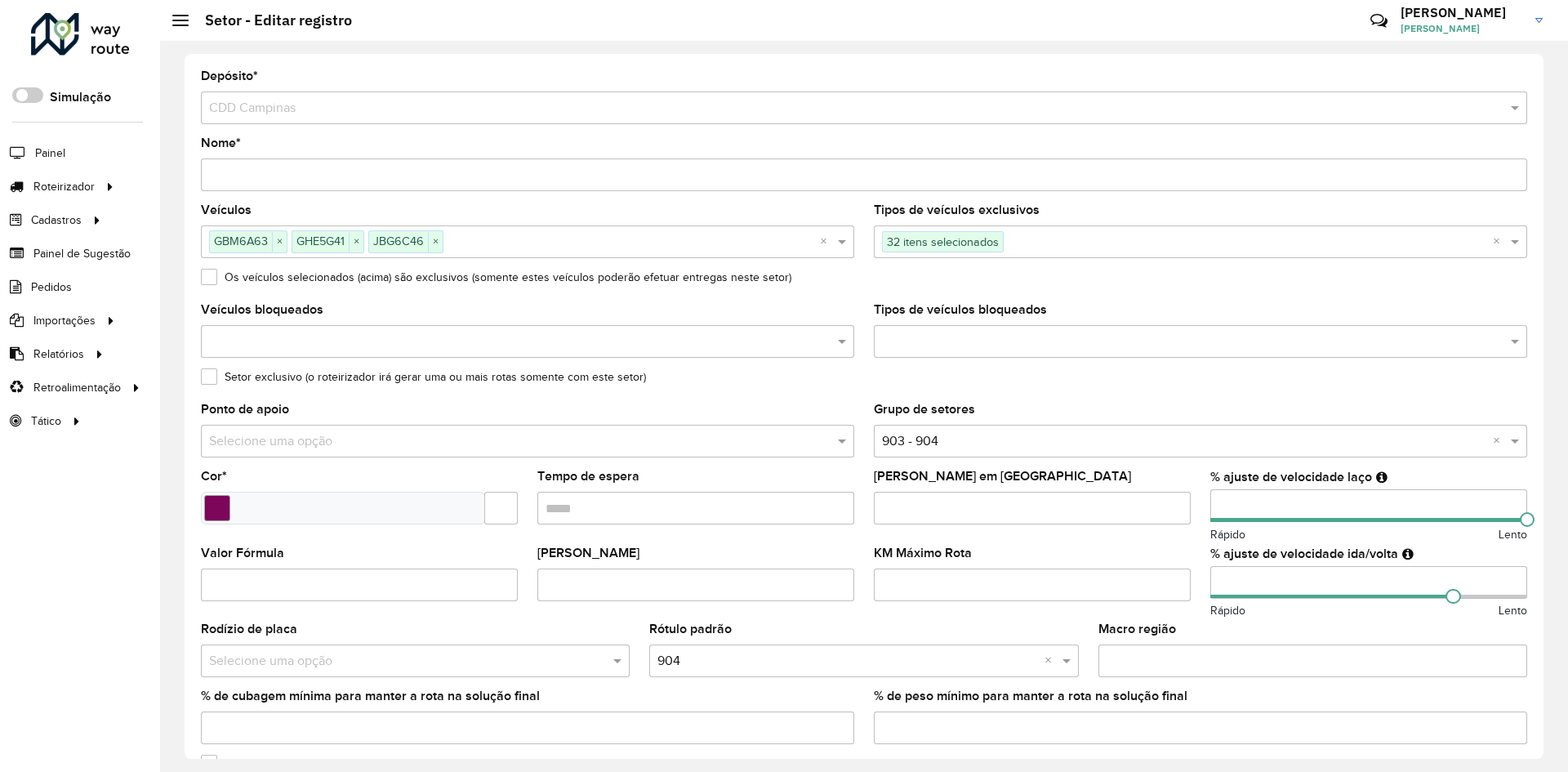
type input "***"
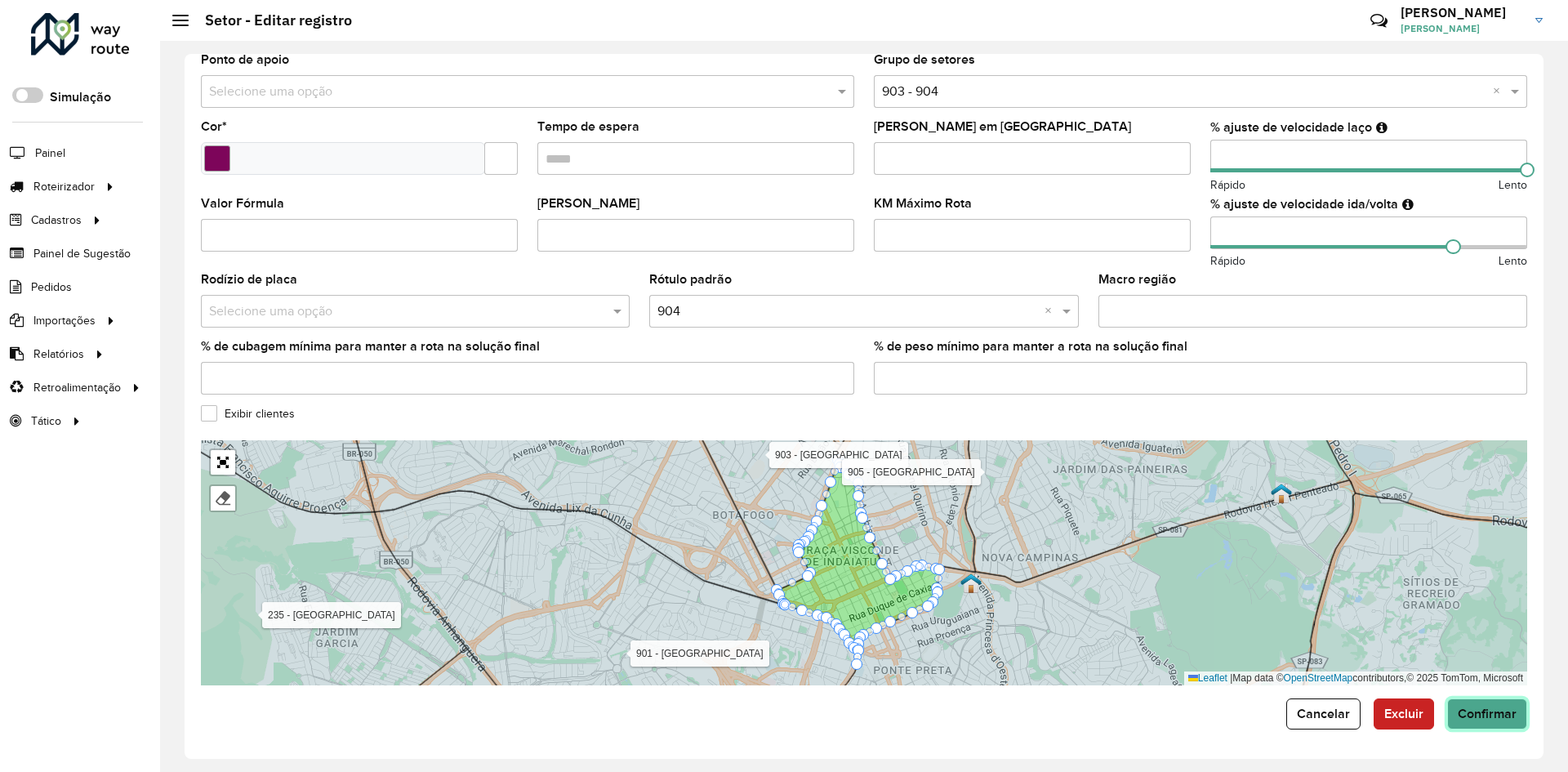
click at [1501, 724] on button "Confirmar" at bounding box center [1487, 713] width 80 height 31
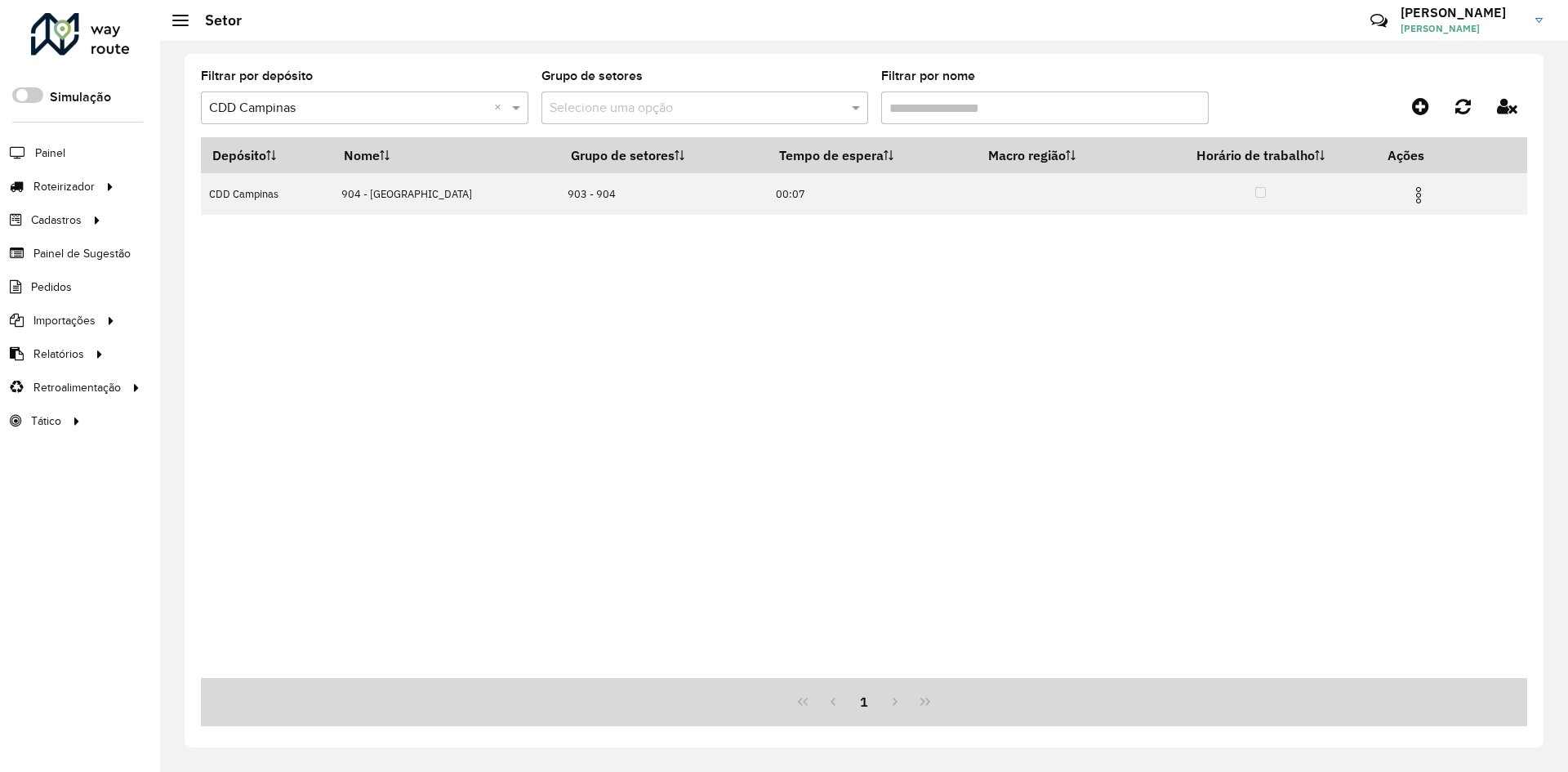
click at [891, 98] on input "Filtrar por nome" at bounding box center [1044, 108] width 327 height 33
click at [900, 111] on input "***" at bounding box center [1044, 108] width 327 height 33
type input "***"
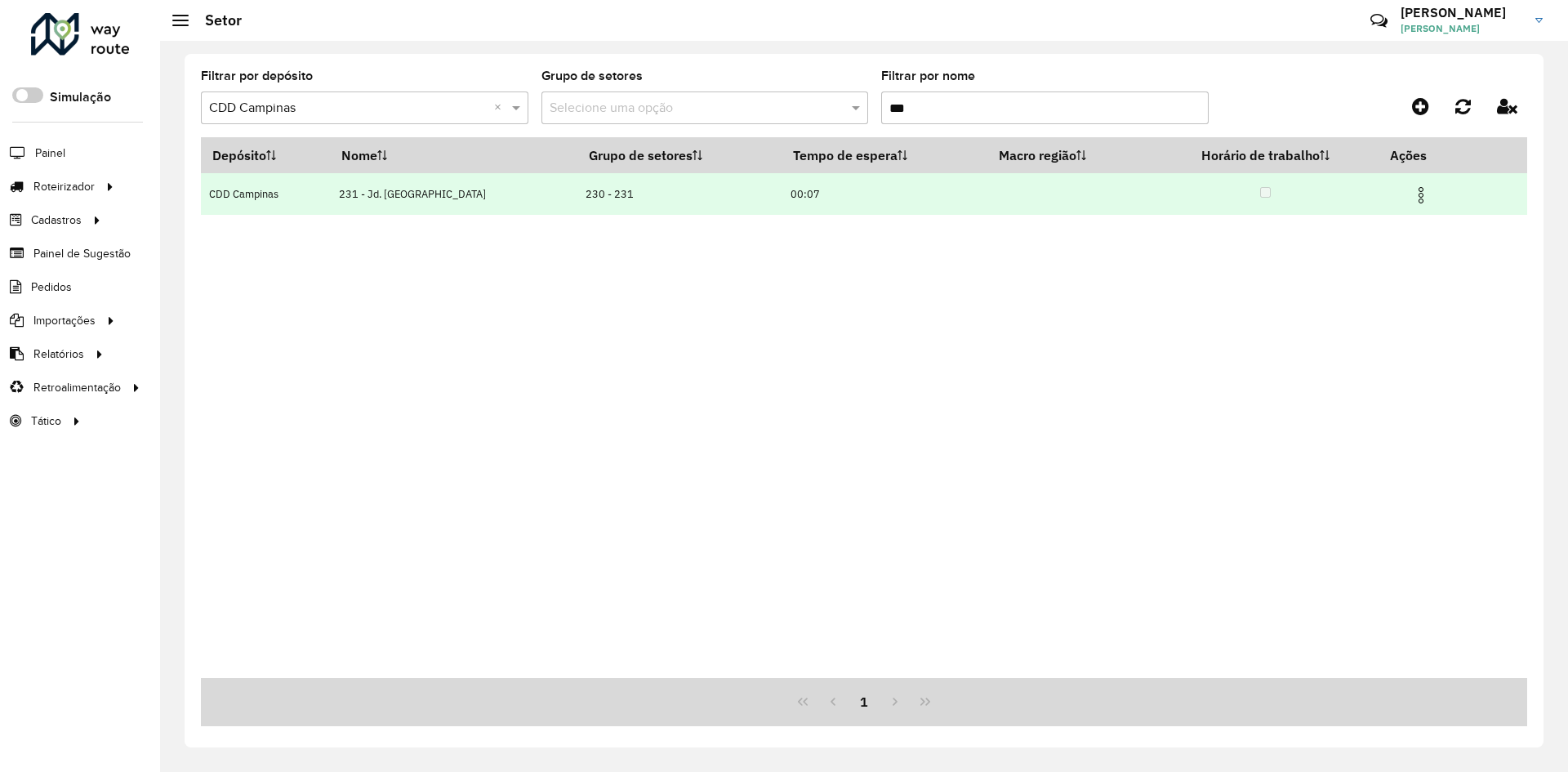
click at [1414, 197] on img at bounding box center [1421, 195] width 20 height 20
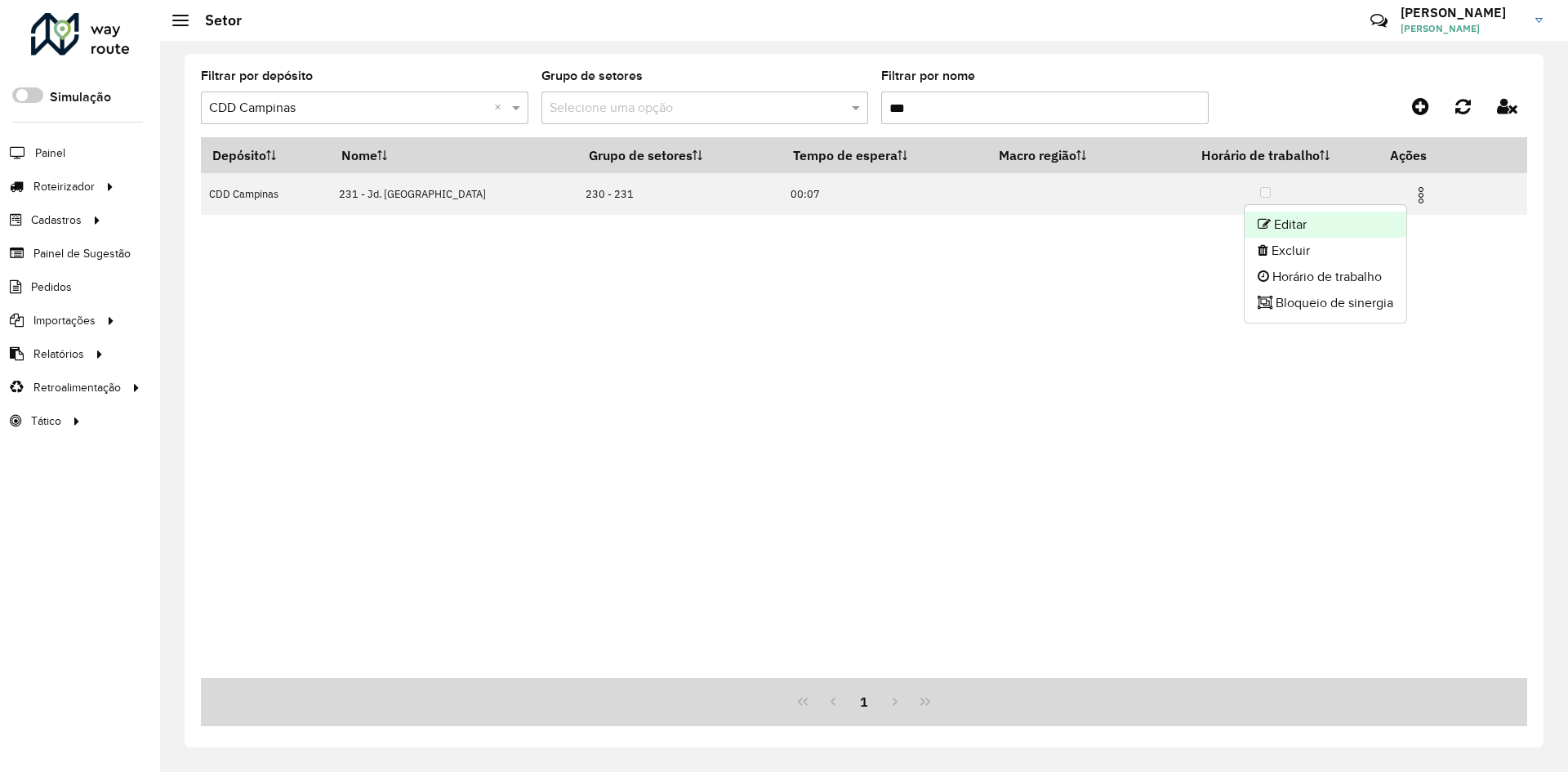
click at [1384, 221] on li "Editar" at bounding box center [1325, 224] width 161 height 26
click at [931, 113] on input "Filtrar por nome" at bounding box center [1044, 108] width 327 height 33
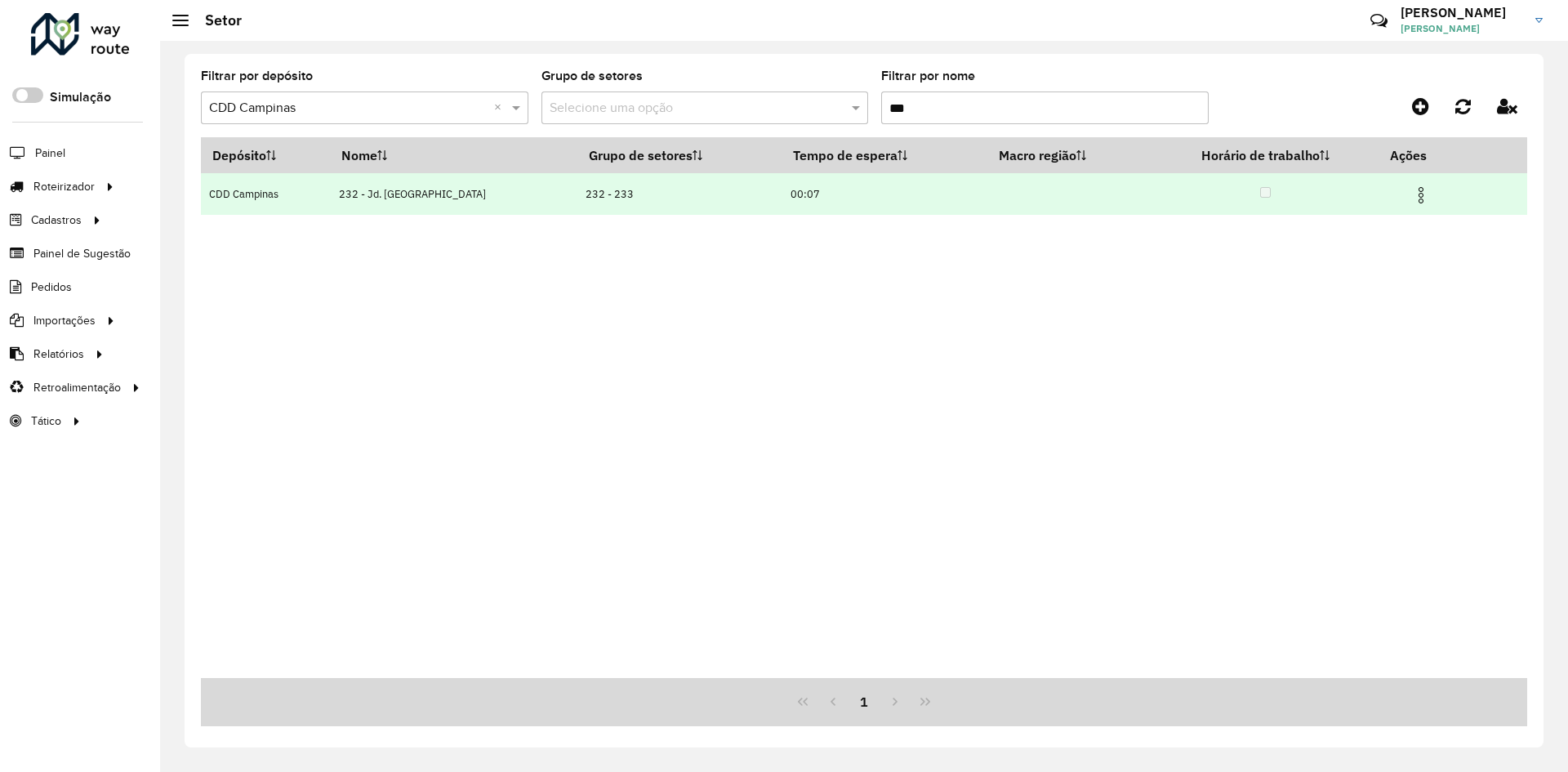
type input "***"
click at [1413, 190] on img at bounding box center [1421, 195] width 20 height 20
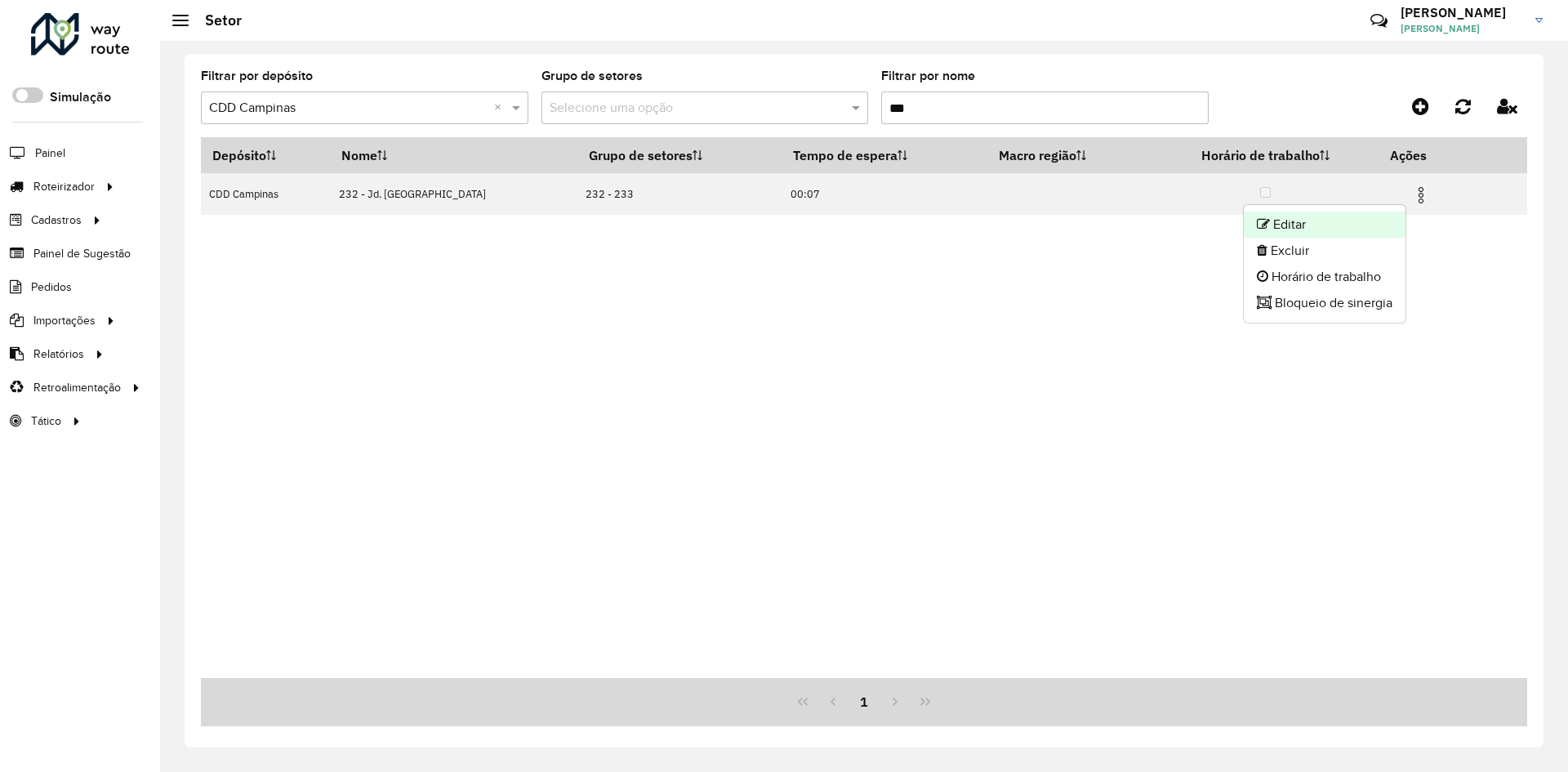
click at [1374, 217] on li "Editar" at bounding box center [1324, 224] width 161 height 26
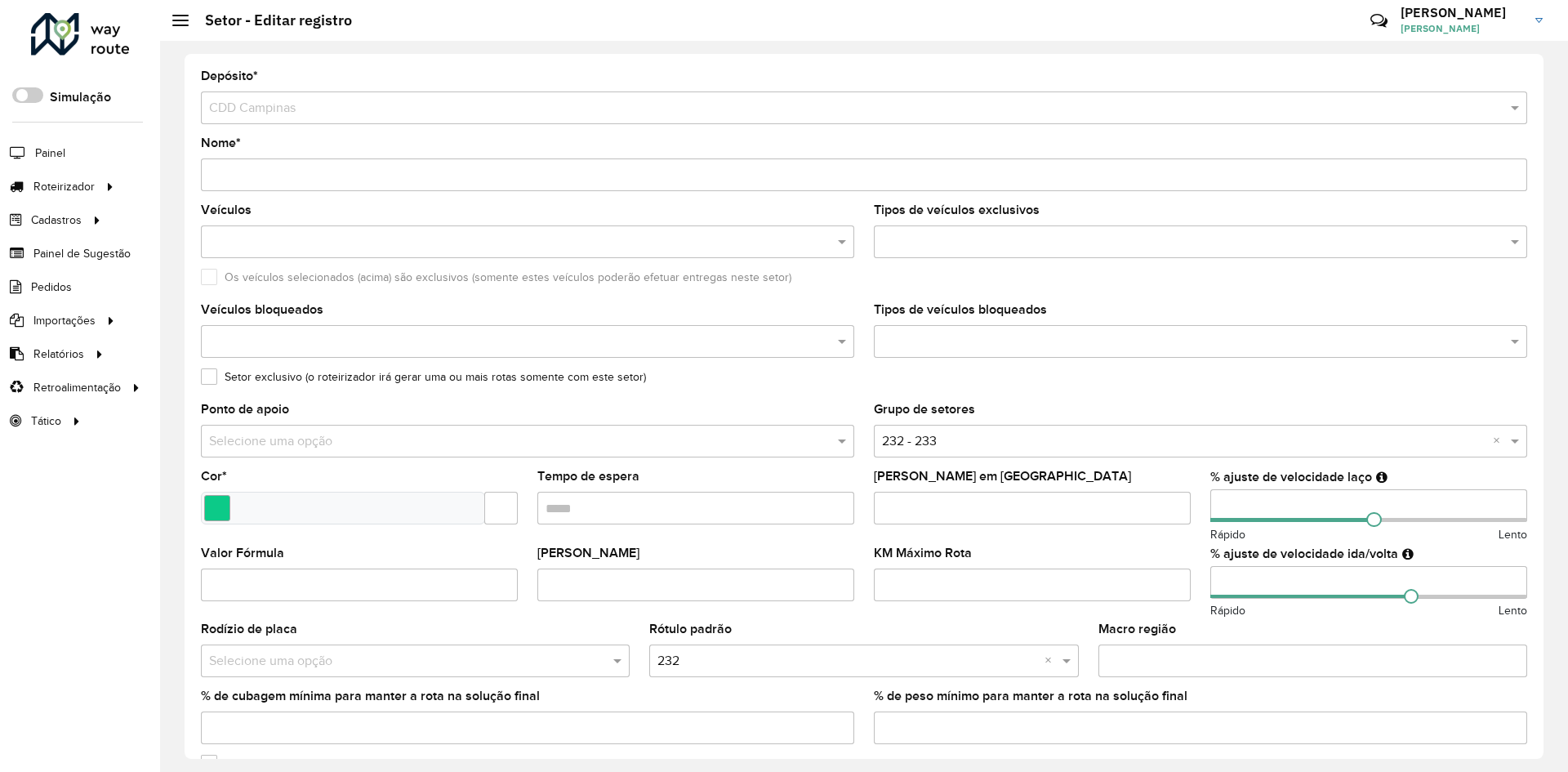
click at [1228, 507] on input "number" at bounding box center [1367, 505] width 316 height 33
drag, startPoint x: 1228, startPoint y: 507, endPoint x: 1257, endPoint y: 522, distance: 32.6
click at [1229, 506] on input "number" at bounding box center [1367, 505] width 316 height 33
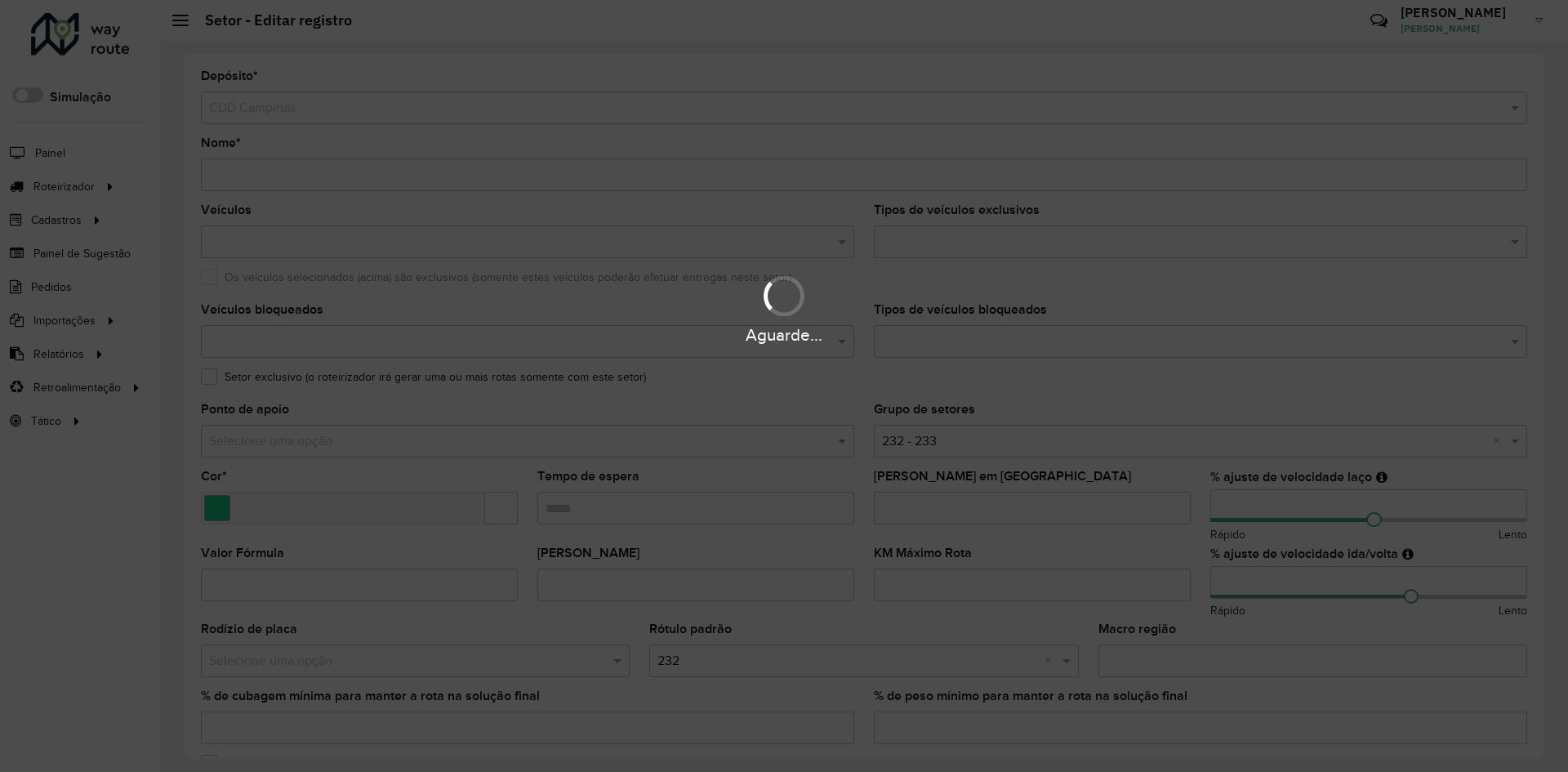
click at [1217, 499] on div "Aguarde..." at bounding box center [784, 386] width 1568 height 772
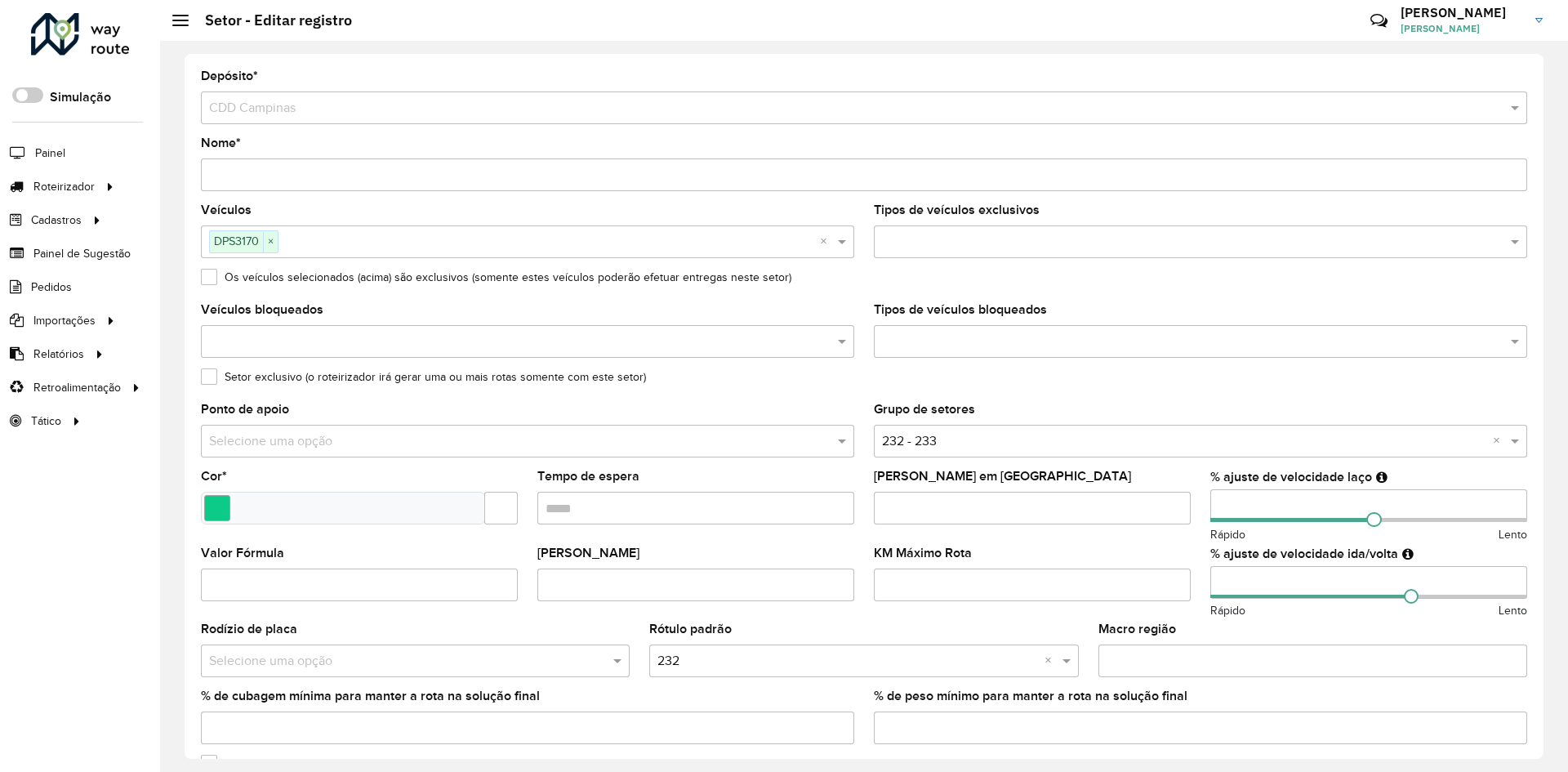
click at [1218, 500] on input "number" at bounding box center [1367, 505] width 316 height 33
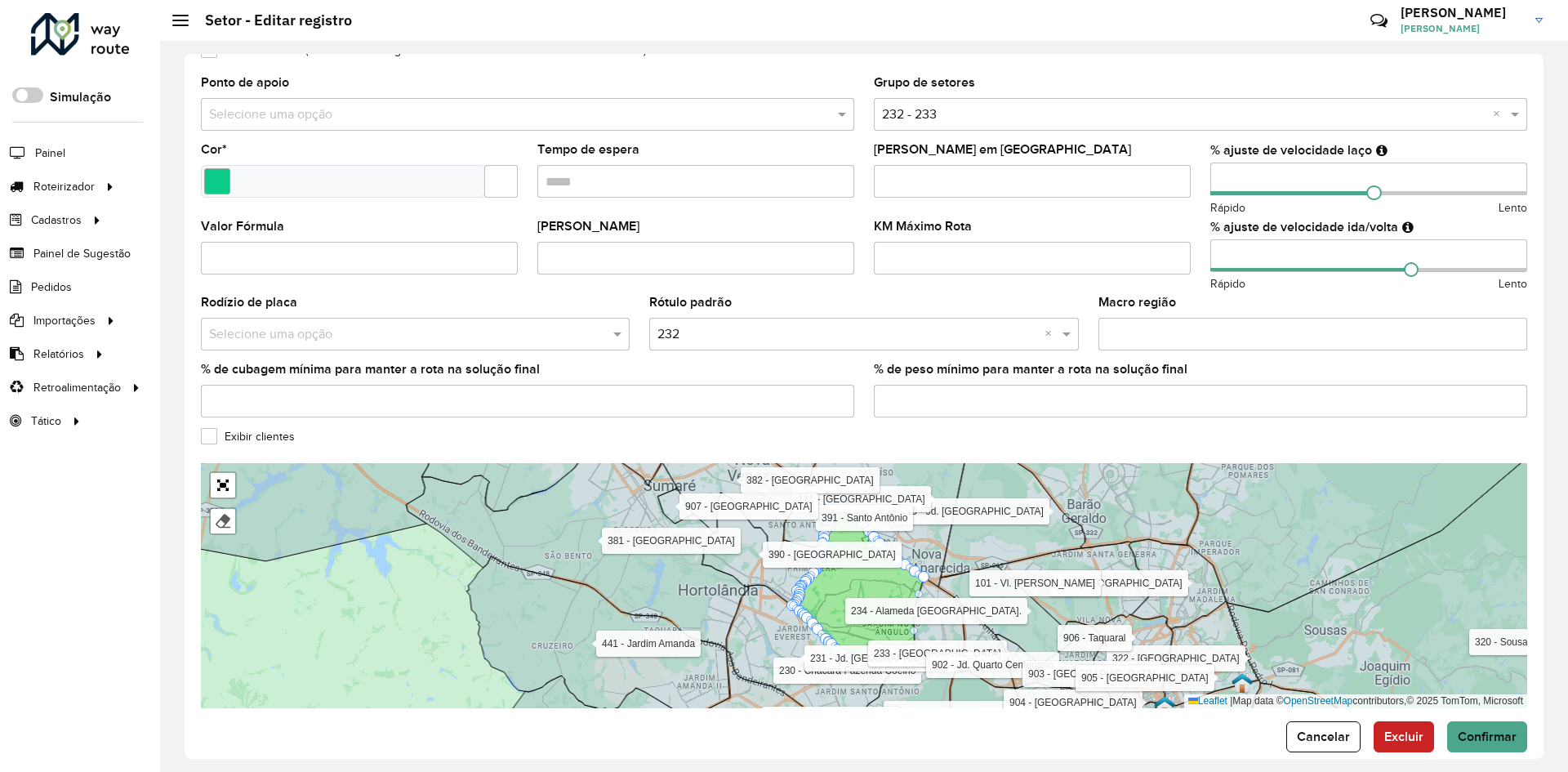
type input "**"
click at [1465, 708] on div "Leaflet | Map data © OpenStreetMap contributors,© 2025 TomTom, Microsoft" at bounding box center [1355, 702] width 343 height 14
click at [1475, 730] on span "Confirmar" at bounding box center [1487, 736] width 59 height 14
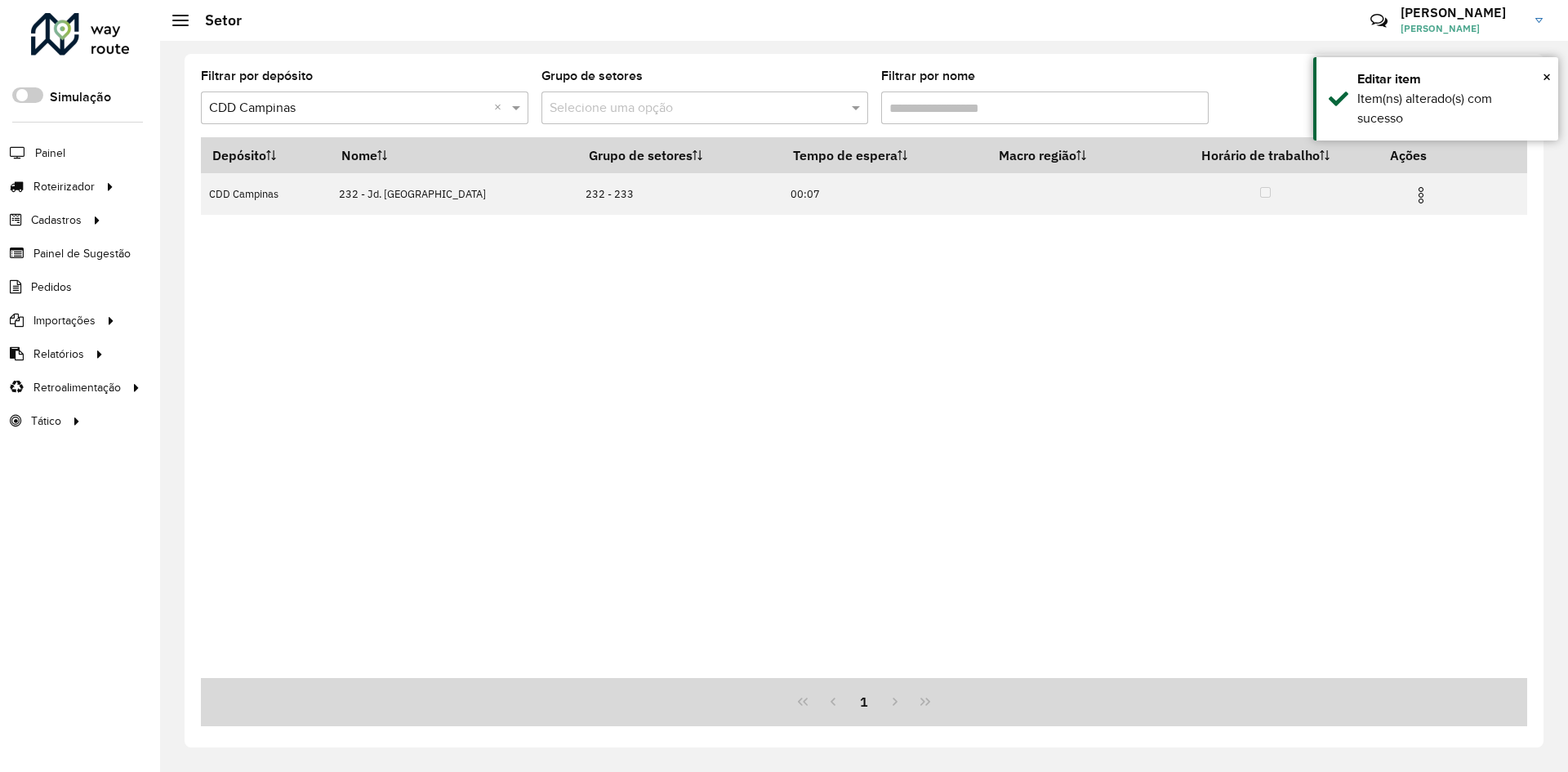
click at [911, 111] on input "Filtrar por nome" at bounding box center [1044, 108] width 327 height 33
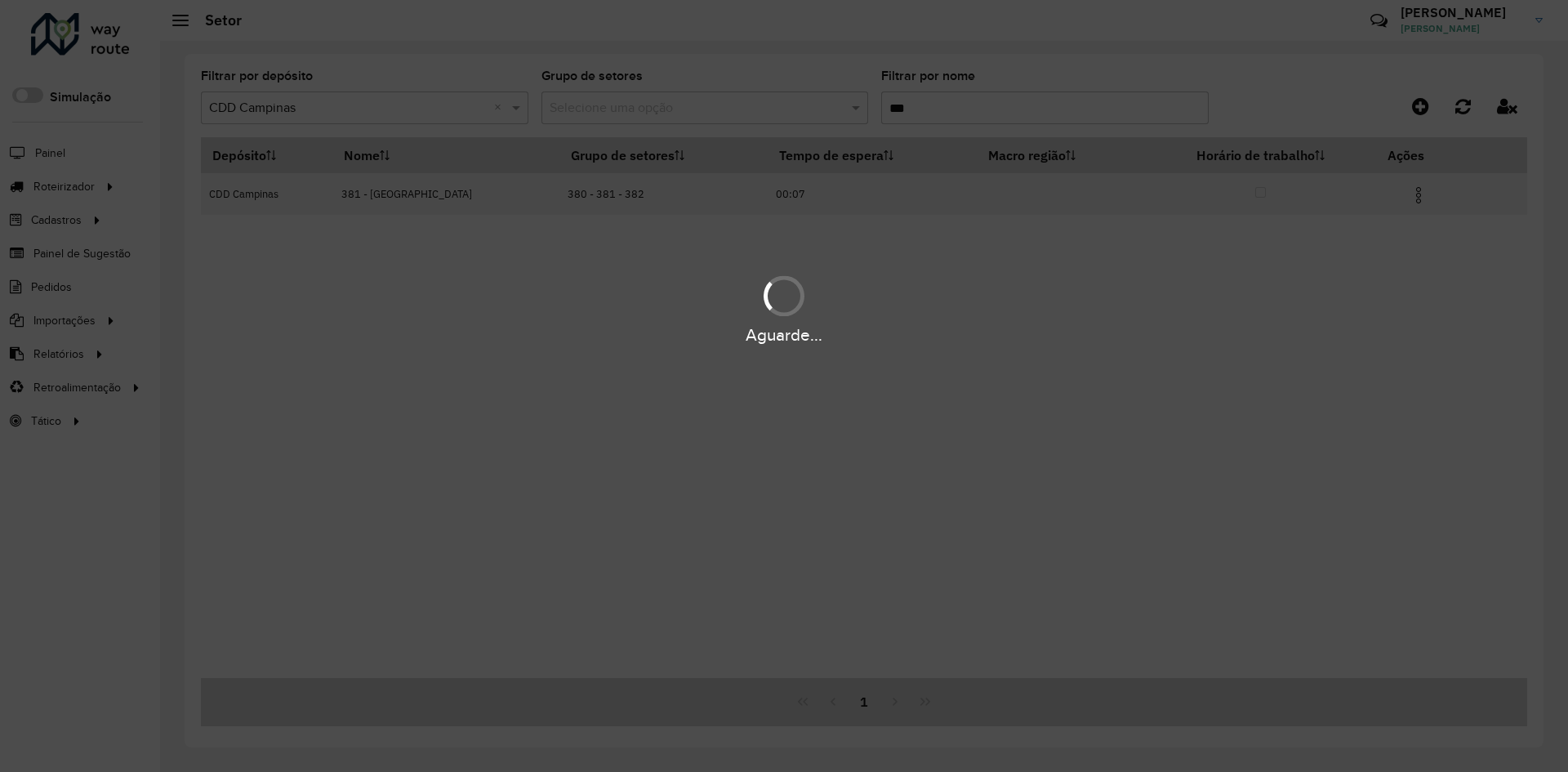
type input "***"
click at [1416, 199] on div "Aguarde..." at bounding box center [784, 386] width 1568 height 772
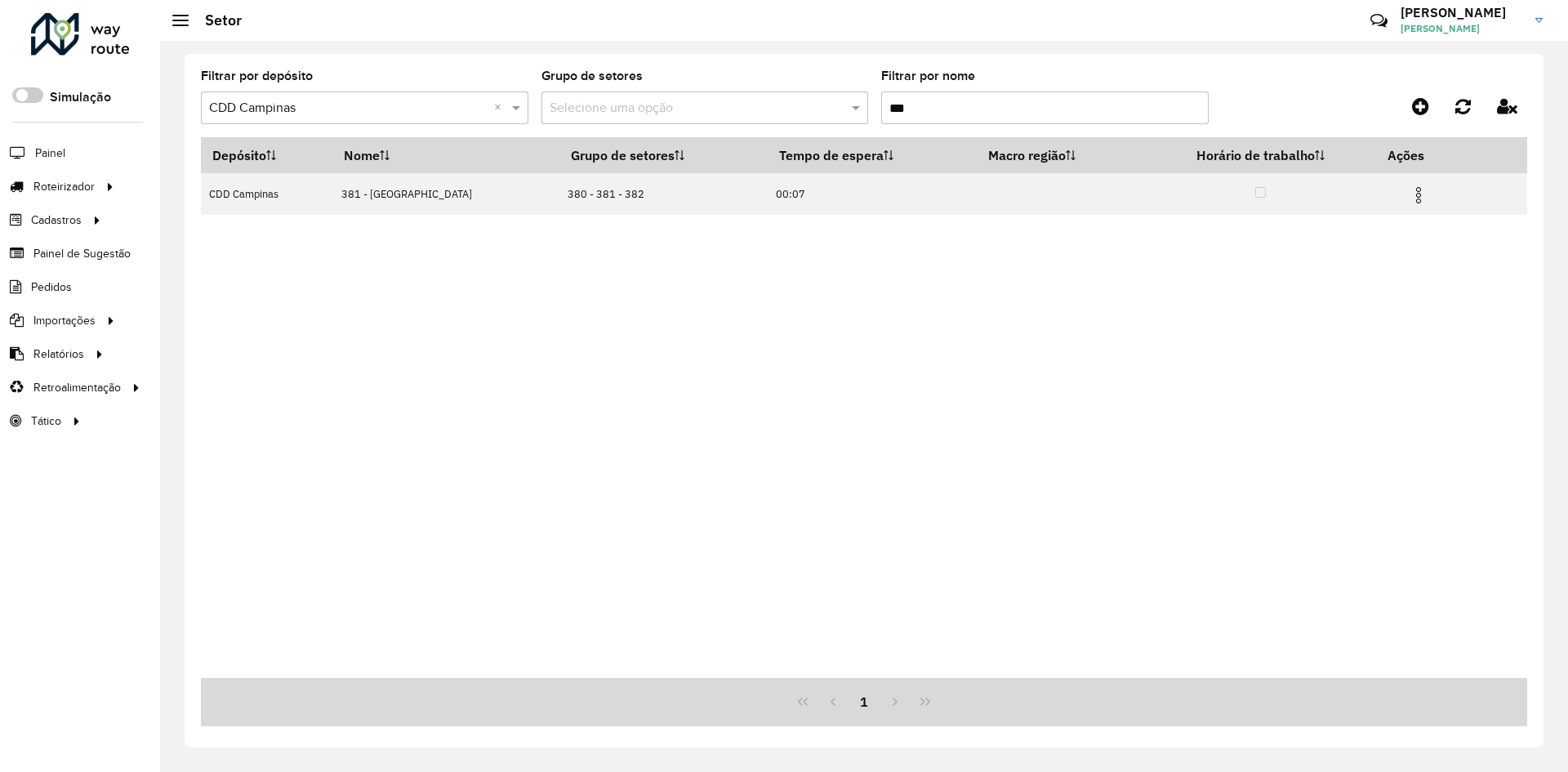
click at [1416, 199] on img at bounding box center [1418, 195] width 20 height 20
click at [1374, 214] on li "Editar" at bounding box center [1325, 224] width 161 height 26
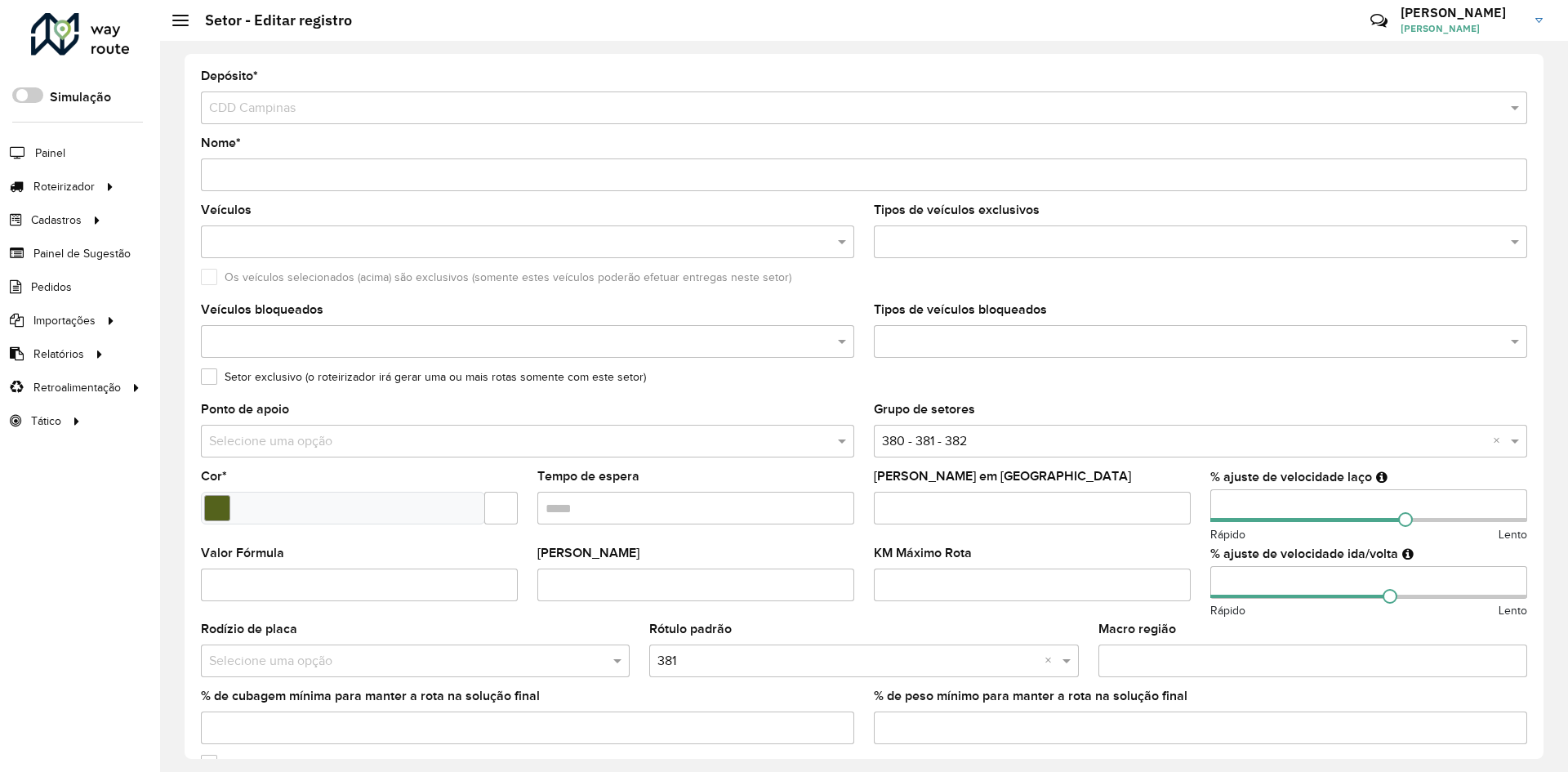
click at [1221, 504] on input "number" at bounding box center [1367, 505] width 316 height 33
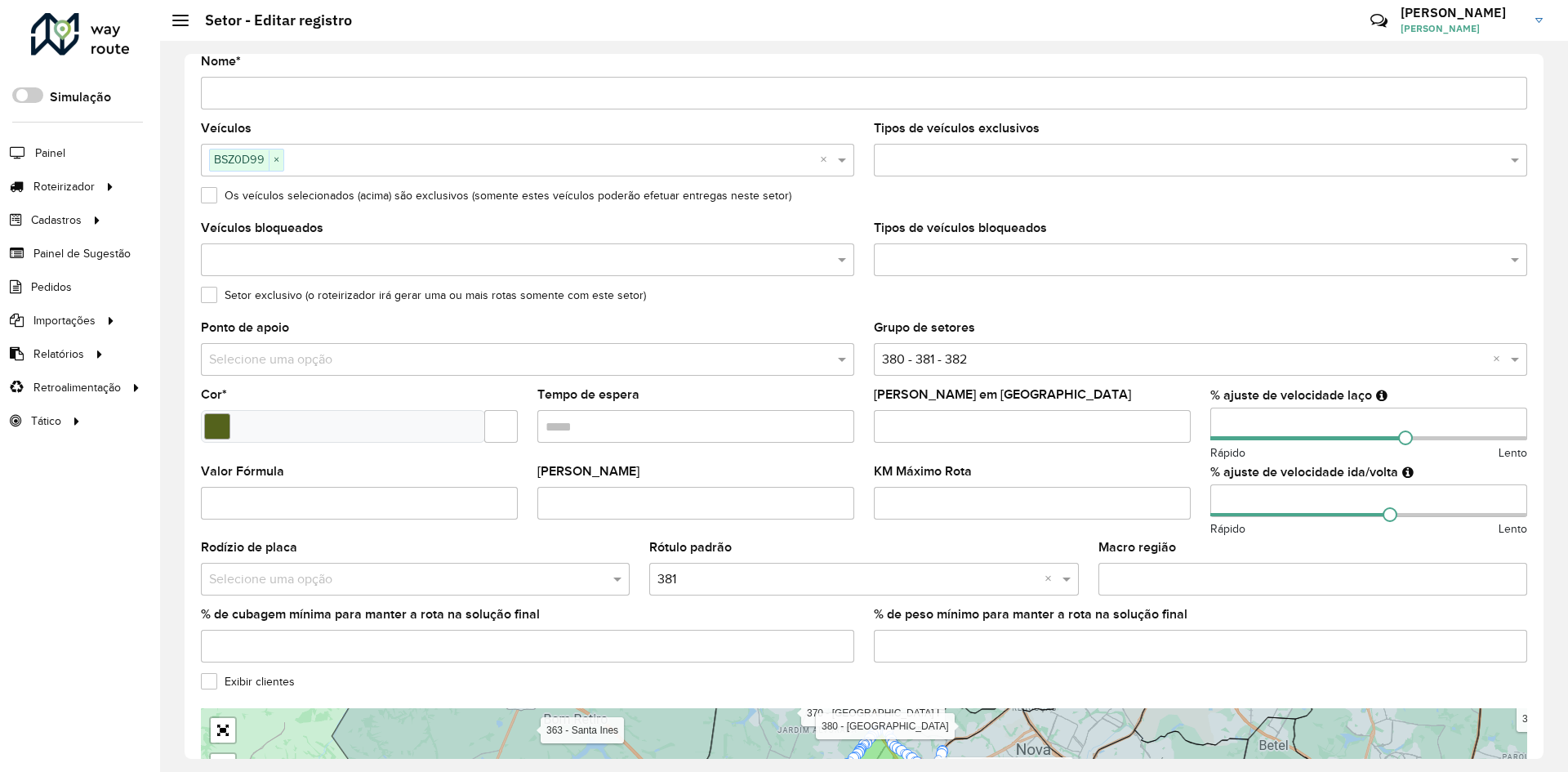
scroll to position [326, 0]
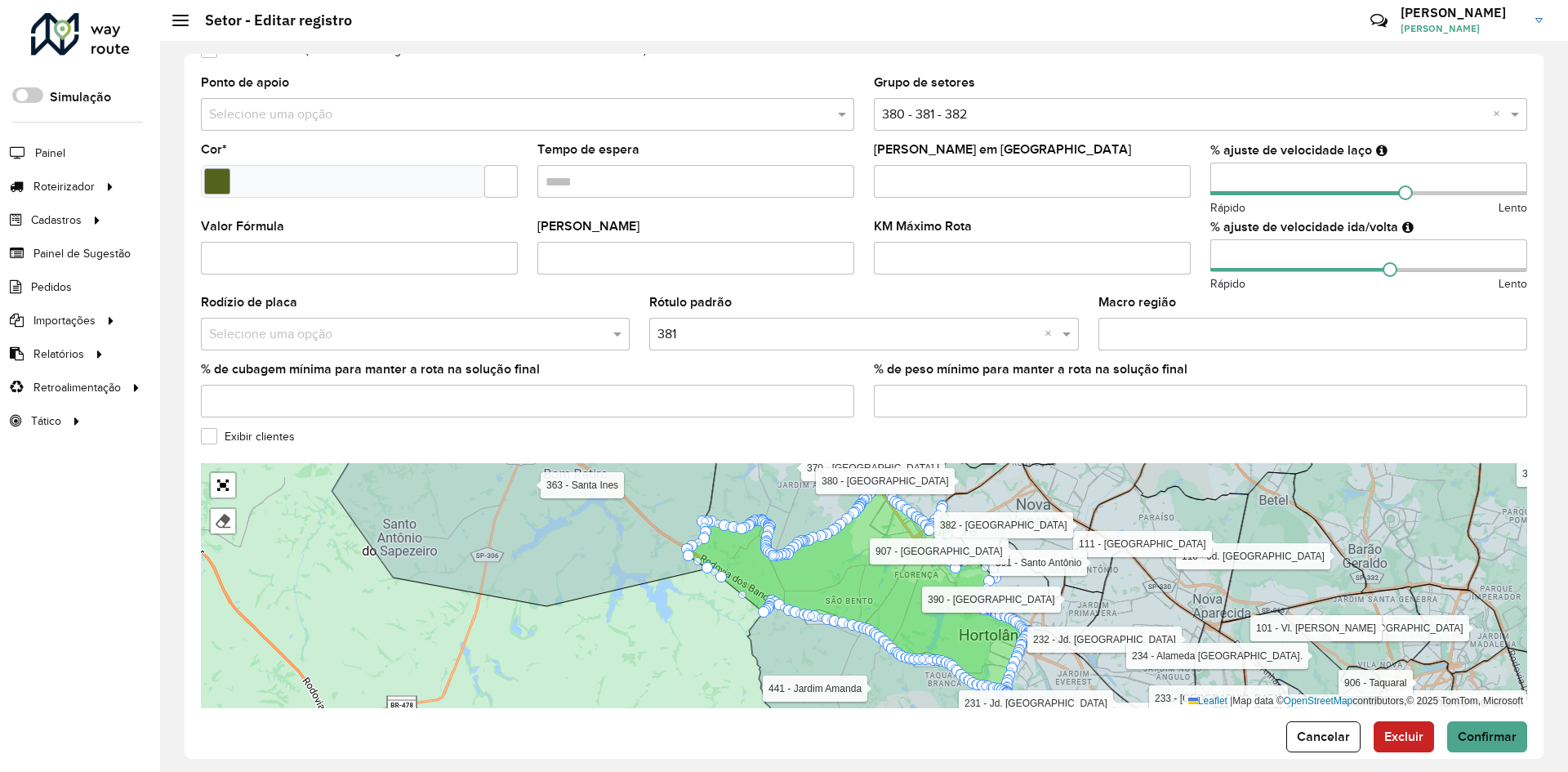
type input "***"
click at [1487, 715] on form "Depósito * Selecione um depósito × CDD Campinas Nome * Veículos BSZ0D99 × × Tip…" at bounding box center [864, 247] width 1326 height 1008
click at [1489, 721] on button "Confirmar" at bounding box center [1487, 736] width 80 height 31
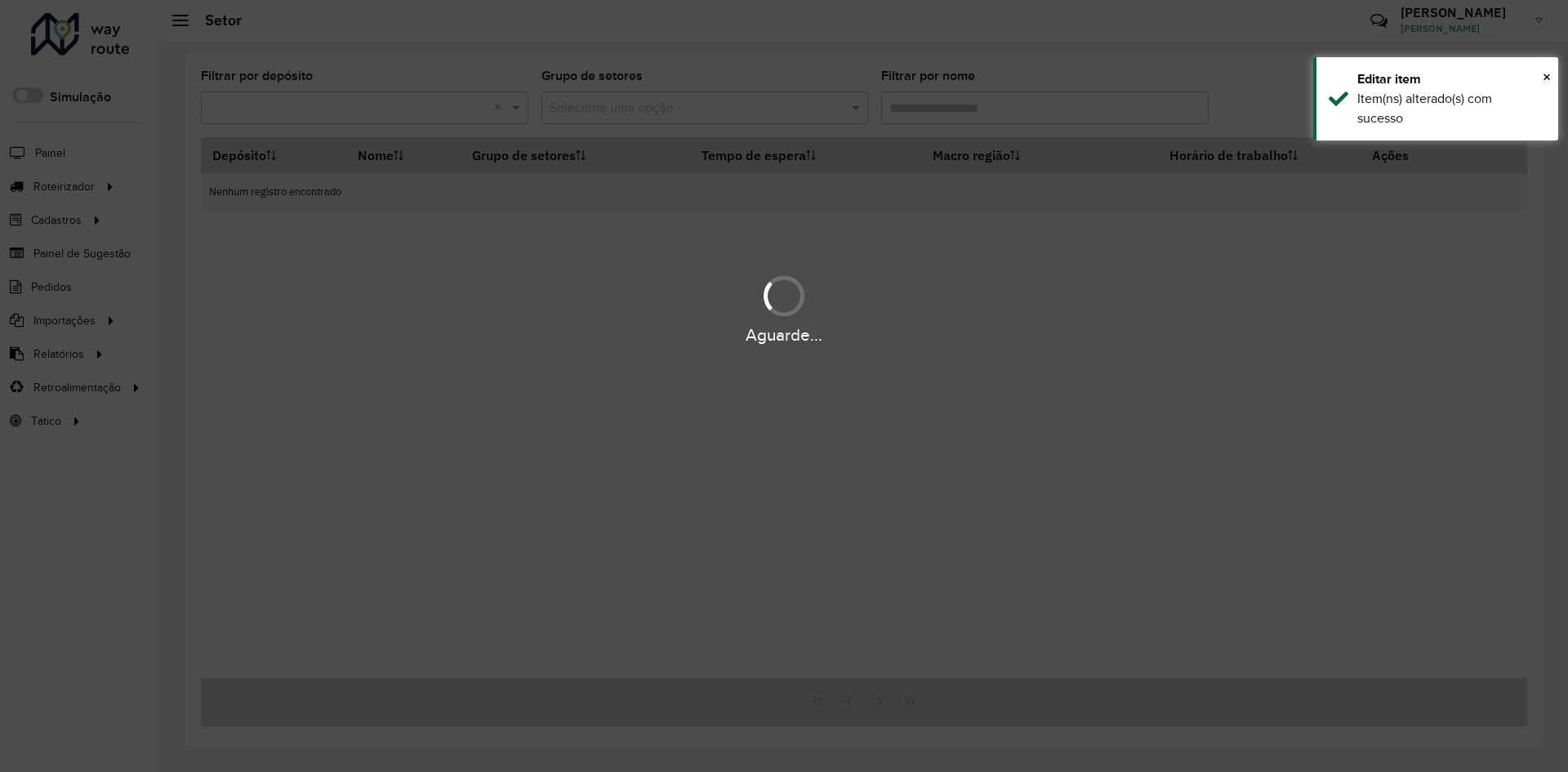
click at [899, 112] on div "Aguarde..." at bounding box center [784, 386] width 1568 height 772
click at [899, 108] on div "Aguarde..." at bounding box center [784, 386] width 1568 height 772
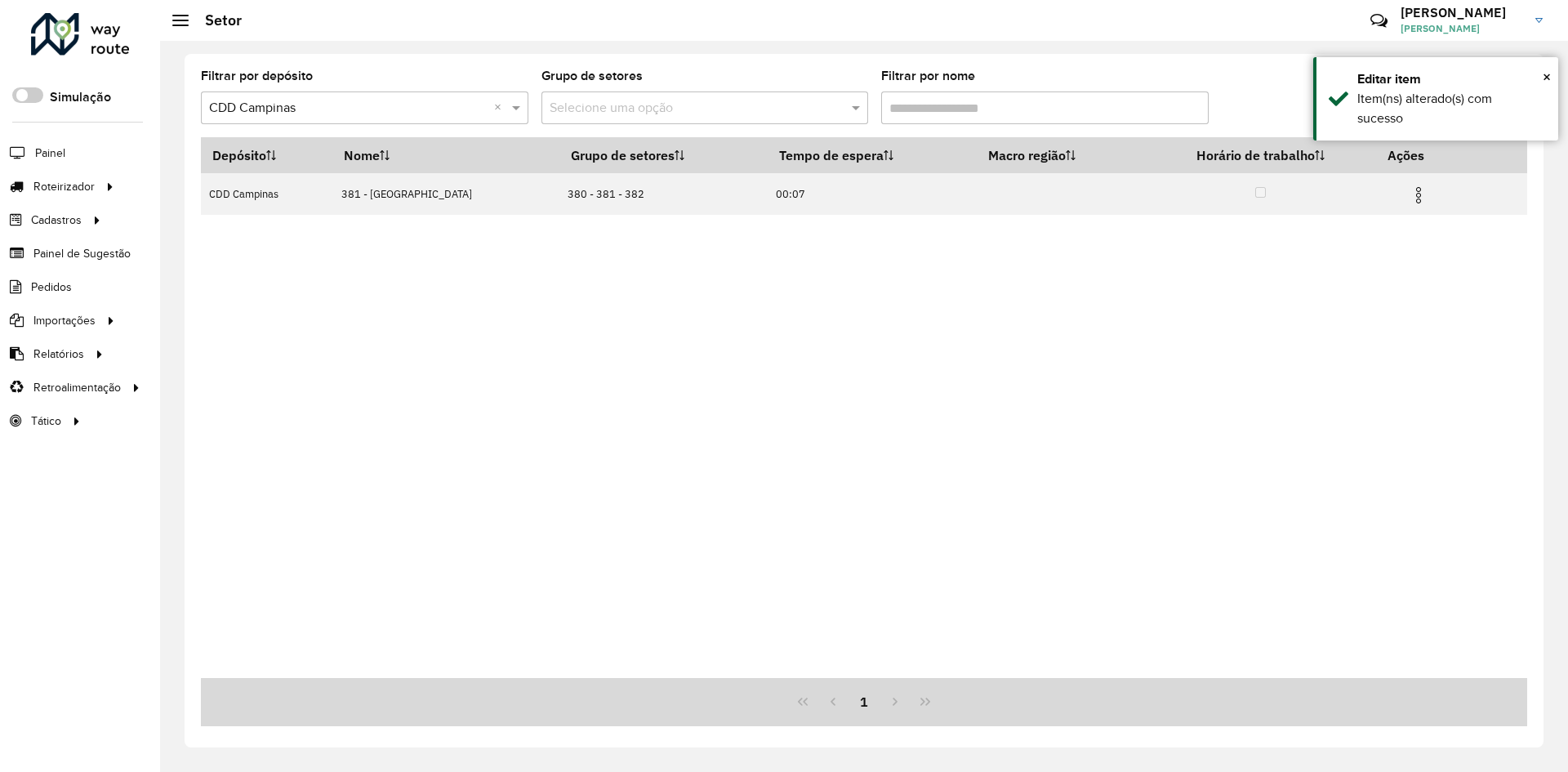
click at [899, 108] on input "Filtrar por nome" at bounding box center [1044, 108] width 327 height 33
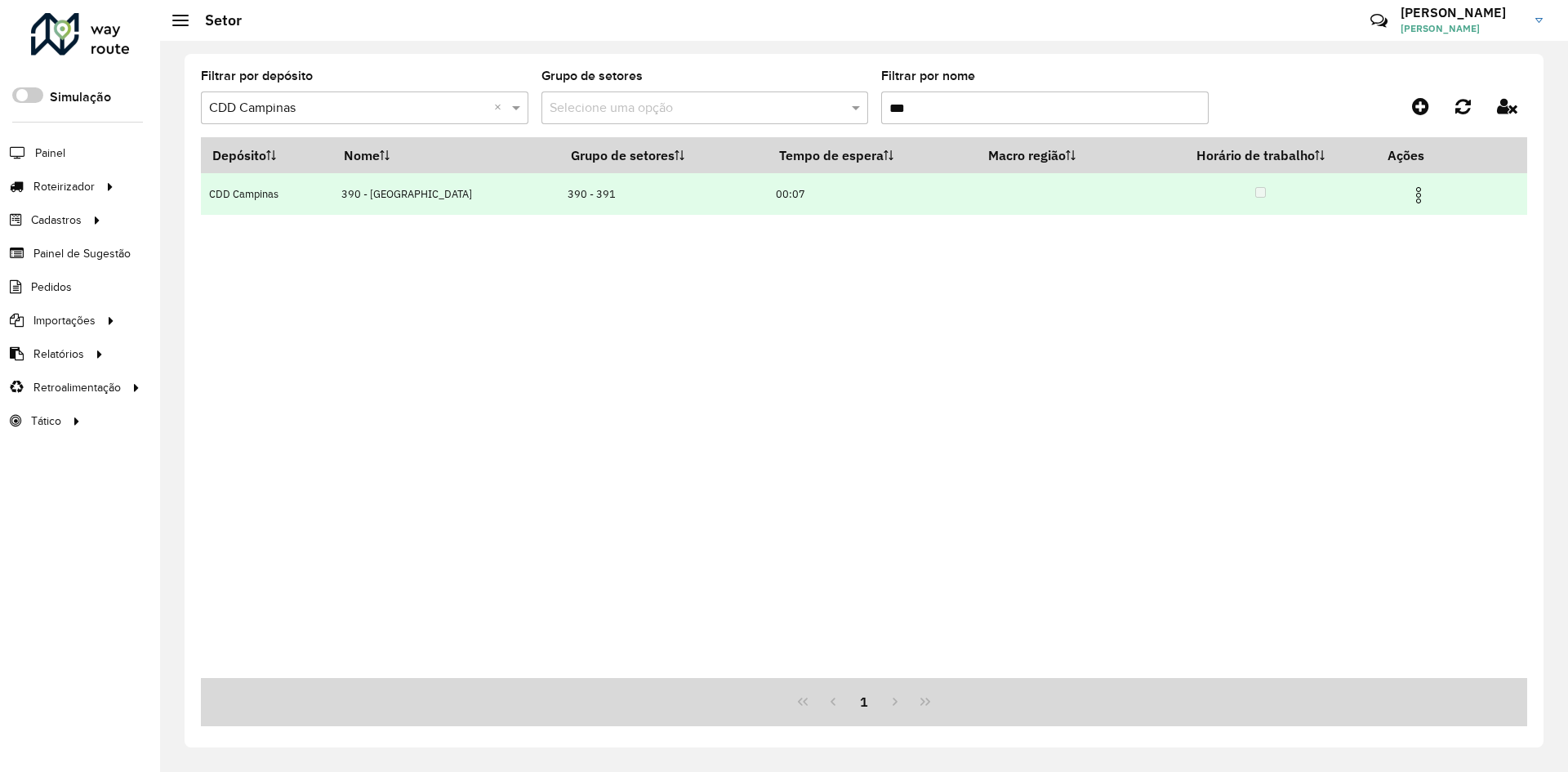
type input "***"
click at [1408, 192] on img at bounding box center [1418, 195] width 20 height 20
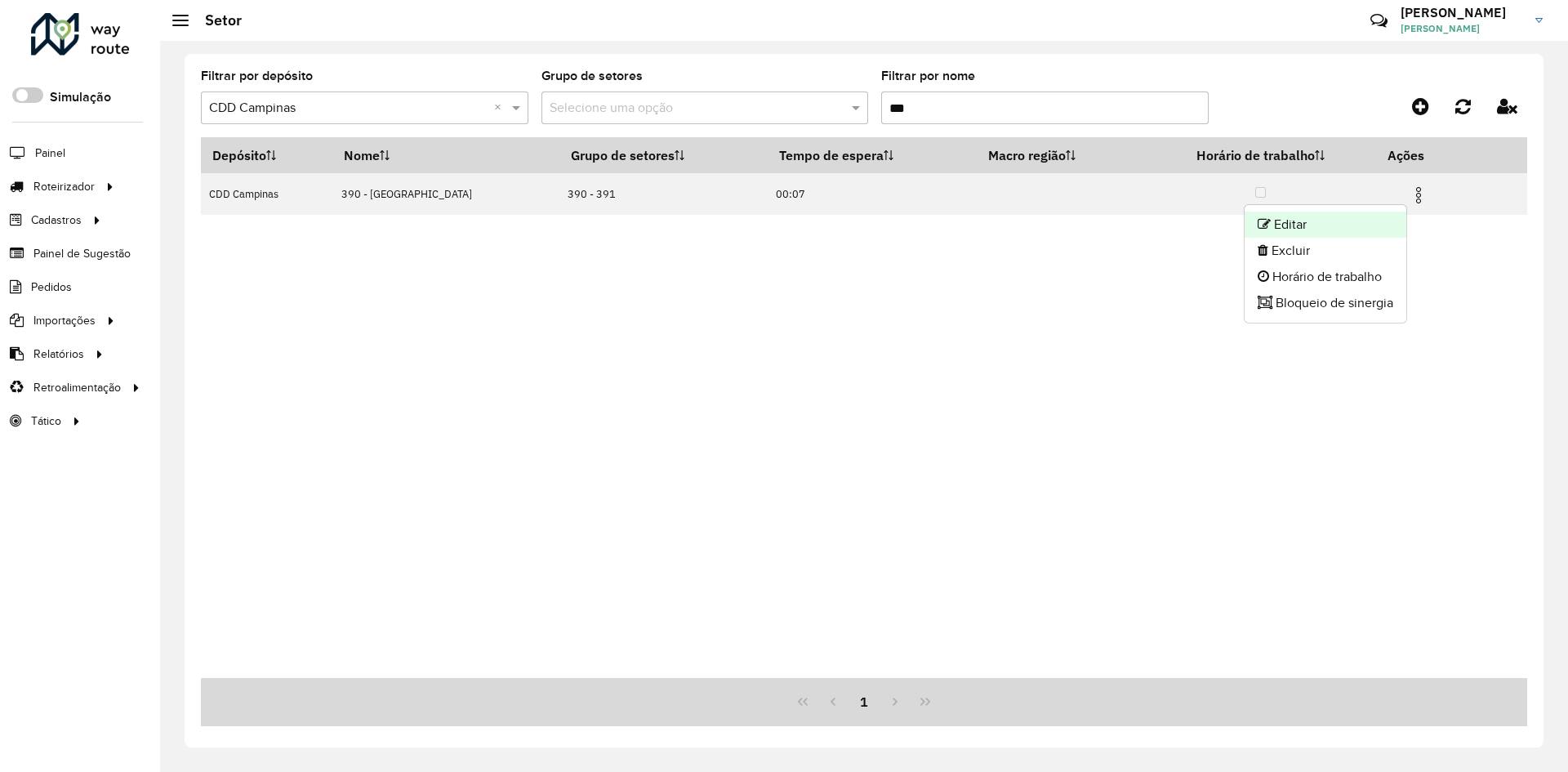
click at [1351, 218] on li "Editar" at bounding box center [1325, 224] width 161 height 26
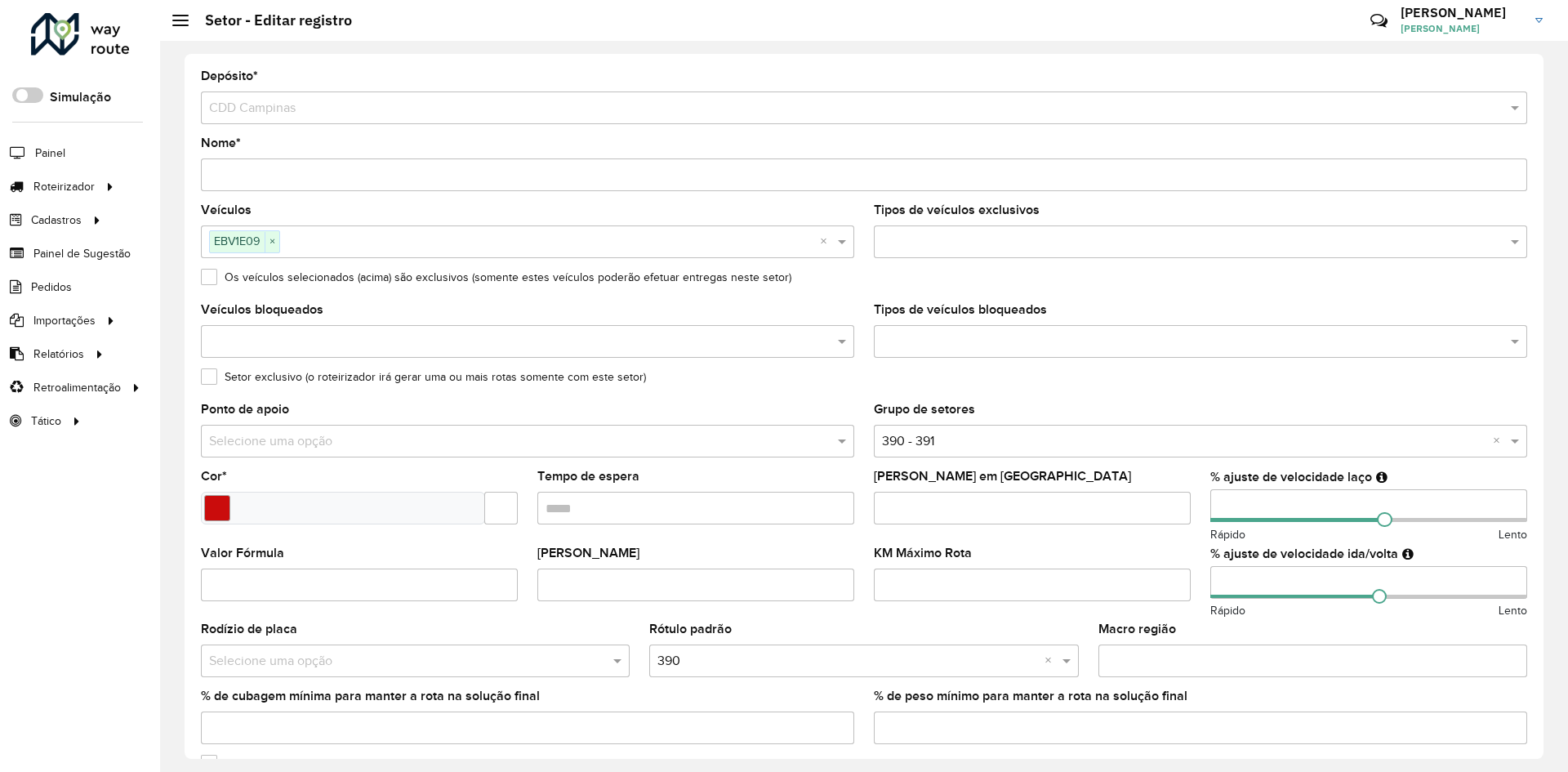
click at [1219, 506] on input "number" at bounding box center [1367, 505] width 316 height 33
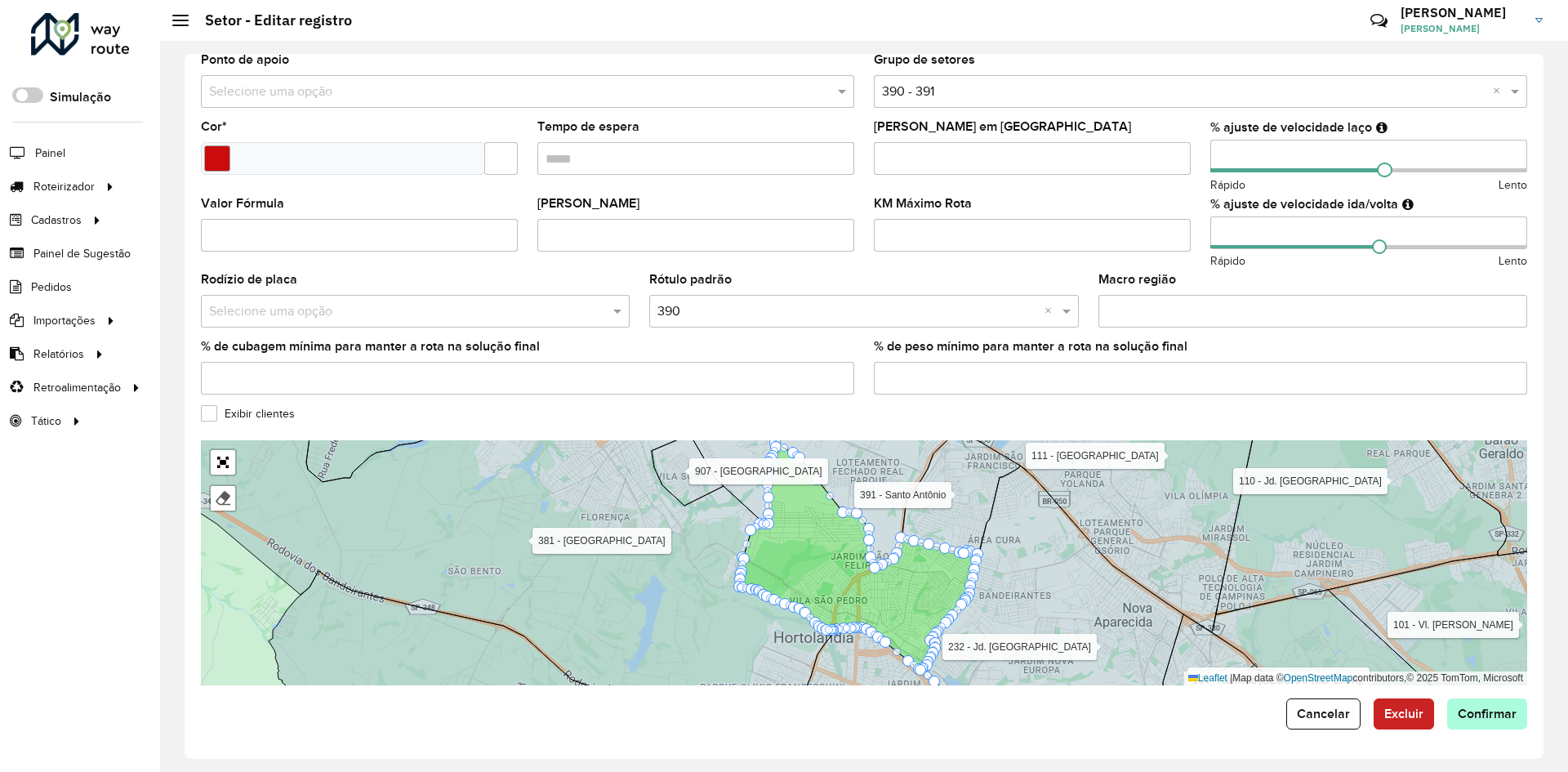
type input "**"
click at [1500, 722] on button "Confirmar" at bounding box center [1487, 713] width 80 height 31
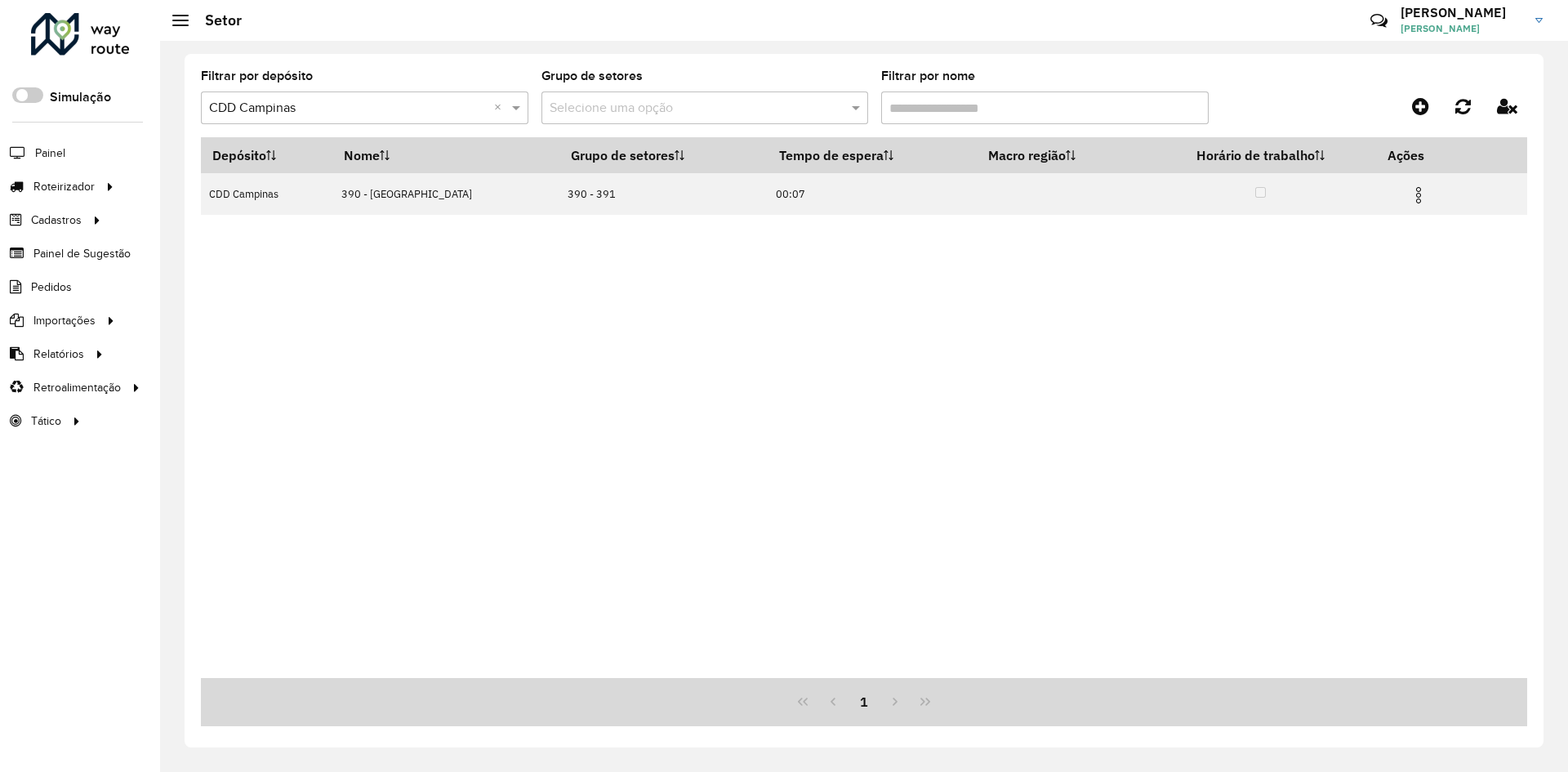
click at [918, 101] on input "Filtrar por nome" at bounding box center [1044, 108] width 327 height 33
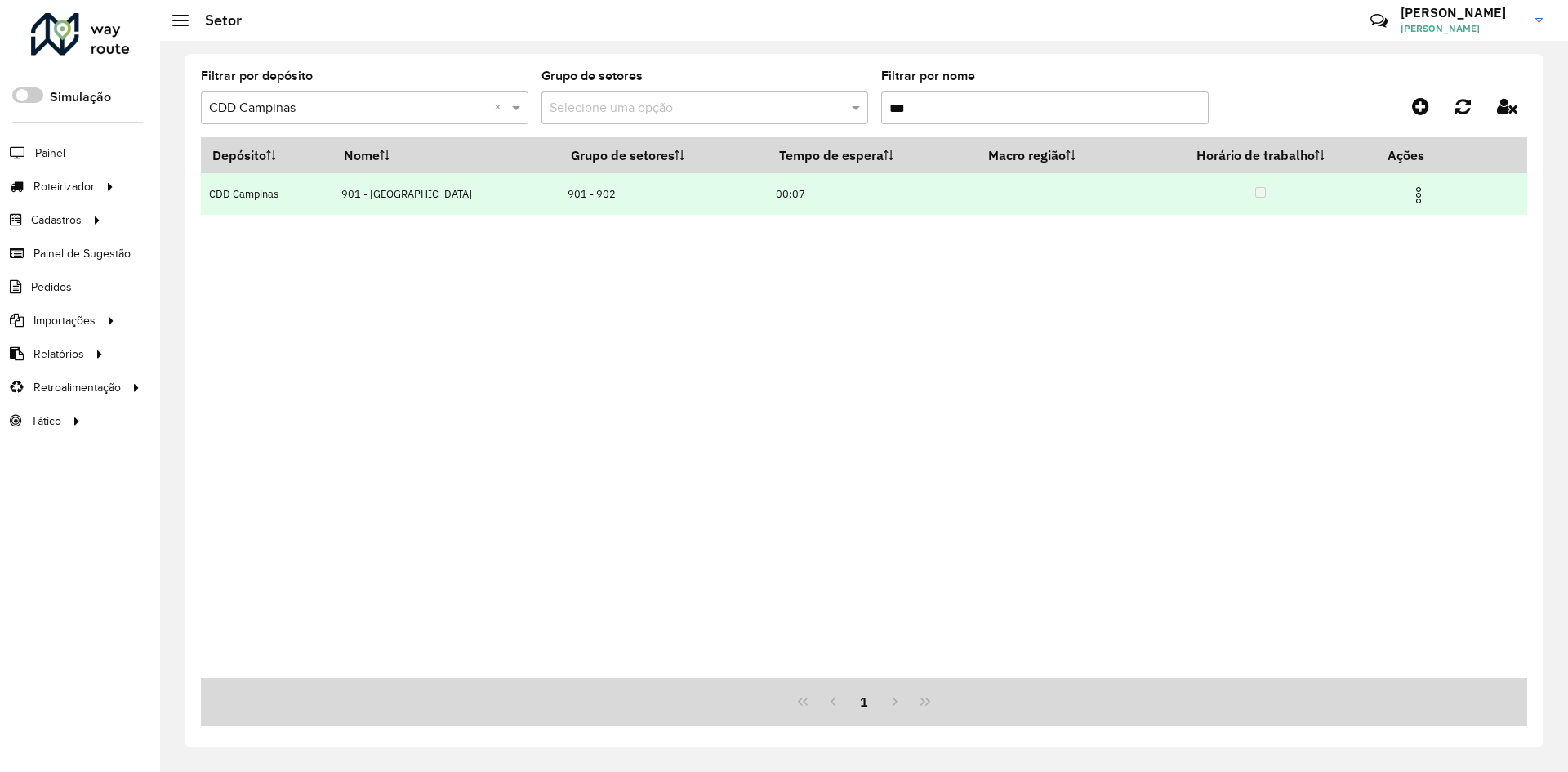
type input "***"
click at [1416, 198] on img at bounding box center [1418, 195] width 20 height 20
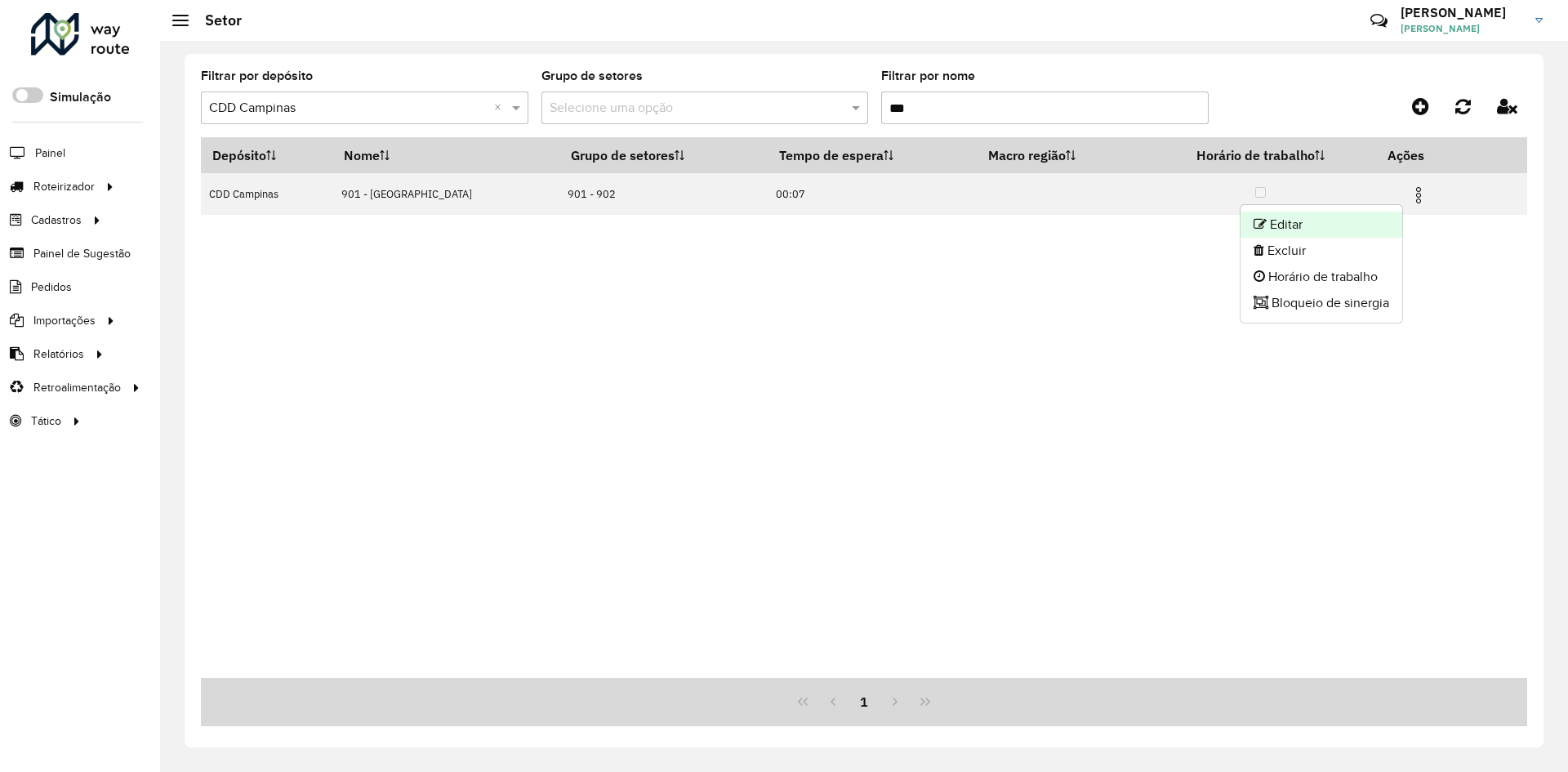
click at [1365, 220] on li "Editar" at bounding box center [1320, 224] width 161 height 26
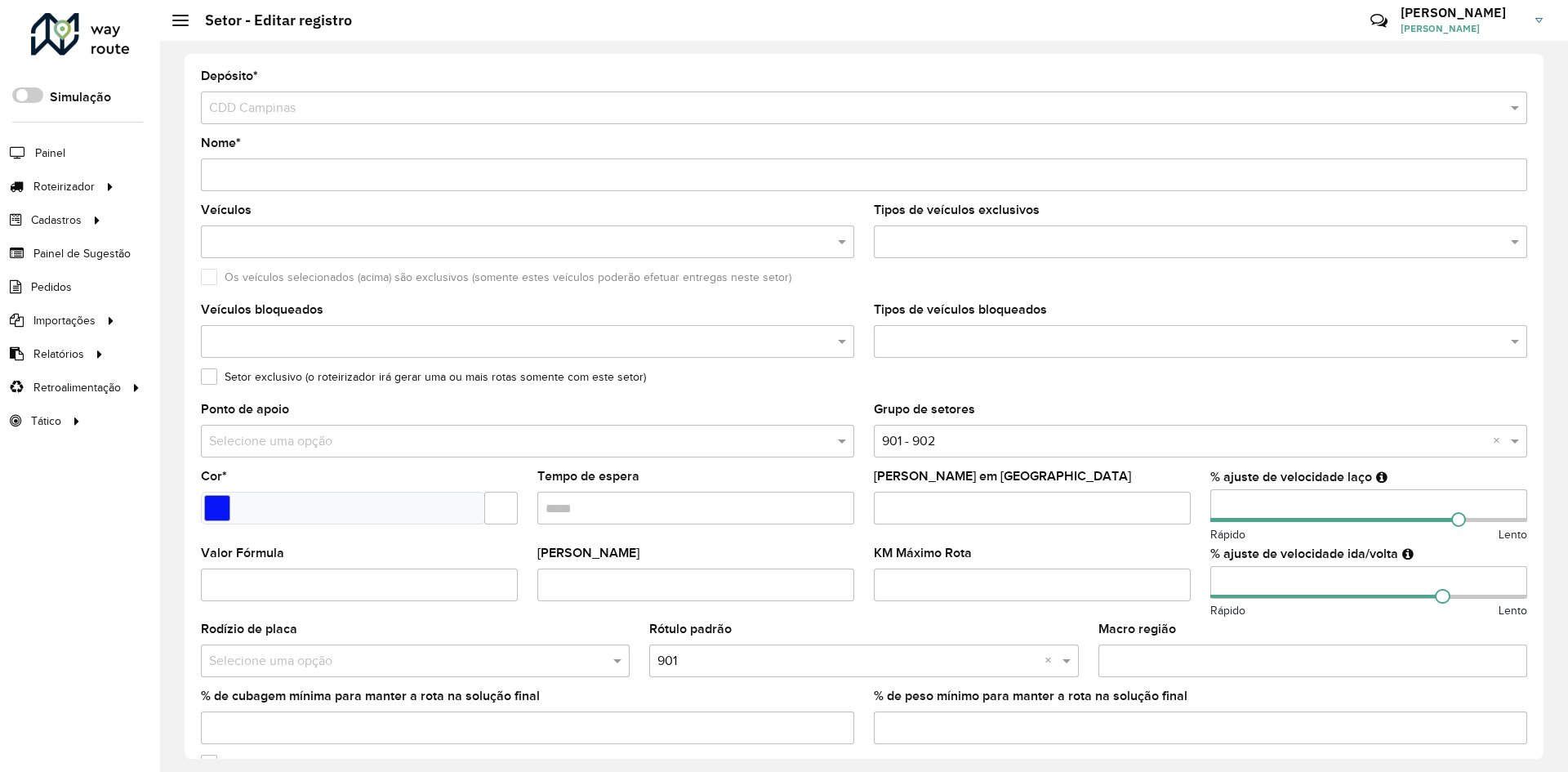
click at [1225, 504] on input "number" at bounding box center [1367, 505] width 316 height 33
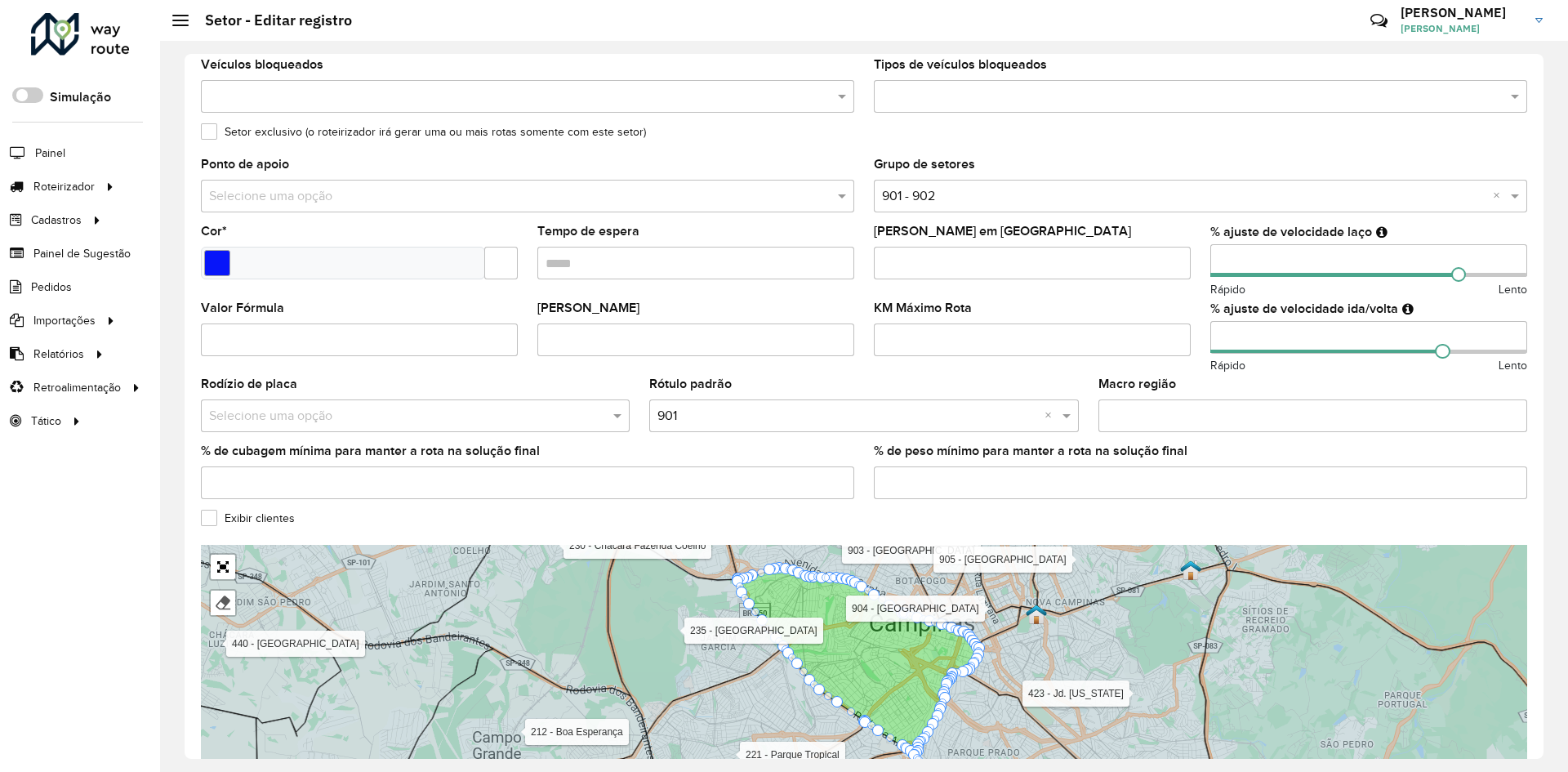
scroll to position [326, 0]
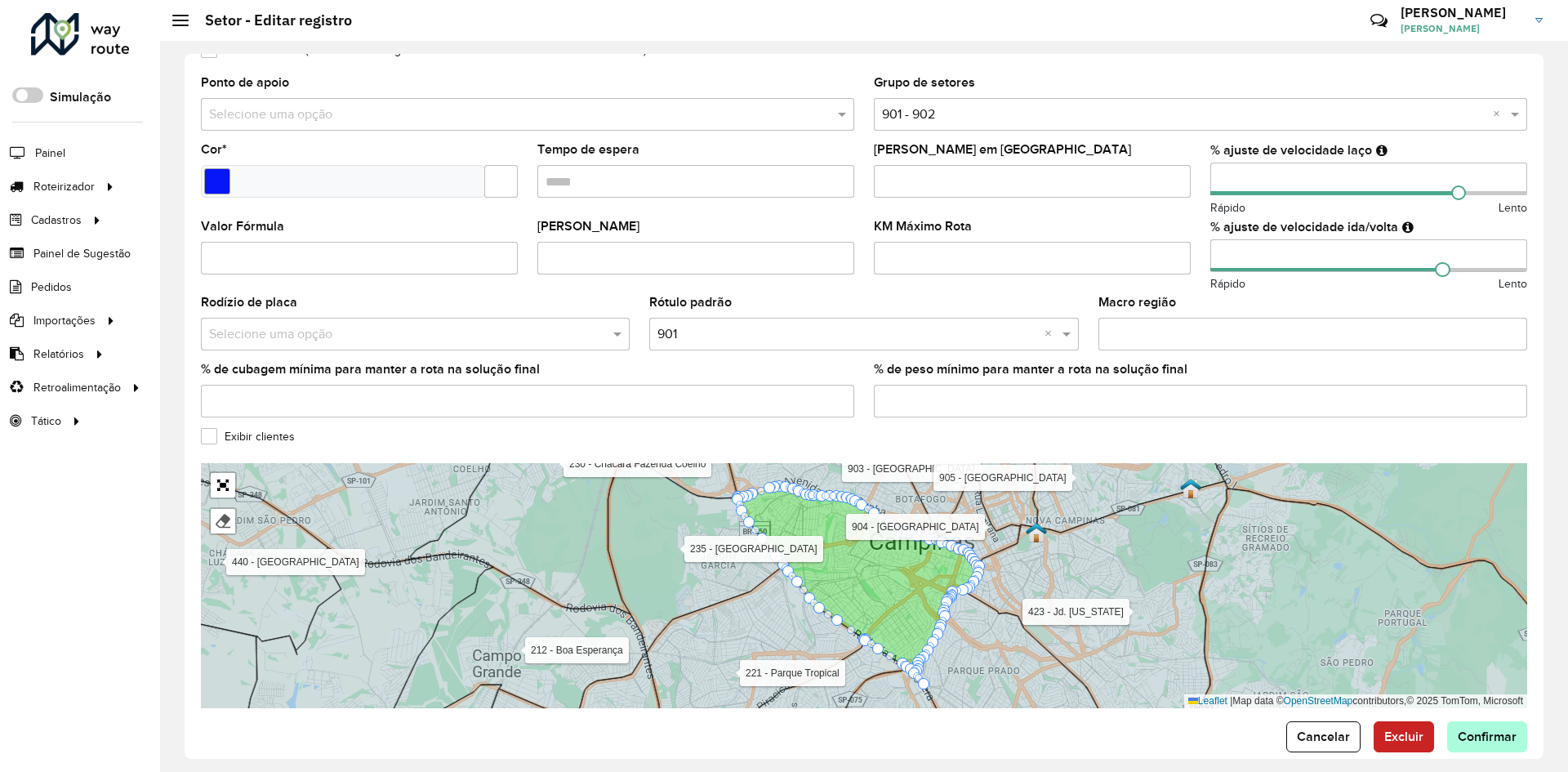
type input "***"
click at [1483, 740] on span "Confirmar" at bounding box center [1487, 736] width 59 height 14
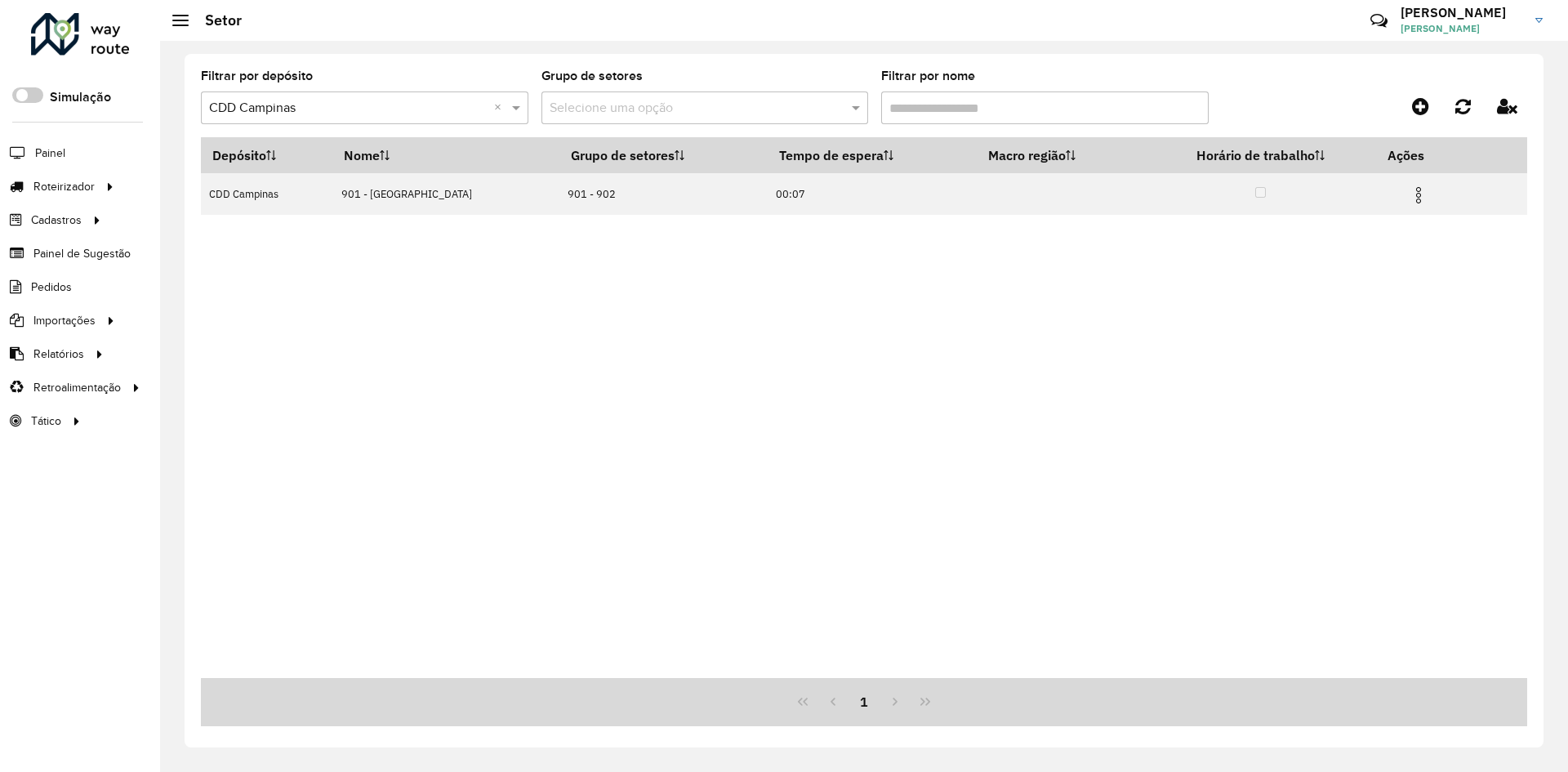
click at [0, 0] on span "Cliente" at bounding box center [0, 0] width 0 height 0
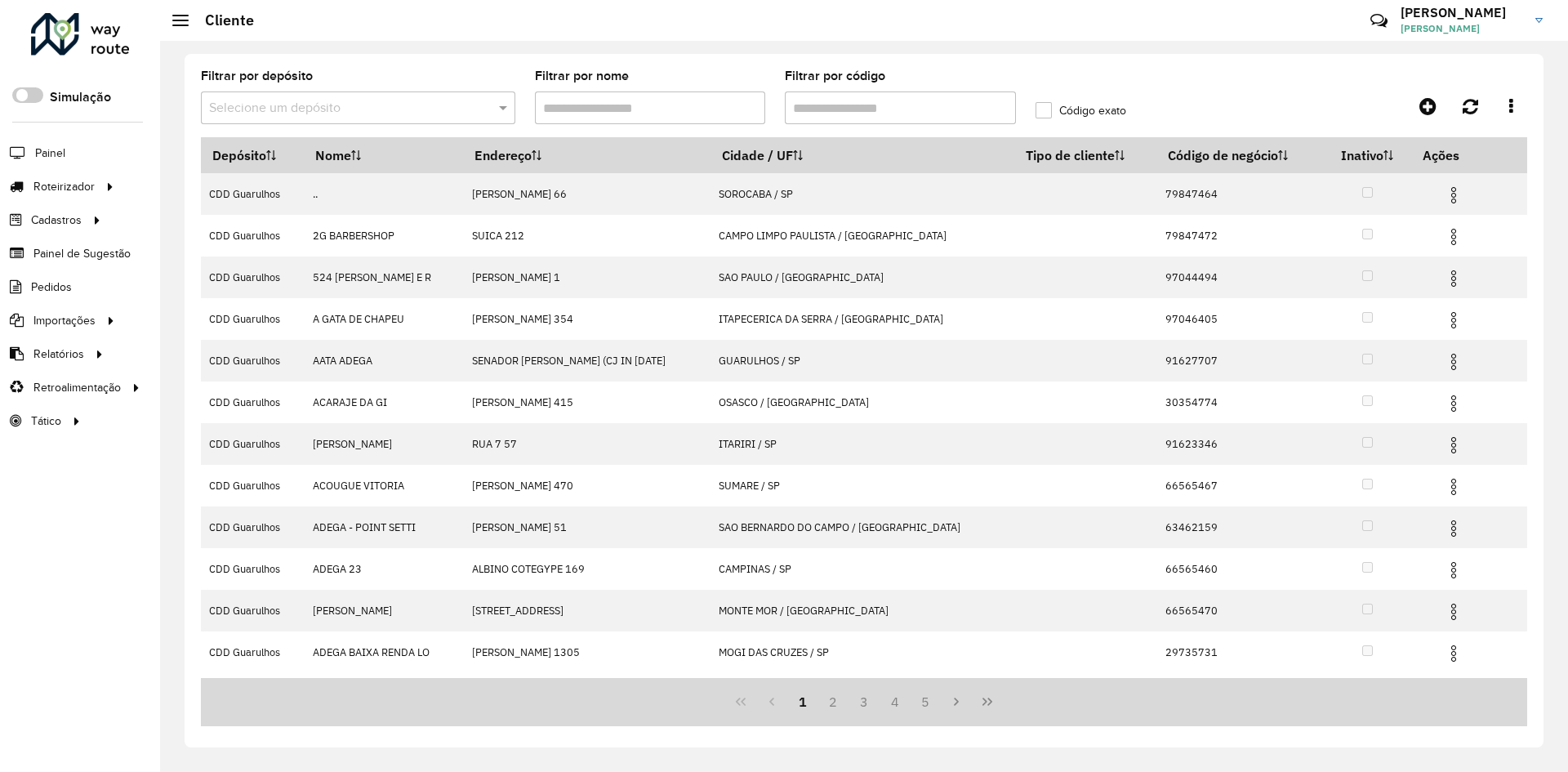
click at [350, 109] on input "text" at bounding box center [341, 109] width 266 height 20
type input "********"
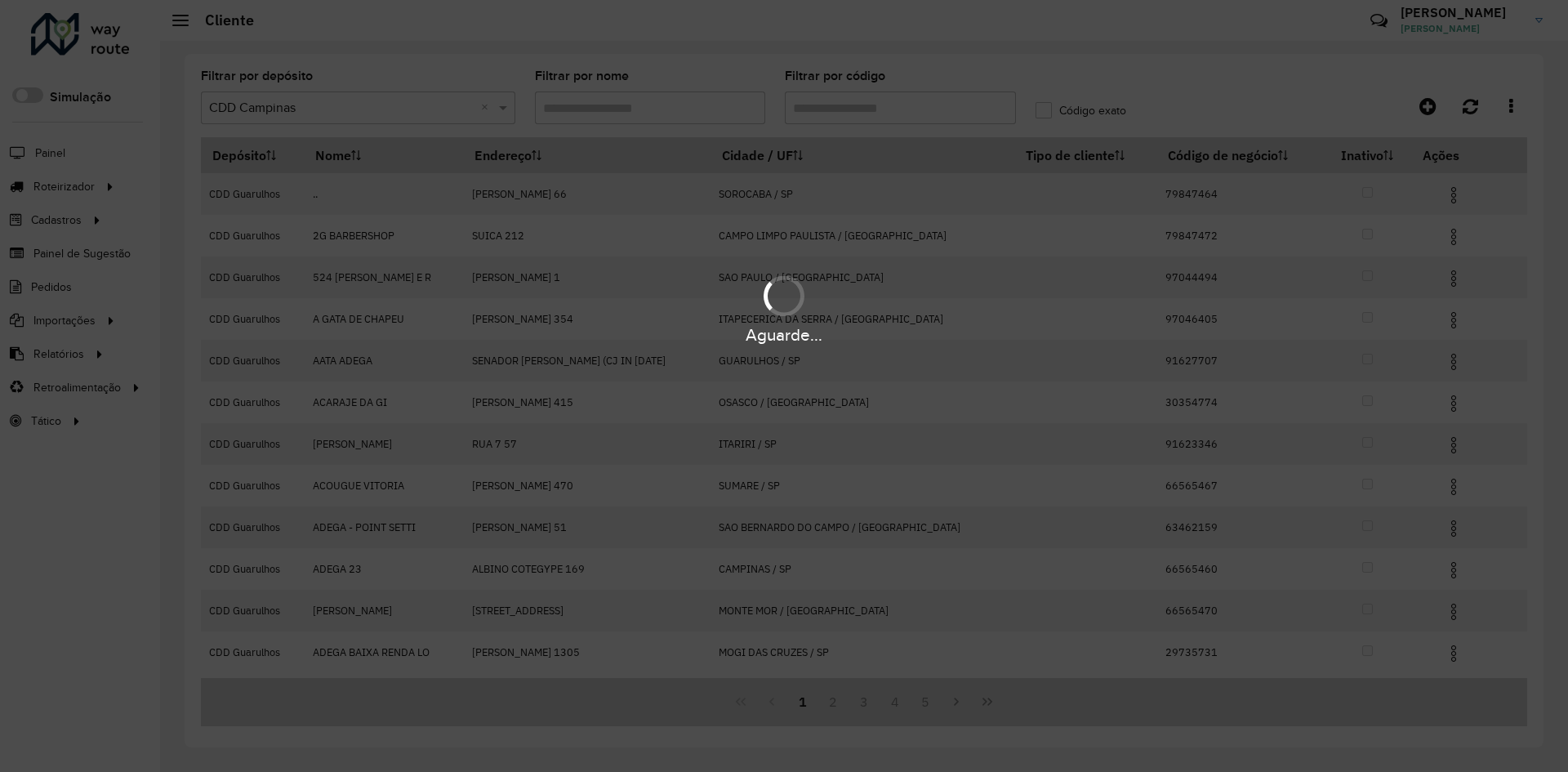
click at [860, 102] on div "Aguarde..." at bounding box center [784, 386] width 1568 height 772
click at [834, 102] on div "Aguarde..." at bounding box center [784, 386] width 1568 height 772
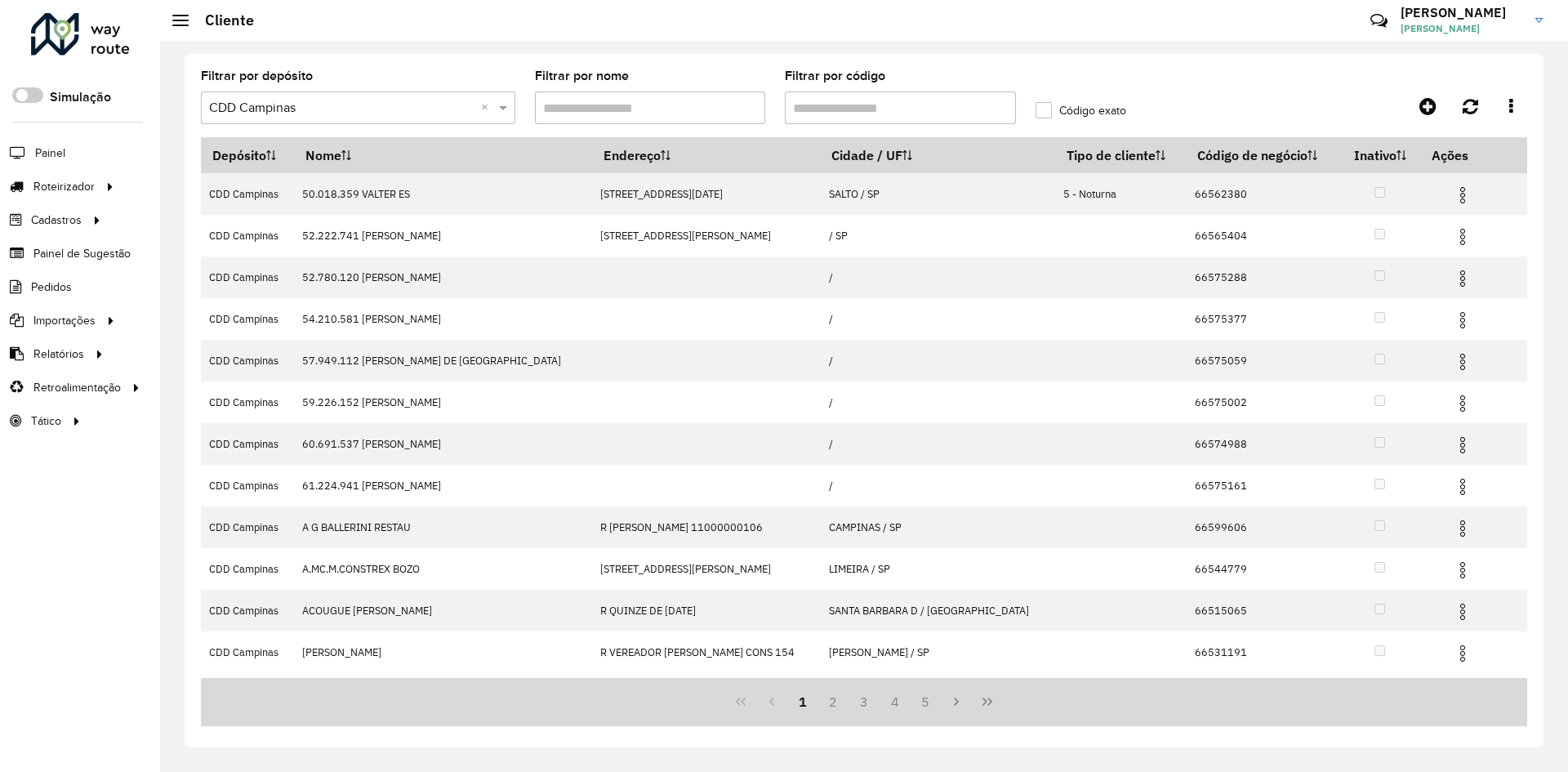
click at [829, 102] on input "Filtrar por código" at bounding box center [899, 108] width 231 height 33
paste input "*****"
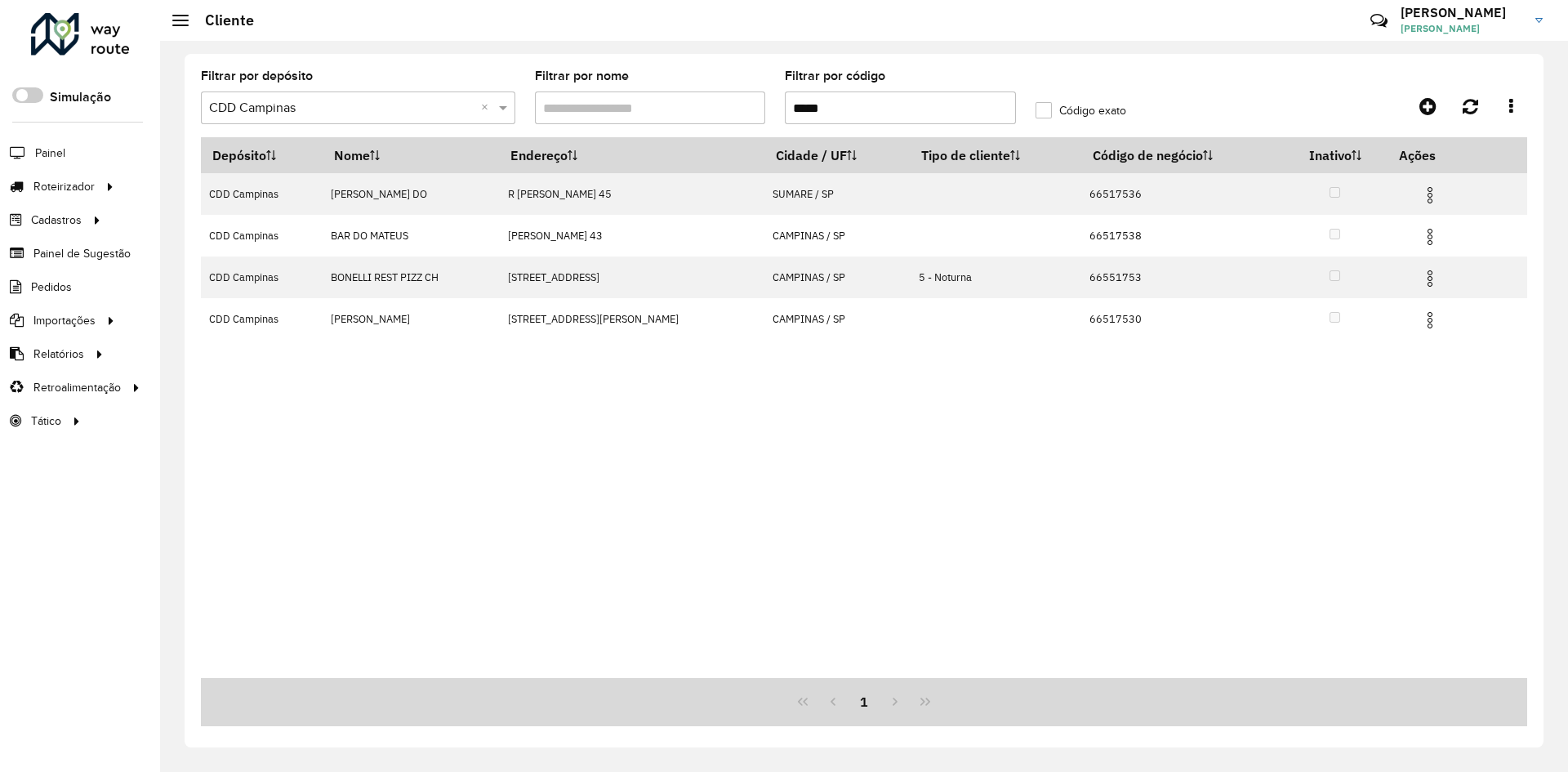
click at [800, 103] on input "*****" at bounding box center [899, 108] width 231 height 33
click at [793, 103] on input "*****" at bounding box center [899, 108] width 231 height 33
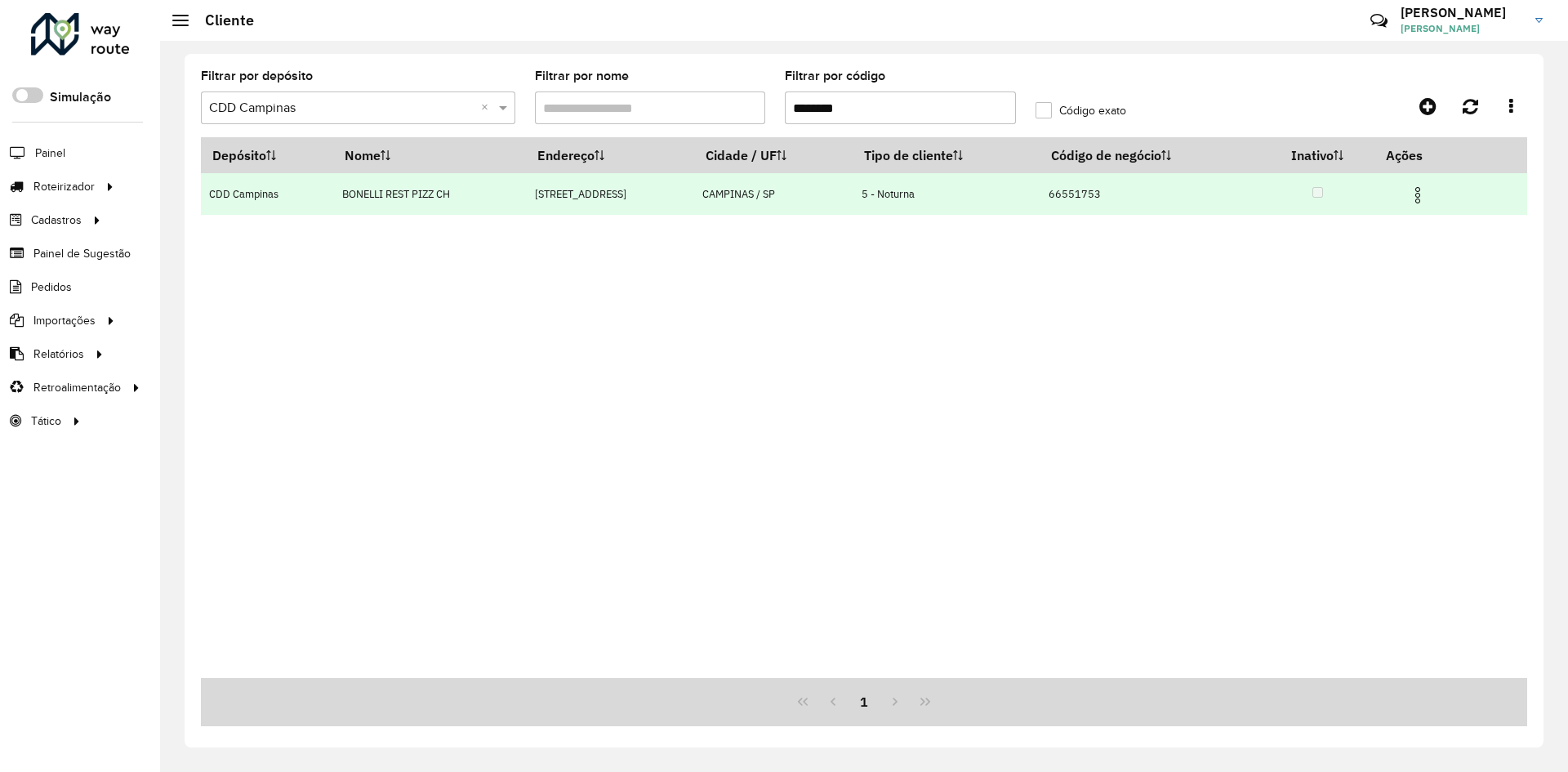
type input "********"
click at [1426, 190] on img at bounding box center [1417, 195] width 20 height 20
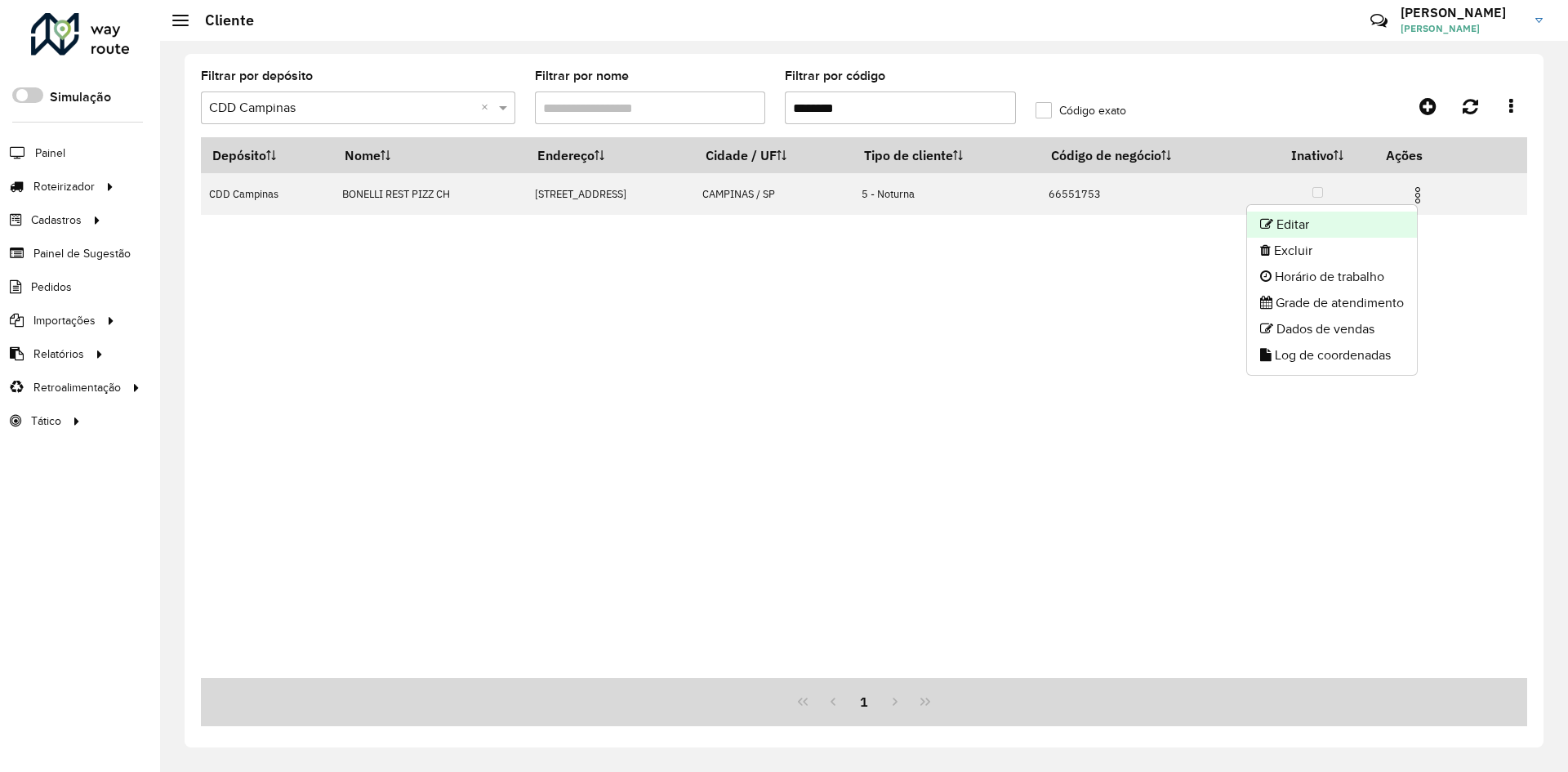
click at [1375, 220] on li "Editar" at bounding box center [1332, 224] width 170 height 26
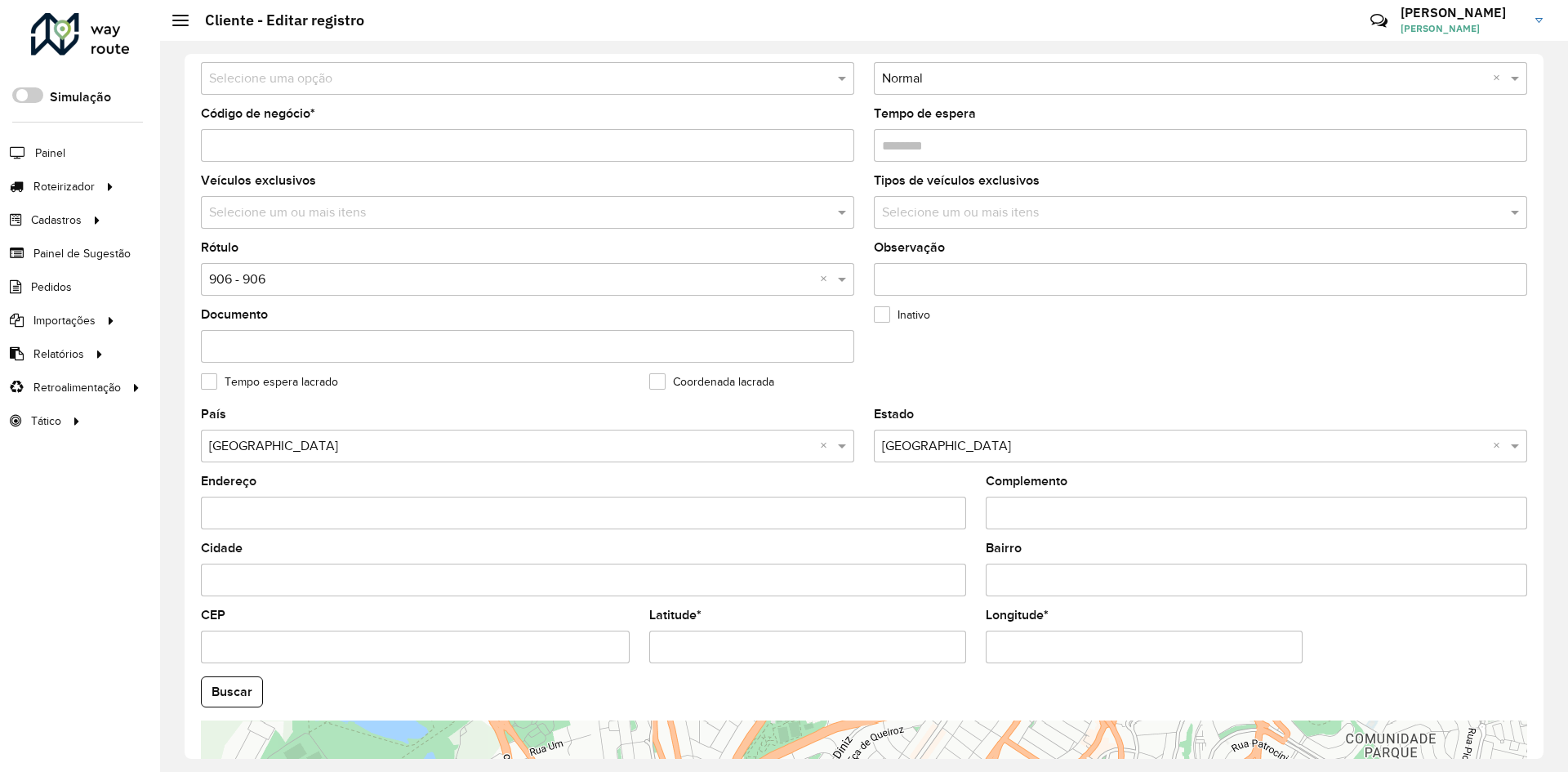
scroll to position [443, 0]
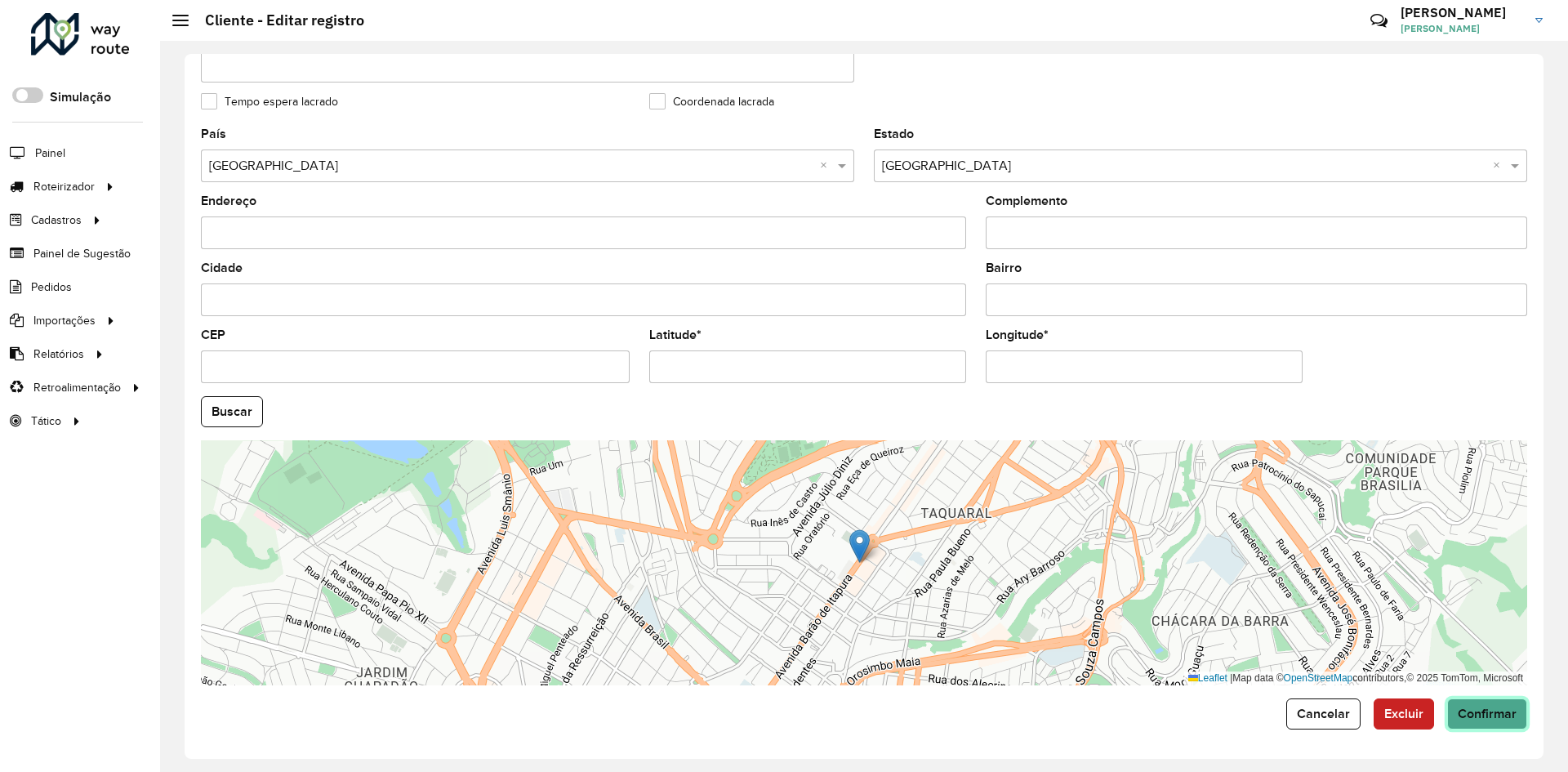
click at [1465, 710] on span "Confirmar" at bounding box center [1487, 713] width 59 height 14
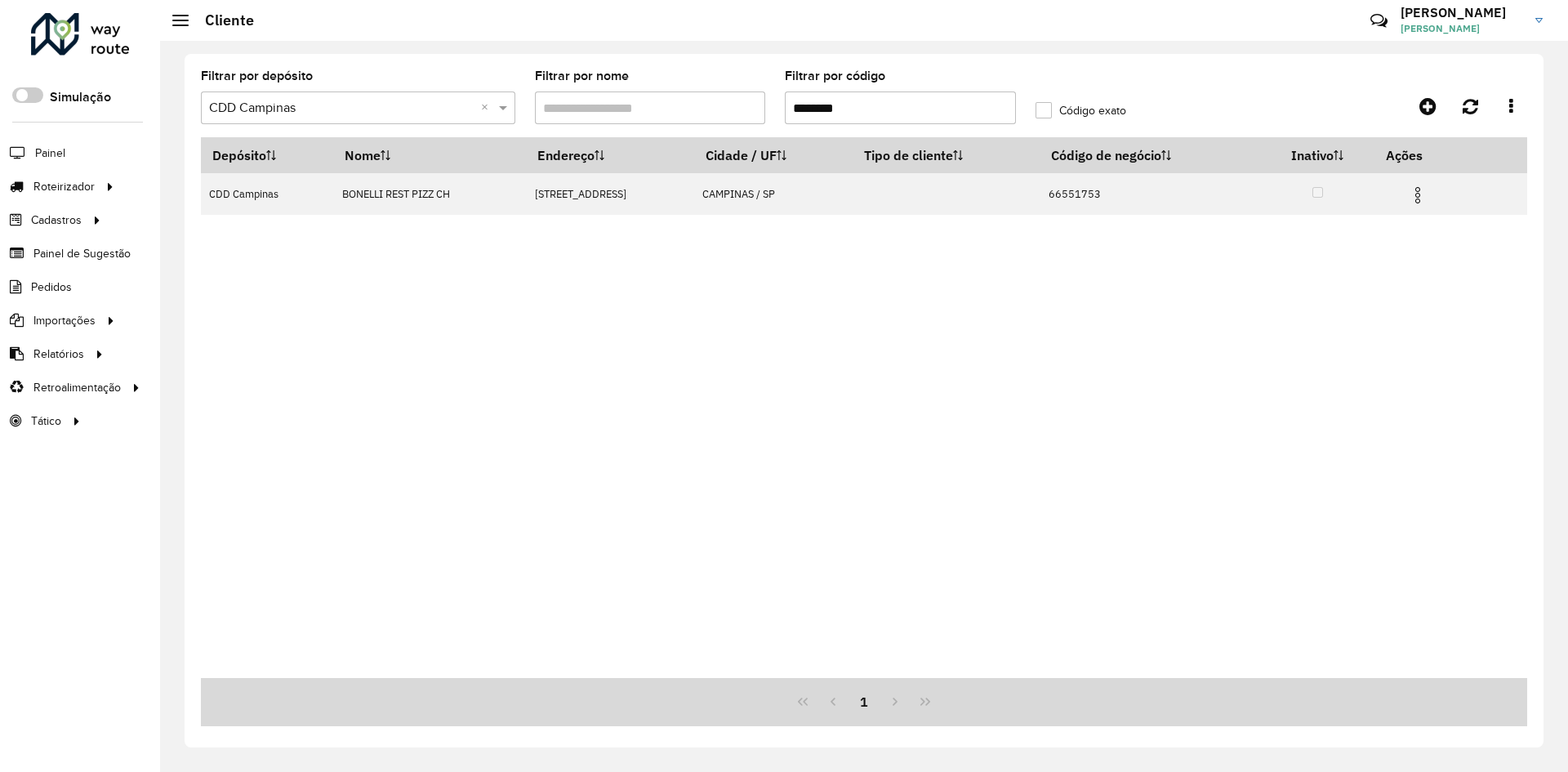
drag, startPoint x: 850, startPoint y: 110, endPoint x: 817, endPoint y: 112, distance: 33.1
click at [817, 112] on input "********" at bounding box center [899, 108] width 231 height 33
paste input "text"
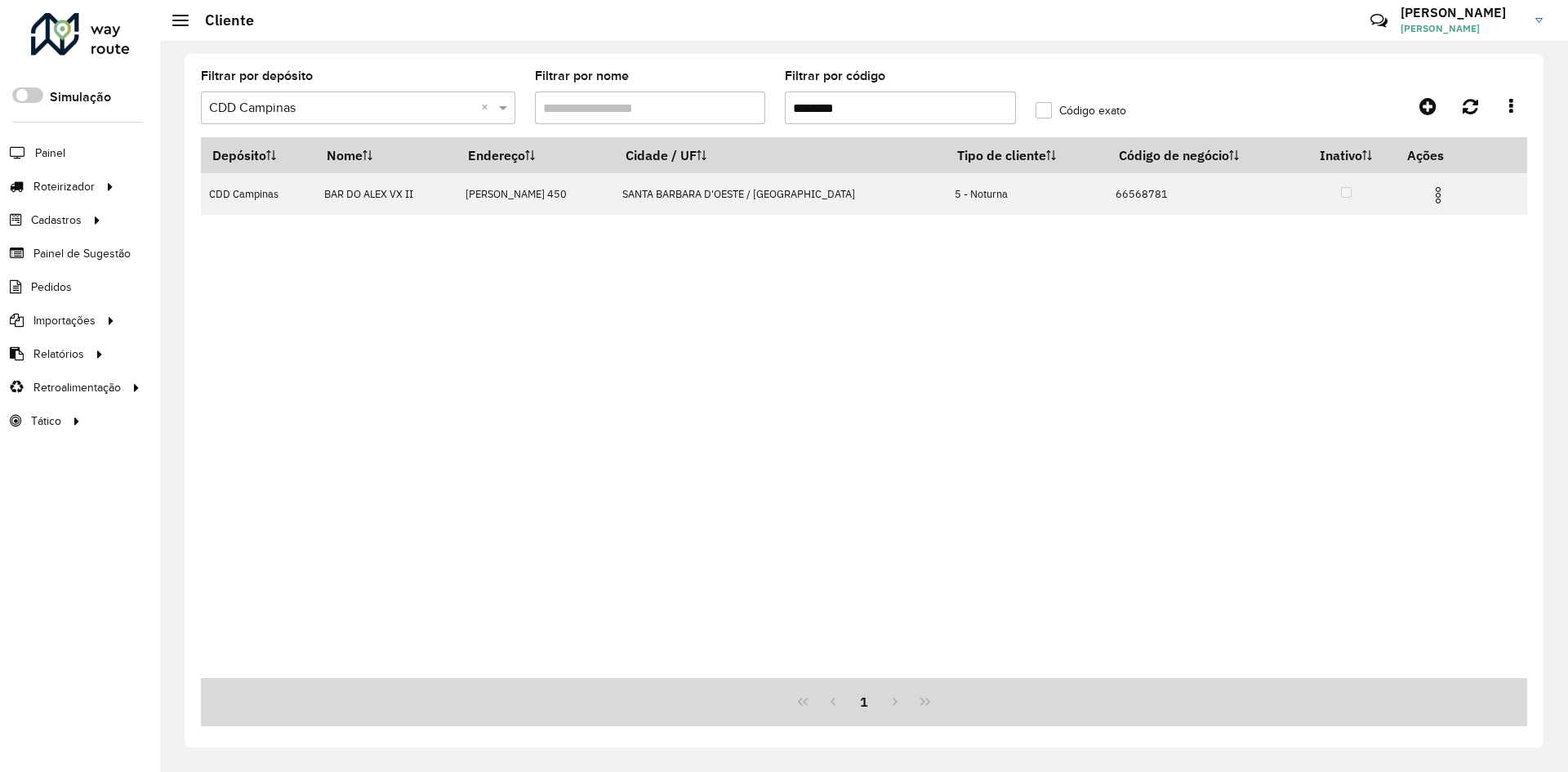
type input "********"
click at [843, 502] on div "Depósito Nome Endereço Cidade / UF Tipo de cliente Código de negócio Inativo Aç…" at bounding box center [864, 407] width 1326 height 540
click at [76, 148] on li "Painel" at bounding box center [80, 152] width 160 height 34
click at [57, 154] on span "Painel" at bounding box center [52, 152] width 34 height 17
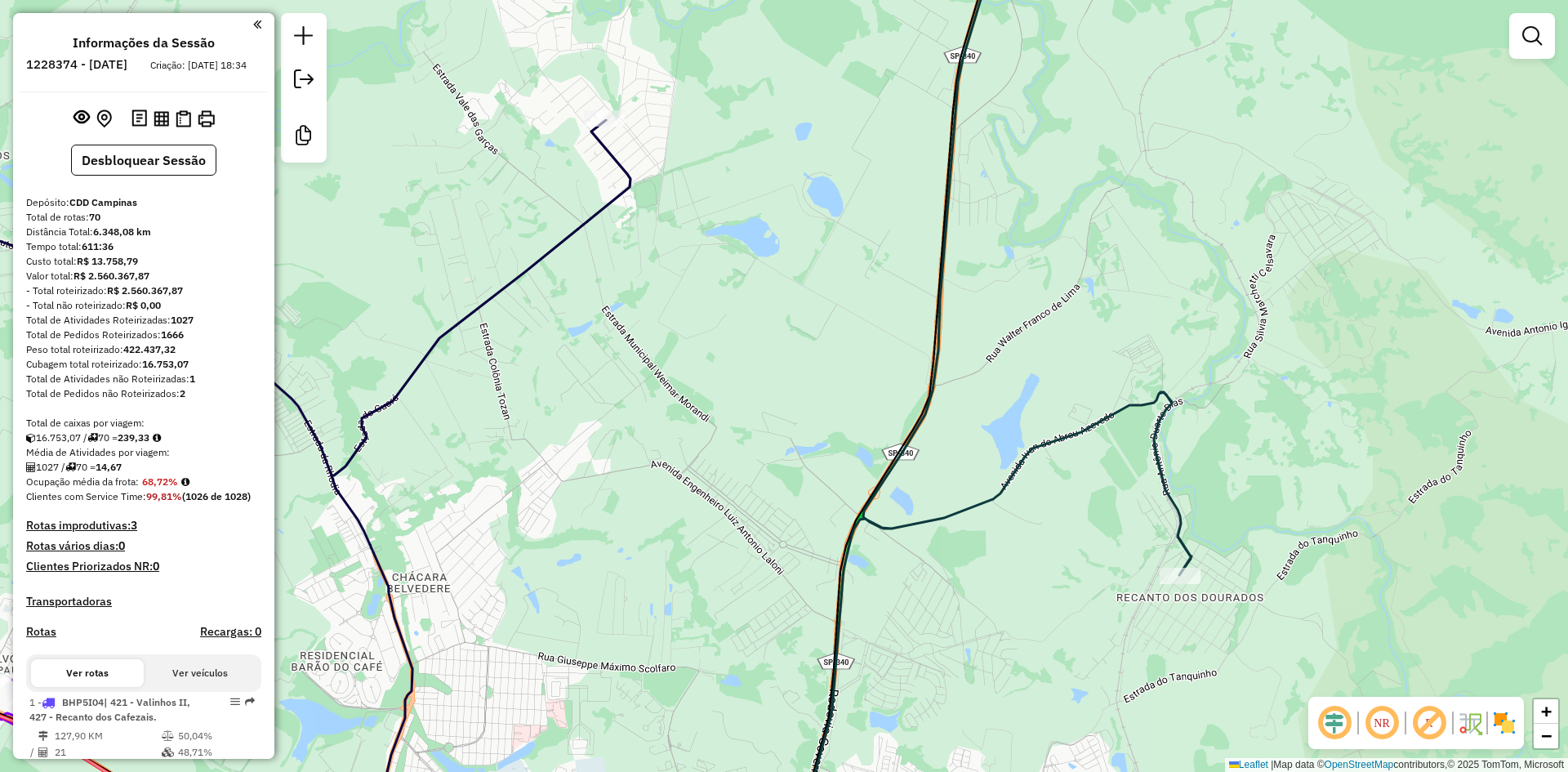
click at [706, 443] on div "Janela de atendimento Grade de atendimento Capacidade Transportadoras Veículos …" at bounding box center [784, 386] width 1568 height 772
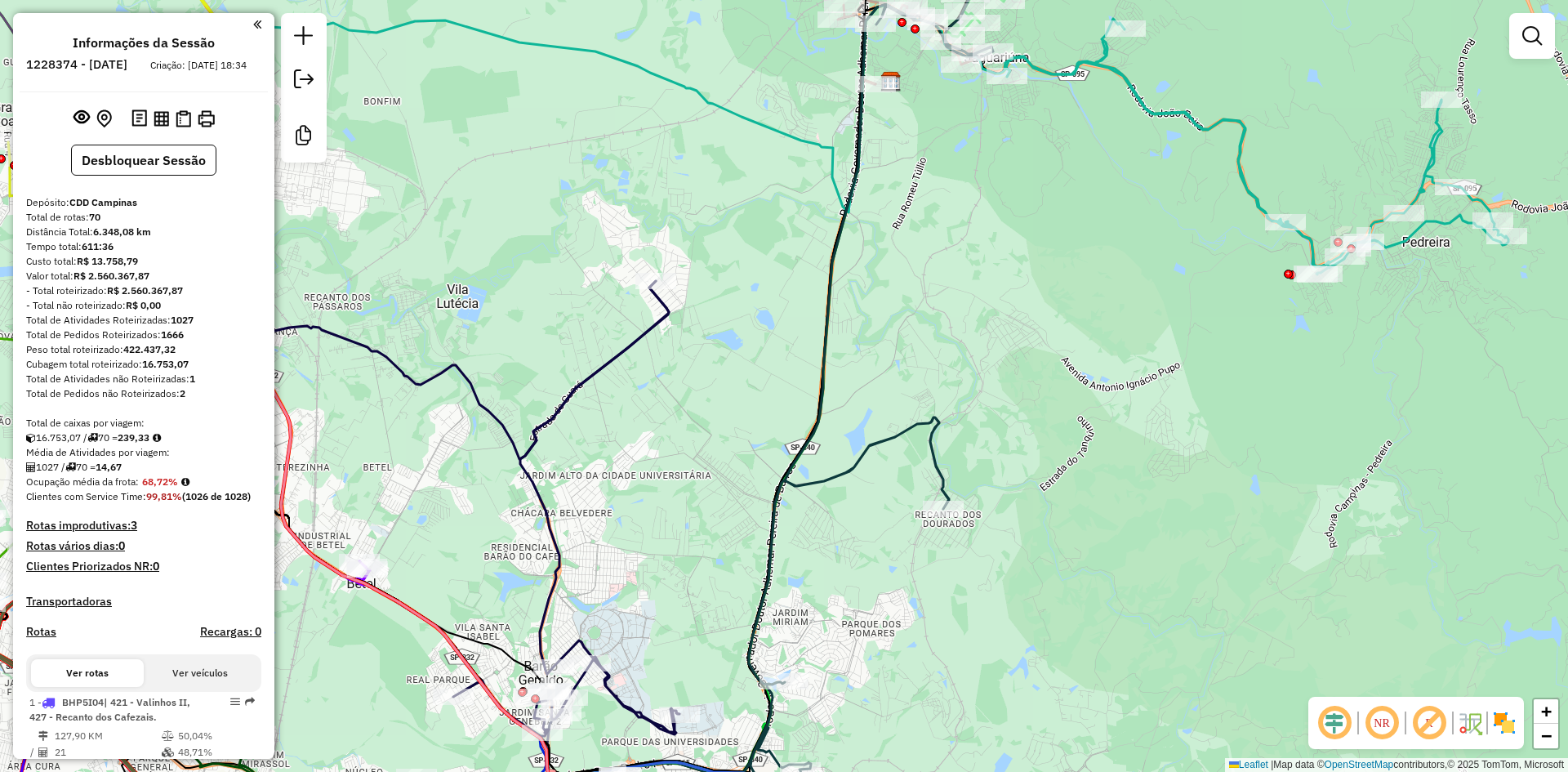
click at [1331, 731] on em at bounding box center [1334, 723] width 39 height 39
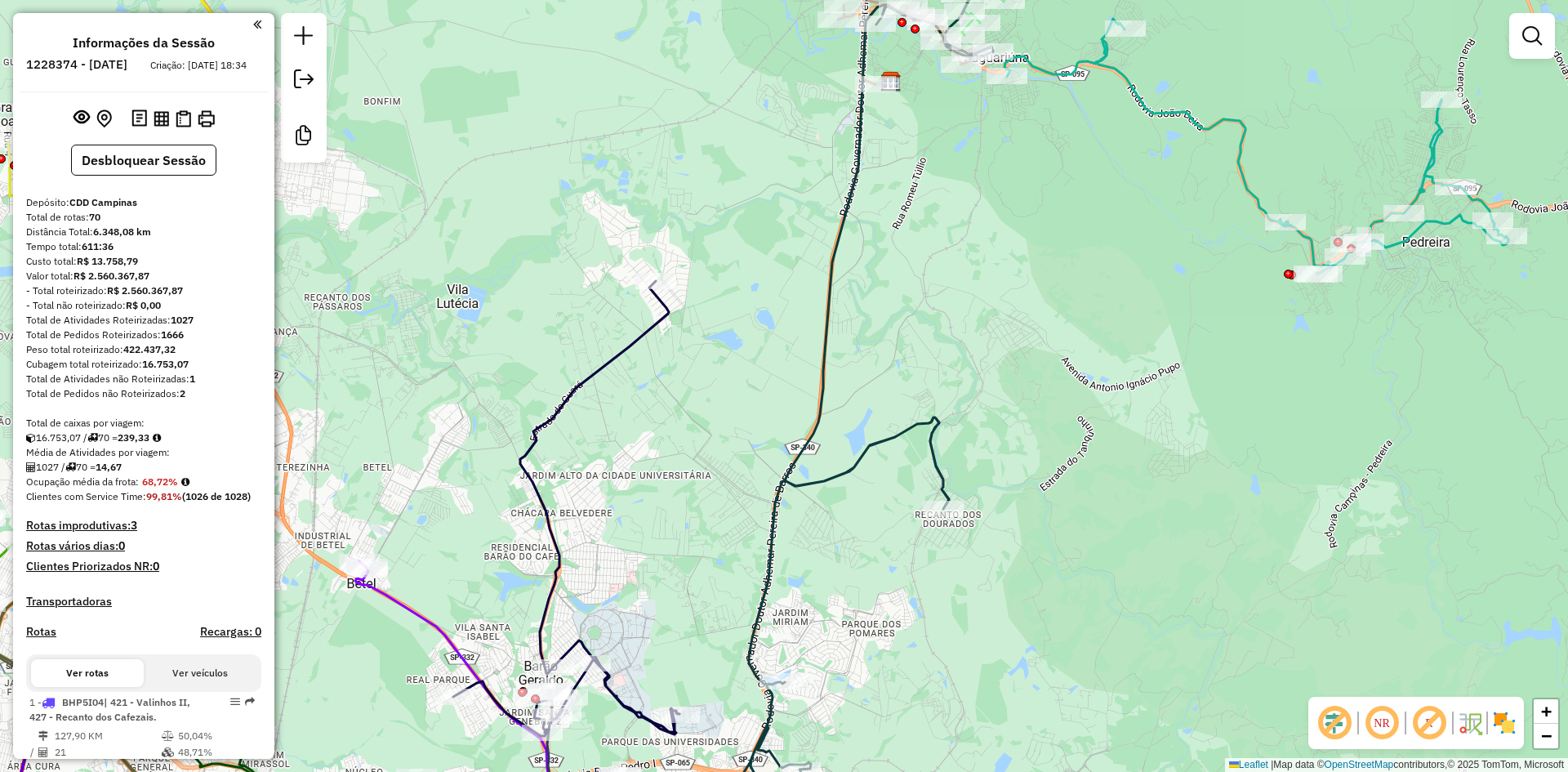
click at [1487, 724] on img at bounding box center [1486, 722] width 8 height 26
click at [1424, 722] on em at bounding box center [1429, 723] width 39 height 39
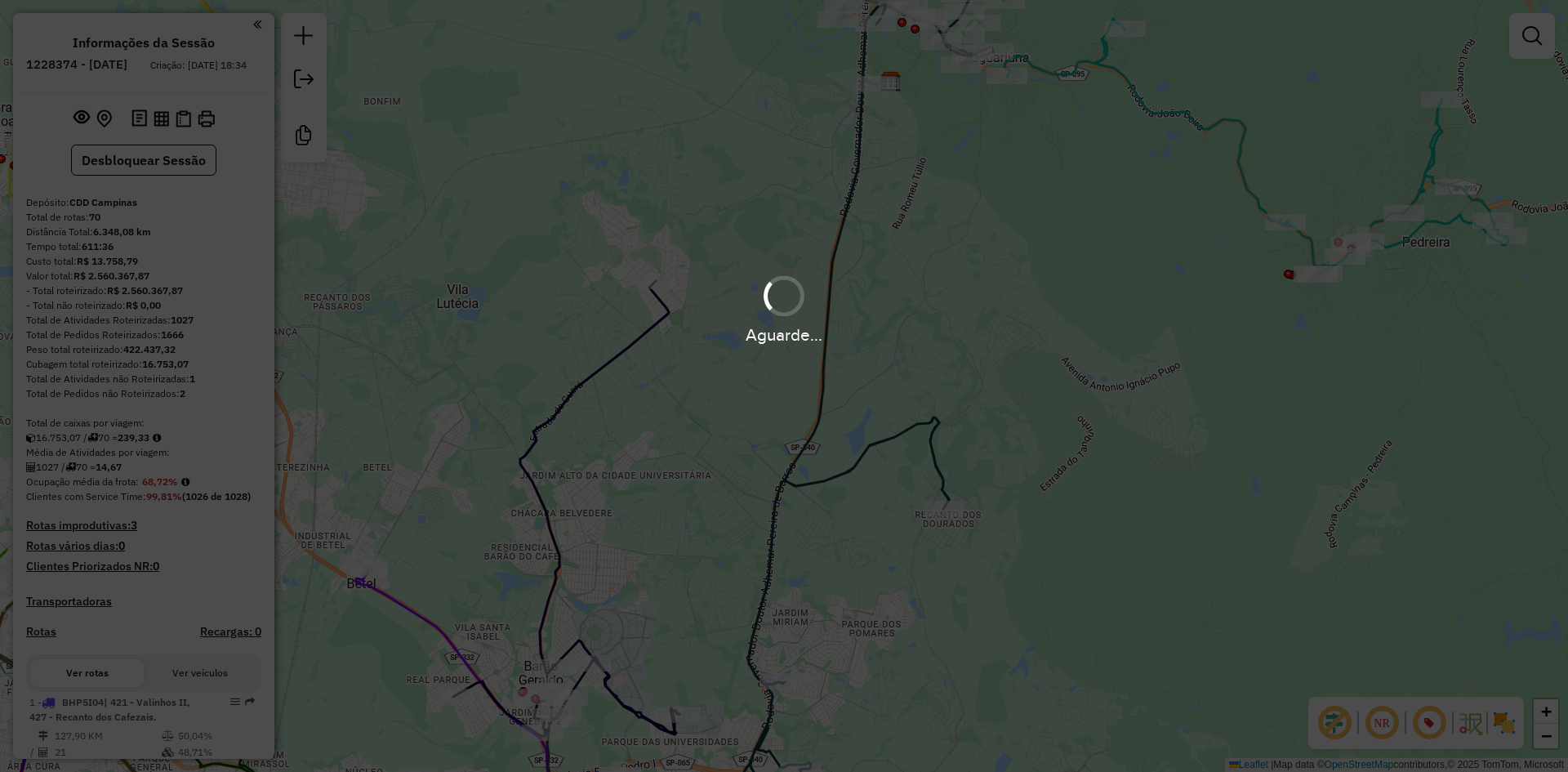
click at [1500, 720] on div "Aguarde..." at bounding box center [784, 386] width 1568 height 772
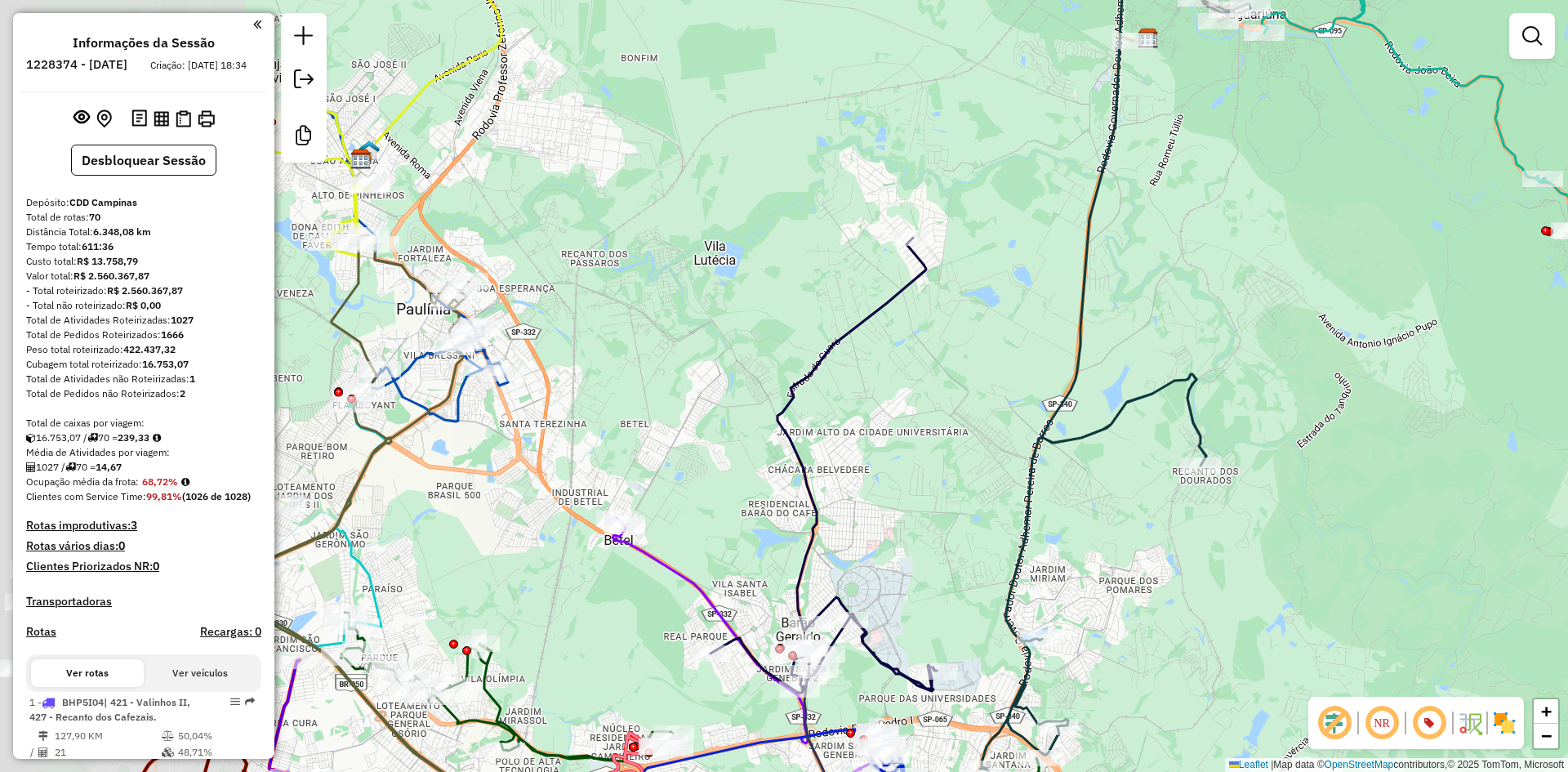
drag, startPoint x: 1098, startPoint y: 574, endPoint x: 1356, endPoint y: 530, distance: 261.7
click at [1356, 530] on div "Janela de atendimento Grade de atendimento Capacidade Transportadoras Veículos …" at bounding box center [784, 386] width 1568 height 772
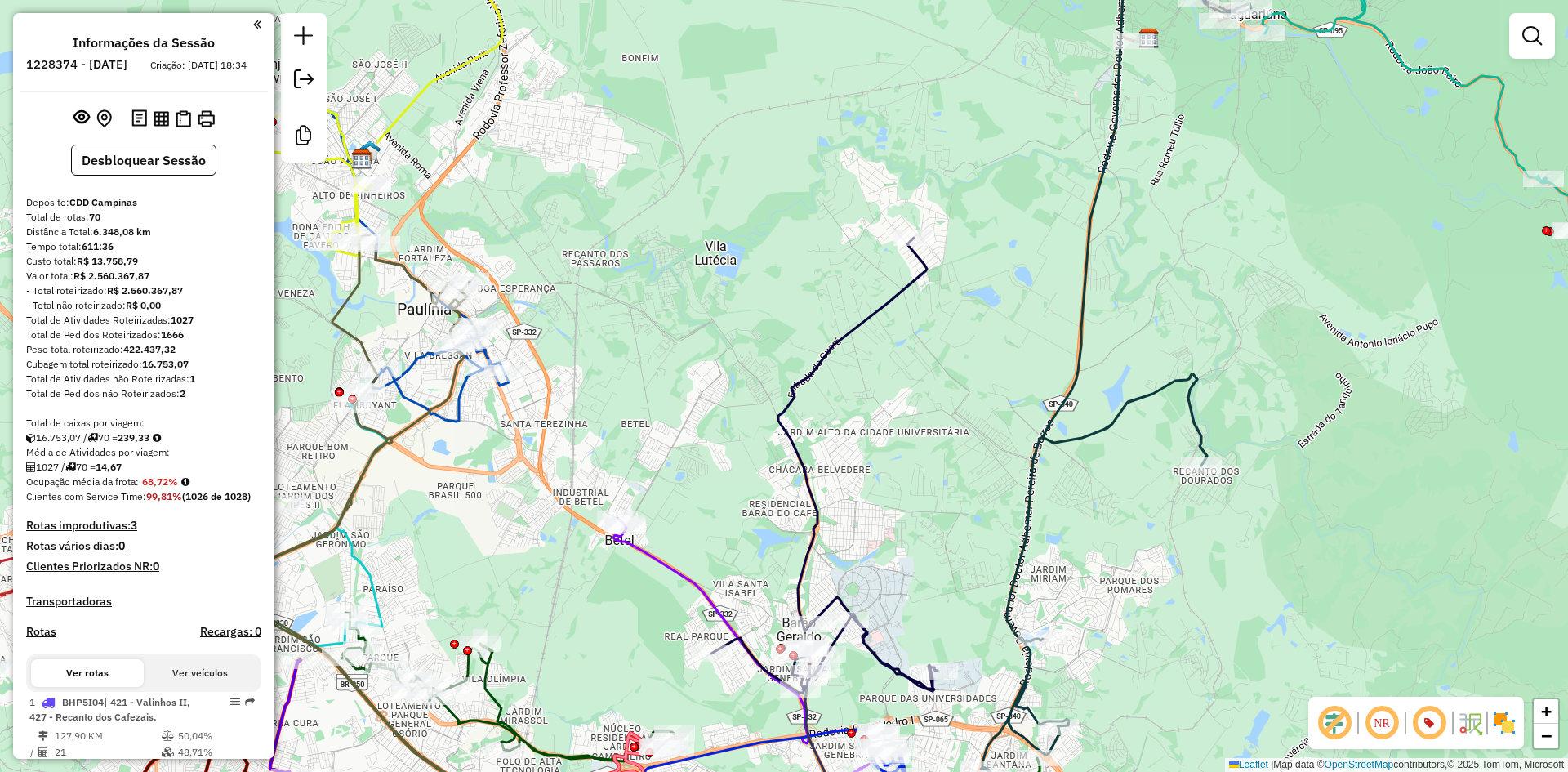
click at [787, 442] on icon at bounding box center [825, 465] width 226 height 455
select select "**********"
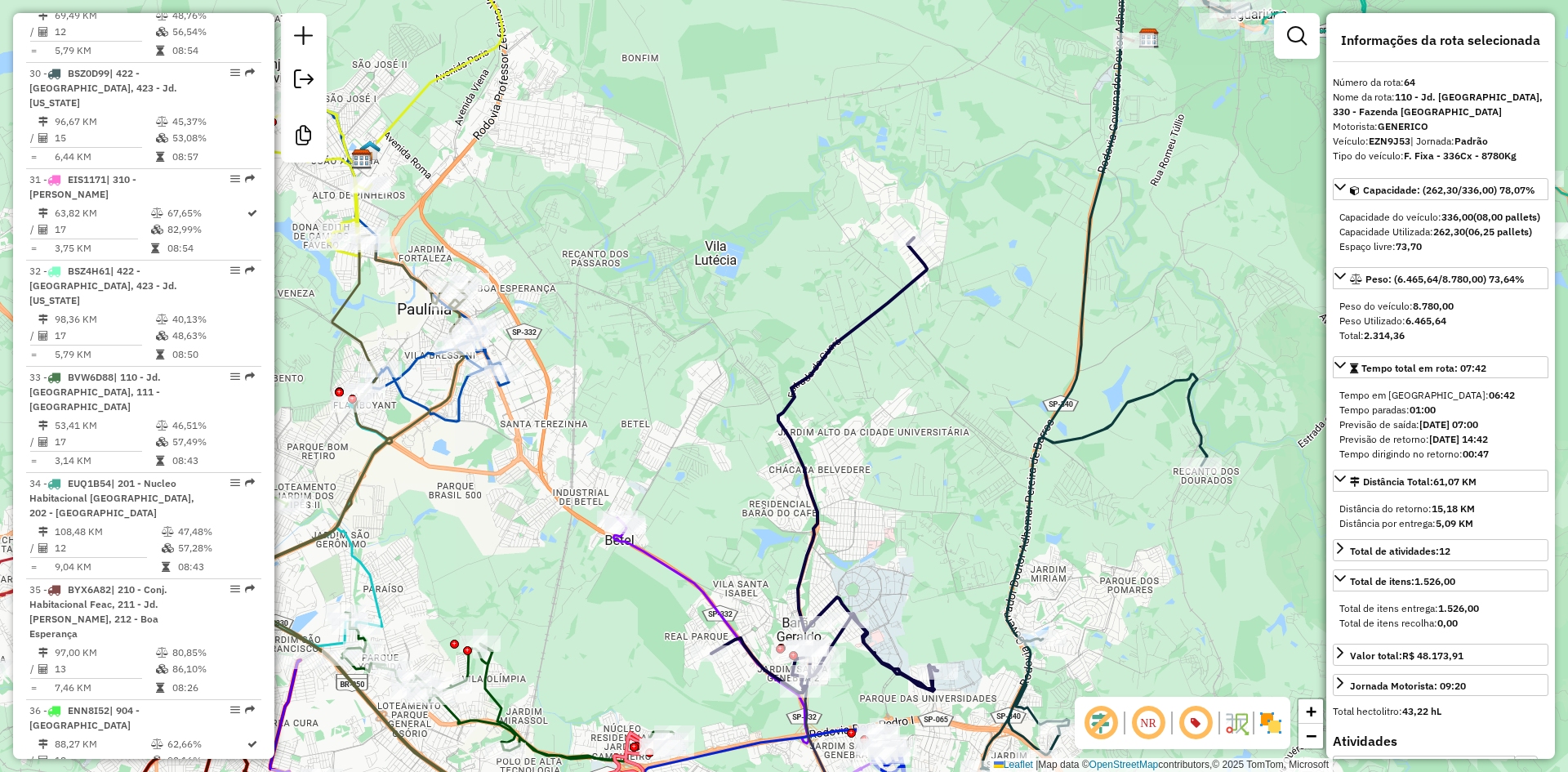
scroll to position [6822, 0]
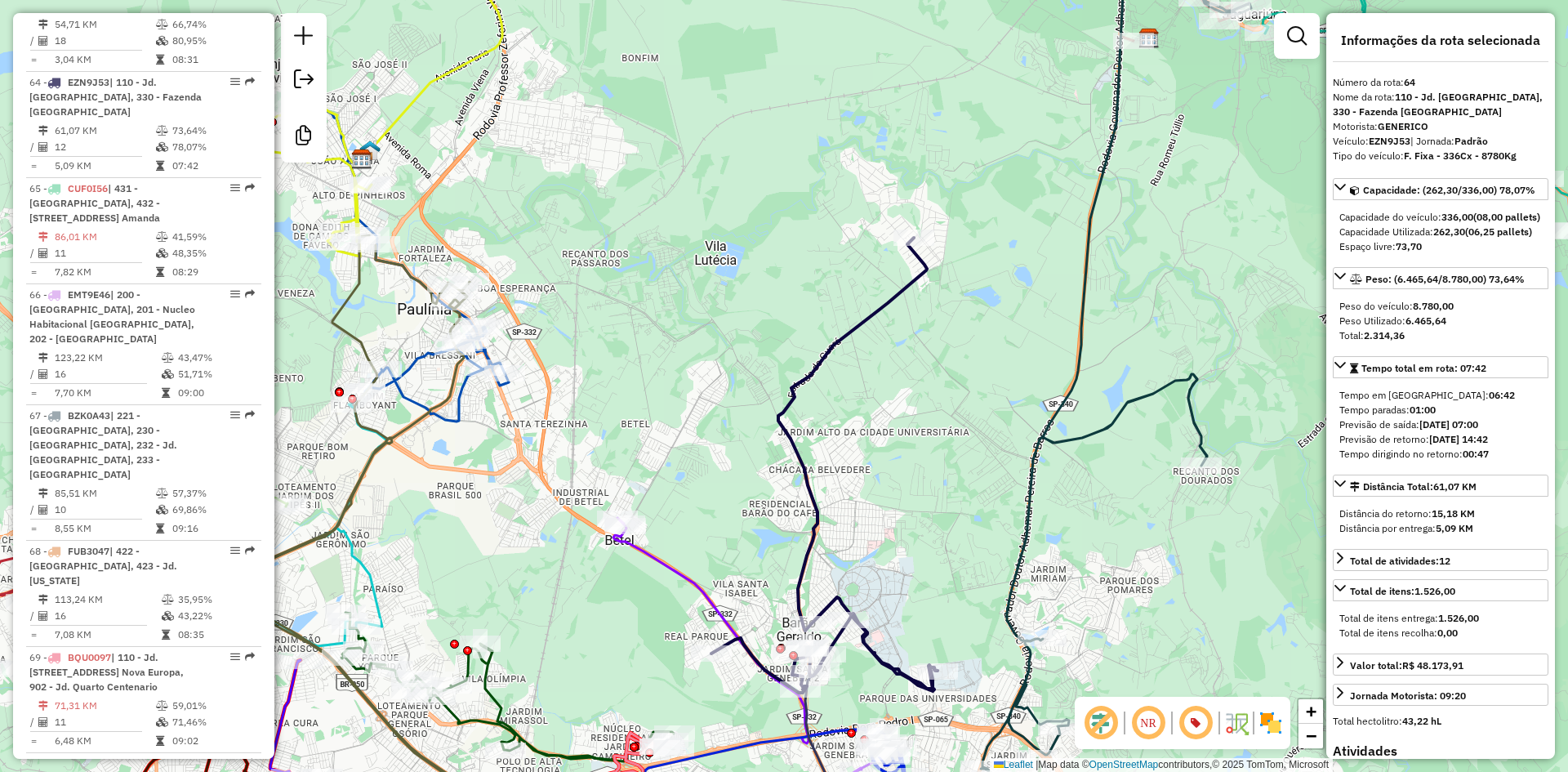
click at [1271, 711] on img at bounding box center [1270, 722] width 26 height 26
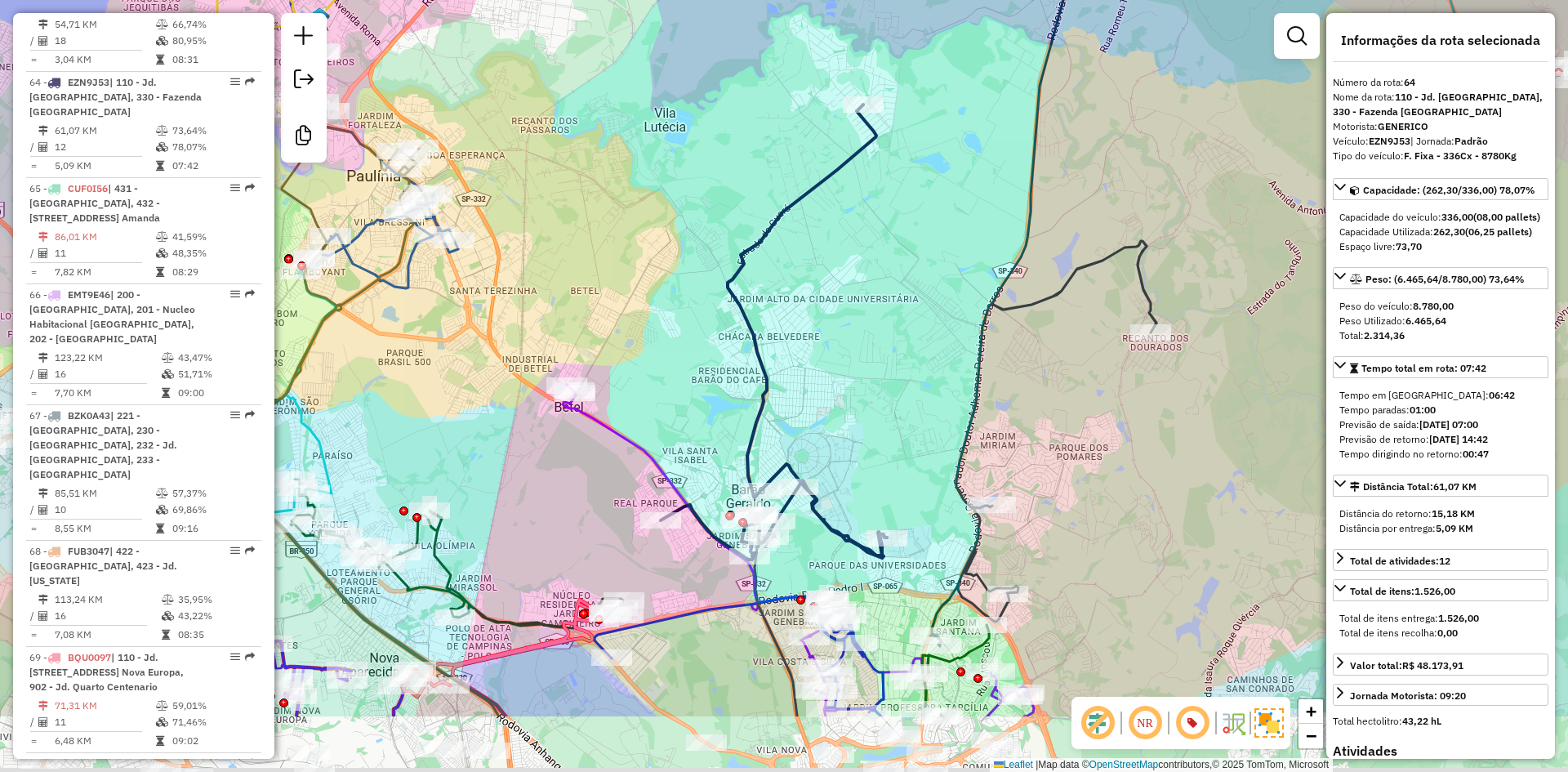
drag, startPoint x: 845, startPoint y: 510, endPoint x: 793, endPoint y: 374, distance: 145.6
click at [793, 374] on div "Janela de atendimento Grade de atendimento Capacidade Transportadoras Veículos …" at bounding box center [784, 386] width 1568 height 772
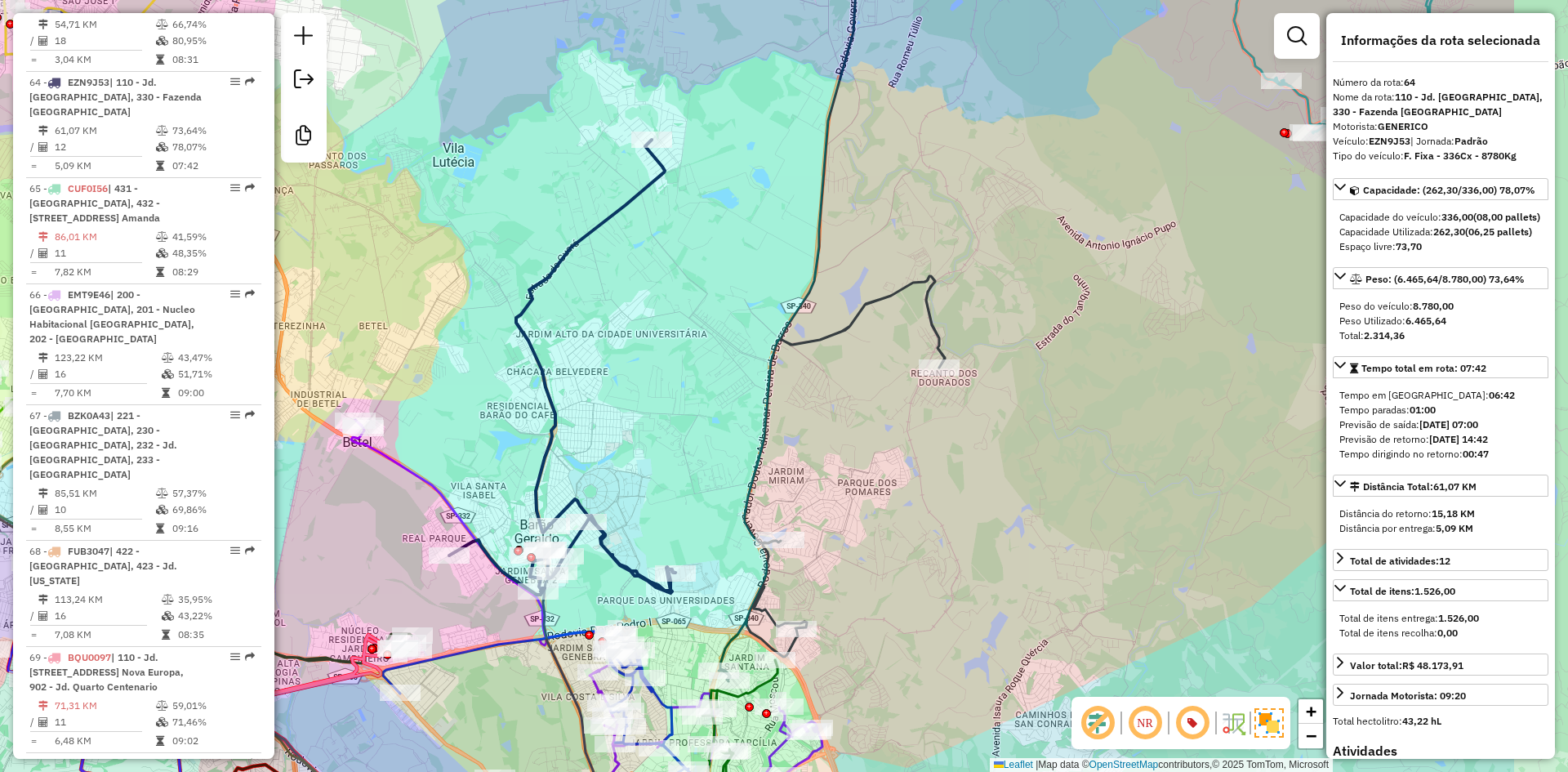
drag, startPoint x: 801, startPoint y: 406, endPoint x: 604, endPoint y: 443, distance: 200.4
click at [594, 443] on div "Janela de atendimento Grade de atendimento Capacidade Transportadoras Veículos …" at bounding box center [784, 386] width 1568 height 772
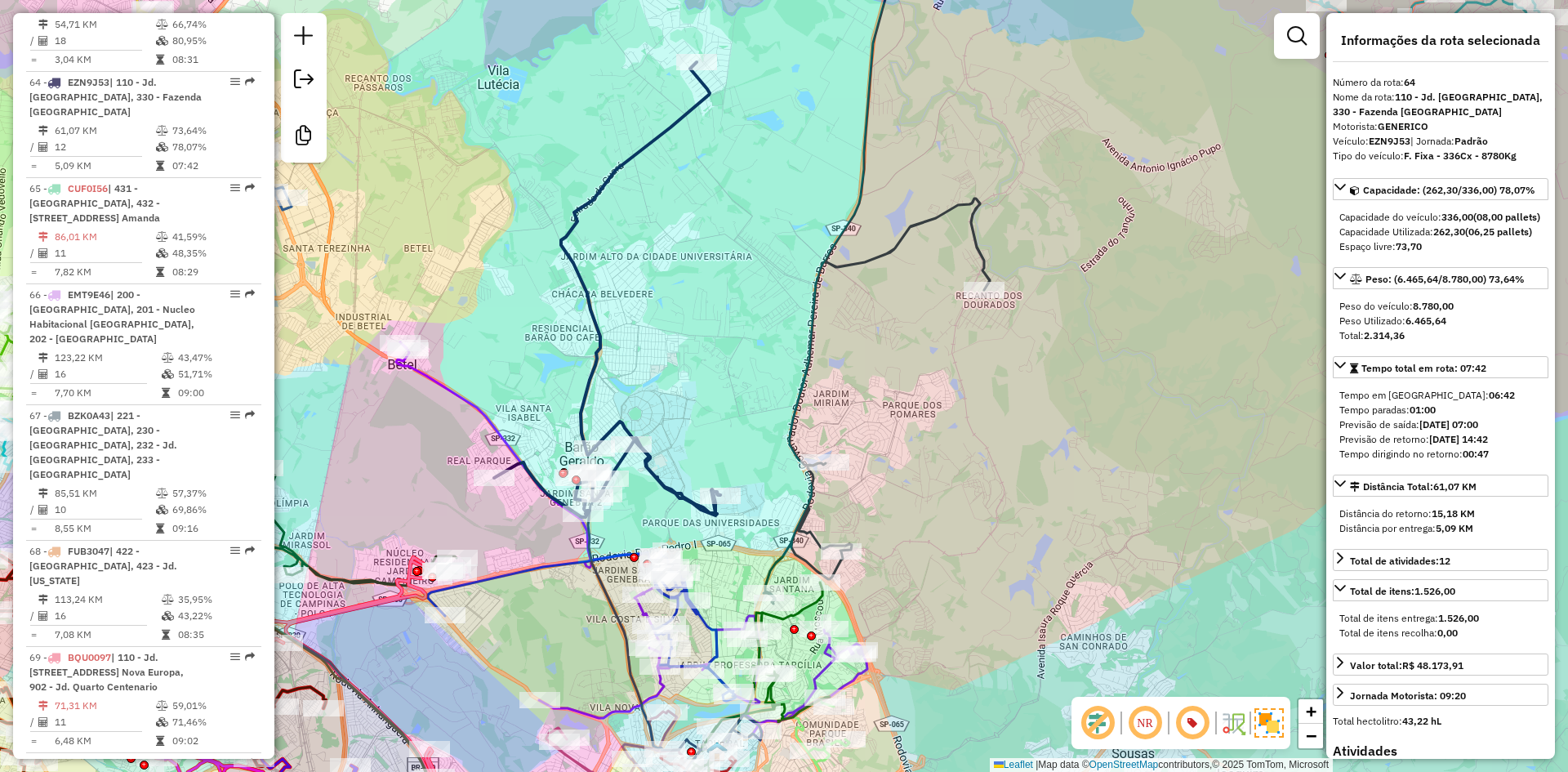
drag, startPoint x: 596, startPoint y: 379, endPoint x: 638, endPoint y: 301, distance: 88.6
click at [638, 301] on div "Janela de atendimento Grade de atendimento Capacidade Transportadoras Veículos …" at bounding box center [784, 386] width 1568 height 772
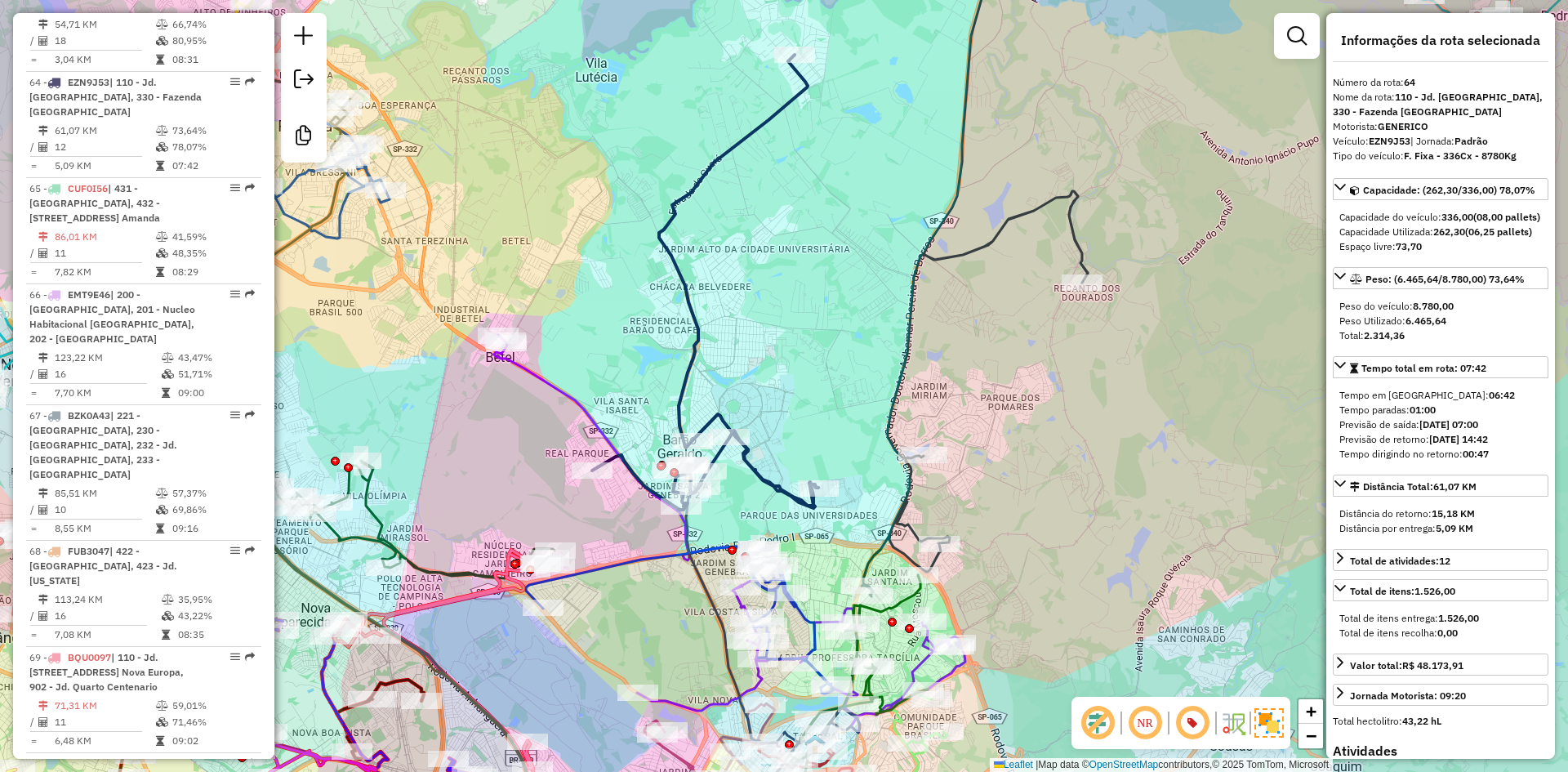
drag, startPoint x: 641, startPoint y: 408, endPoint x: 632, endPoint y: 423, distance: 17.5
click at [632, 423] on div "Janela de atendimento Grade de atendimento Capacidade Transportadoras Veículos …" at bounding box center [784, 386] width 1568 height 772
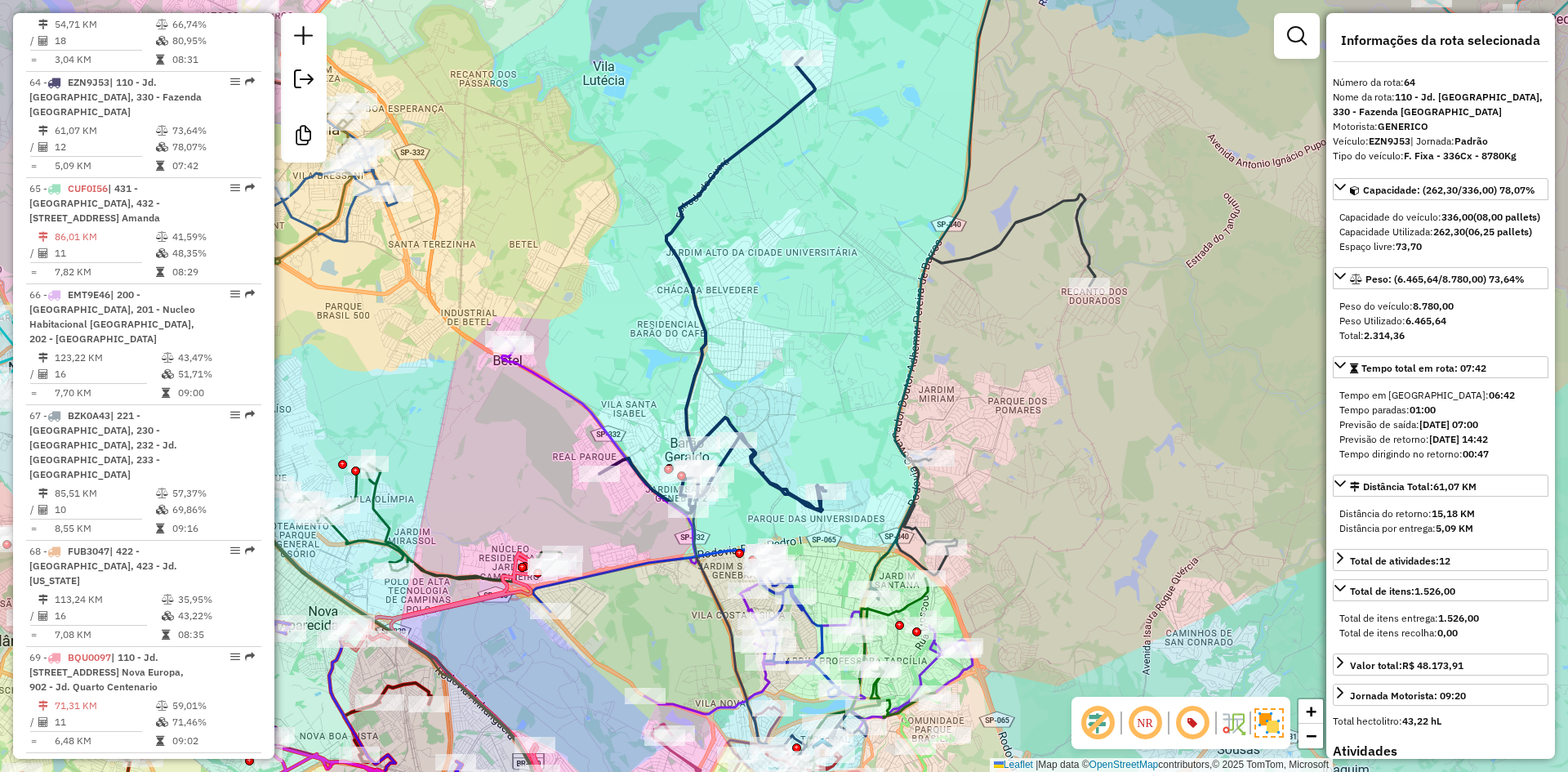
click at [636, 413] on div "Janela de atendimento Grade de atendimento Capacidade Transportadoras Veículos …" at bounding box center [784, 386] width 1568 height 772
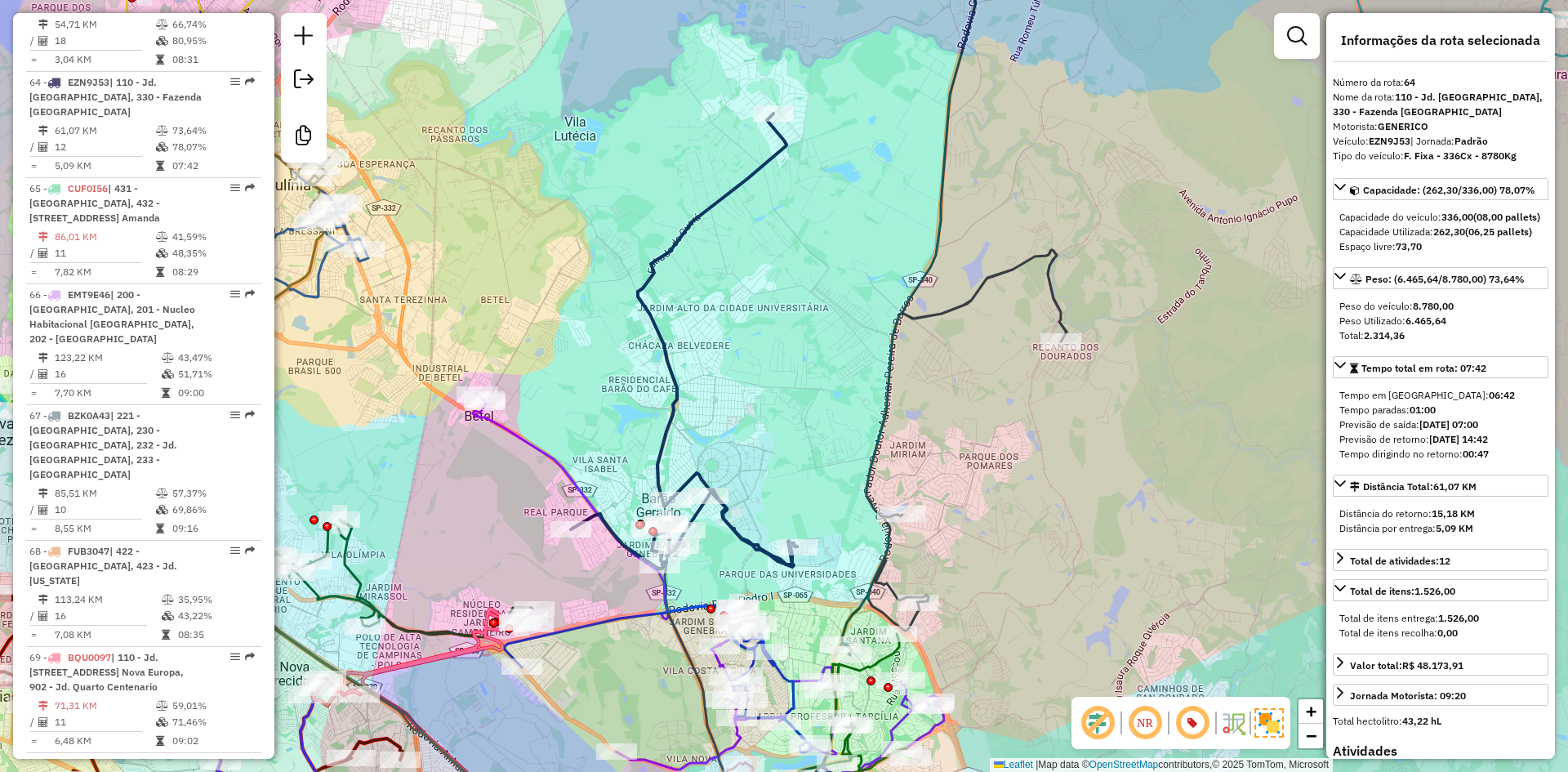
drag, startPoint x: 674, startPoint y: 370, endPoint x: 645, endPoint y: 425, distance: 62.2
click at [645, 425] on div "Janela de atendimento Grade de atendimento Capacidade Transportadoras Veículos …" at bounding box center [784, 386] width 1568 height 772
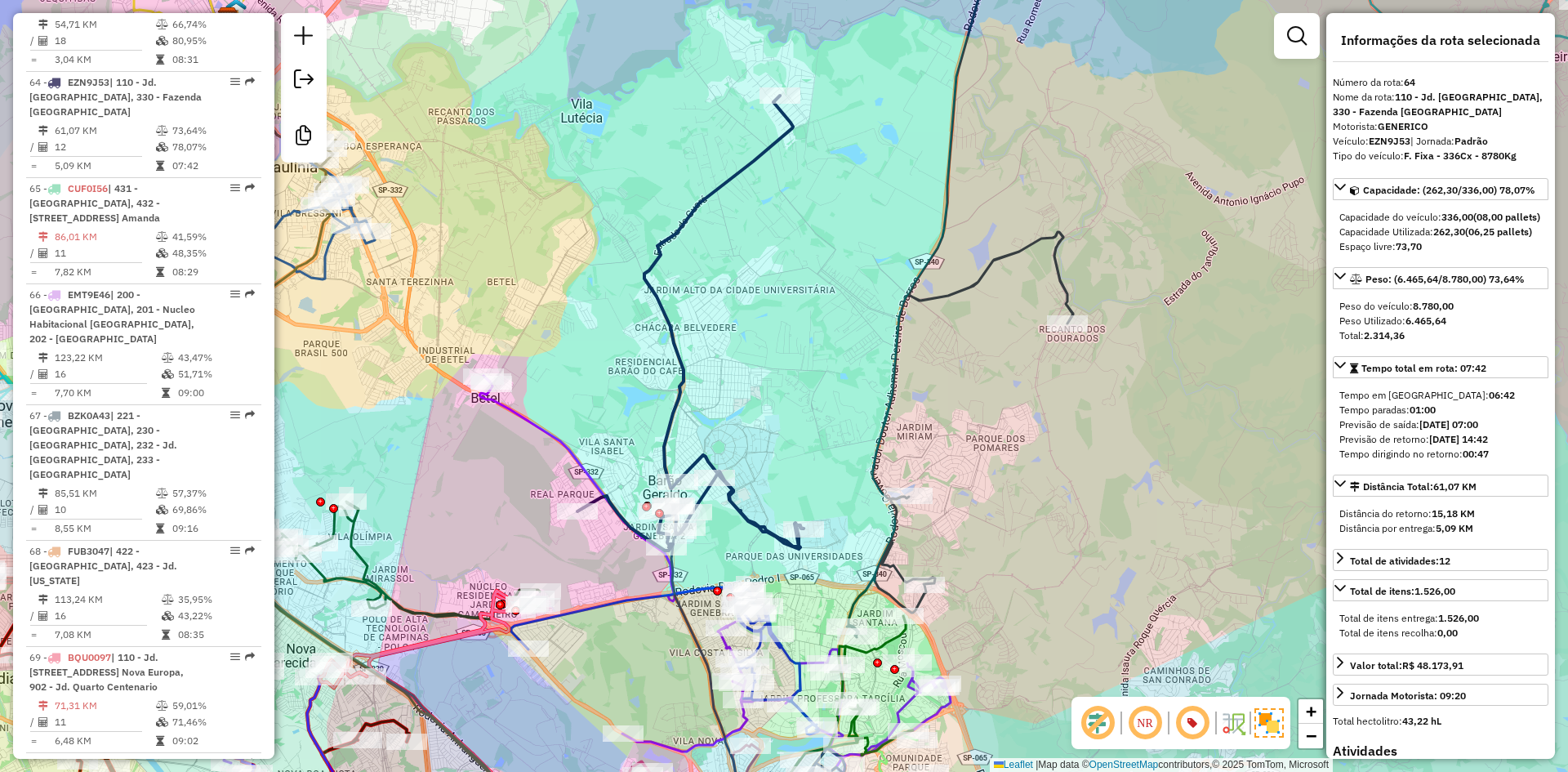
drag, startPoint x: 735, startPoint y: 337, endPoint x: 743, endPoint y: 319, distance: 19.7
click at [743, 319] on div "Janela de atendimento Grade de atendimento Capacidade Transportadoras Veículos …" at bounding box center [784, 386] width 1568 height 772
click at [686, 341] on div "Janela de atendimento Grade de atendimento Capacidade Transportadoras Veículos …" at bounding box center [784, 386] width 1568 height 772
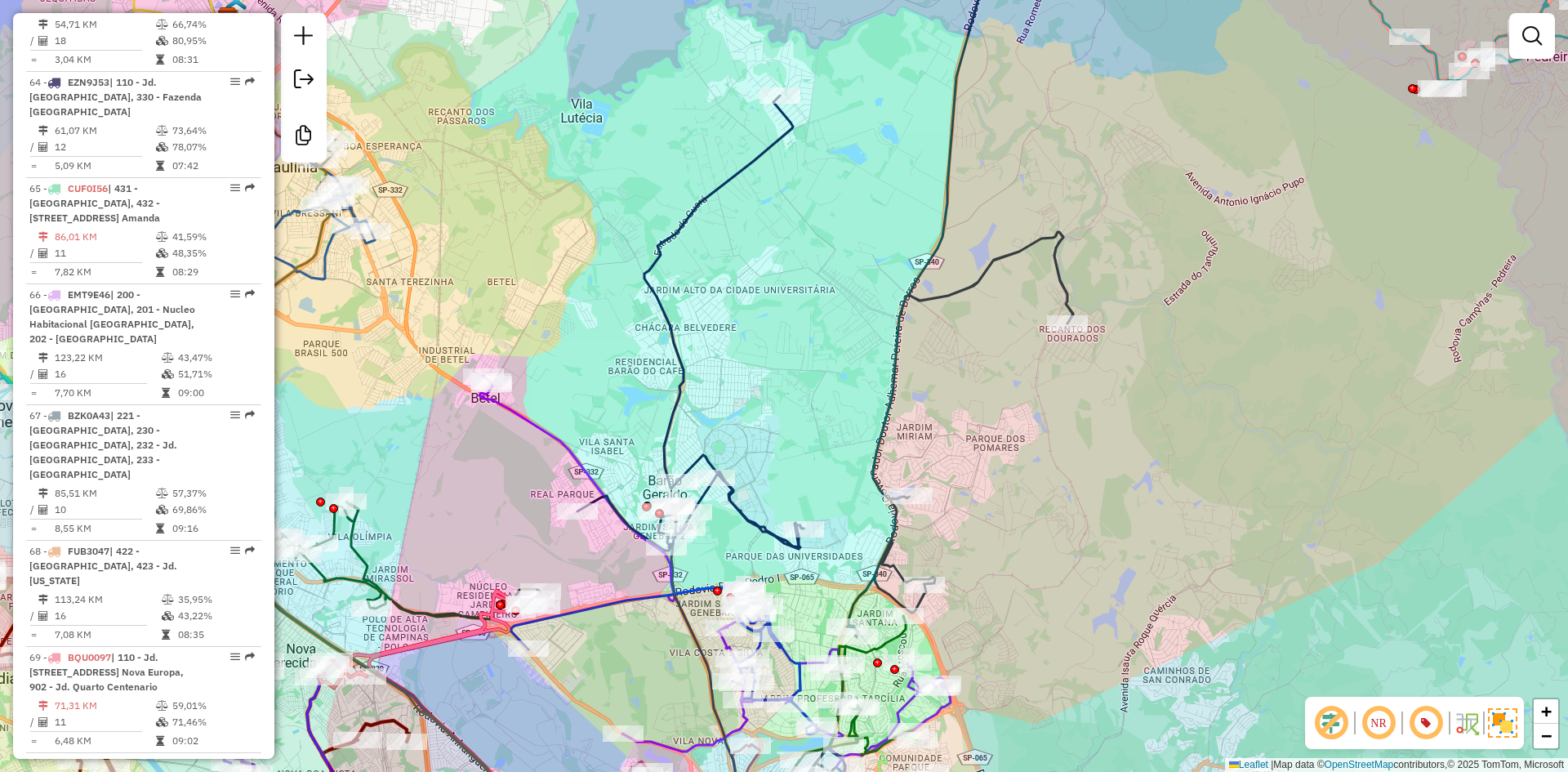
click at [675, 349] on icon at bounding box center [691, 323] width 226 height 455
select select "**********"
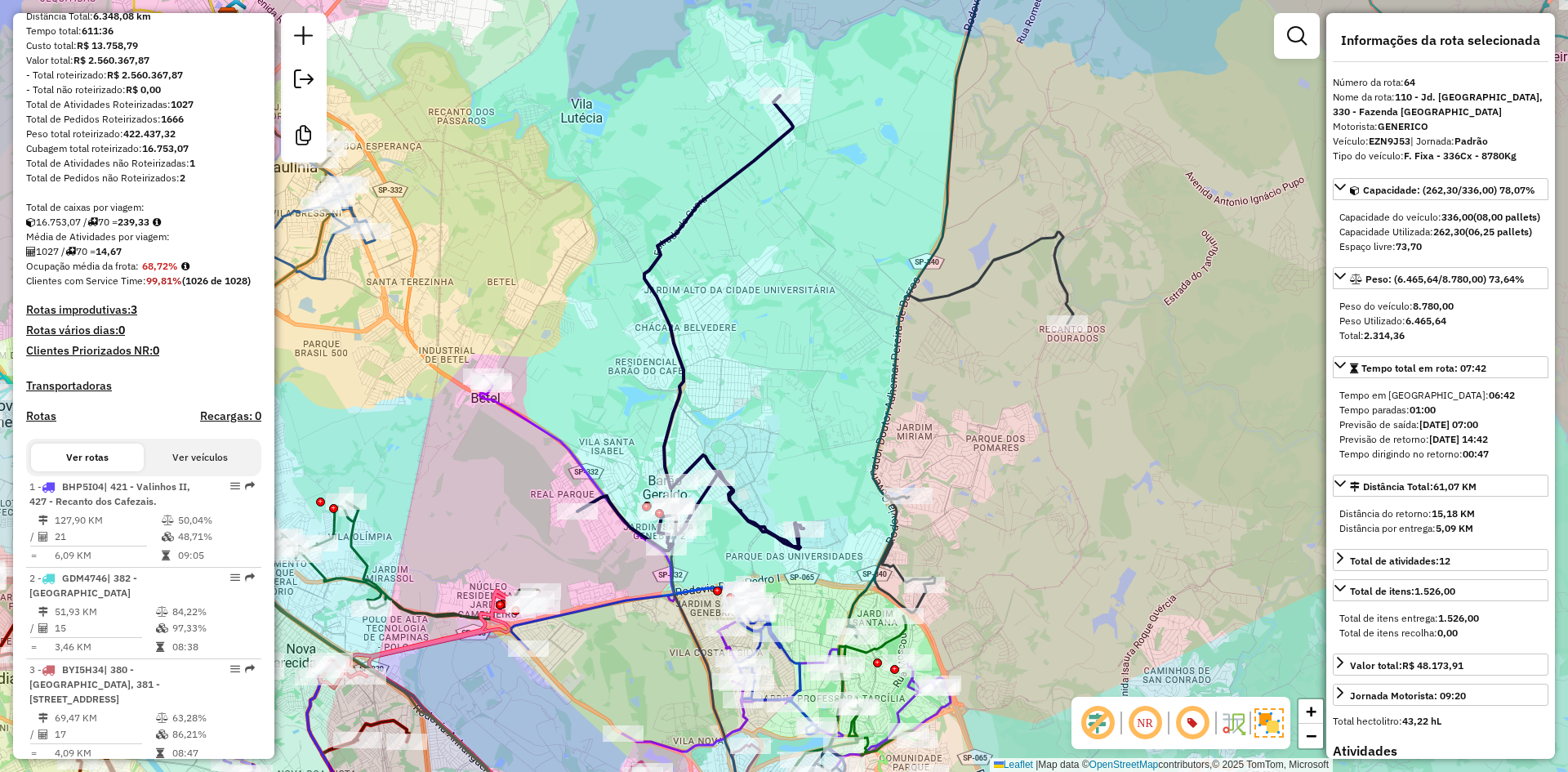
scroll to position [25, 0]
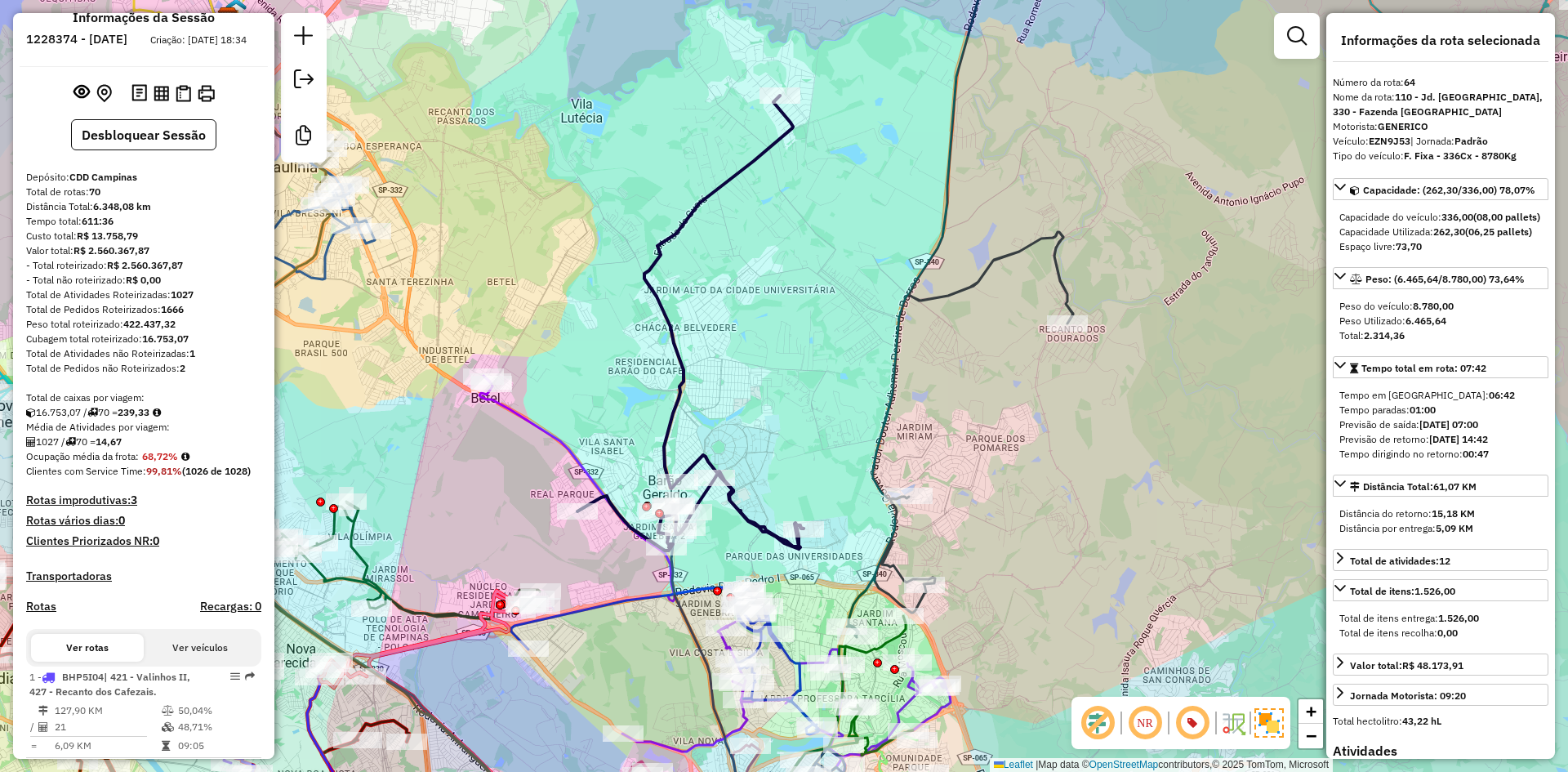
click at [111, 507] on h4 "Rotas improdutivas: 3" at bounding box center [144, 500] width 235 height 14
click at [444, 292] on div "Janela de atendimento Grade de atendimento Capacidade Transportadoras Veículos …" at bounding box center [784, 386] width 1568 height 772
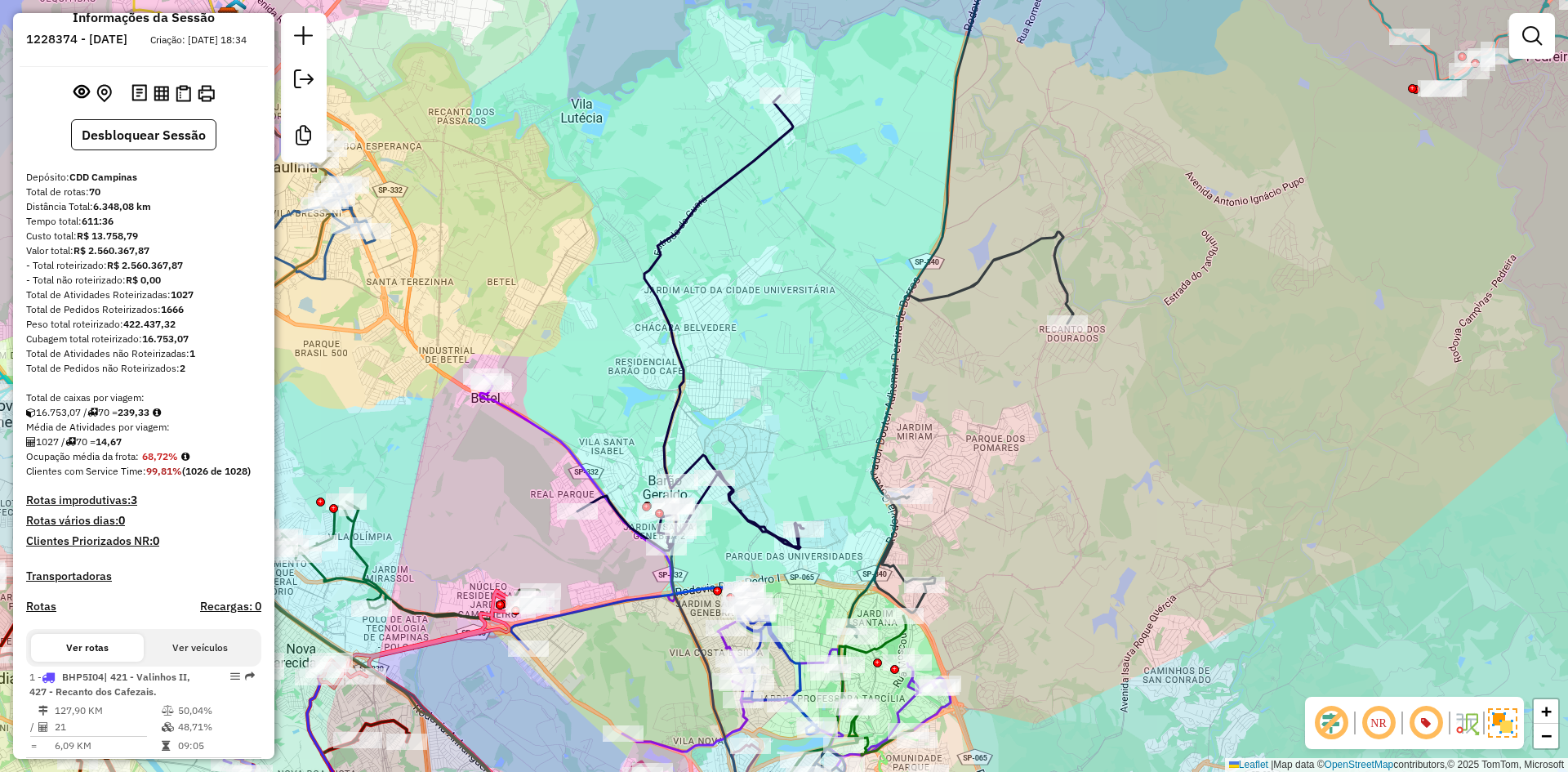
click at [172, 420] on div "16.753,07 / 70 = 239,33" at bounding box center [144, 412] width 235 height 14
drag, startPoint x: 143, startPoint y: 431, endPoint x: 162, endPoint y: 430, distance: 19.0
click at [162, 420] on div "16.753,07 / 70 = 239,33" at bounding box center [144, 412] width 235 height 14
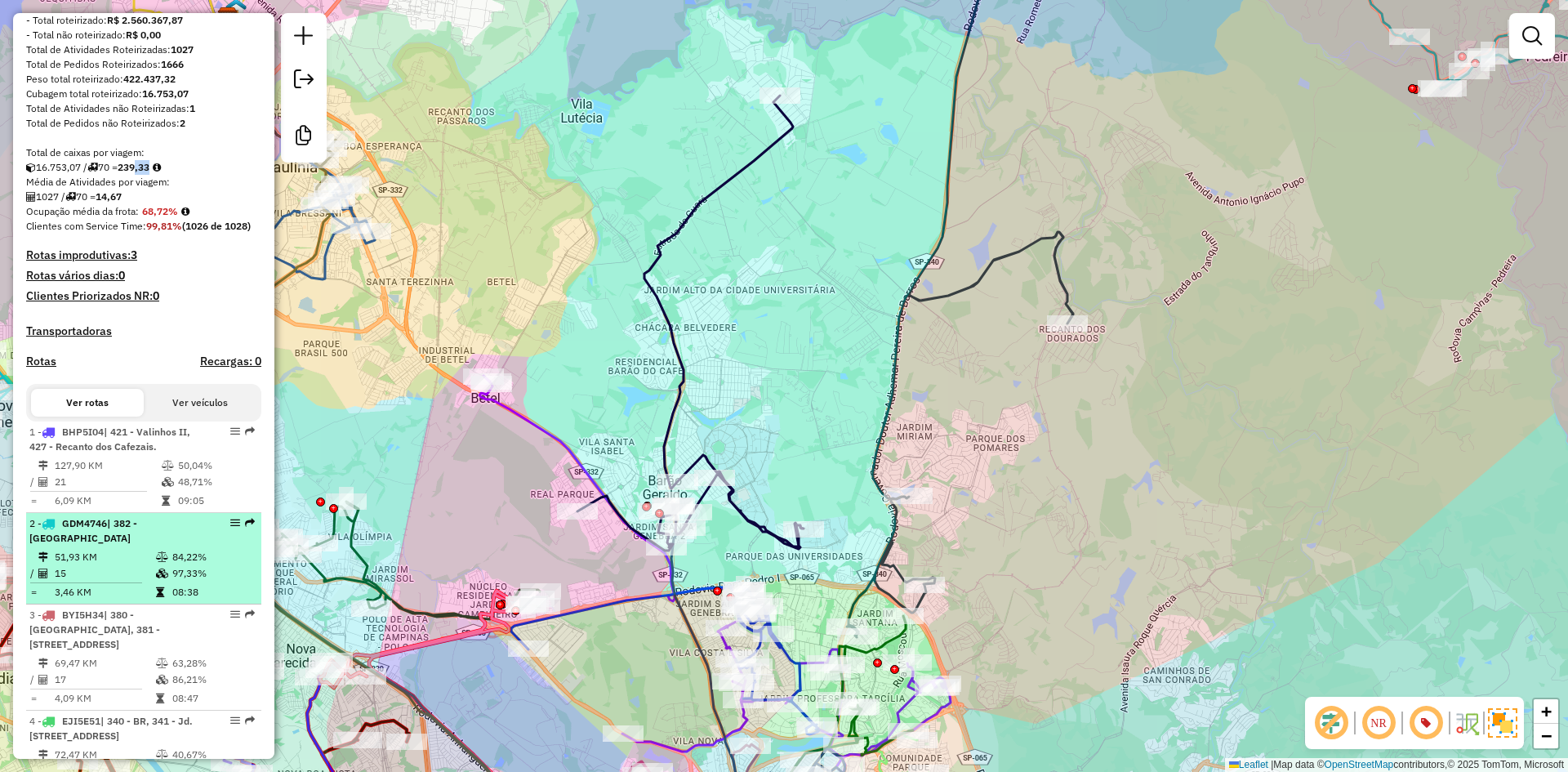
scroll to position [433, 0]
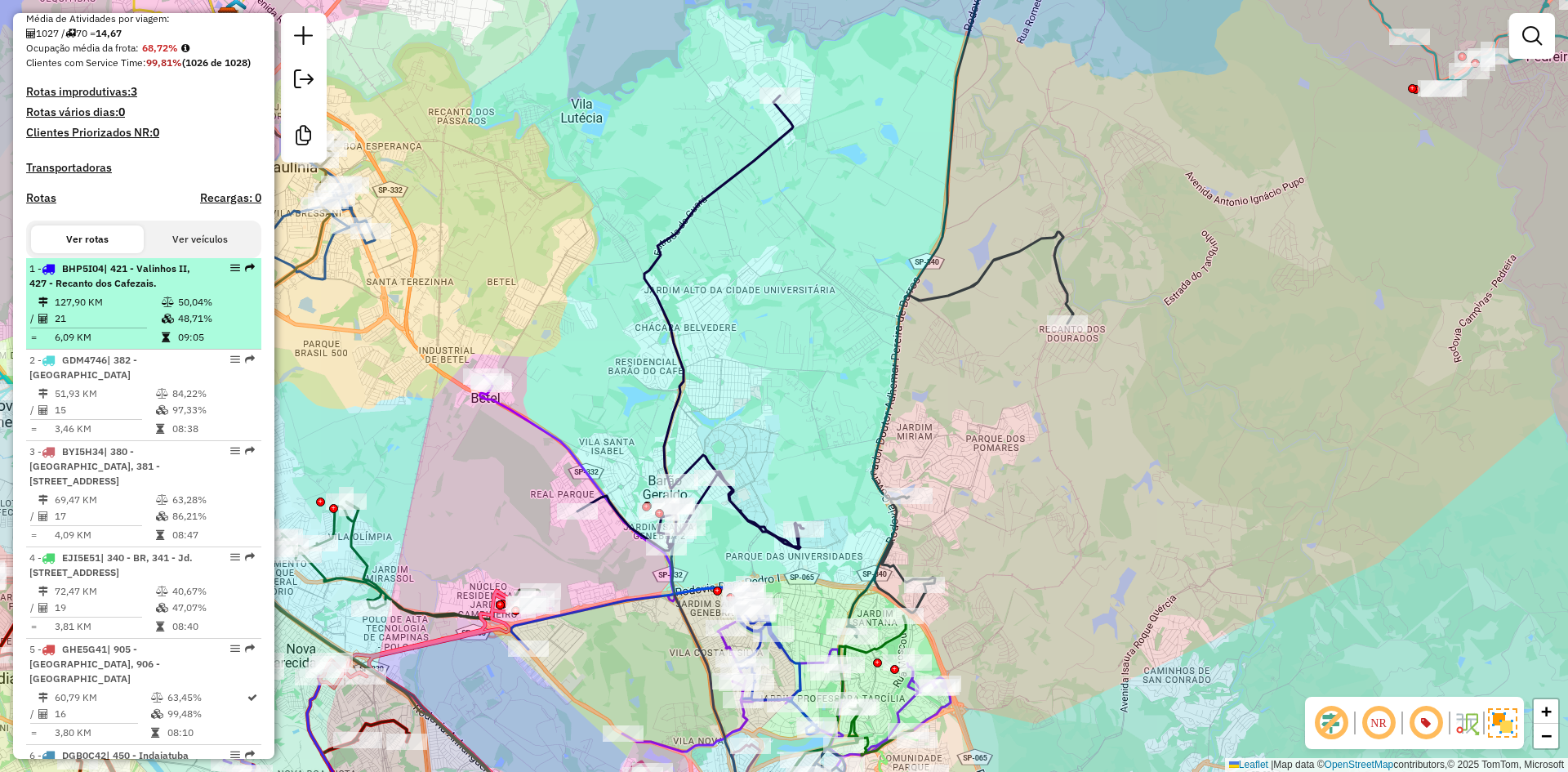
click at [167, 324] on icon at bounding box center [168, 318] width 12 height 10
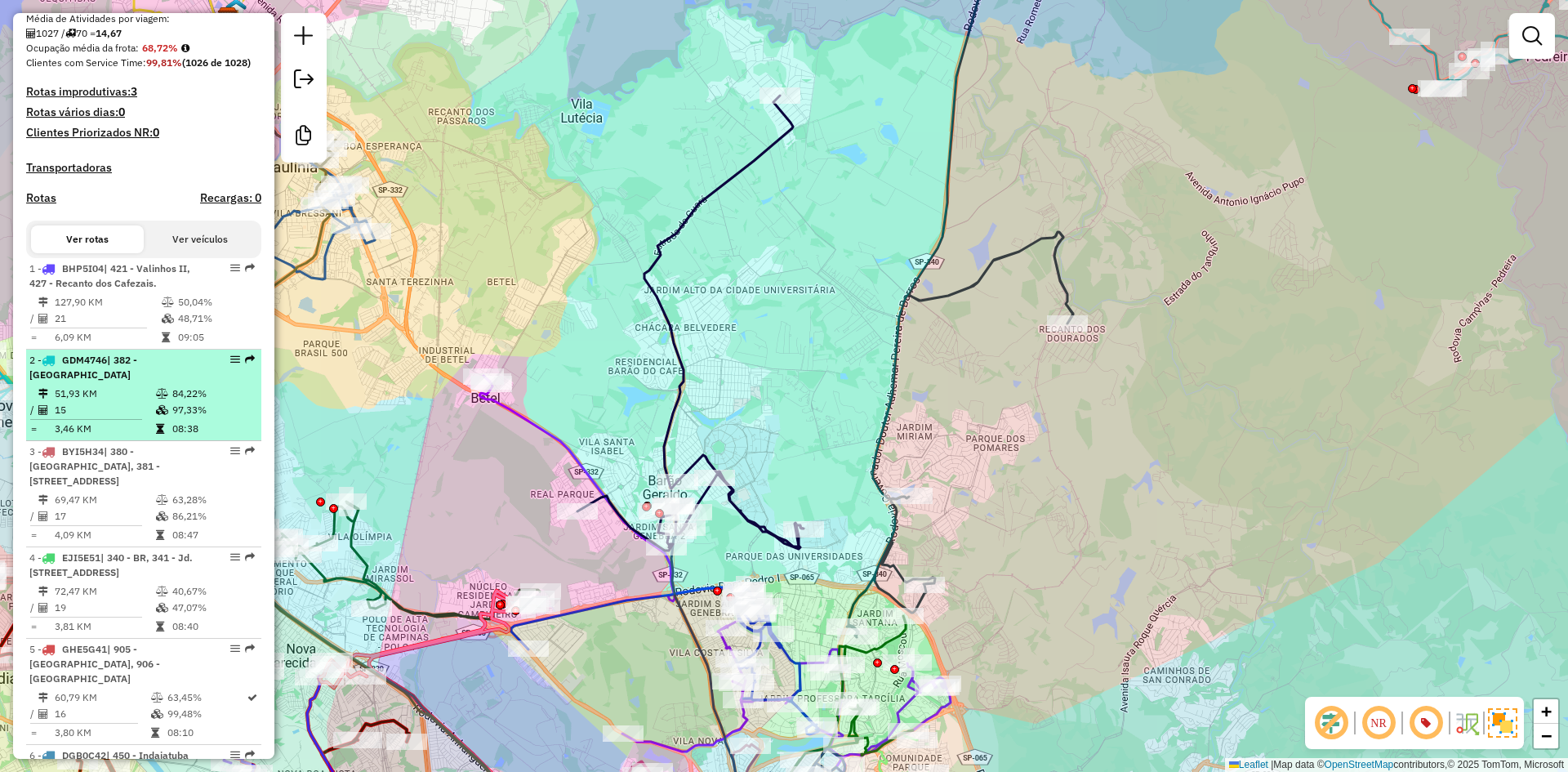
select select "**********"
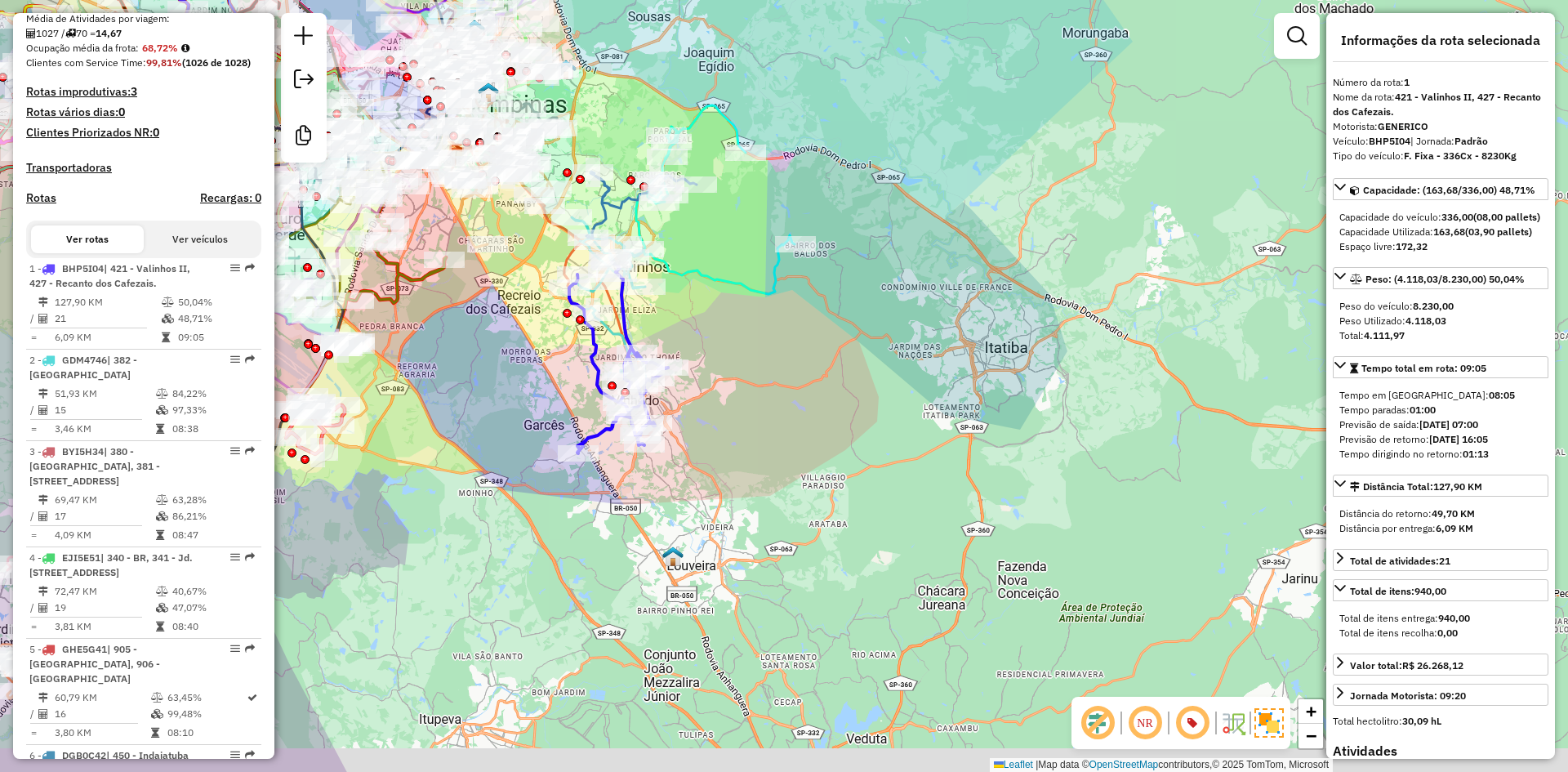
drag, startPoint x: 438, startPoint y: 471, endPoint x: 508, endPoint y: 432, distance: 80.1
click at [508, 432] on div "Janela de atendimento Grade de atendimento Capacidade Transportadoras Veículos …" at bounding box center [784, 386] width 1568 height 772
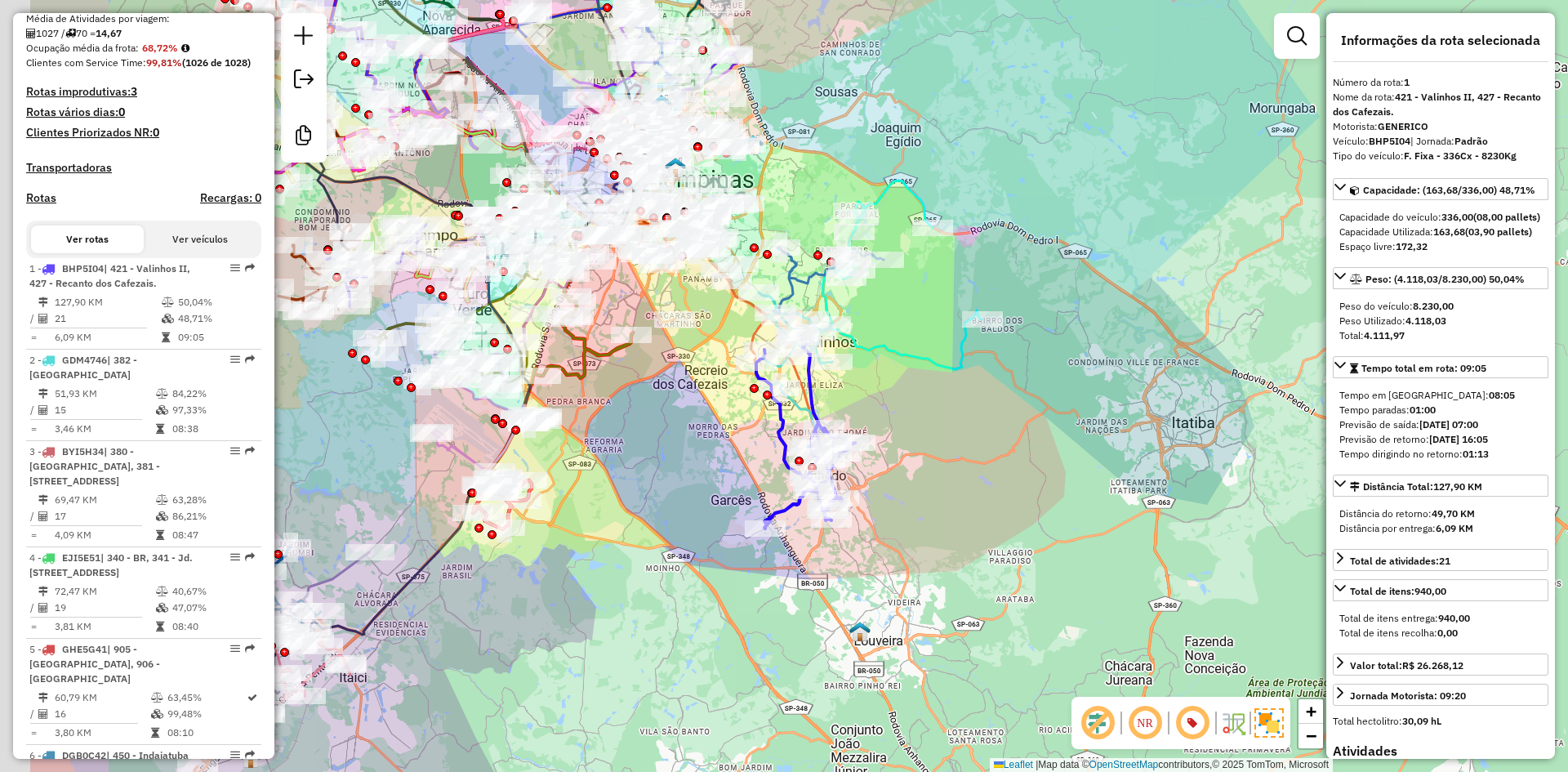
drag, startPoint x: 442, startPoint y: 383, endPoint x: 655, endPoint y: 464, distance: 227.9
click at [636, 460] on div "Janela de atendimento Grade de atendimento Capacidade Transportadoras Veículos …" at bounding box center [784, 386] width 1568 height 772
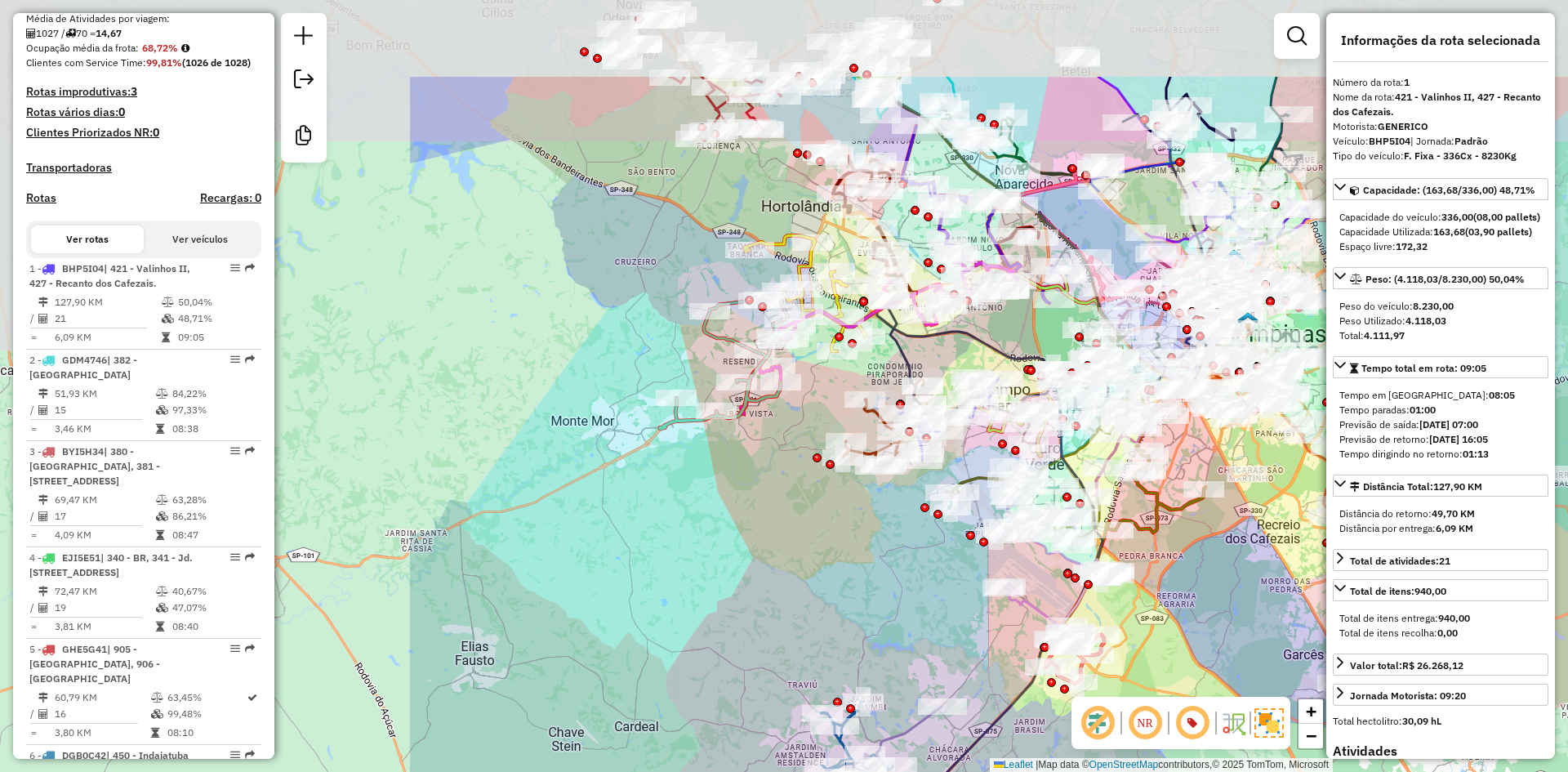
drag, startPoint x: 655, startPoint y: 471, endPoint x: 1194, endPoint y: 627, distance: 561.1
click at [1194, 627] on div "Janela de atendimento Grade de atendimento Capacidade Transportadoras Veículos …" at bounding box center [784, 386] width 1568 height 772
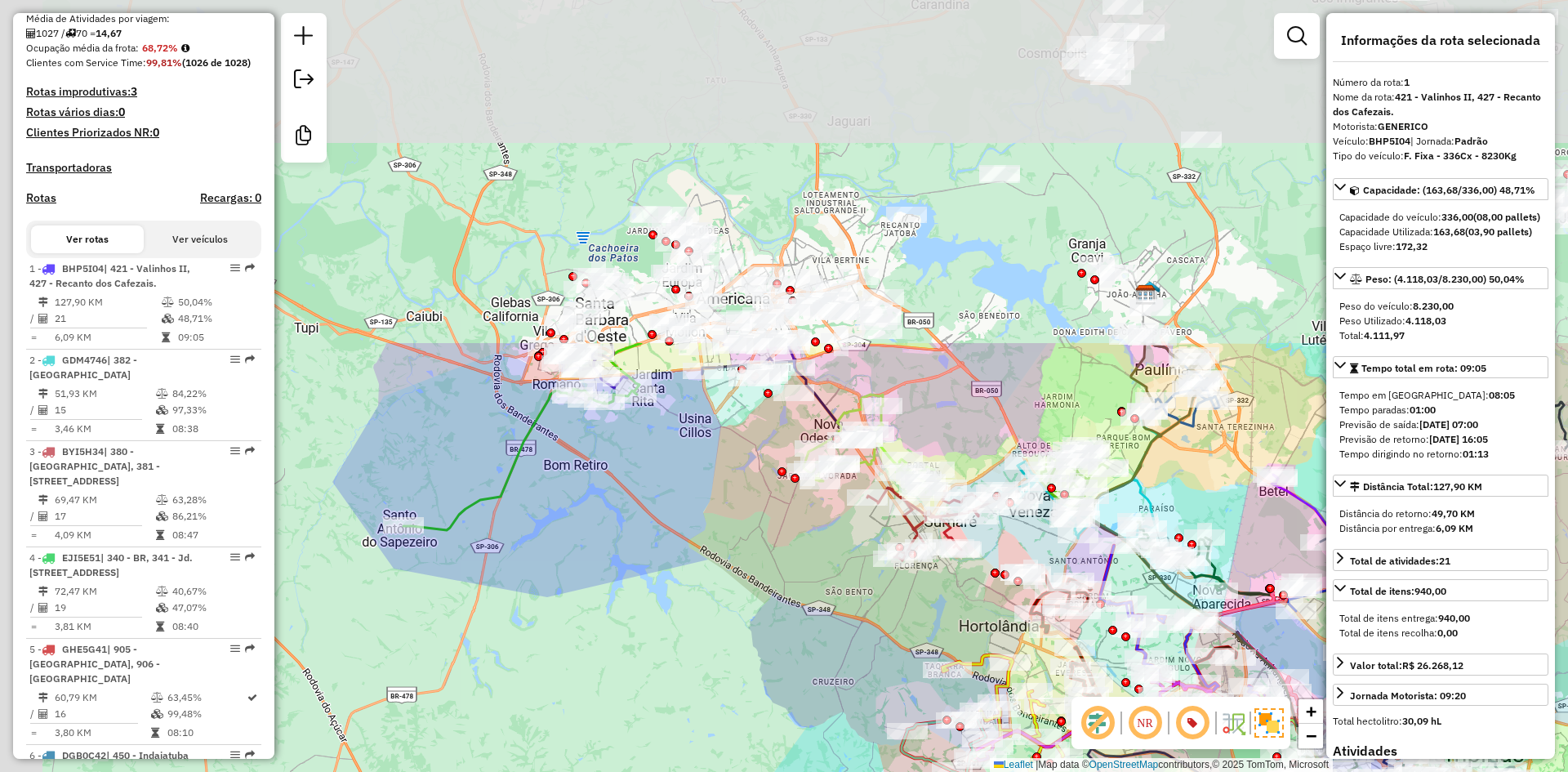
drag, startPoint x: 586, startPoint y: 306, endPoint x: 825, endPoint y: 562, distance: 350.2
click at [801, 720] on div "Janela de atendimento Grade de atendimento Capacidade Transportadoras Veículos …" at bounding box center [784, 386] width 1568 height 772
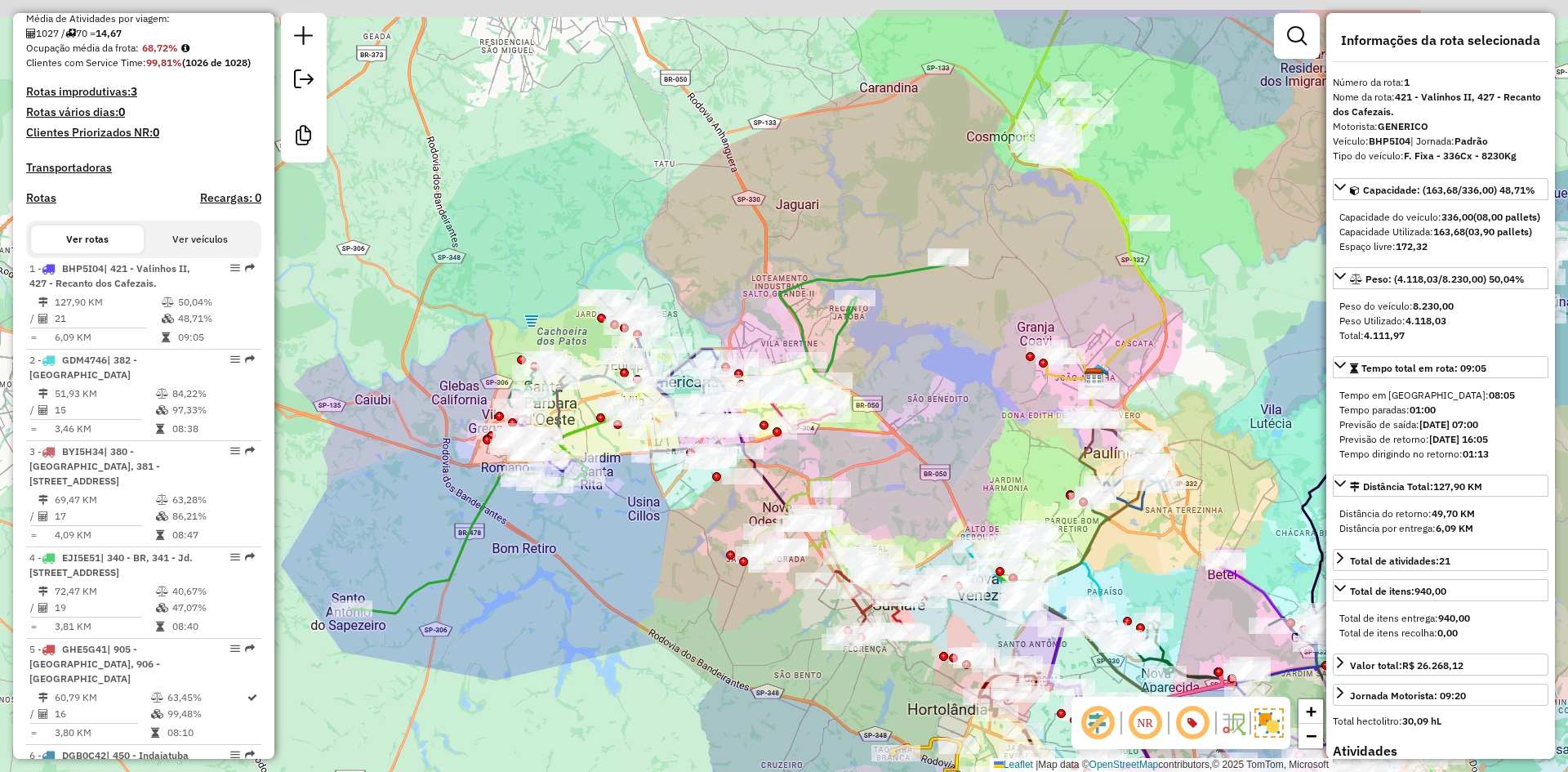
drag, startPoint x: 597, startPoint y: 554, endPoint x: 44, endPoint y: 810, distance: 609.4
click at [44, 771] on html "Aguarde... Pop-up bloqueado! Seu navegador bloqueou automáticamente a abertura …" at bounding box center [784, 386] width 1568 height 772
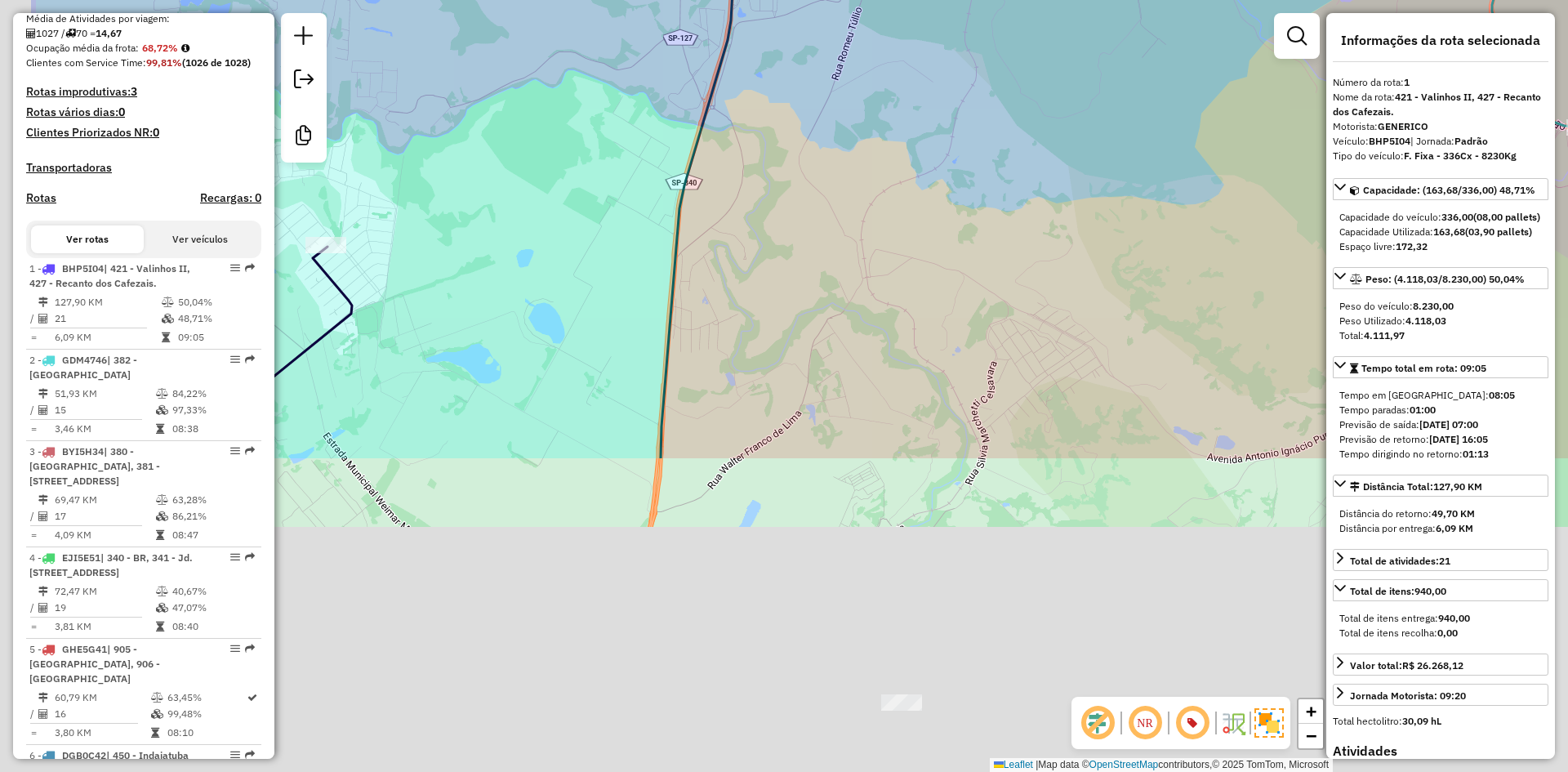
drag, startPoint x: 792, startPoint y: 451, endPoint x: 870, endPoint y: 365, distance: 116.1
click at [980, 60] on div "Janela de atendimento Grade de atendimento Capacidade Transportadoras Veículos …" at bounding box center [784, 386] width 1568 height 772
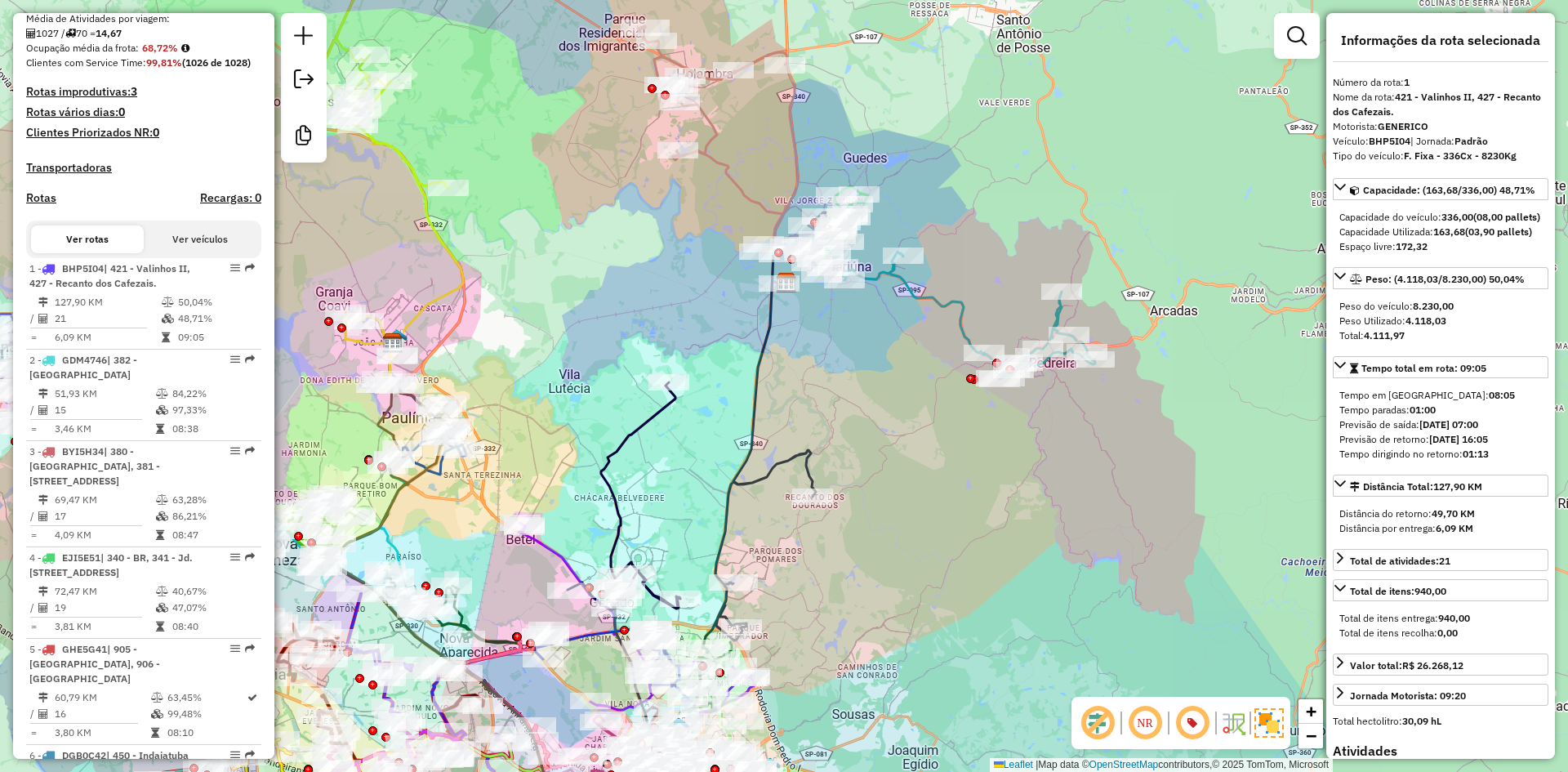
drag, startPoint x: 850, startPoint y: 539, endPoint x: 694, endPoint y: 651, distance: 192.0
click at [694, 651] on div "Janela de atendimento Grade de atendimento Capacidade Transportadoras Veículos …" at bounding box center [784, 386] width 1568 height 772
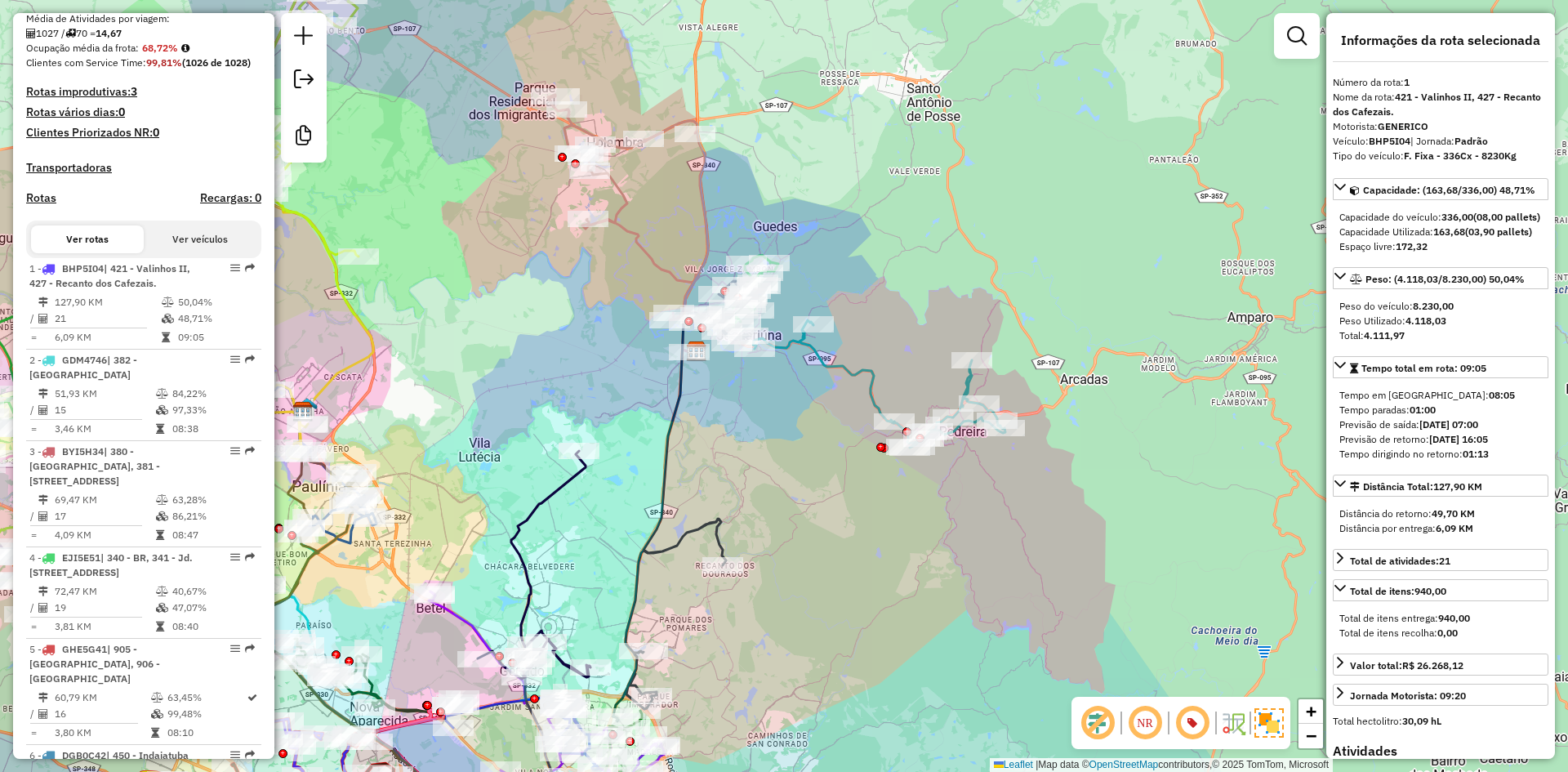
click at [837, 365] on icon at bounding box center [879, 383] width 252 height 127
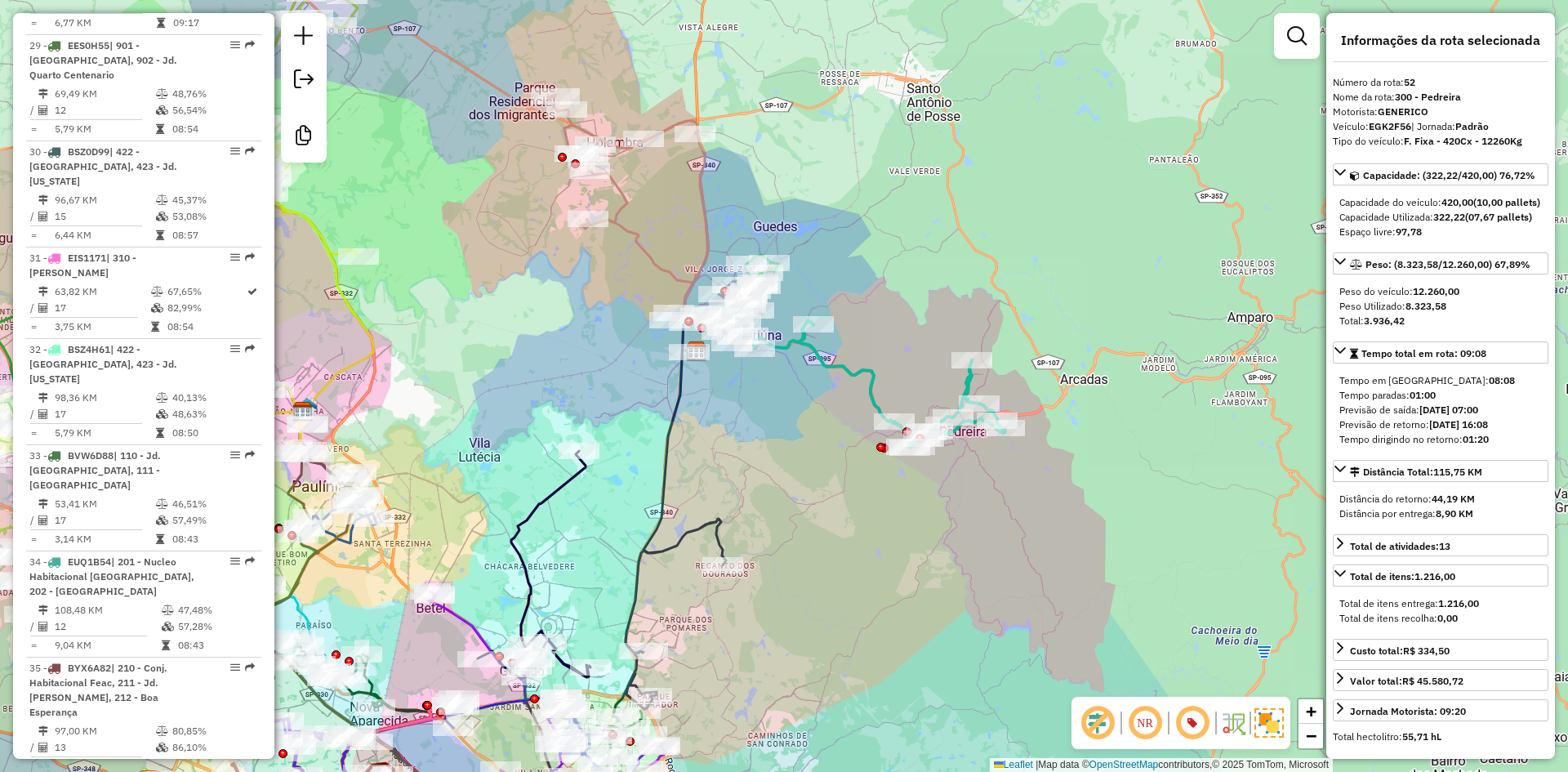
scroll to position [5710, 0]
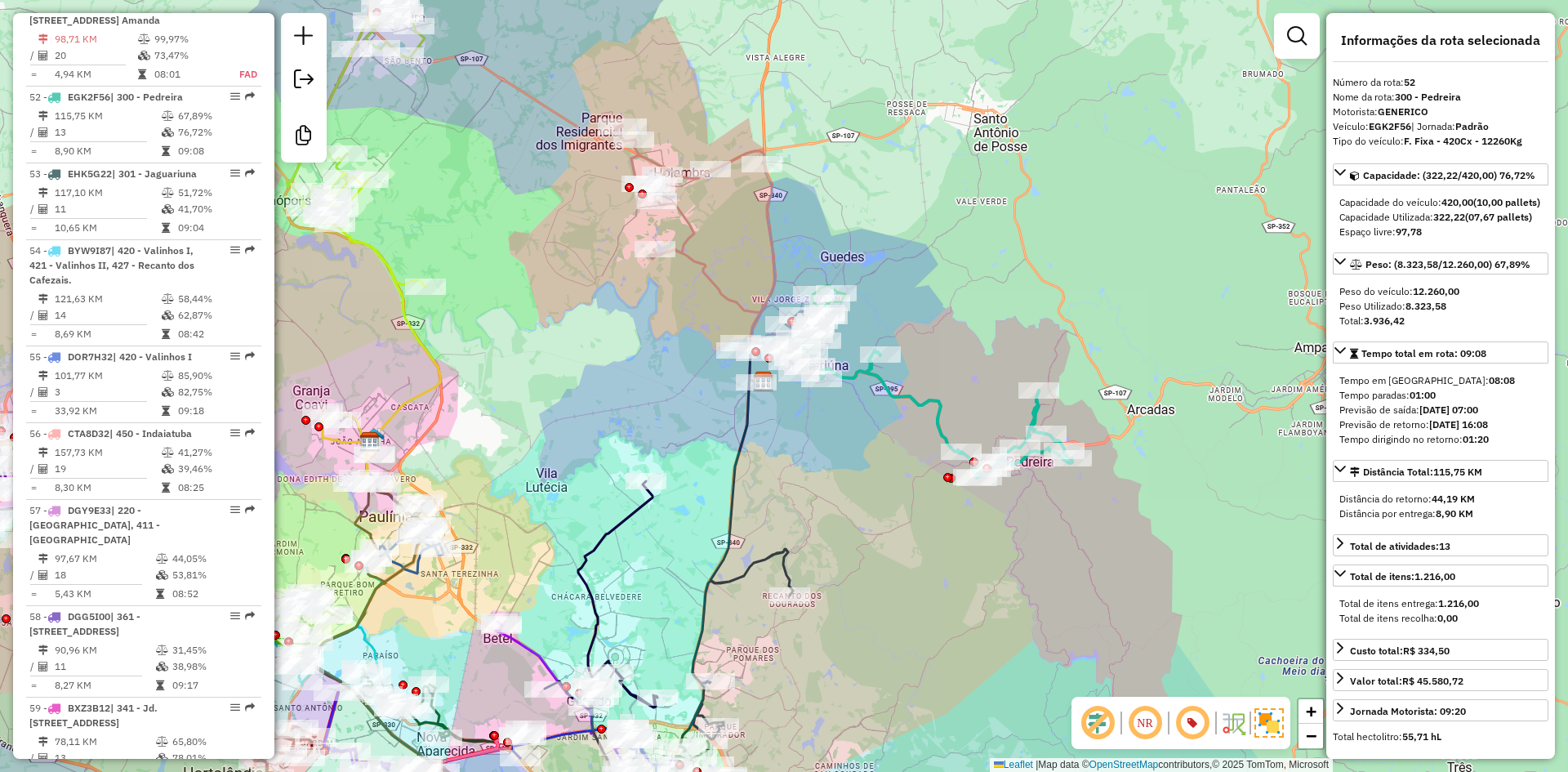
drag, startPoint x: 499, startPoint y: 296, endPoint x: 566, endPoint y: 325, distance: 73.0
click at [566, 325] on div "Janela de atendimento Grade de atendimento Capacidade Transportadoras Veículos …" at bounding box center [784, 386] width 1568 height 772
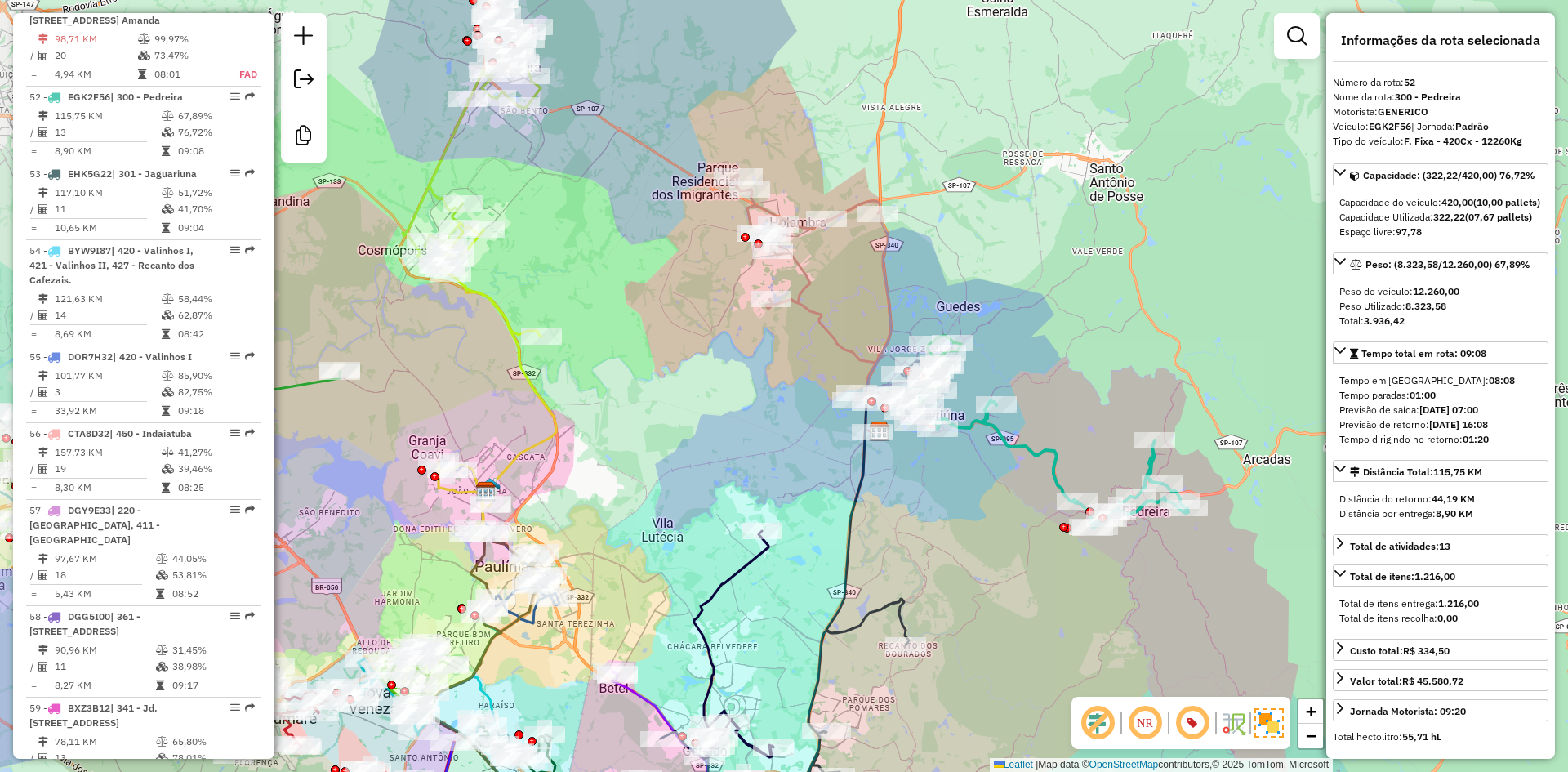
drag, startPoint x: 459, startPoint y: 338, endPoint x: 575, endPoint y: 388, distance: 126.3
click at [575, 388] on div "Janela de atendimento Grade de atendimento Capacidade Transportadoras Veículos …" at bounding box center [784, 386] width 1568 height 772
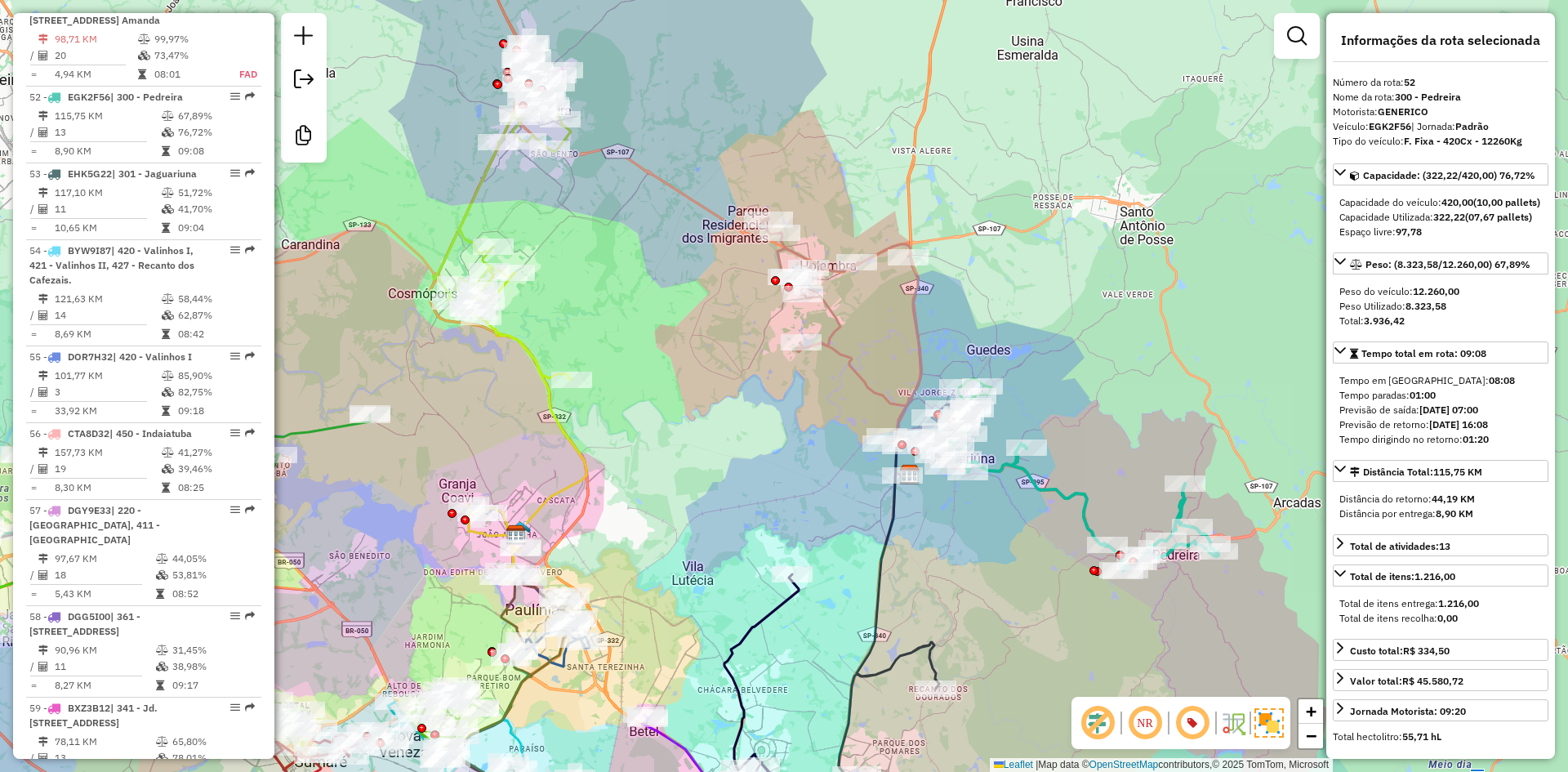
drag, startPoint x: 554, startPoint y: 205, endPoint x: 585, endPoint y: 248, distance: 53.0
click at [585, 248] on div "Janela de atendimento Grade de atendimento Capacidade Transportadoras Veículos …" at bounding box center [784, 386] width 1568 height 772
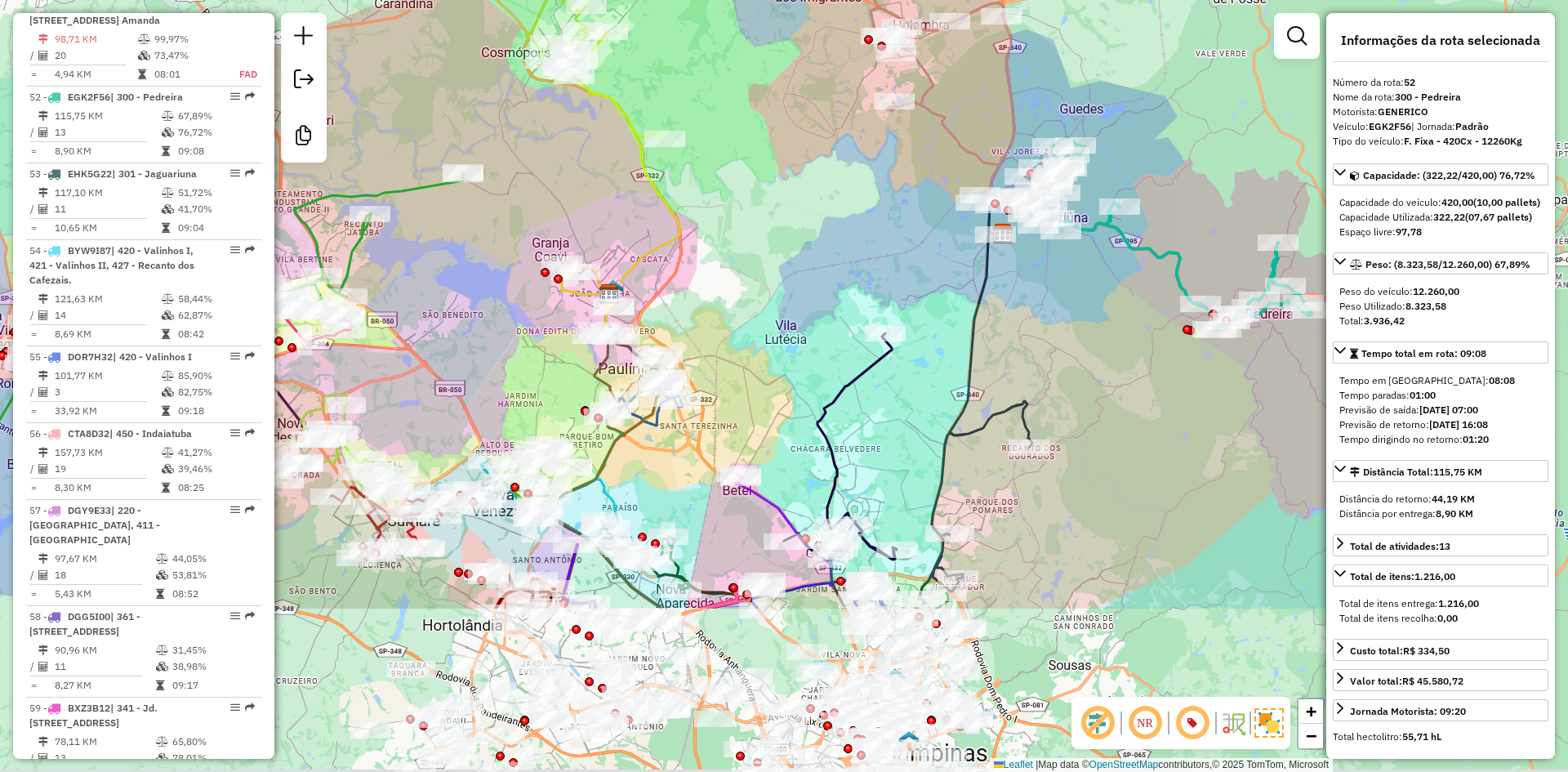
drag, startPoint x: 776, startPoint y: 456, endPoint x: 909, endPoint y: 121, distance: 360.4
click at [909, 121] on div "Janela de atendimento Grade de atendimento Capacidade Transportadoras Veículos …" at bounding box center [784, 386] width 1568 height 772
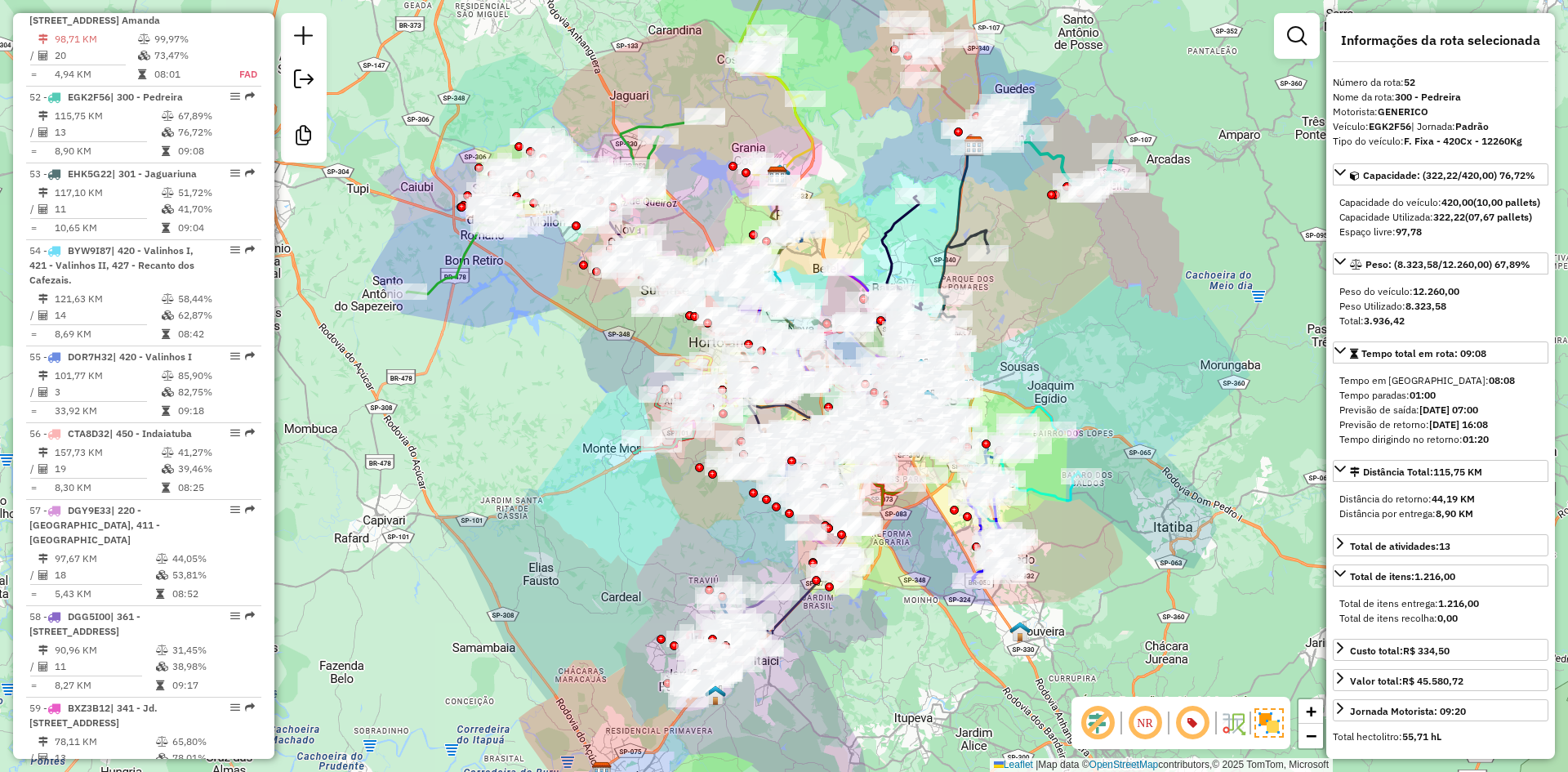
click at [535, 405] on div "Janela de atendimento Grade de atendimento Capacidade Transportadoras Veículos …" at bounding box center [784, 386] width 1568 height 772
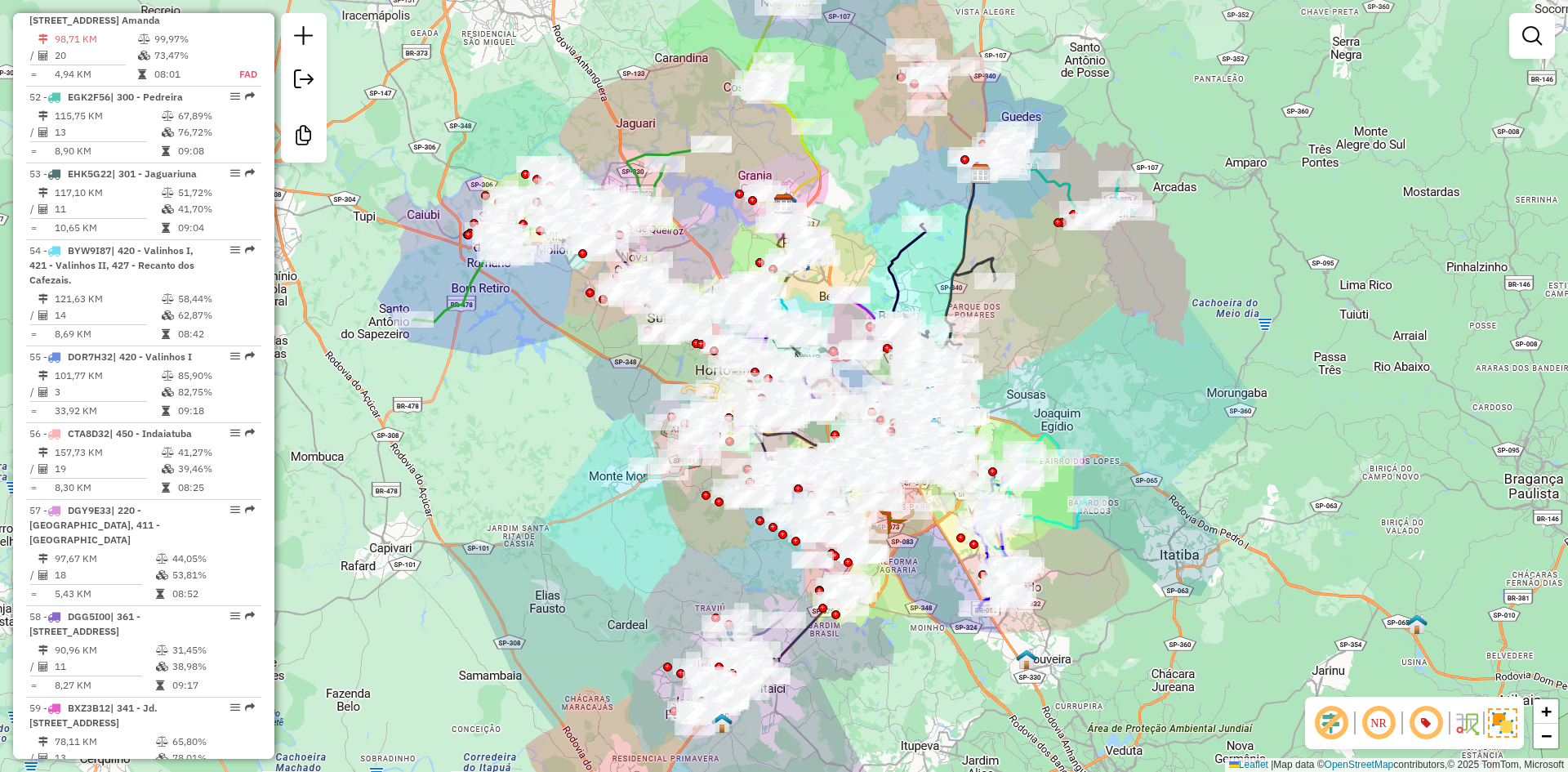
drag, startPoint x: 505, startPoint y: 398, endPoint x: 512, endPoint y: 425, distance: 27.9
click at [512, 425] on div "Janela de atendimento Grade de atendimento Capacidade Transportadoras Veículos …" at bounding box center [784, 386] width 1568 height 772
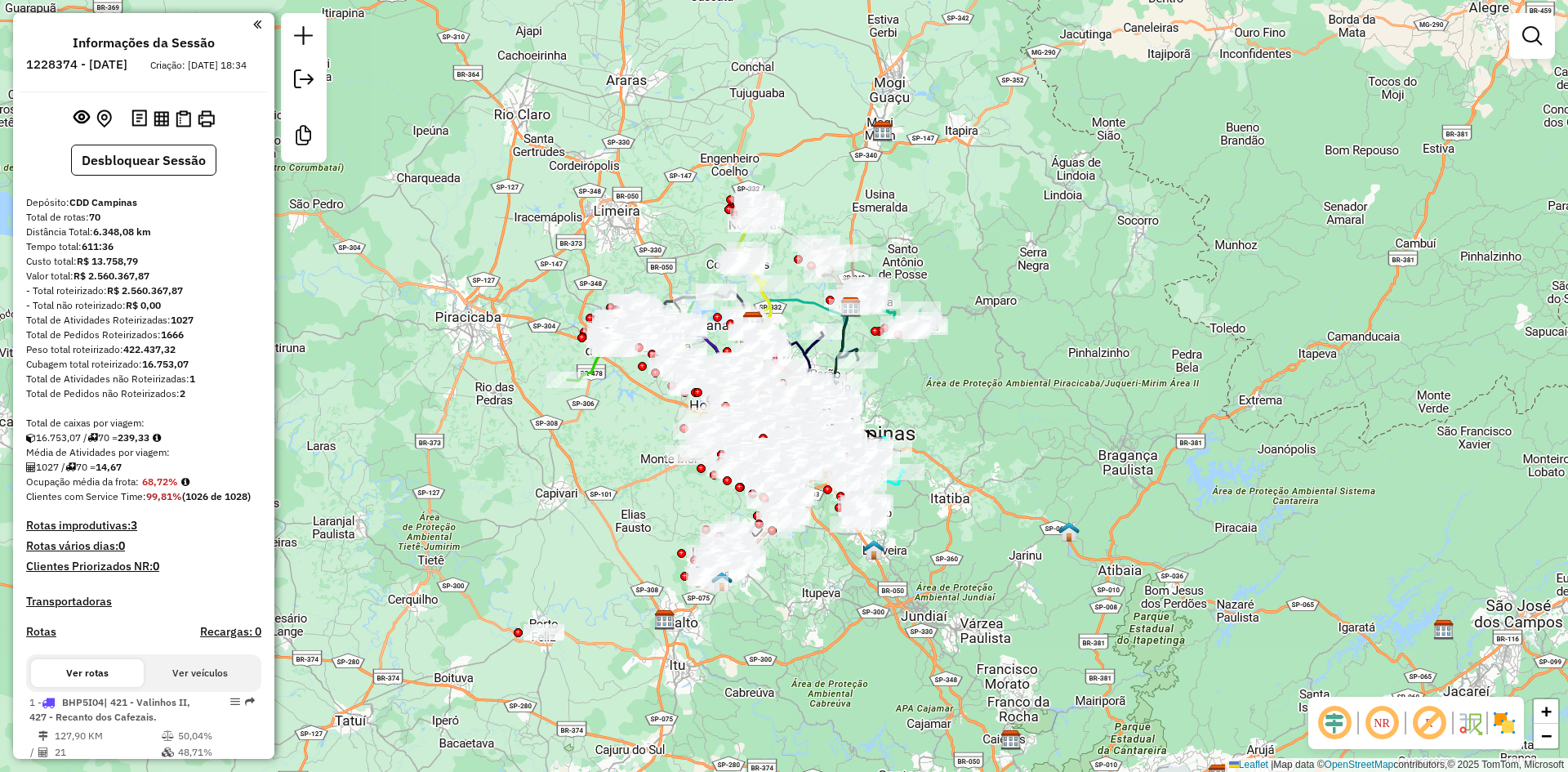
drag, startPoint x: 457, startPoint y: 468, endPoint x: 442, endPoint y: 413, distance: 57.0
click at [425, 398] on div "Janela de atendimento Grade de atendimento Capacidade Transportadoras Veículos …" at bounding box center [784, 386] width 1568 height 772
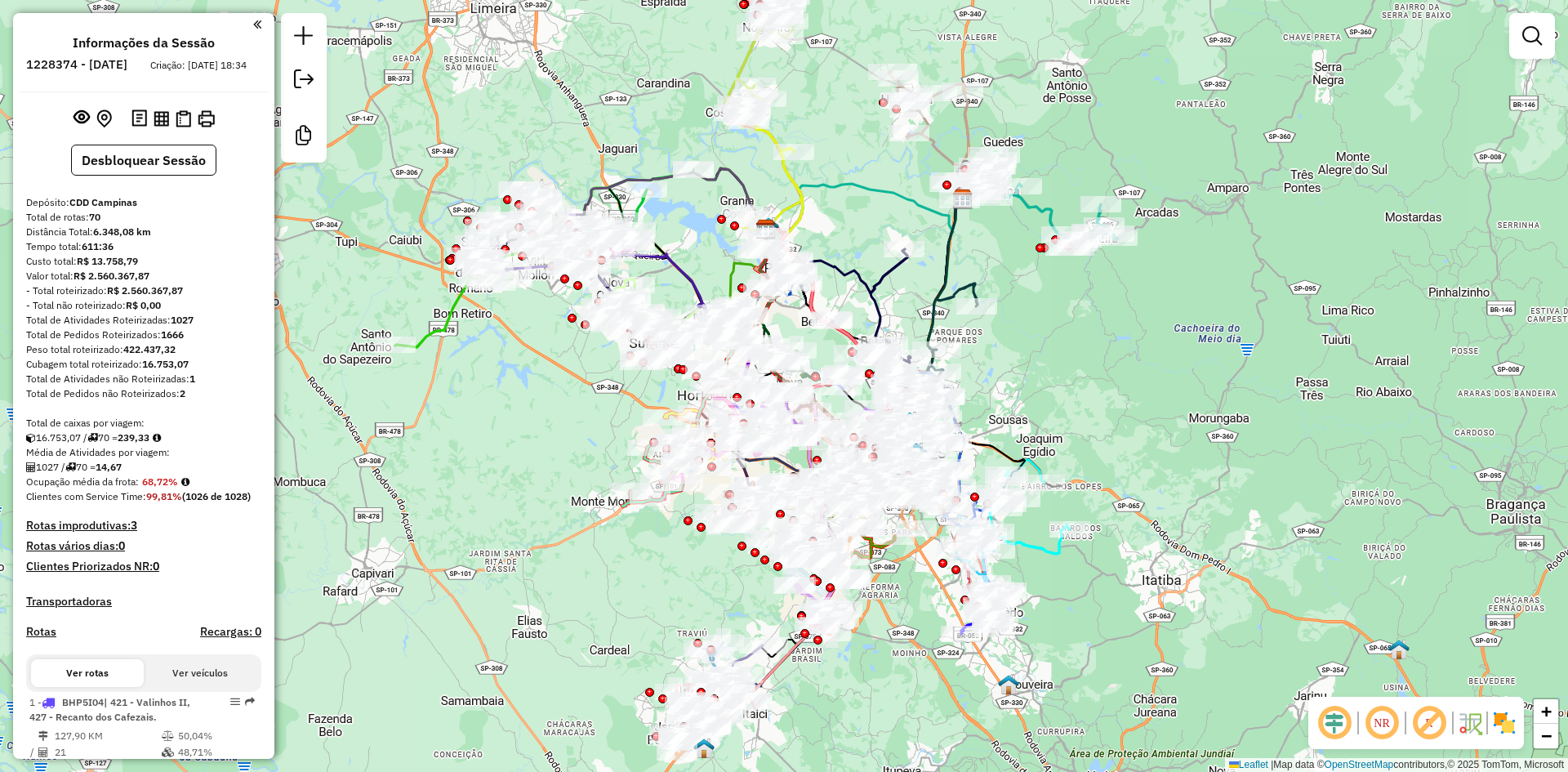
drag, startPoint x: 474, startPoint y: 472, endPoint x: 468, endPoint y: 495, distance: 23.8
click at [468, 495] on div "Janela de atendimento Grade de atendimento Capacidade Transportadoras Veículos …" at bounding box center [784, 386] width 1568 height 772
click at [1318, 736] on em at bounding box center [1334, 723] width 39 height 39
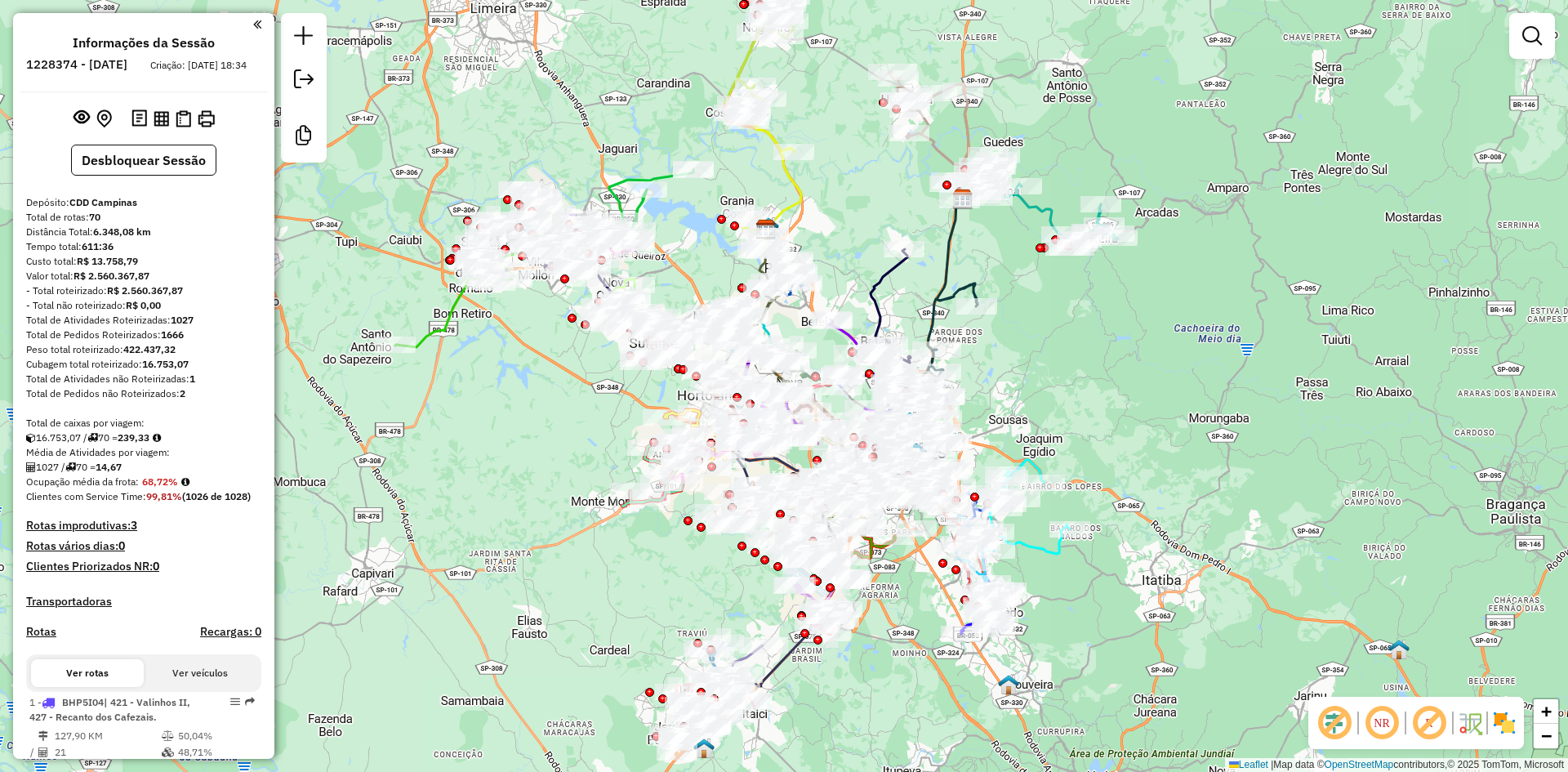
click at [1507, 733] on img at bounding box center [1504, 722] width 26 height 26
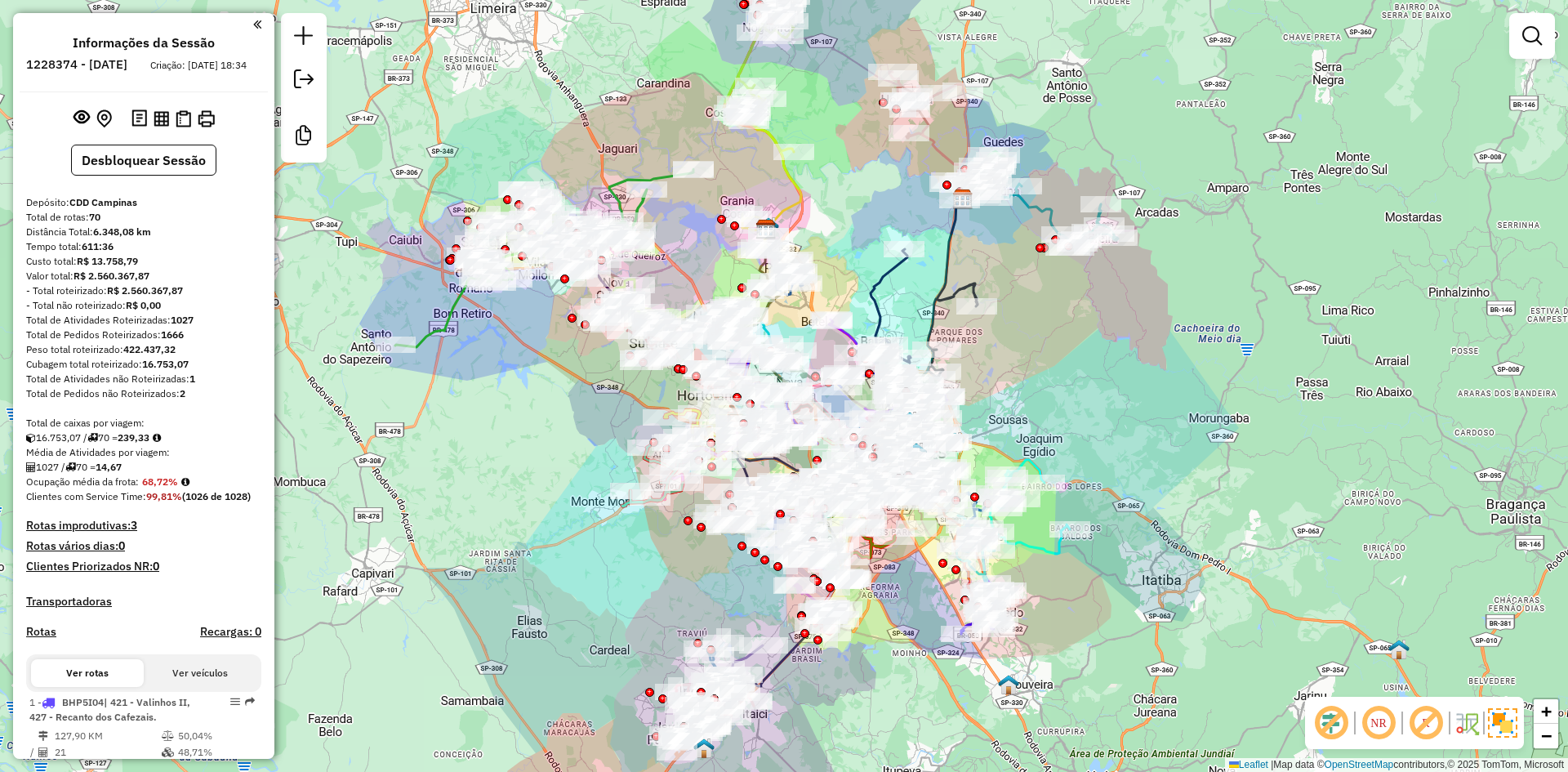
click at [1433, 724] on em at bounding box center [1425, 723] width 39 height 39
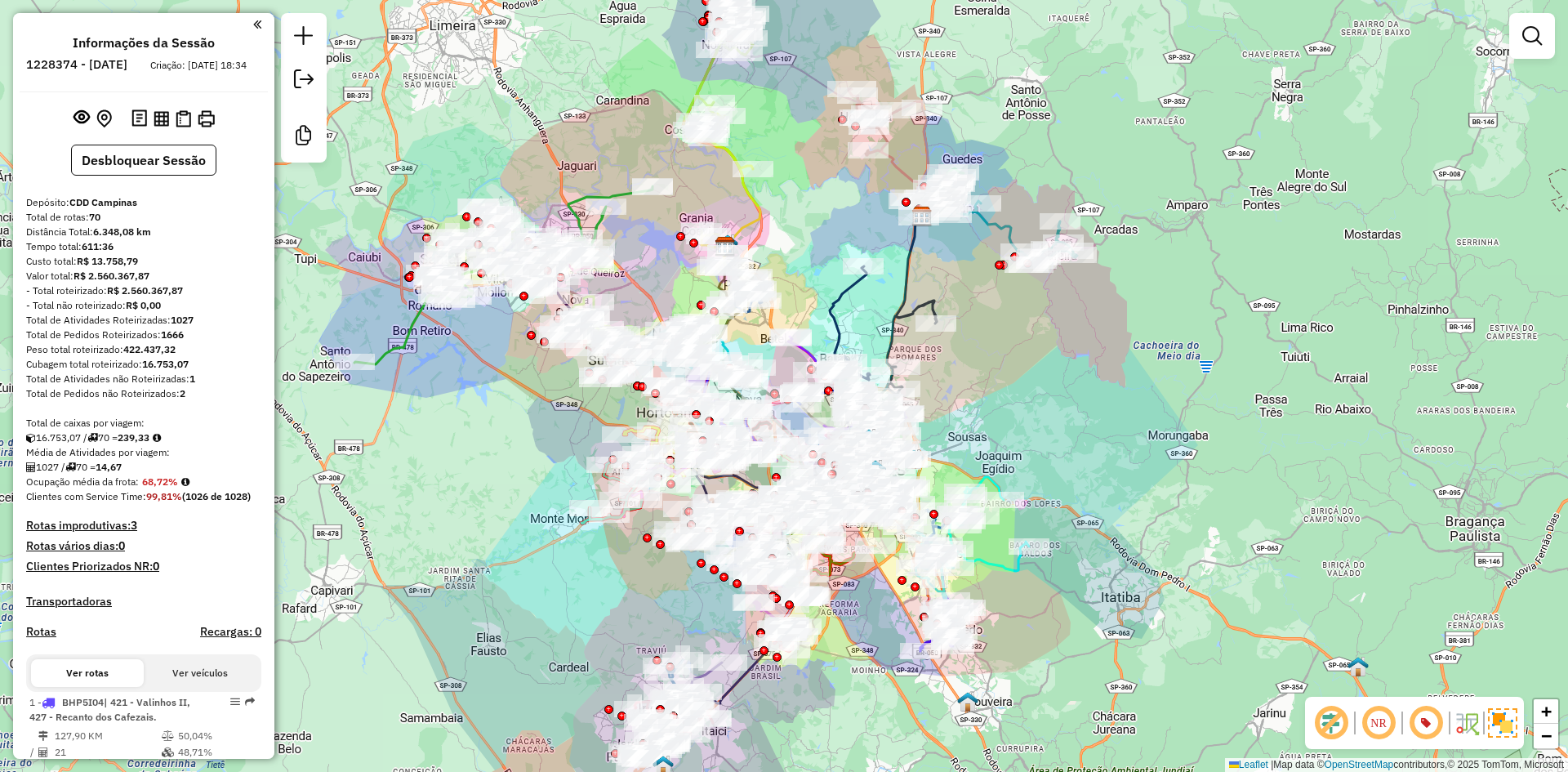
drag, startPoint x: 1155, startPoint y: 462, endPoint x: 1114, endPoint y: 479, distance: 44.4
click at [1114, 479] on div "Janela de atendimento Grade de atendimento Capacidade Transportadoras Veículos …" at bounding box center [784, 386] width 1568 height 772
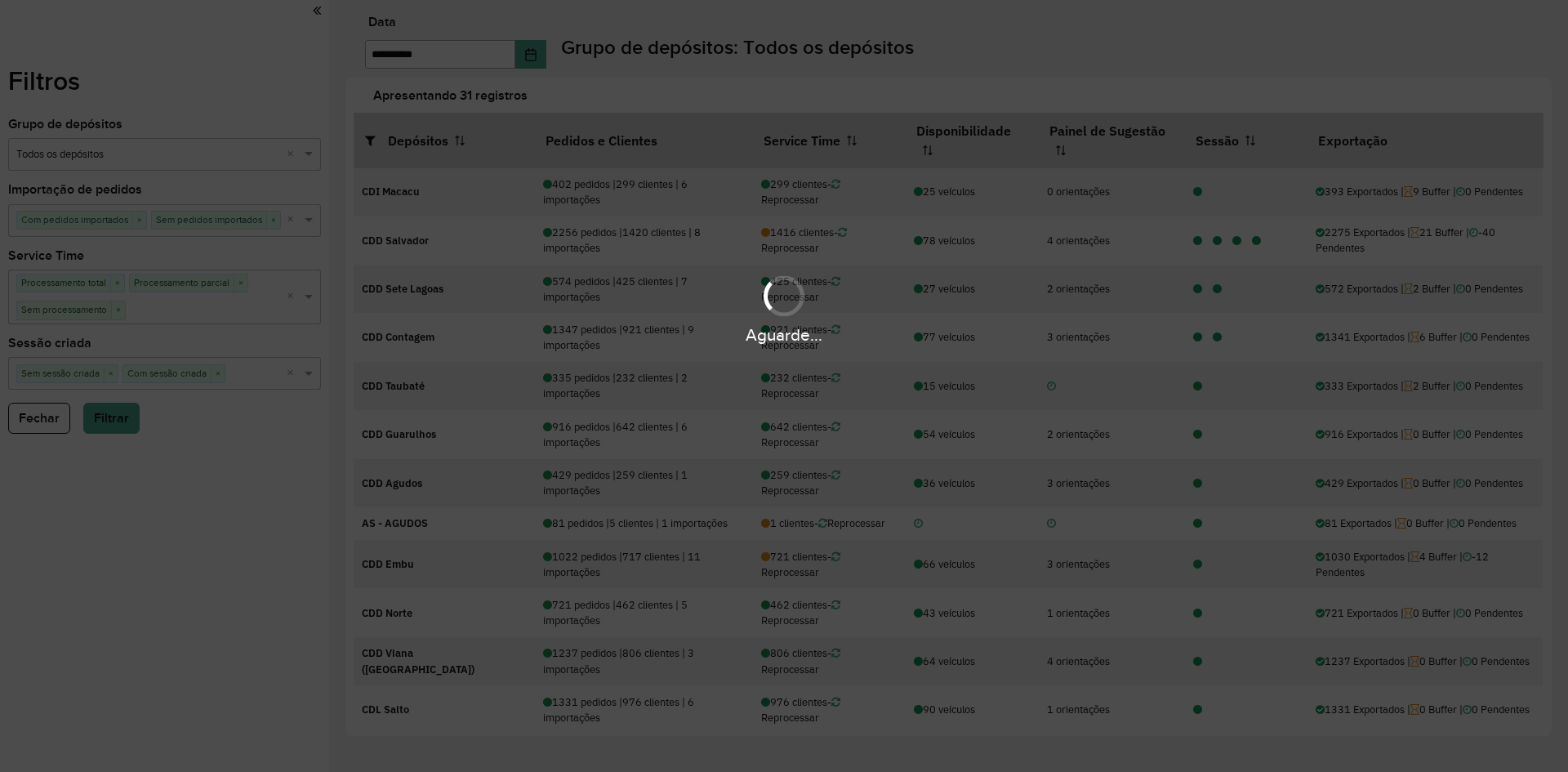
scroll to position [428, 0]
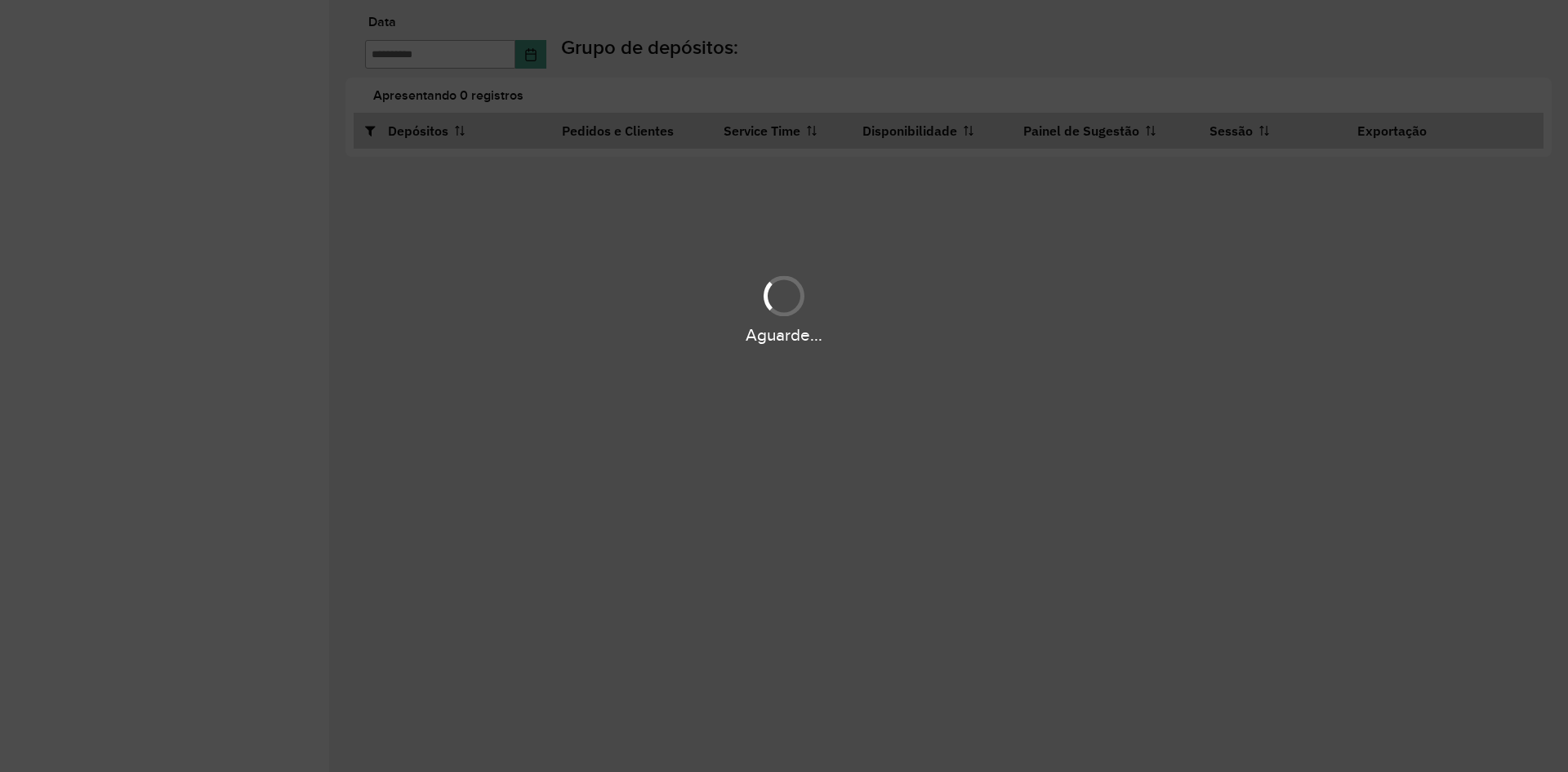
type input "**********"
